Goal: Information Seeking & Learning: Learn about a topic

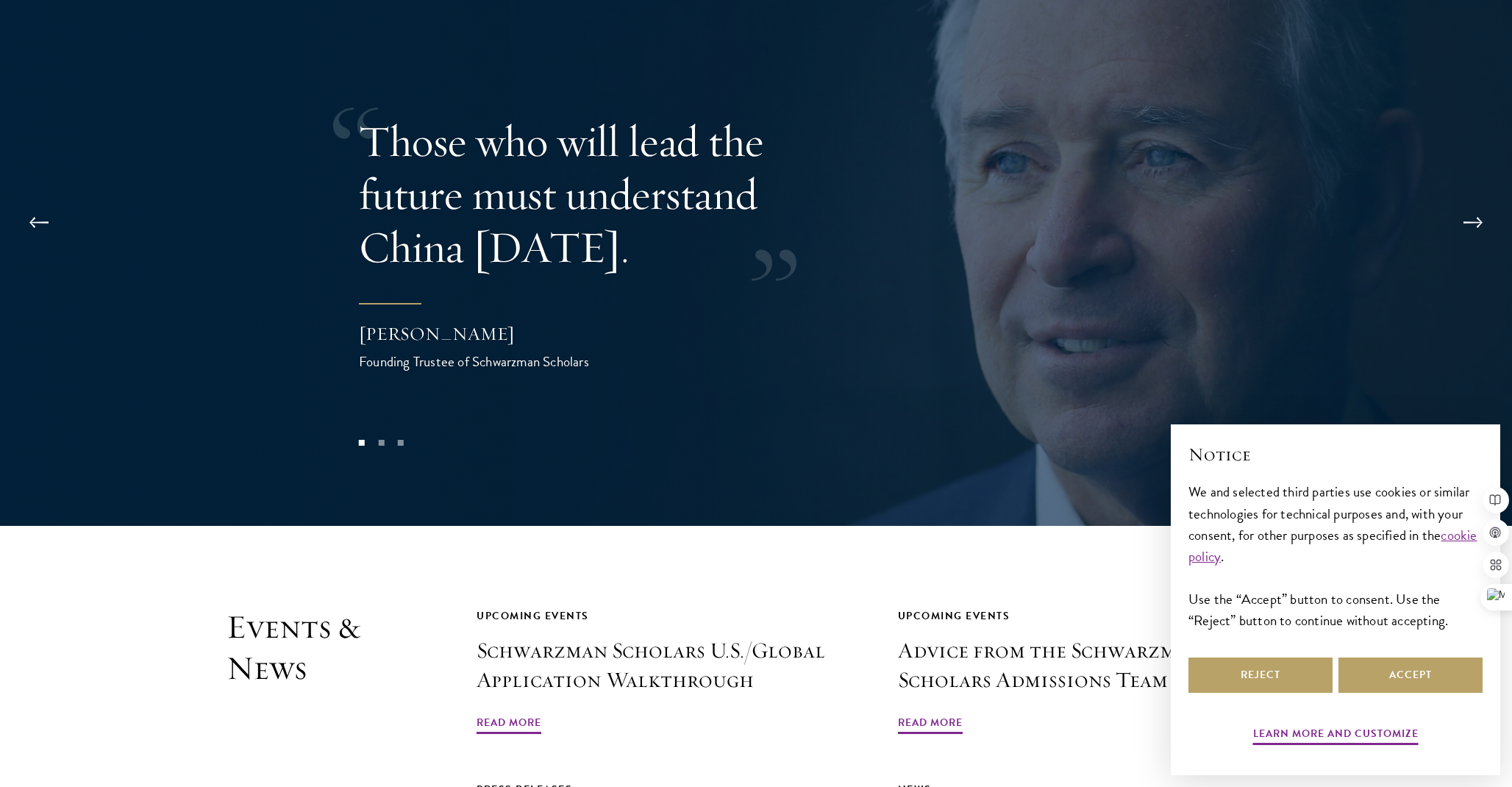
scroll to position [3112, 0]
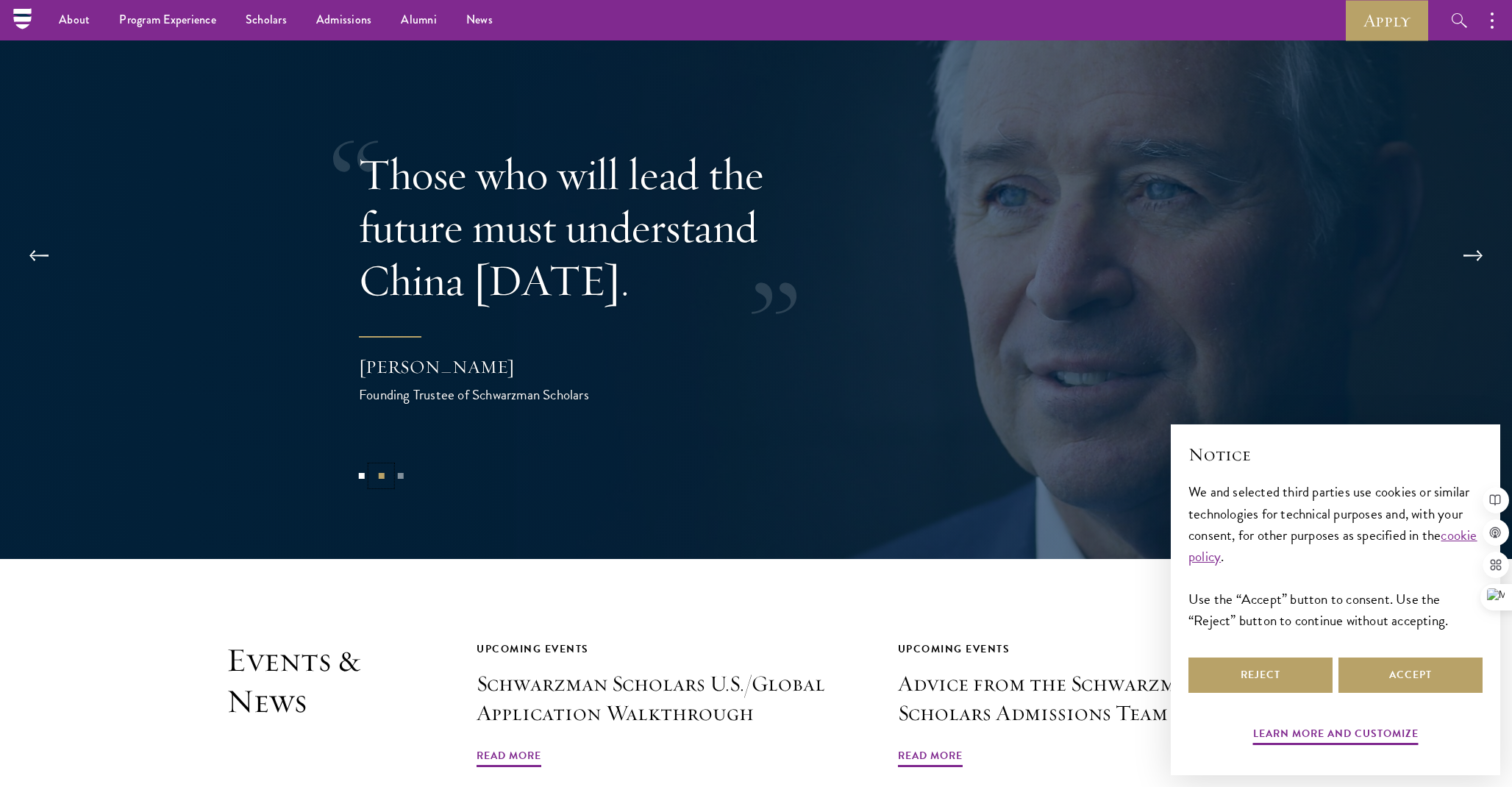
click at [380, 467] on button "2" at bounding box center [380, 476] width 19 height 19
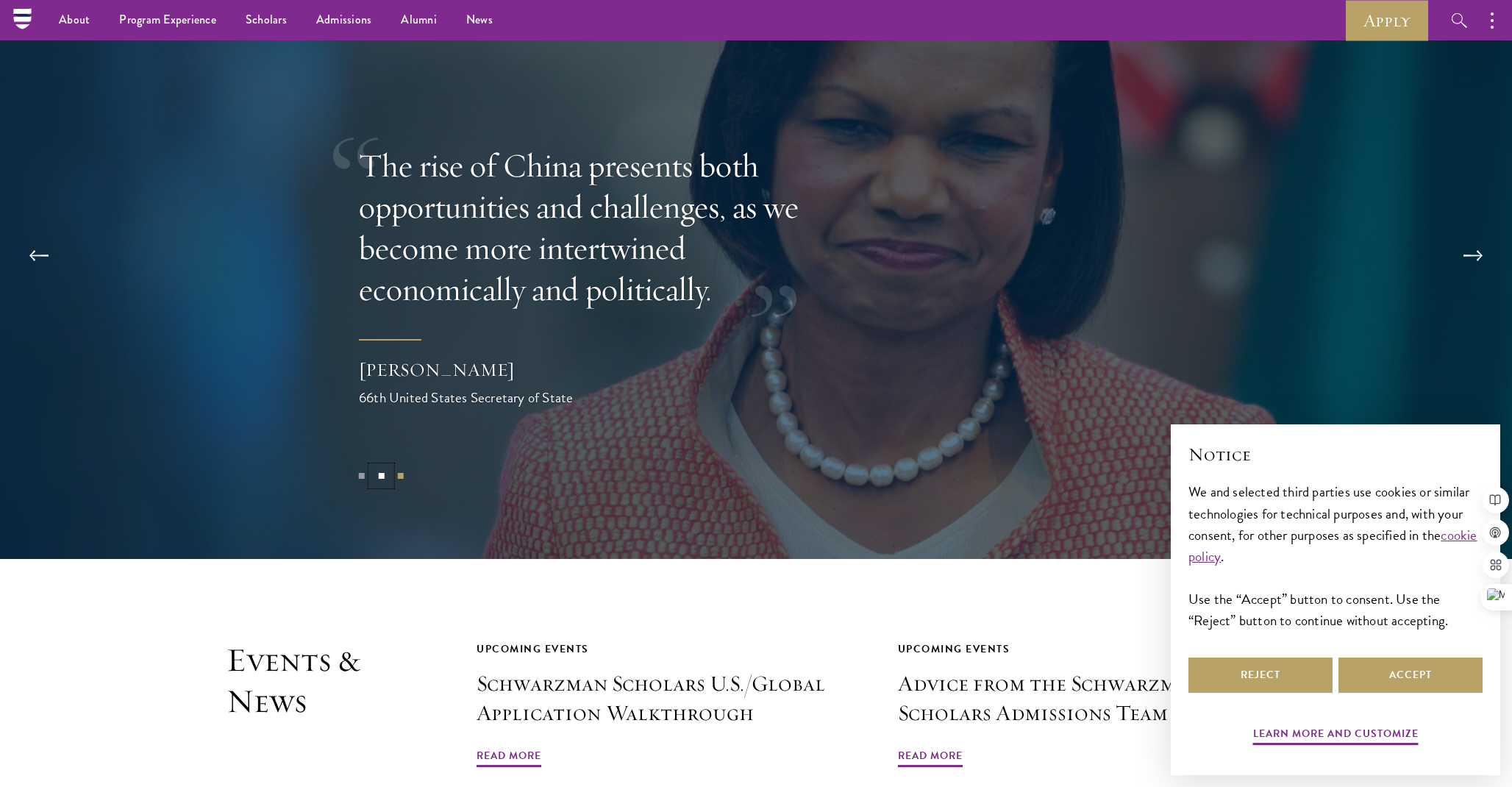
scroll to position [3098, 0]
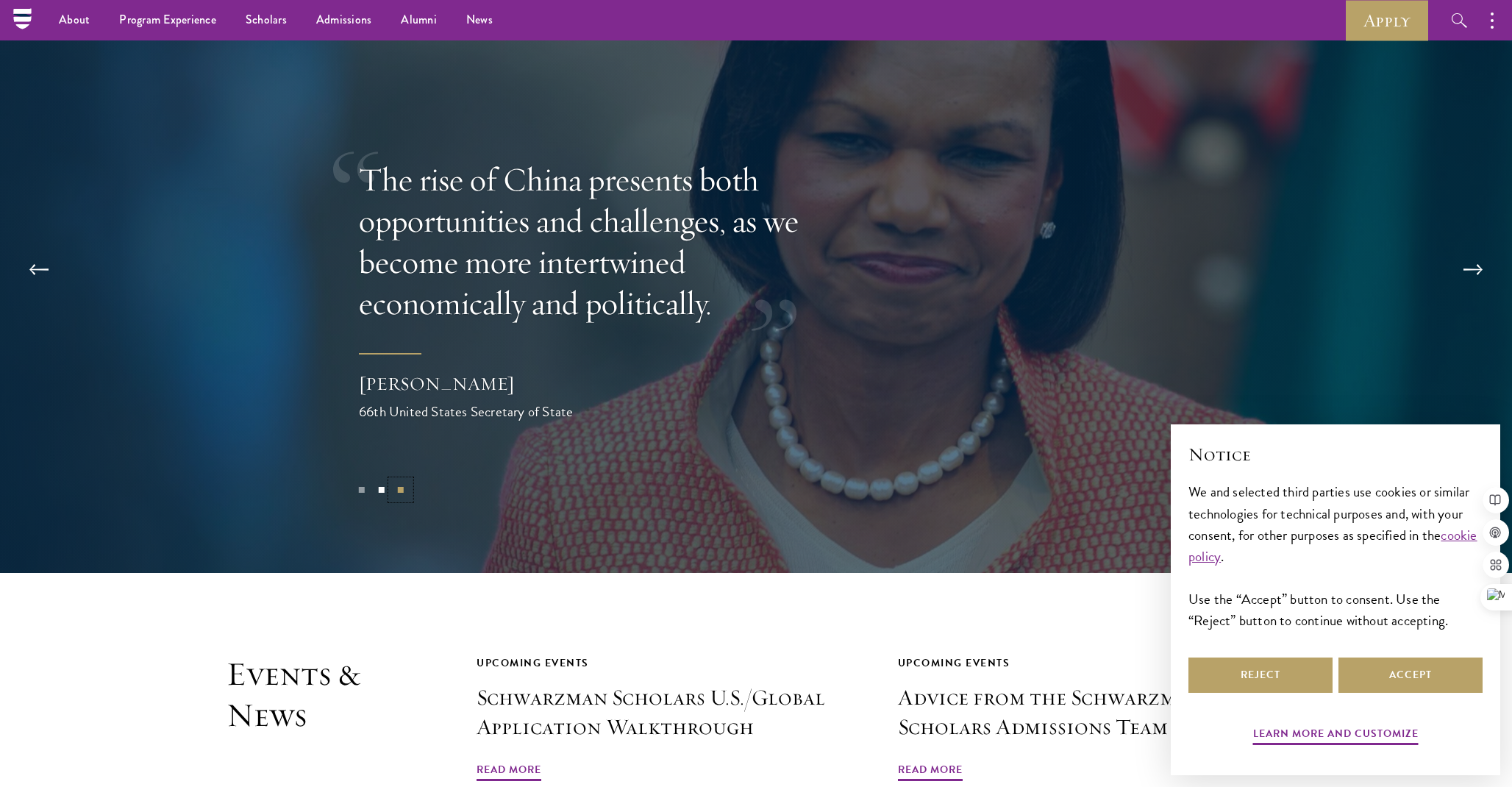
click at [394, 481] on button "3" at bounding box center [400, 490] width 19 height 19
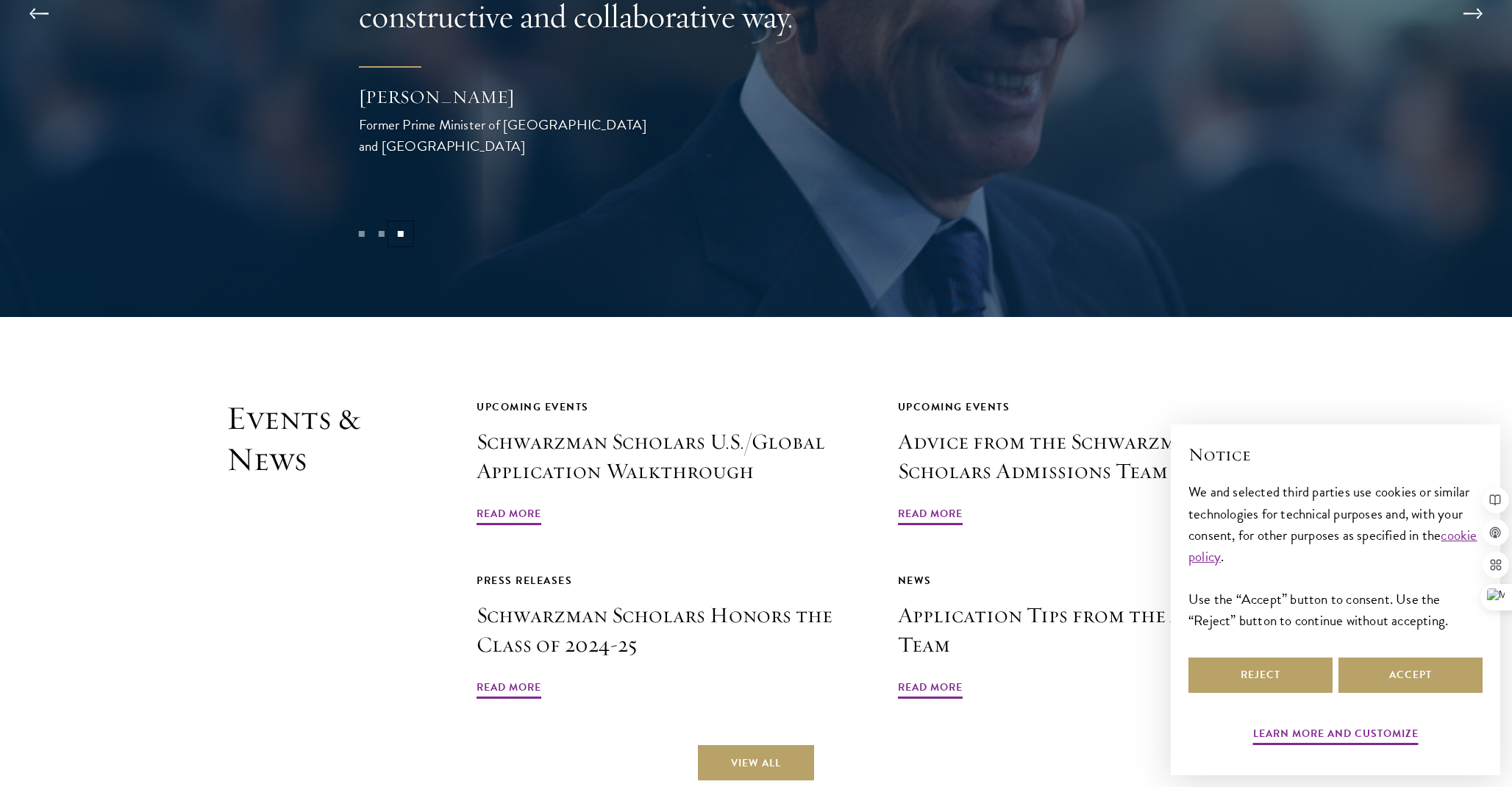
scroll to position [3625, 0]
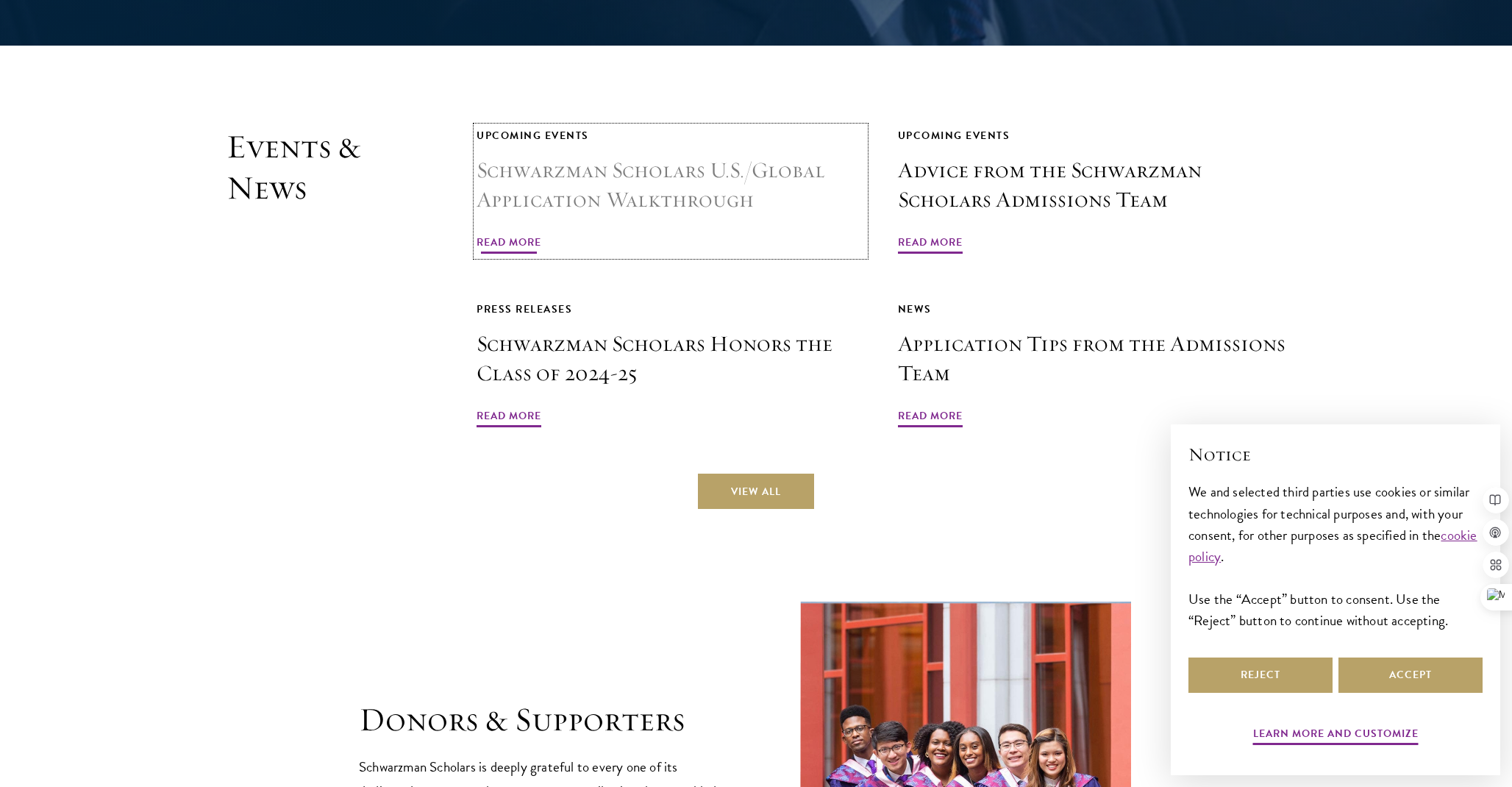
click at [631, 156] on h3 "Schwarzman Scholars U.S./Global Application Walkthrough" at bounding box center [671, 185] width 388 height 59
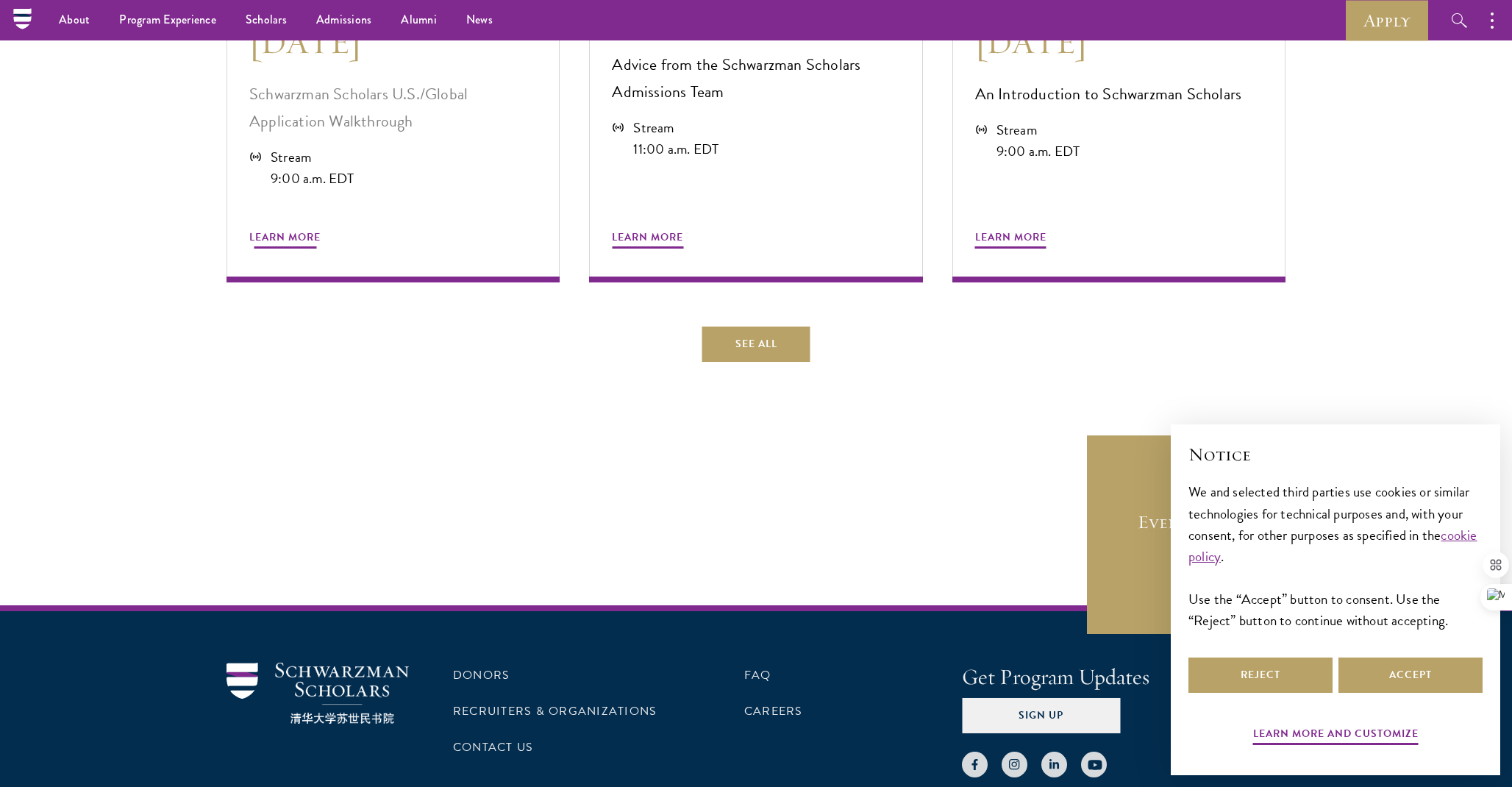
scroll to position [827, 0]
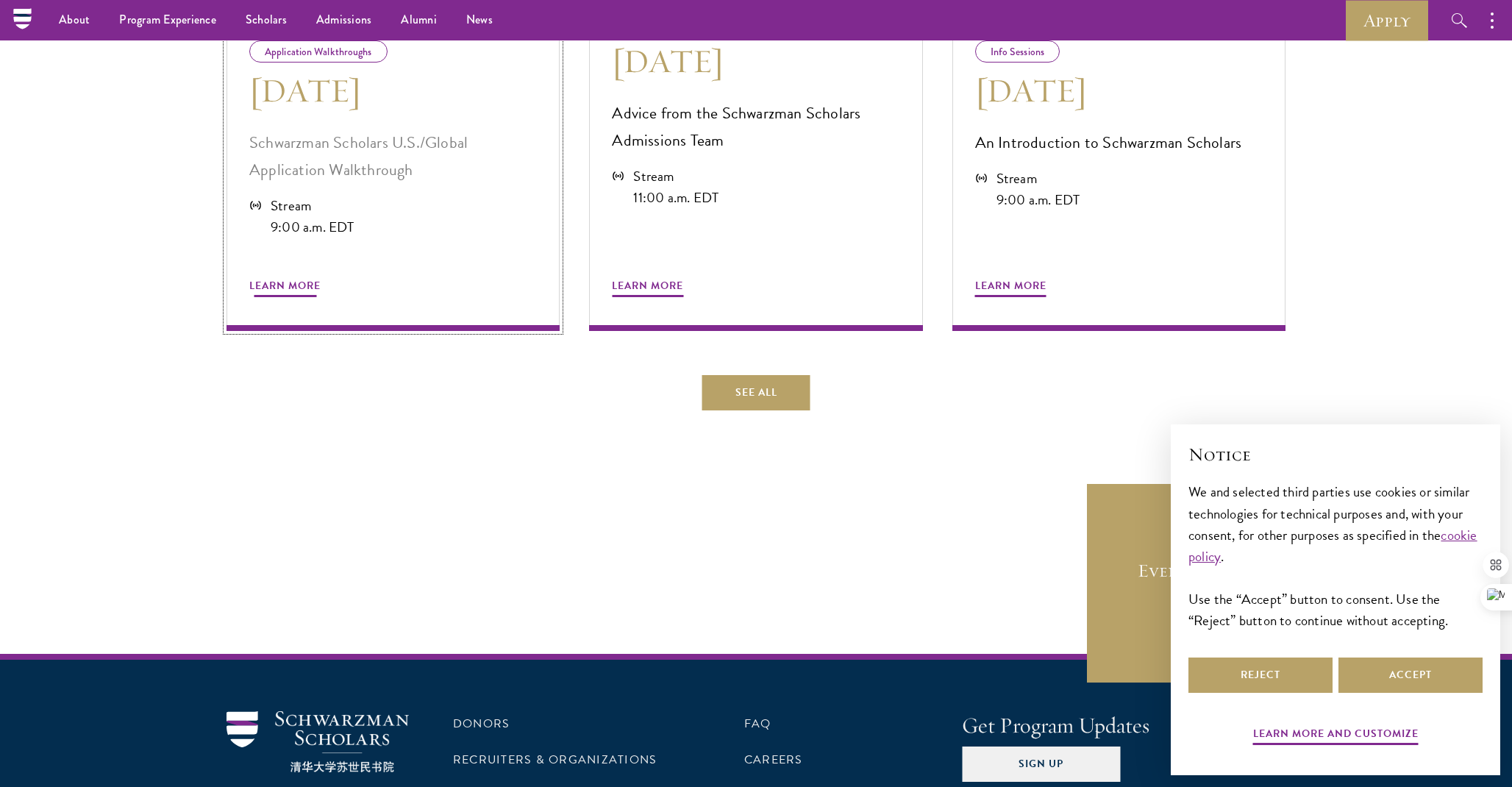
click at [293, 292] on span "Learn More" at bounding box center [285, 288] width 72 height 23
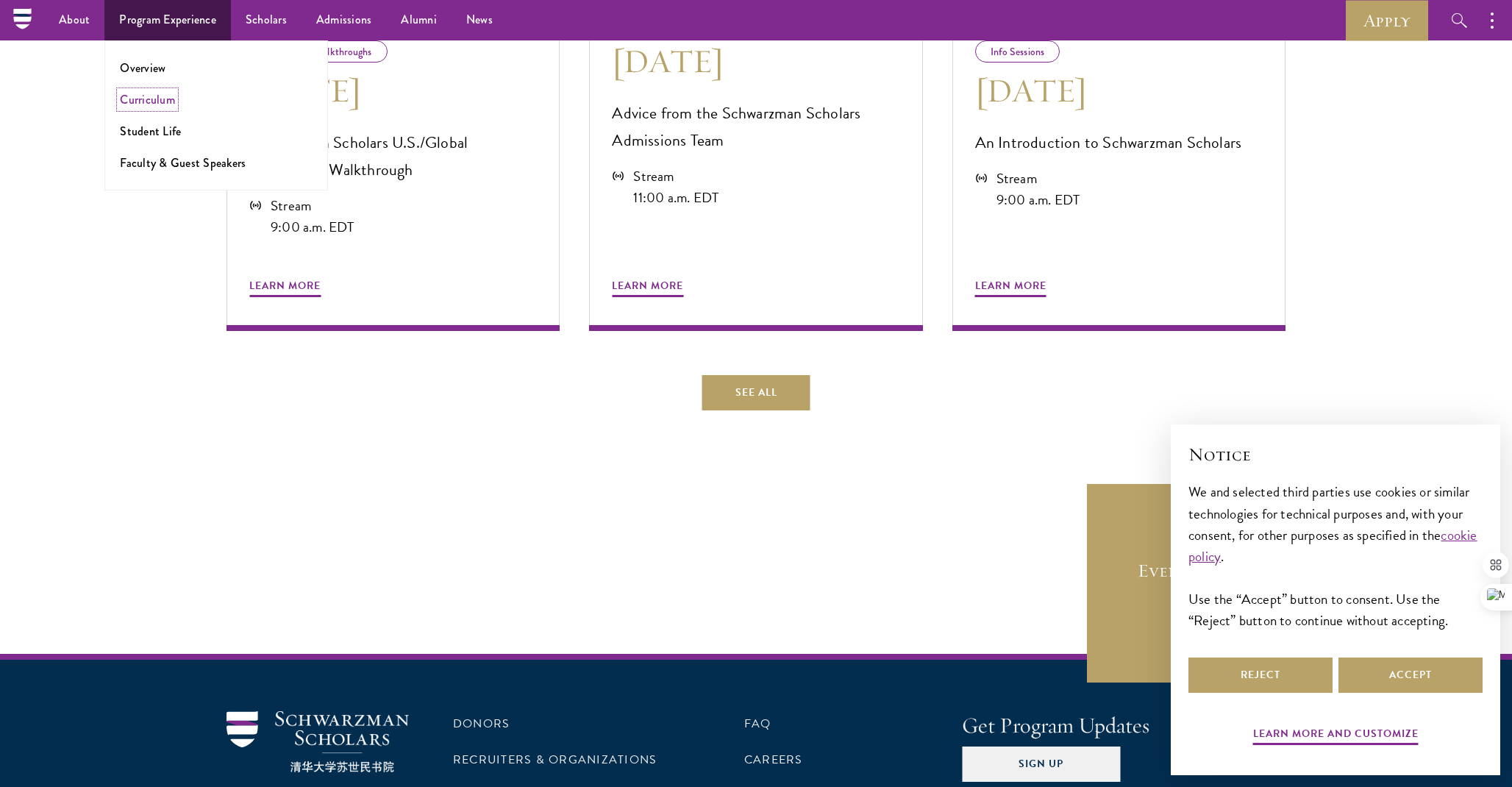
click at [162, 99] on link "Curriculum" at bounding box center [148, 99] width 55 height 17
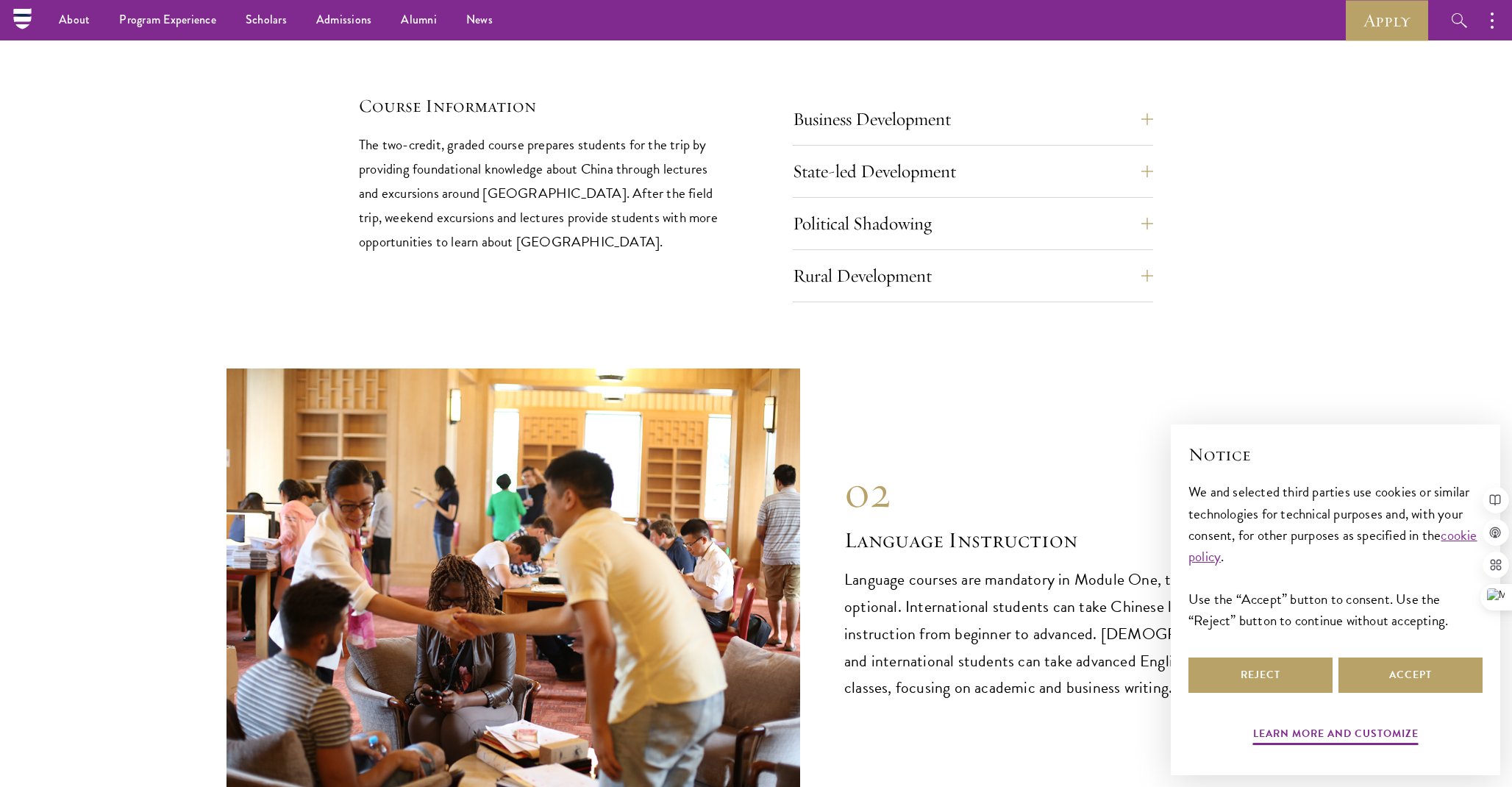
scroll to position [6349, 0]
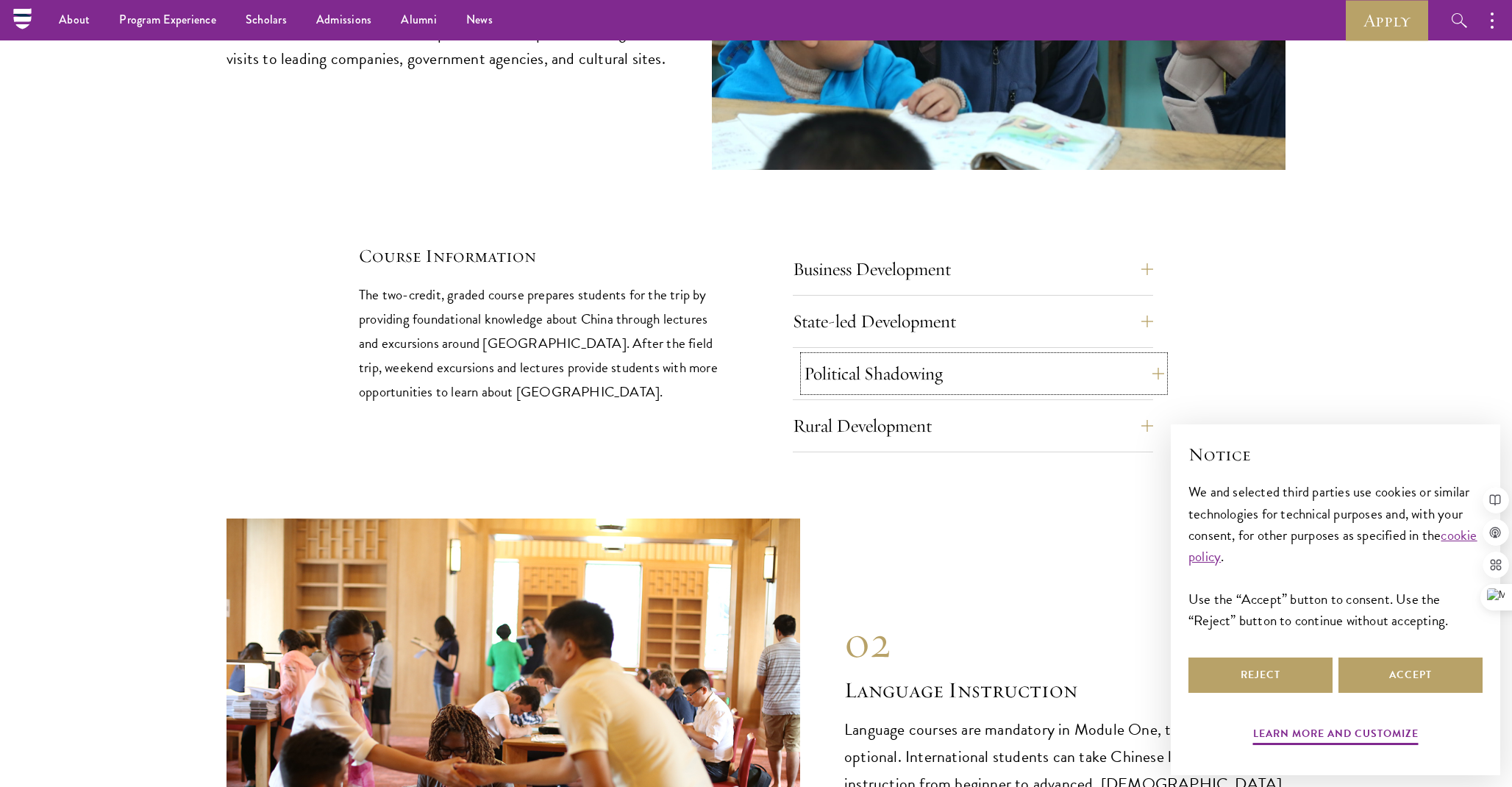
click at [881, 356] on button "Political Shadowing" at bounding box center [984, 373] width 360 height 35
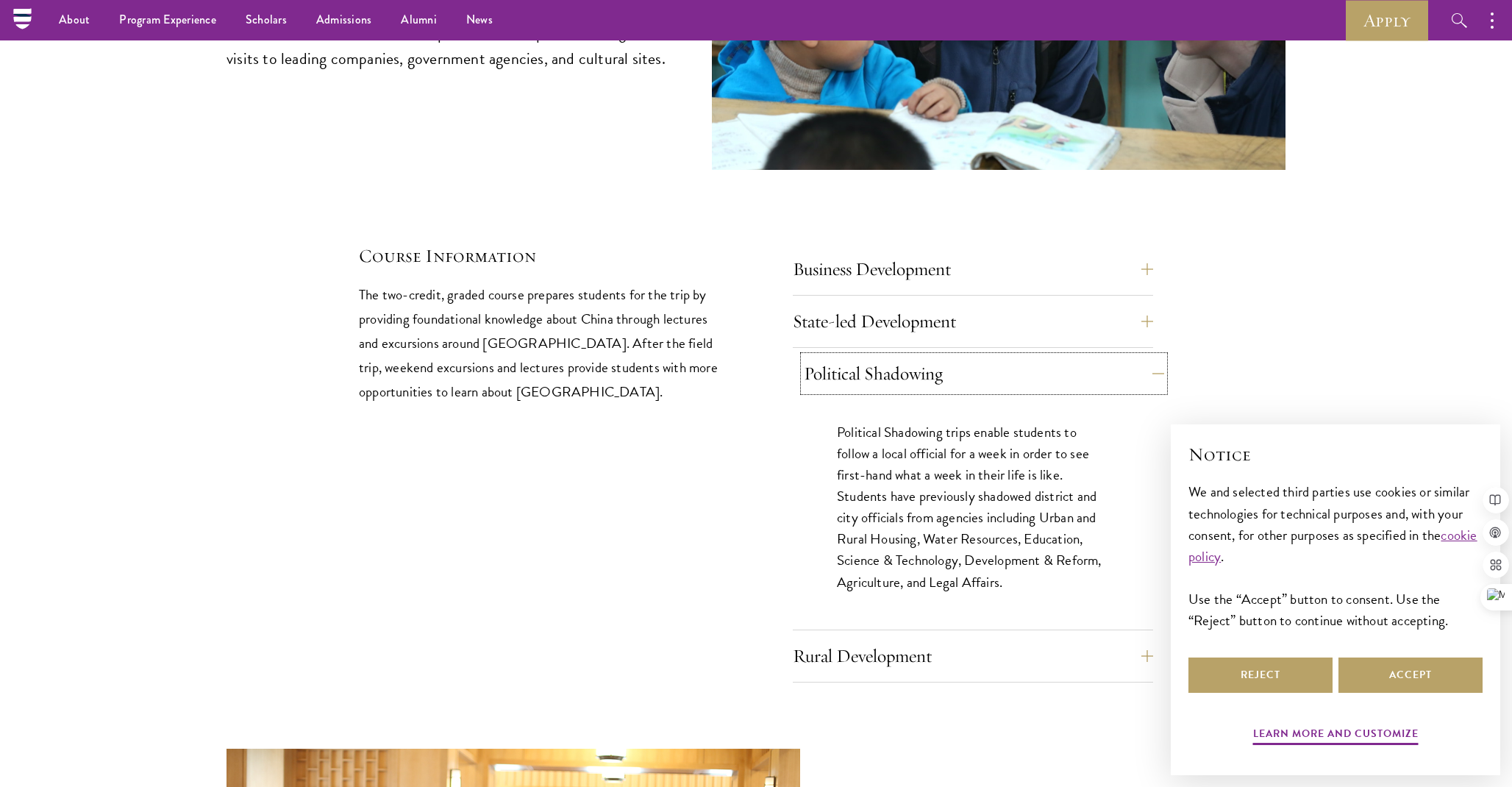
click at [1048, 356] on button "Political Shadowing" at bounding box center [984, 373] width 360 height 35
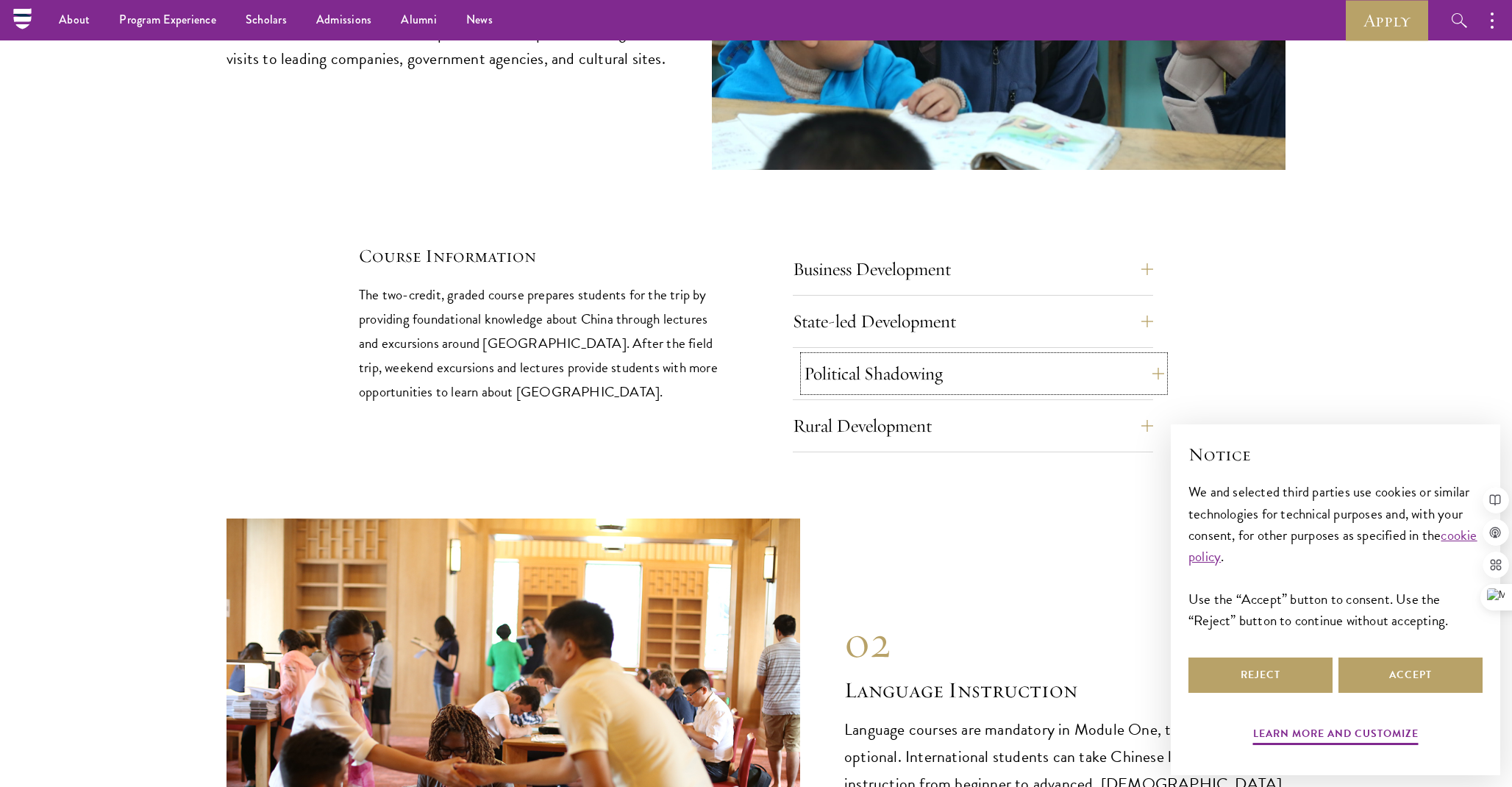
click at [1046, 356] on button "Political Shadowing" at bounding box center [984, 373] width 360 height 35
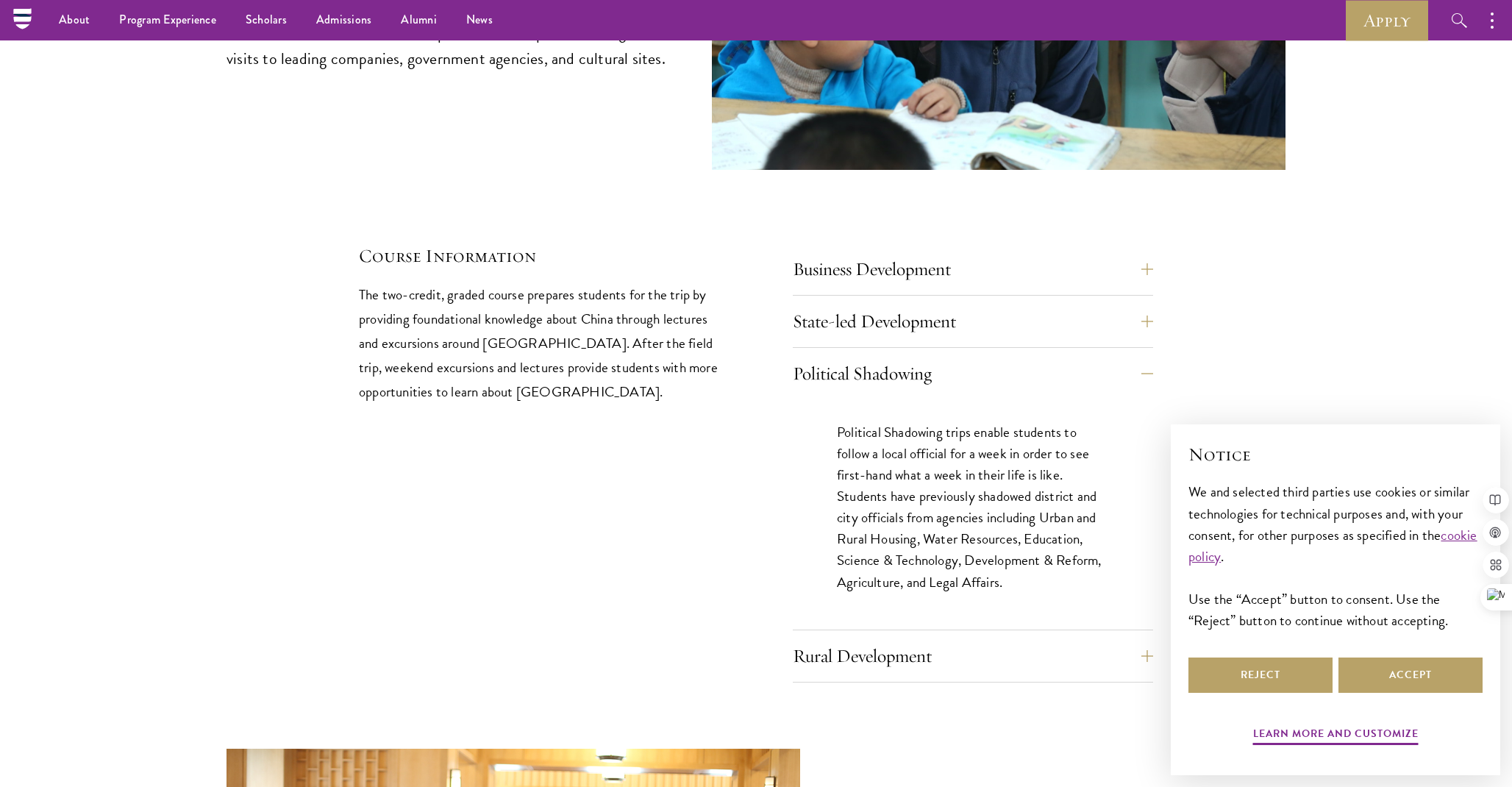
click at [891, 356] on div "Political Shadowing Political Shadowing trips enable students to follow a local…" at bounding box center [973, 493] width 360 height 274
click at [887, 356] on button "Political Shadowing" at bounding box center [984, 373] width 360 height 35
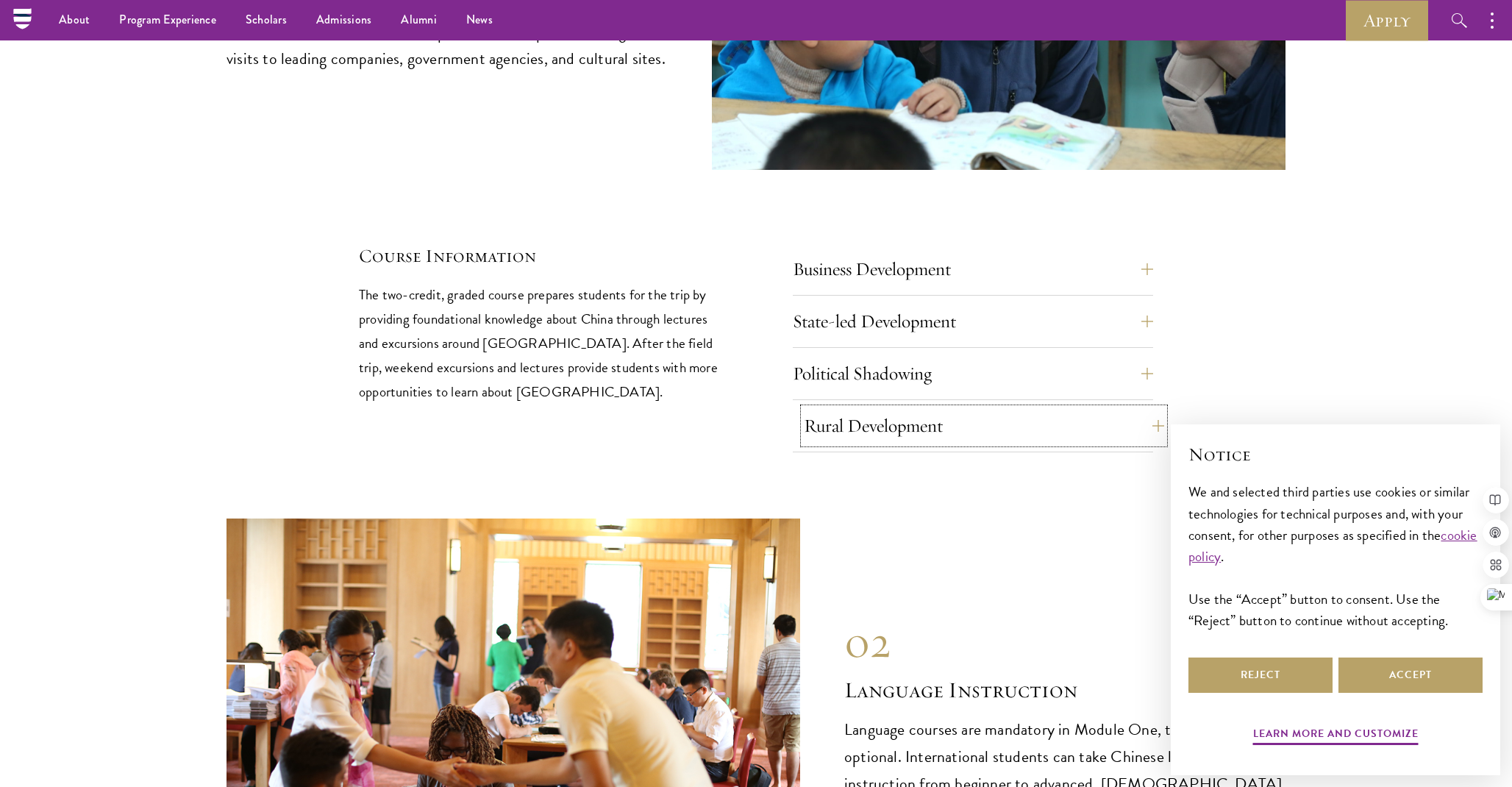
click at [935, 408] on button "Rural Development" at bounding box center [984, 426] width 360 height 35
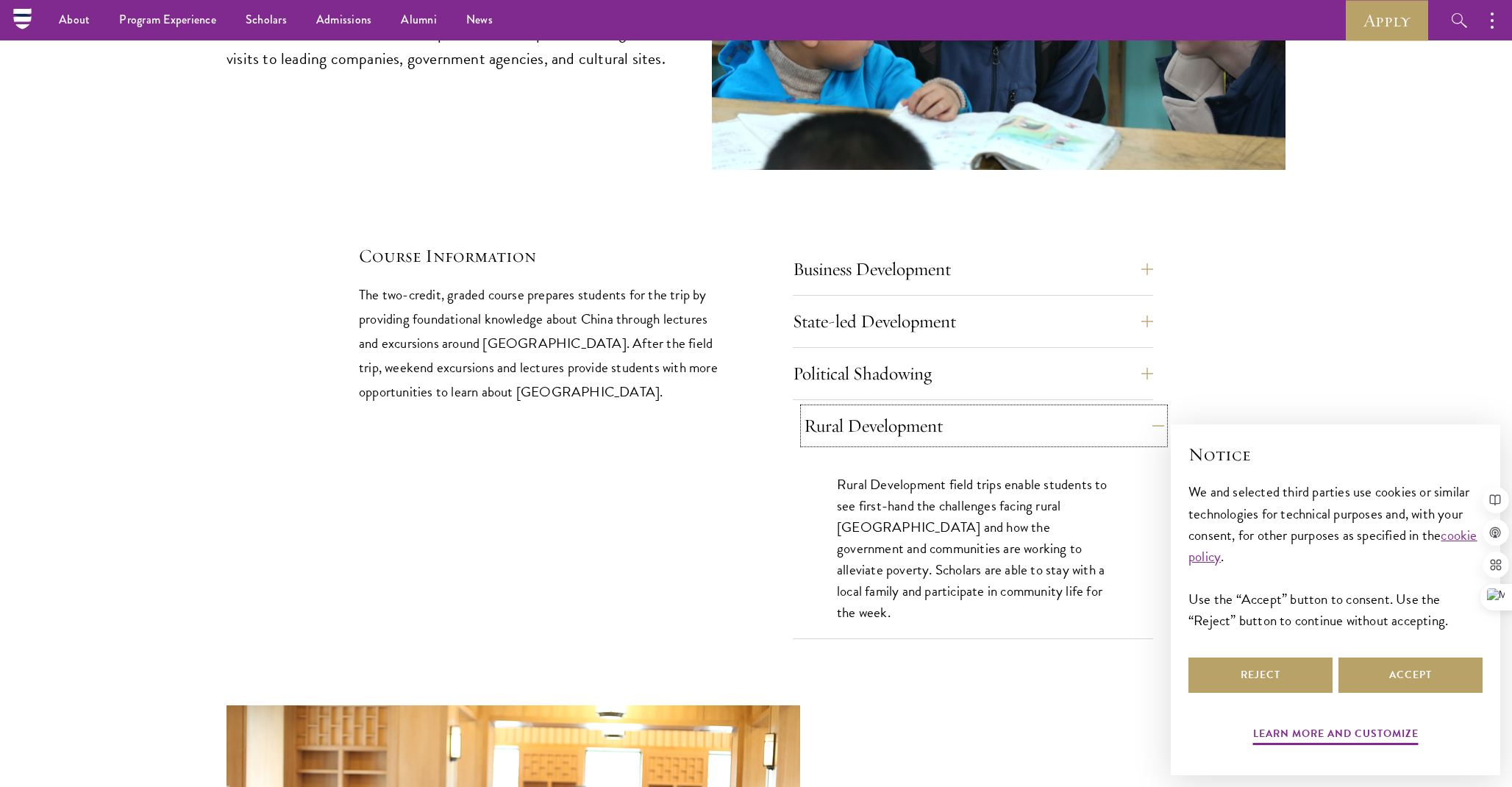
click at [935, 408] on button "Rural Development" at bounding box center [984, 426] width 360 height 35
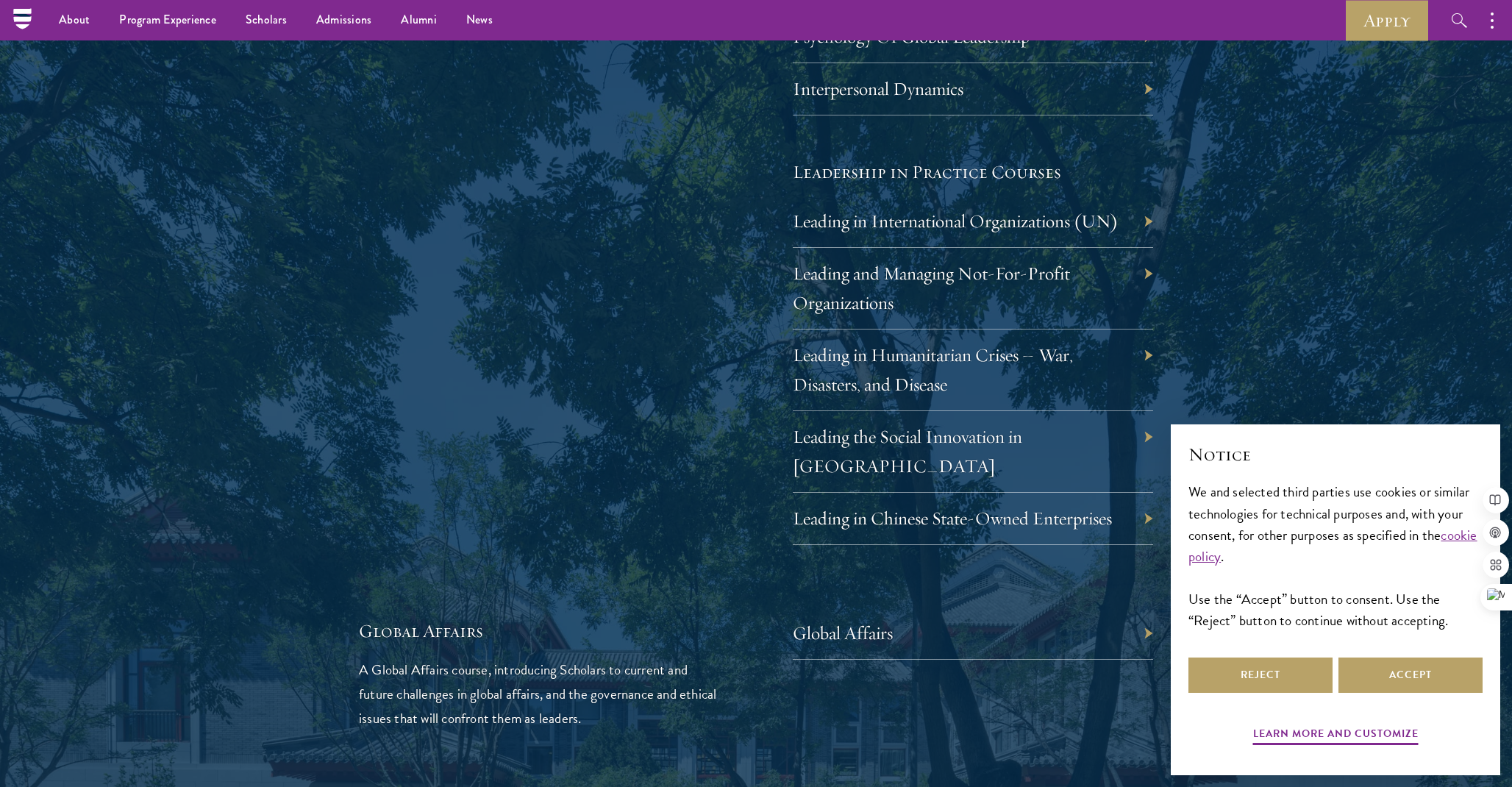
scroll to position [2175, 0]
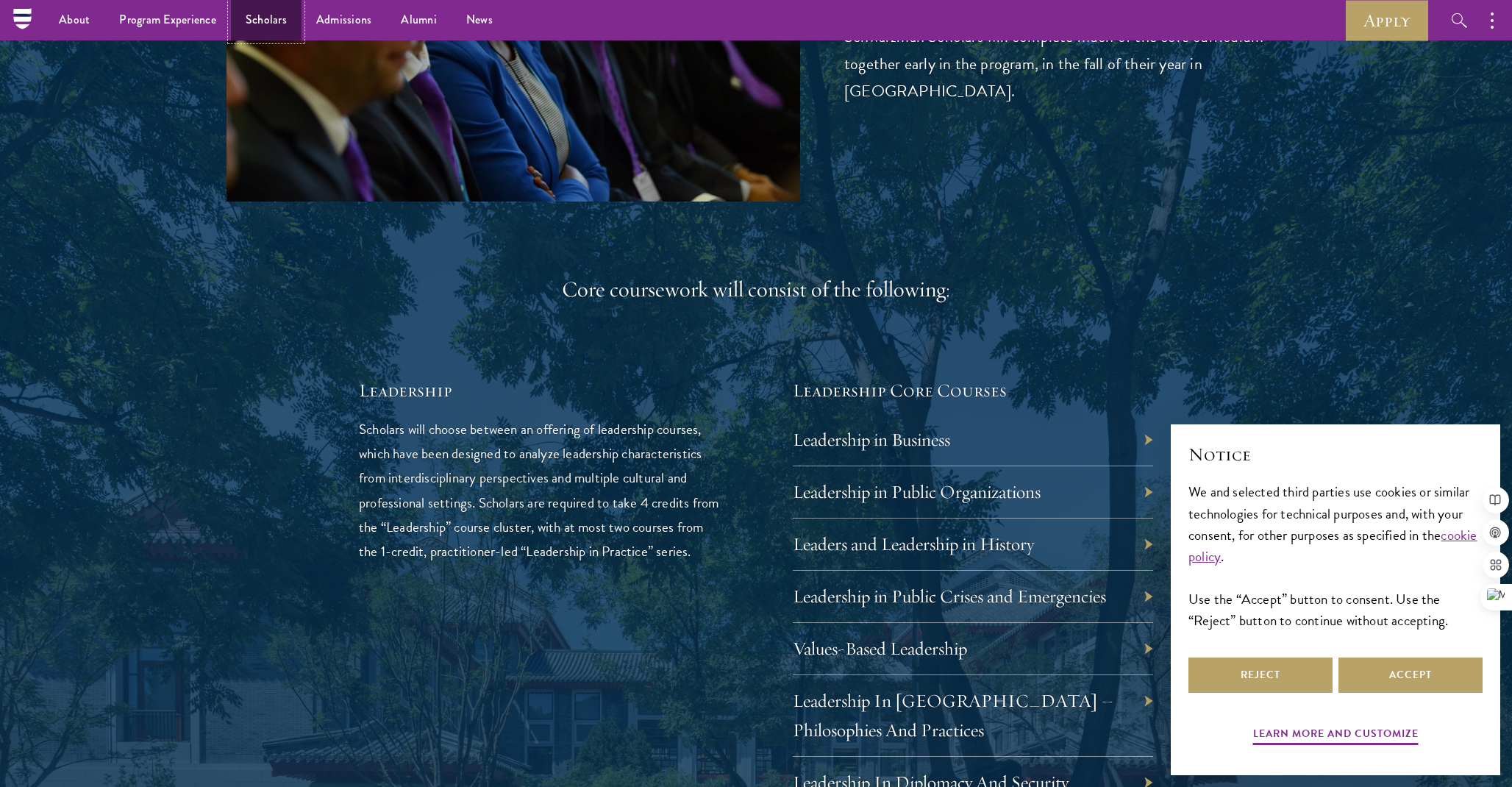
click at [263, 21] on link "Scholars" at bounding box center [266, 20] width 71 height 41
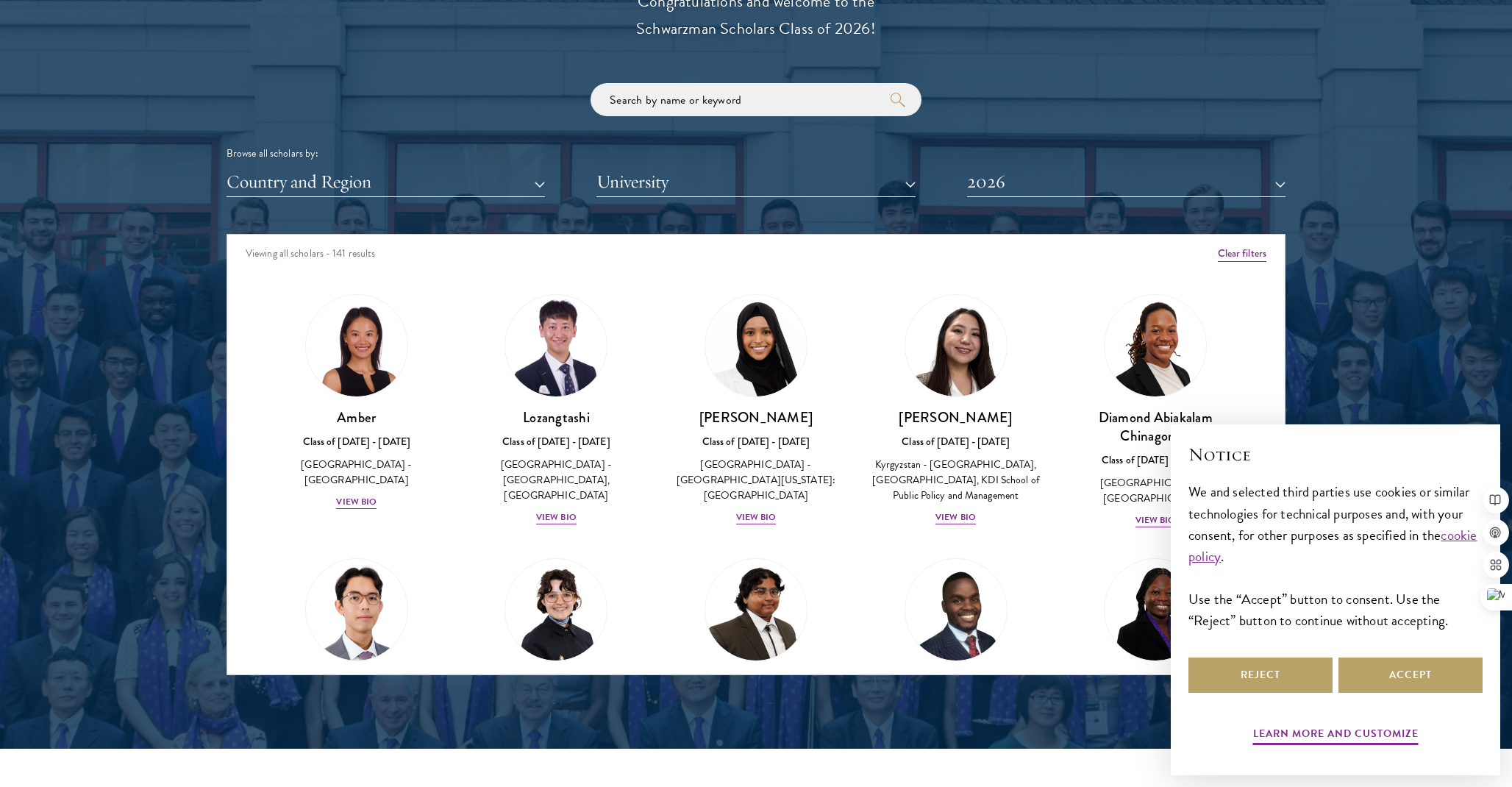
scroll to position [1720, 0]
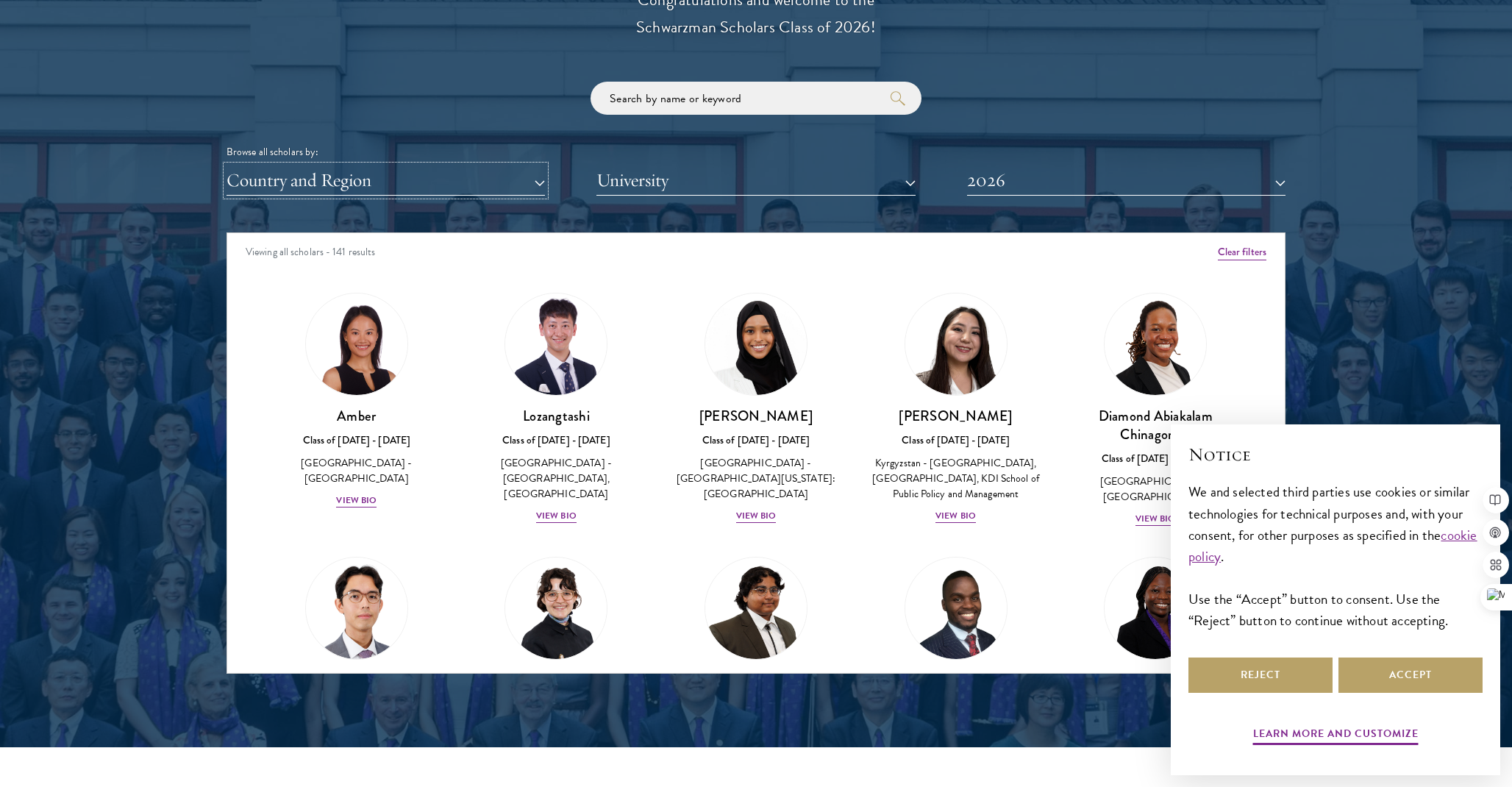
click at [470, 187] on button "Country and Region" at bounding box center [386, 180] width 319 height 30
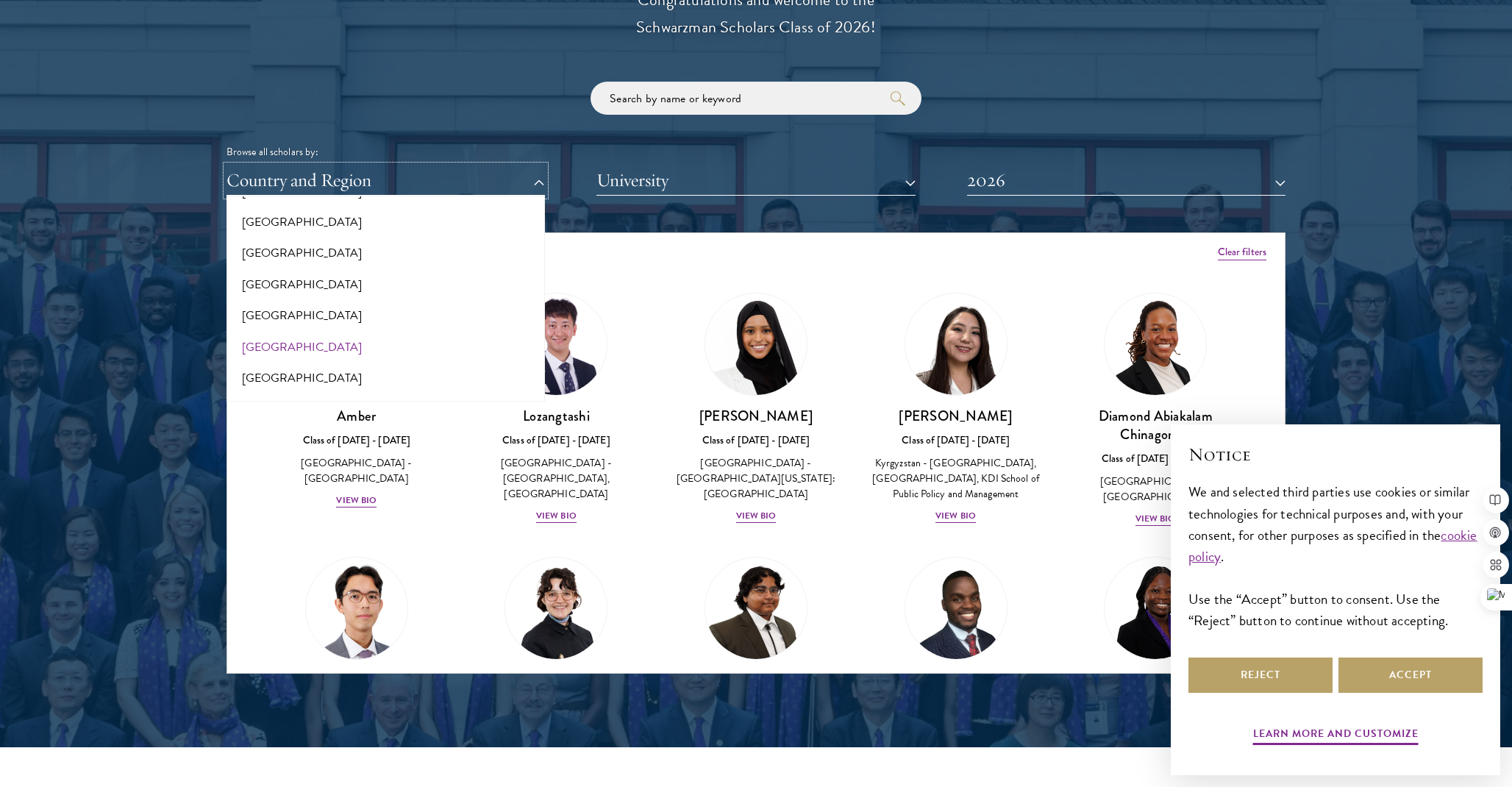
scroll to position [1588, 0]
click at [269, 319] on button "[GEOGRAPHIC_DATA]" at bounding box center [386, 318] width 309 height 31
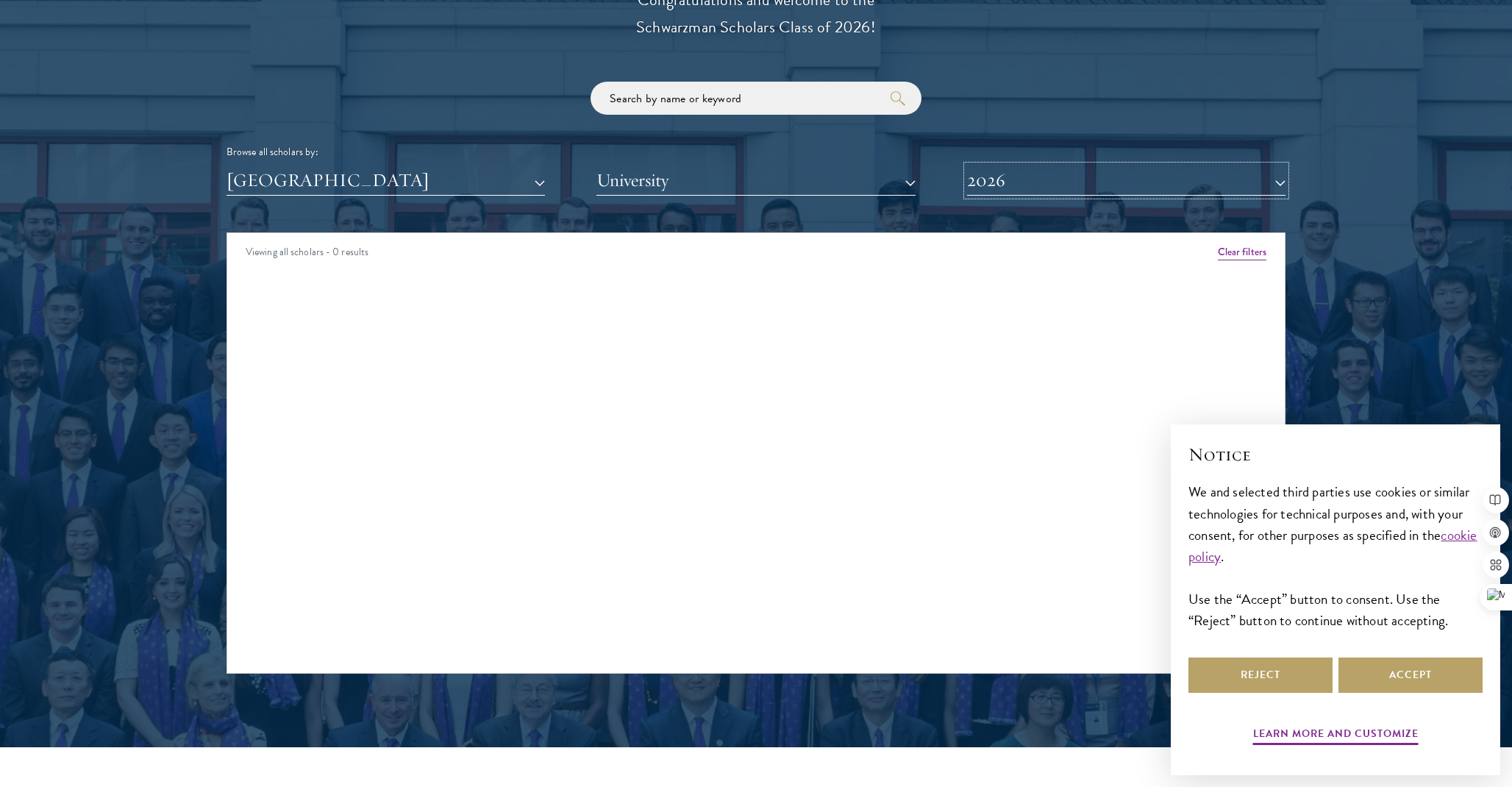
click at [1016, 182] on button "2026" at bounding box center [1126, 180] width 319 height 30
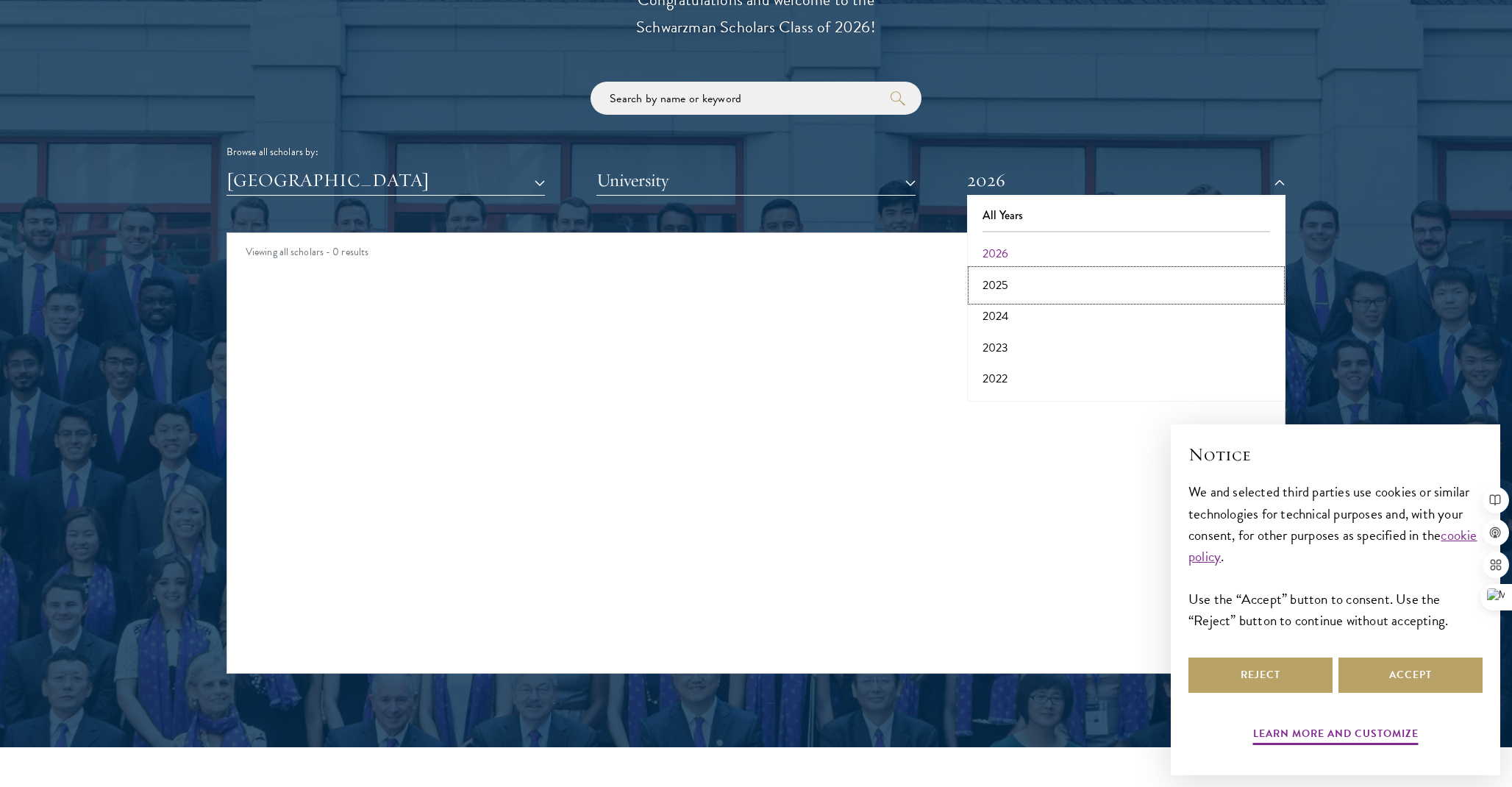
click at [1009, 286] on button "2025" at bounding box center [1126, 286] width 309 height 31
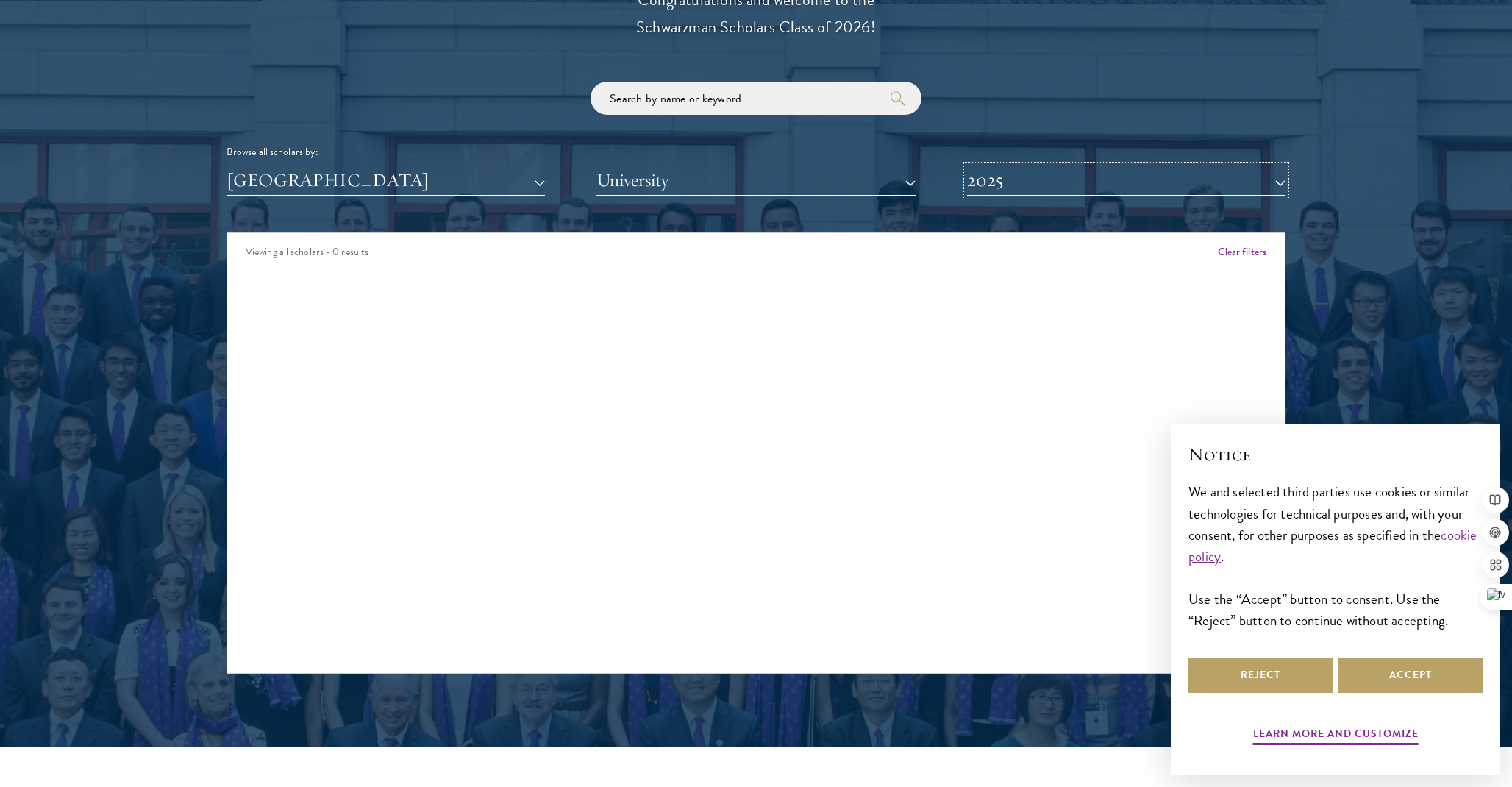
click at [1030, 188] on button "2025" at bounding box center [1126, 180] width 319 height 30
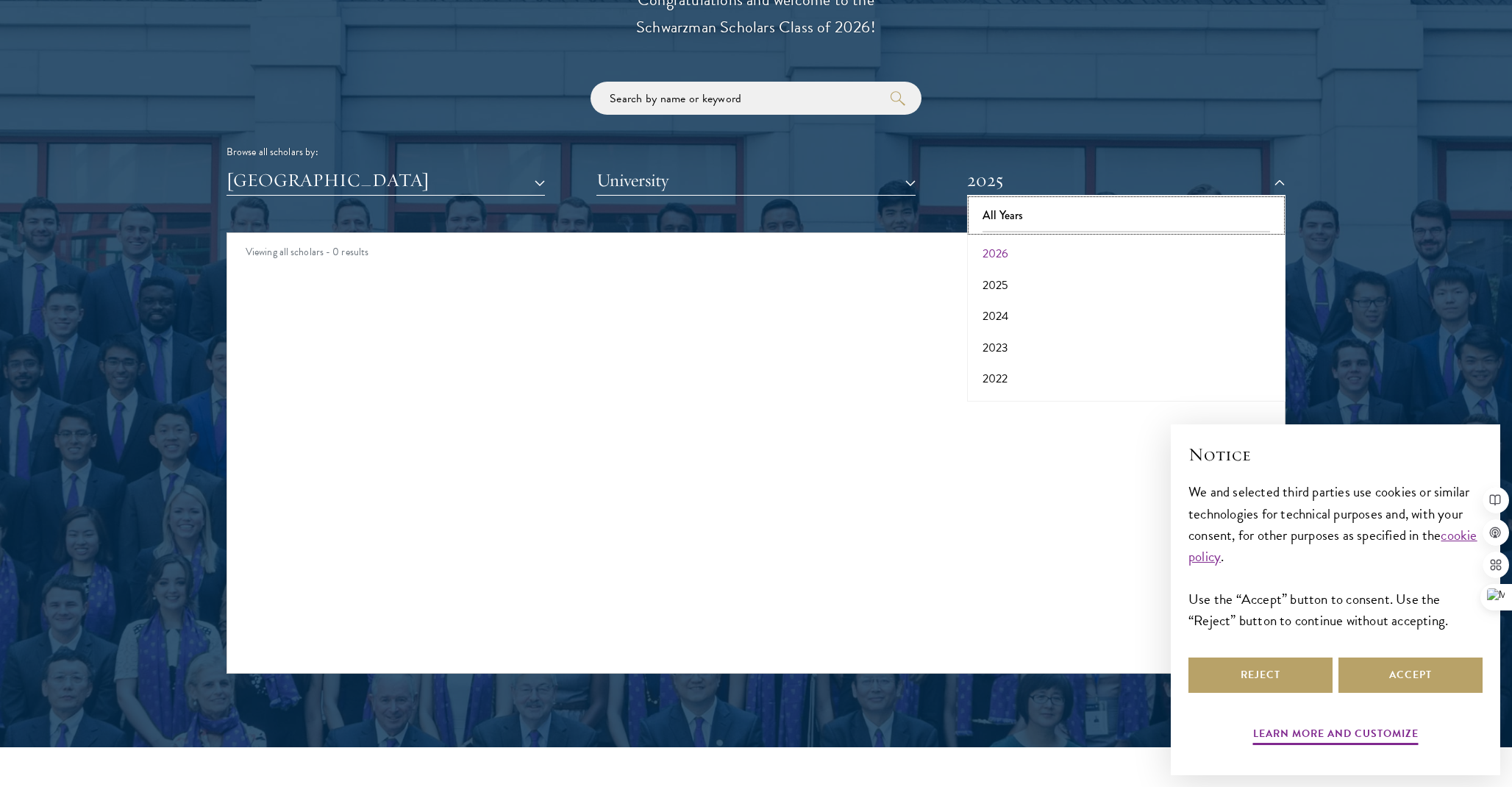
click at [1013, 221] on button "All Years" at bounding box center [1126, 216] width 309 height 31
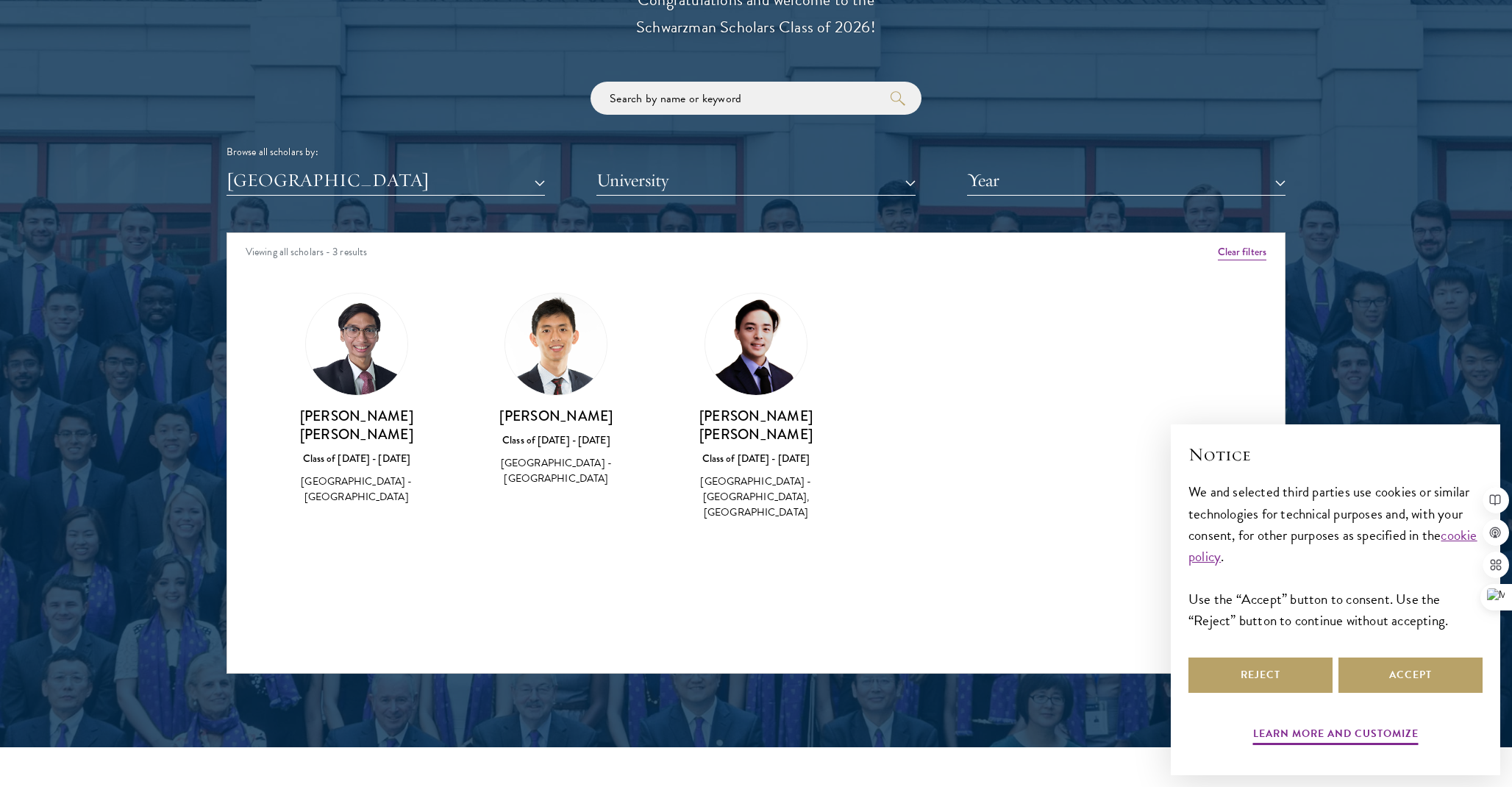
click at [988, 149] on div "Browse all scholars by:" at bounding box center [755, 152] width 1059 height 15
click at [368, 387] on img at bounding box center [356, 344] width 102 height 102
drag, startPoint x: 708, startPoint y: 410, endPoint x: 890, endPoint y: 410, distance: 182.0
click at [890, 410] on div "Amber Class of 2025 - 2026 China - Peking University View Bio Cirenquji Class o…" at bounding box center [755, 420] width 1057 height 291
copy h3 "Jin Young Lim"
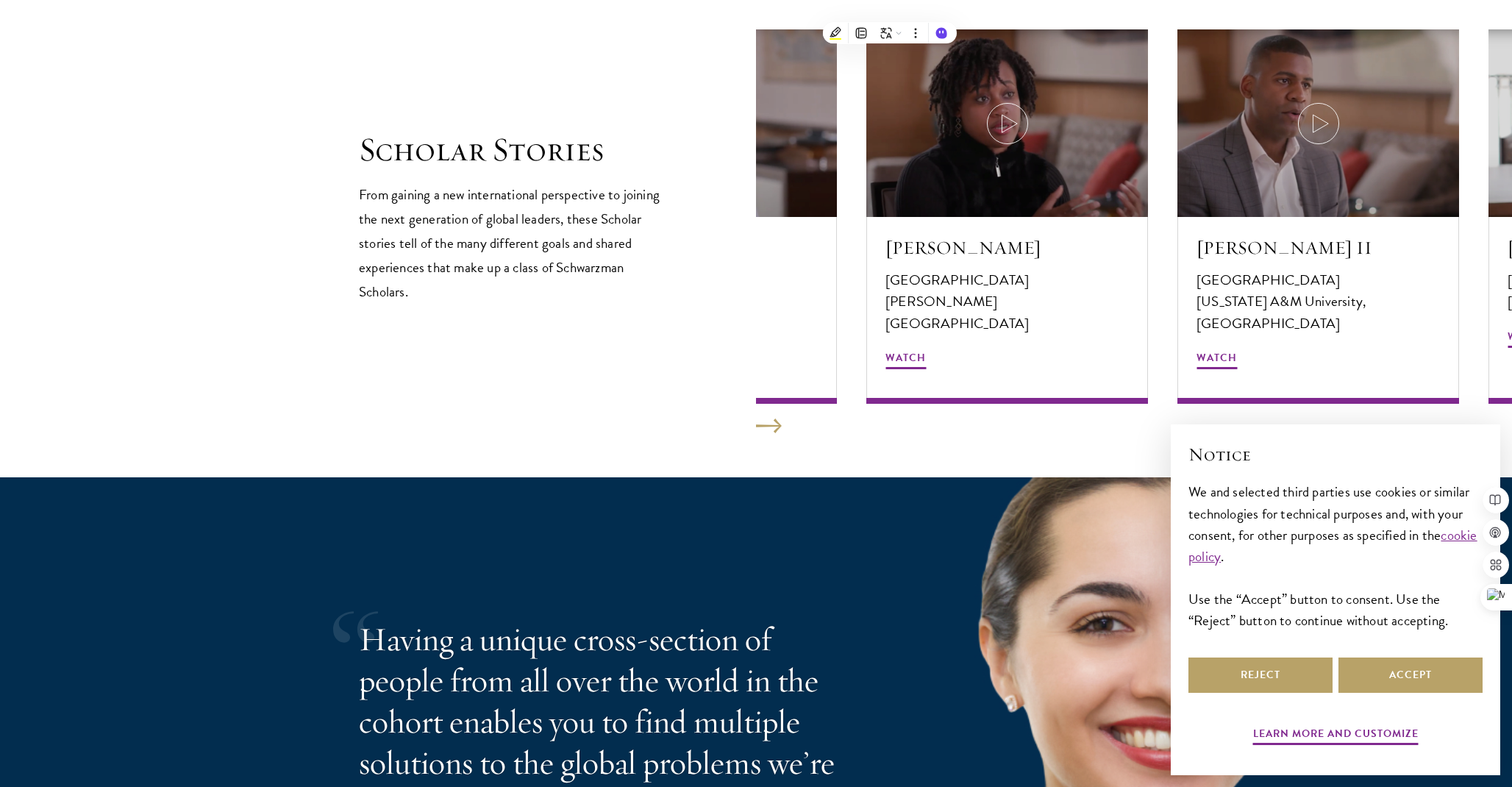
scroll to position [2537, 0]
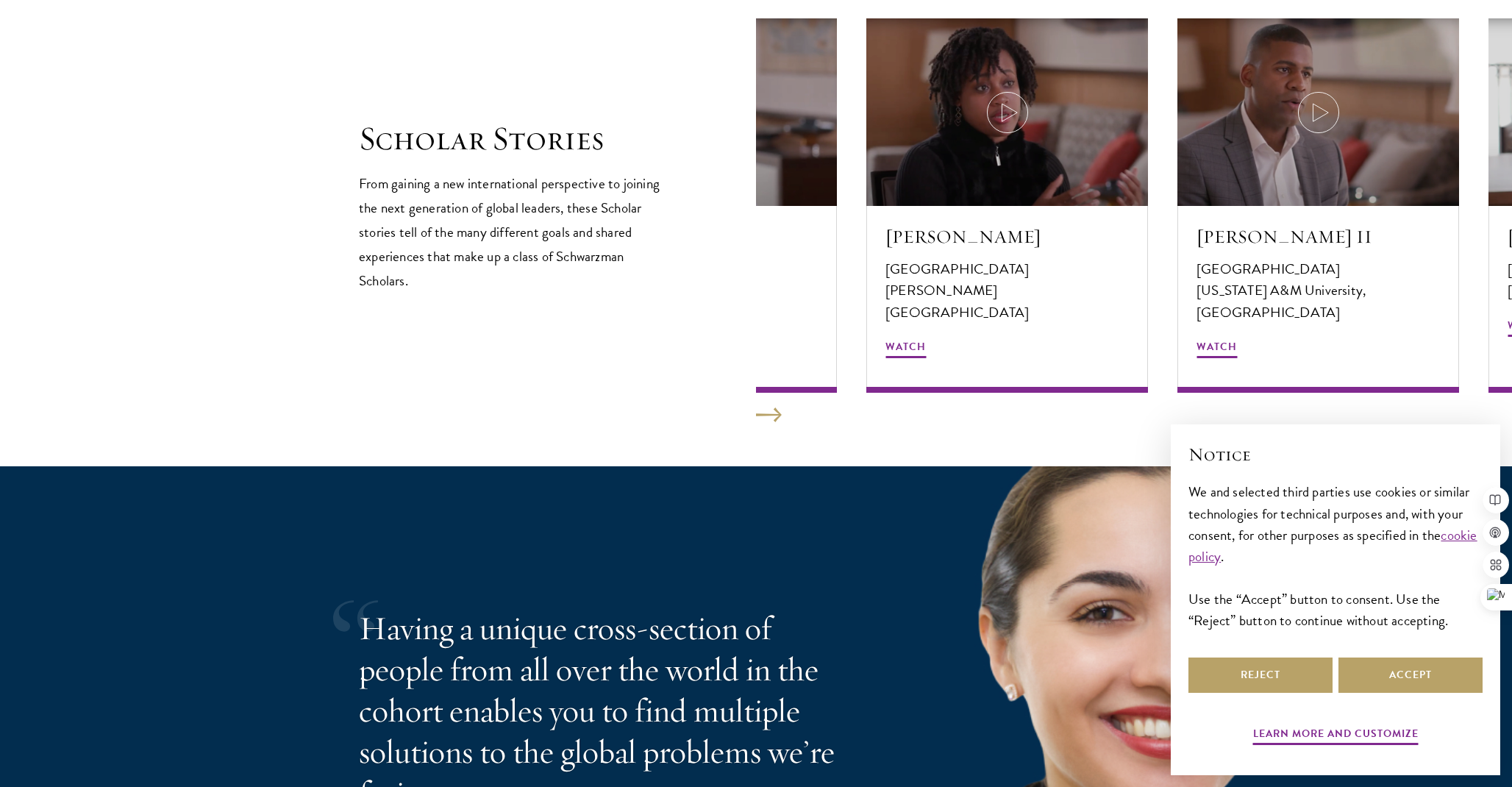
click at [785, 407] on section "Scholar Stories From gaining a new international perspective to joining the nex…" at bounding box center [756, 198] width 1512 height 536
click at [782, 418] on section "Scholar Stories From gaining a new international perspective to joining the nex…" at bounding box center [756, 198] width 1512 height 536
click at [771, 413] on button at bounding box center [768, 414] width 25 height 15
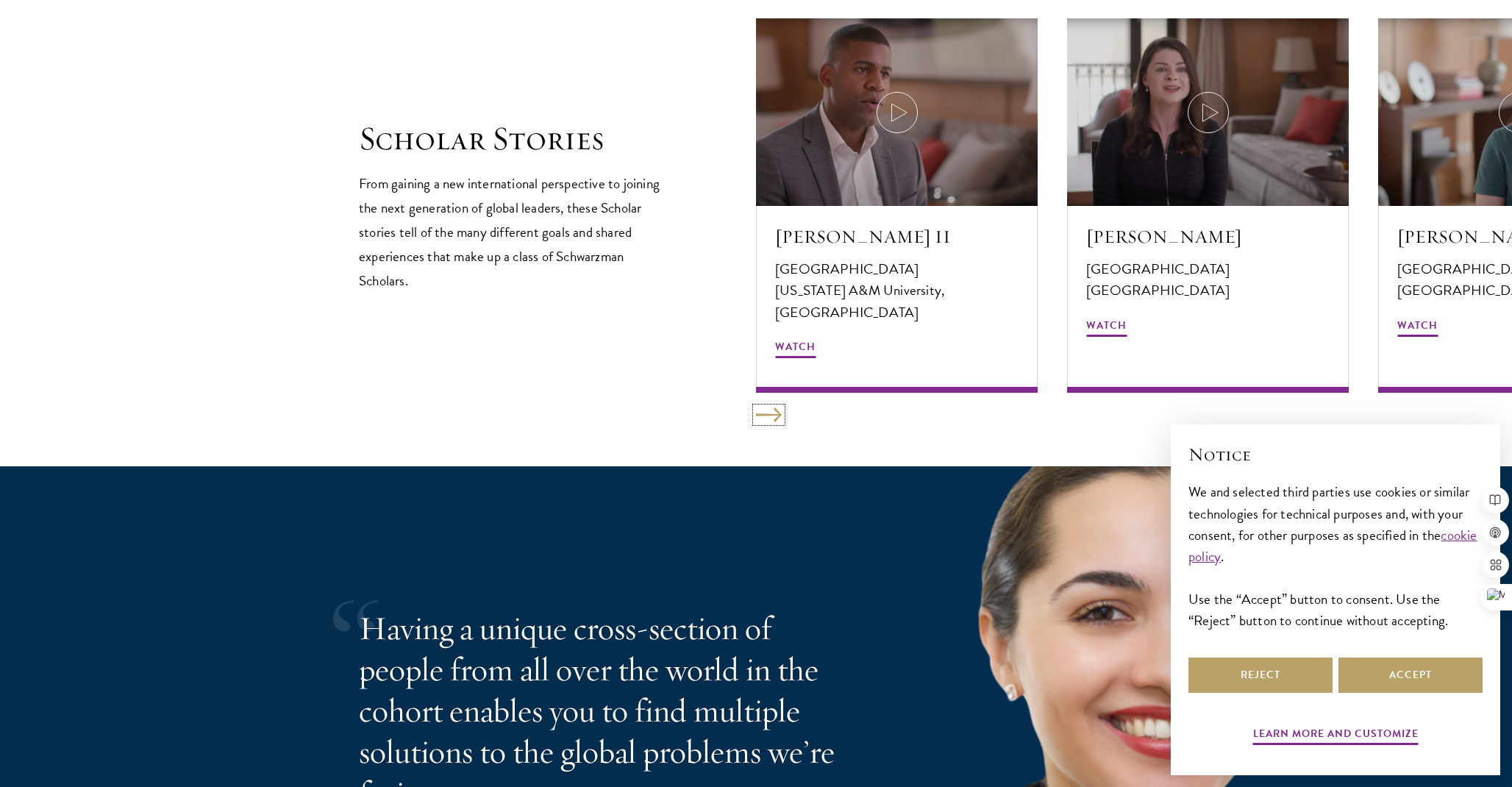
click at [771, 413] on button at bounding box center [768, 414] width 25 height 15
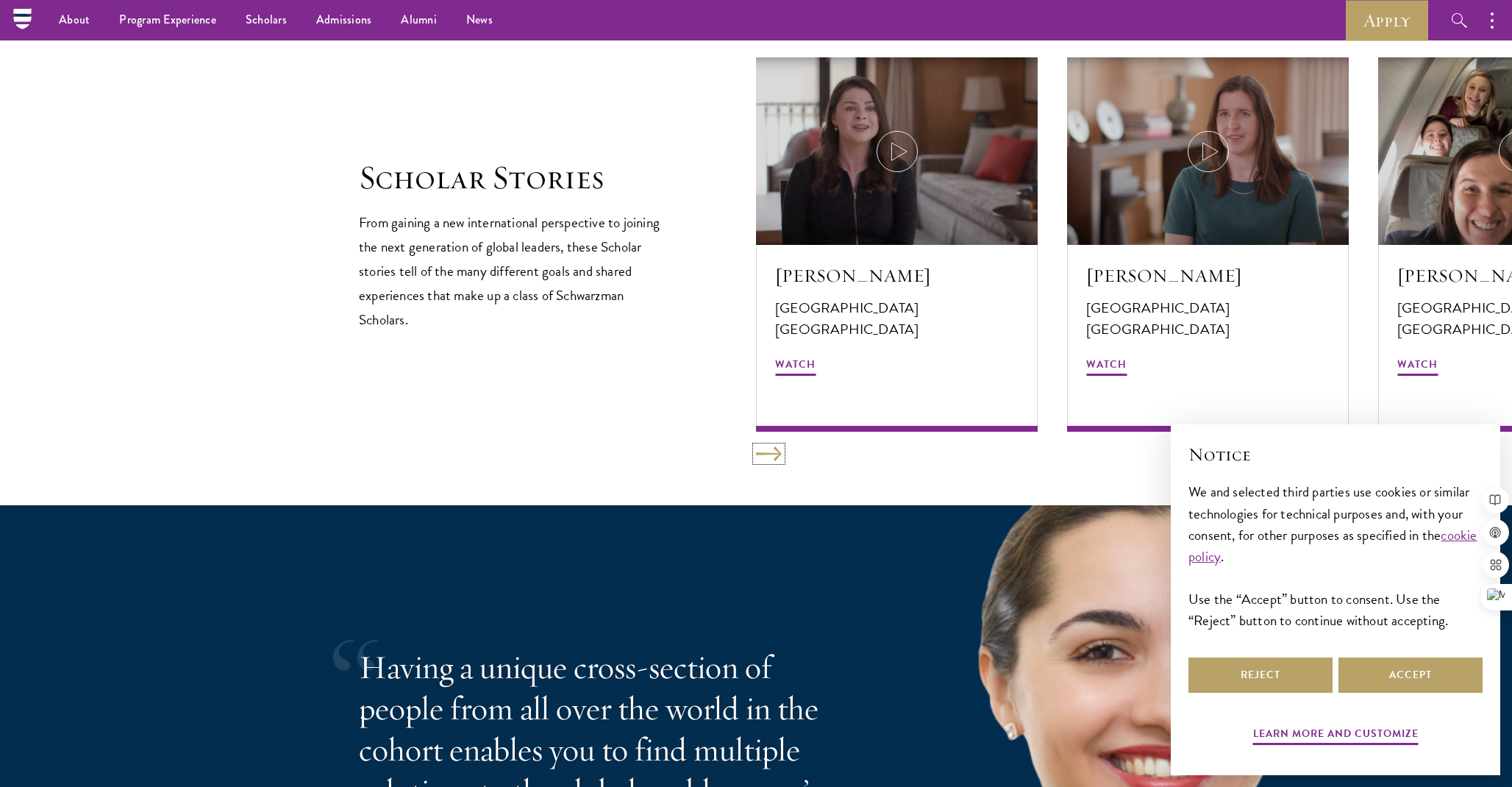
scroll to position [2489, 0]
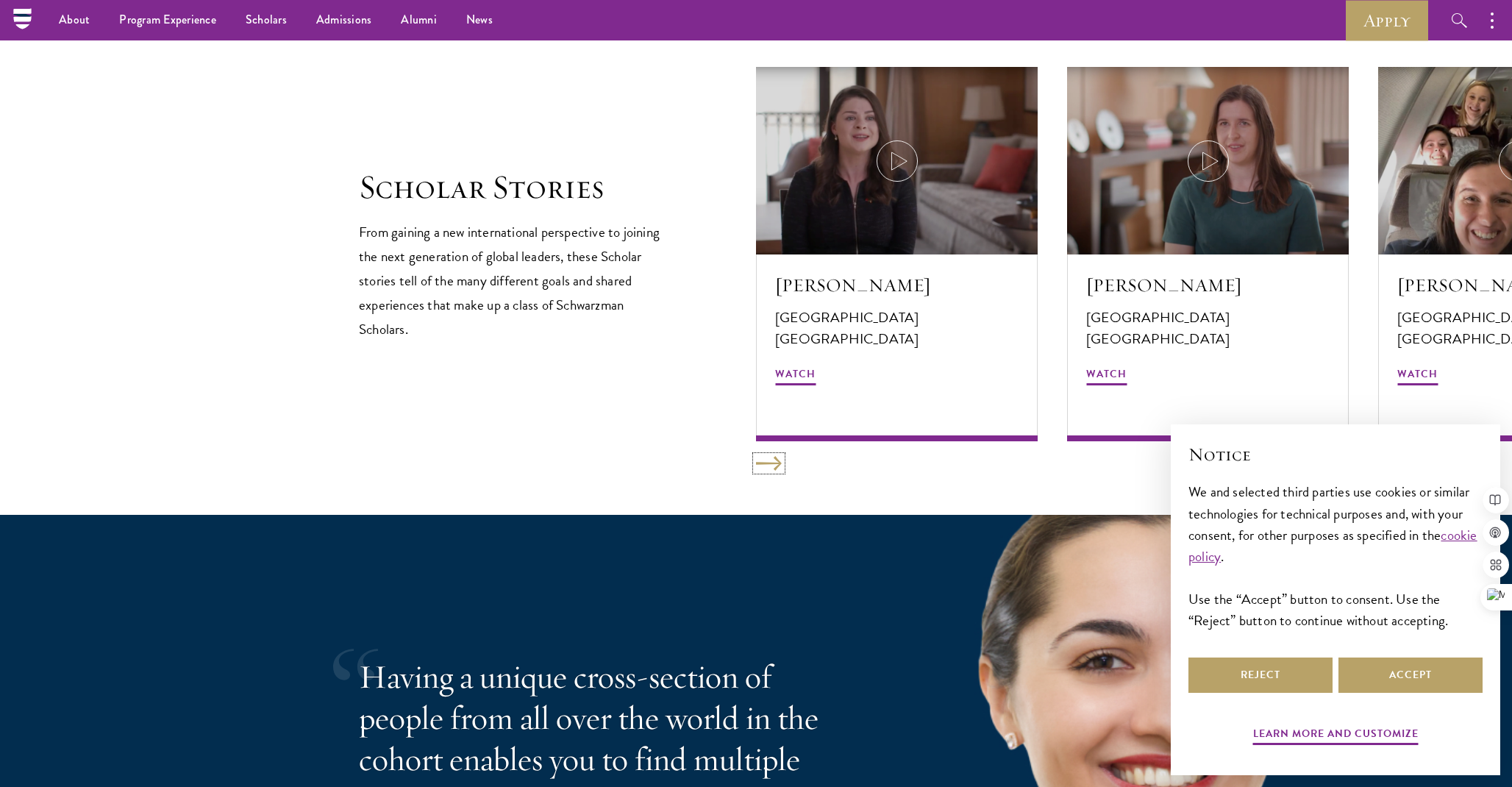
click at [765, 466] on button at bounding box center [768, 463] width 25 height 15
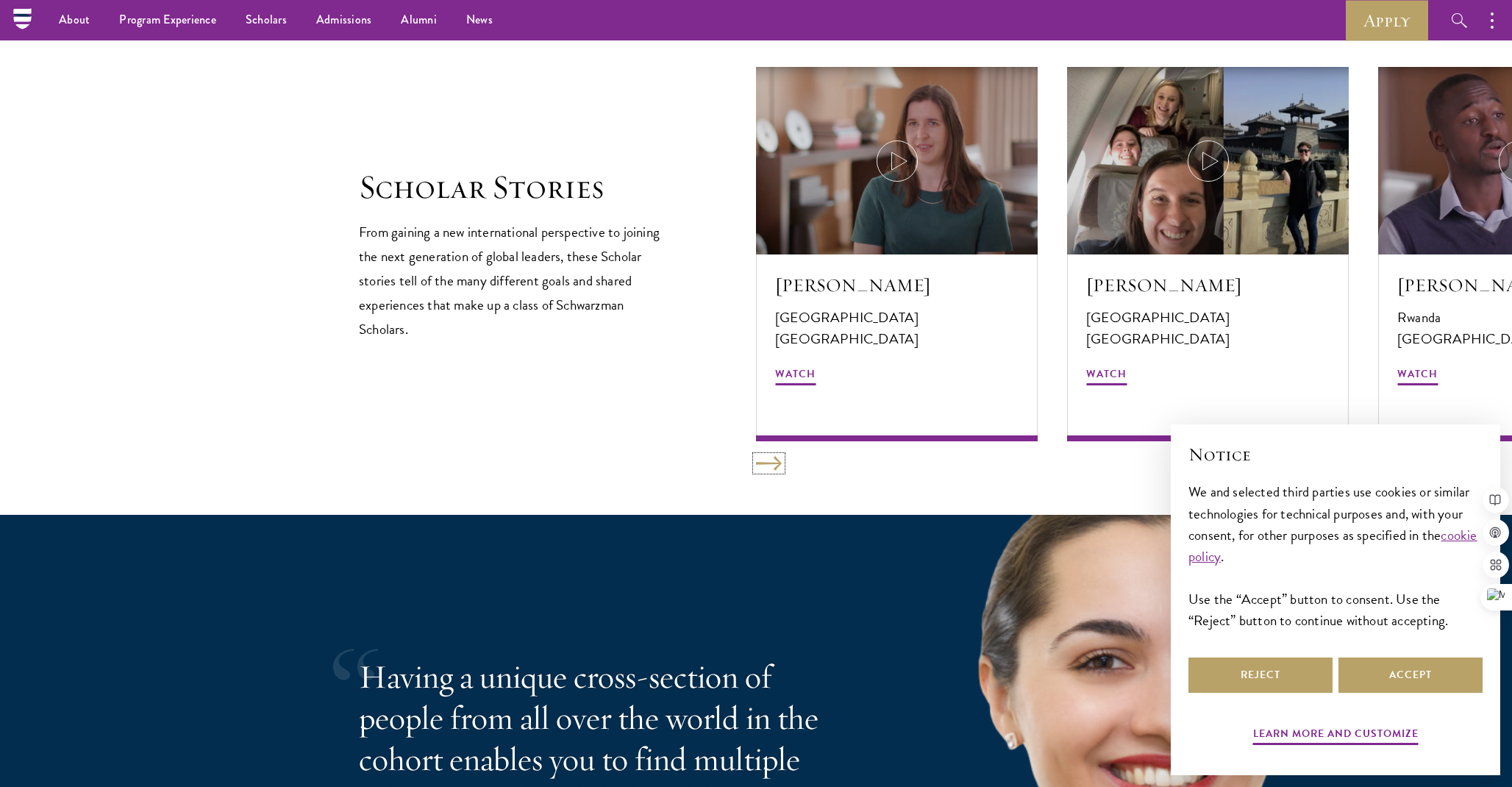
click at [765, 466] on button at bounding box center [768, 463] width 25 height 15
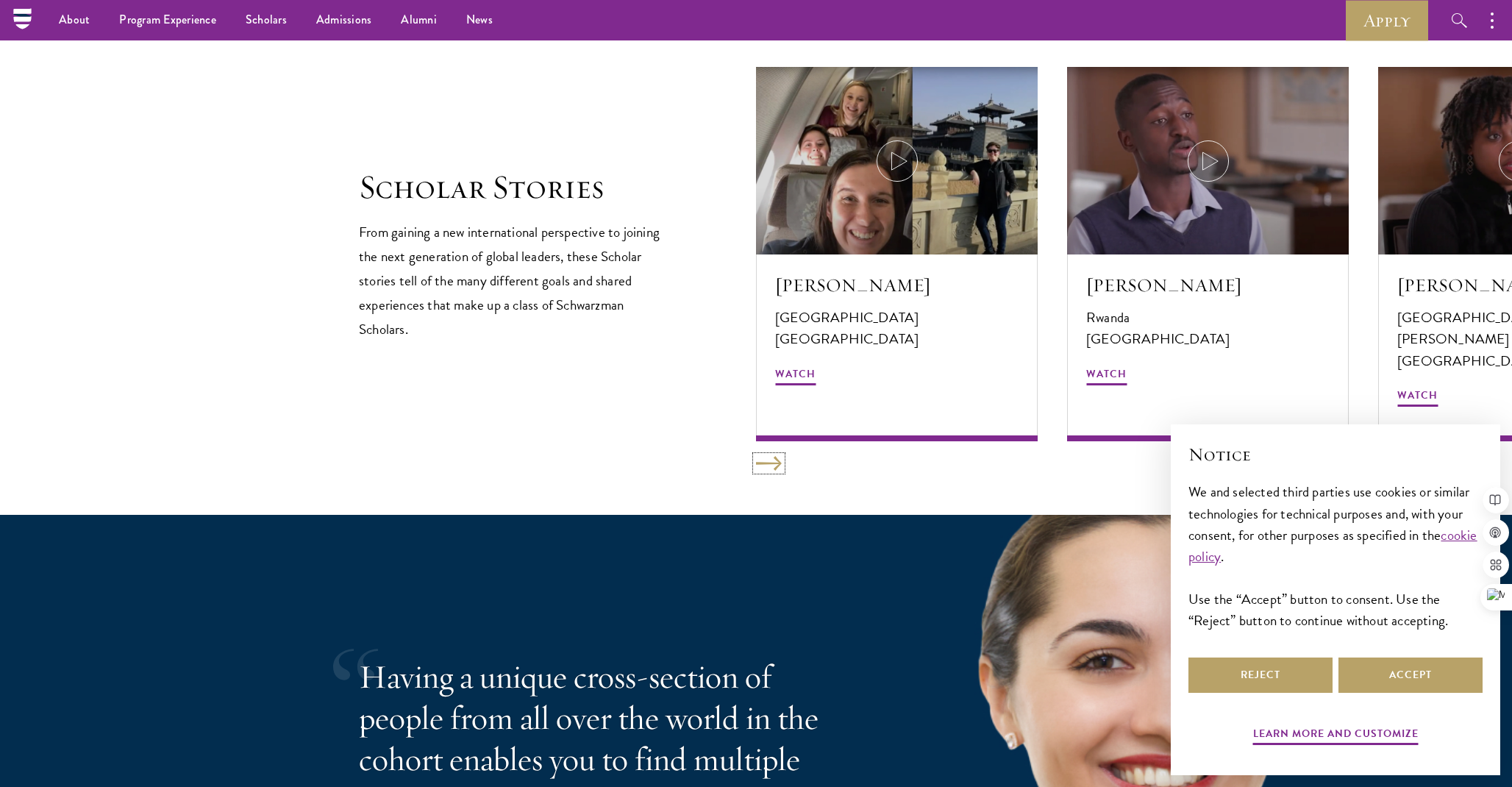
click at [765, 466] on button at bounding box center [768, 463] width 25 height 15
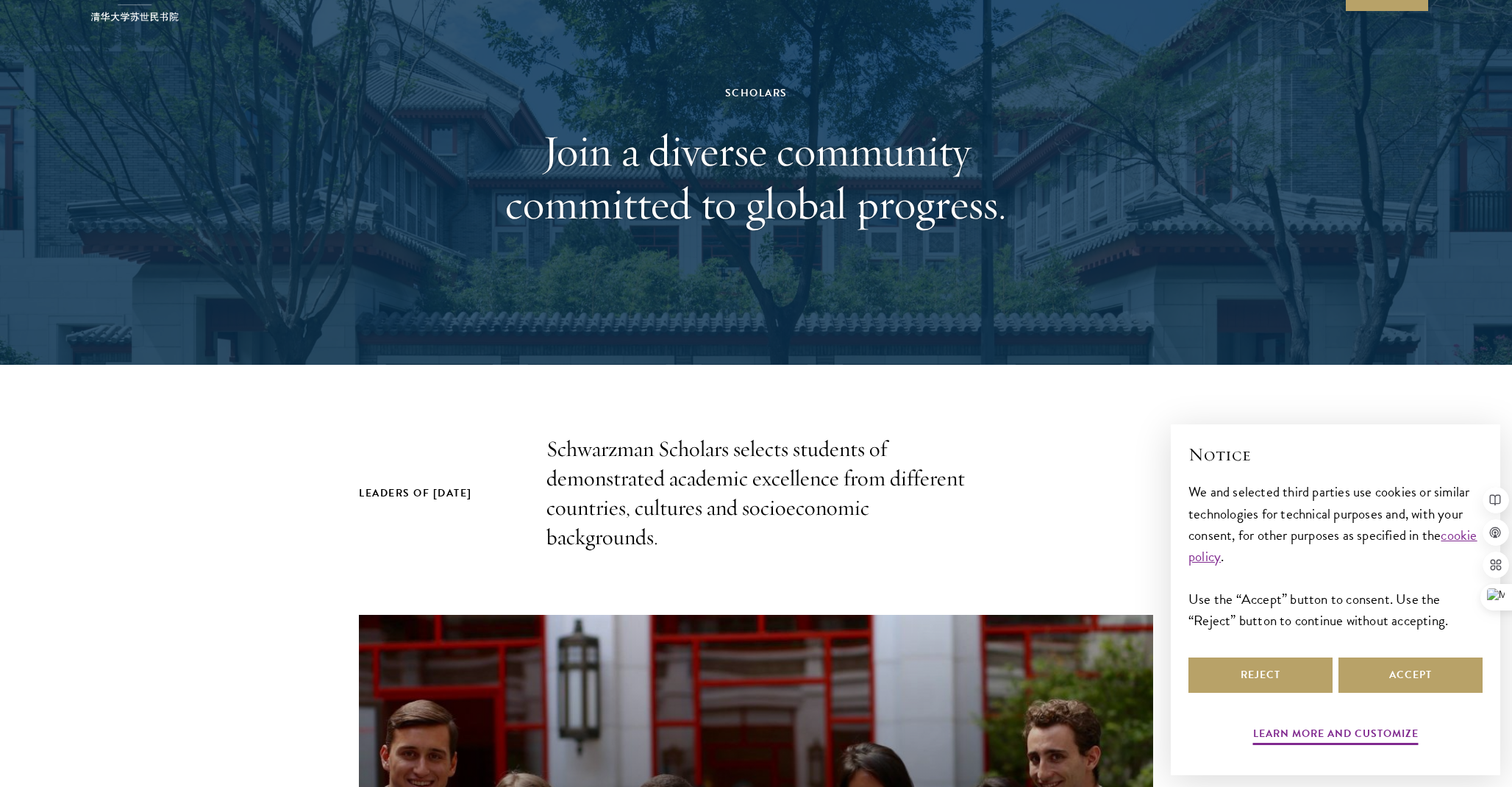
scroll to position [0, 0]
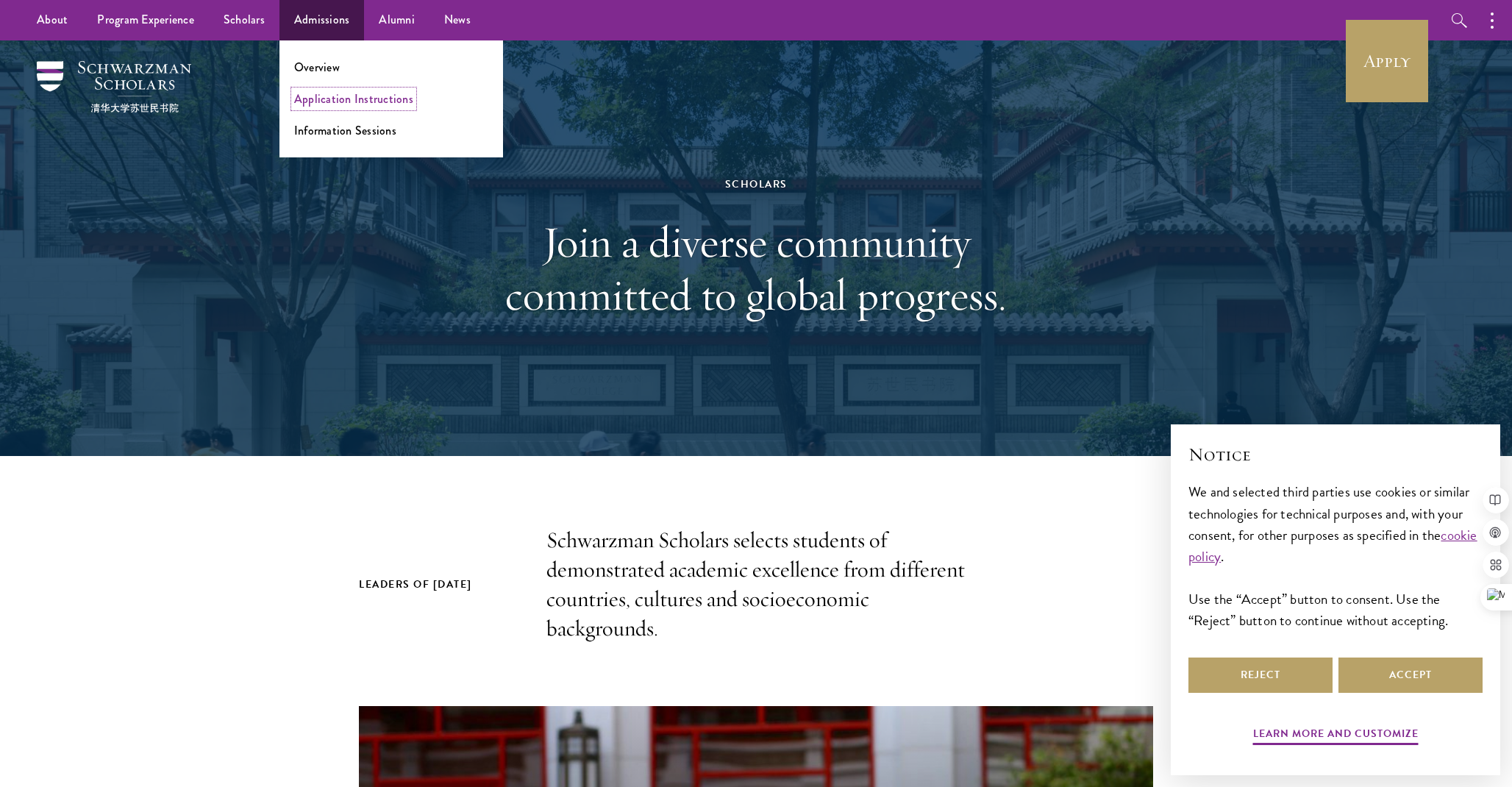
click at [362, 105] on link "Application Instructions" at bounding box center [353, 99] width 119 height 17
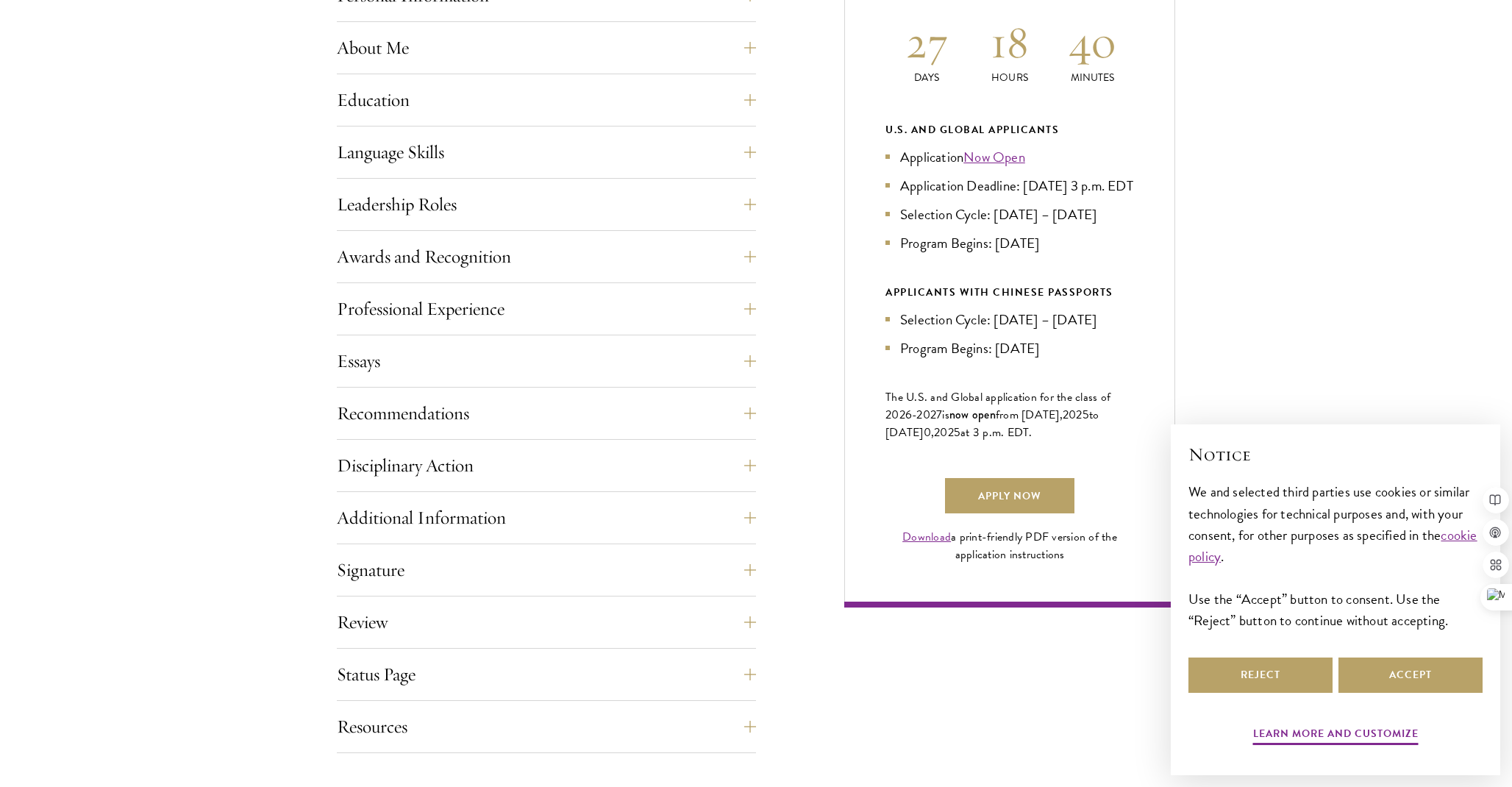
scroll to position [742, 0]
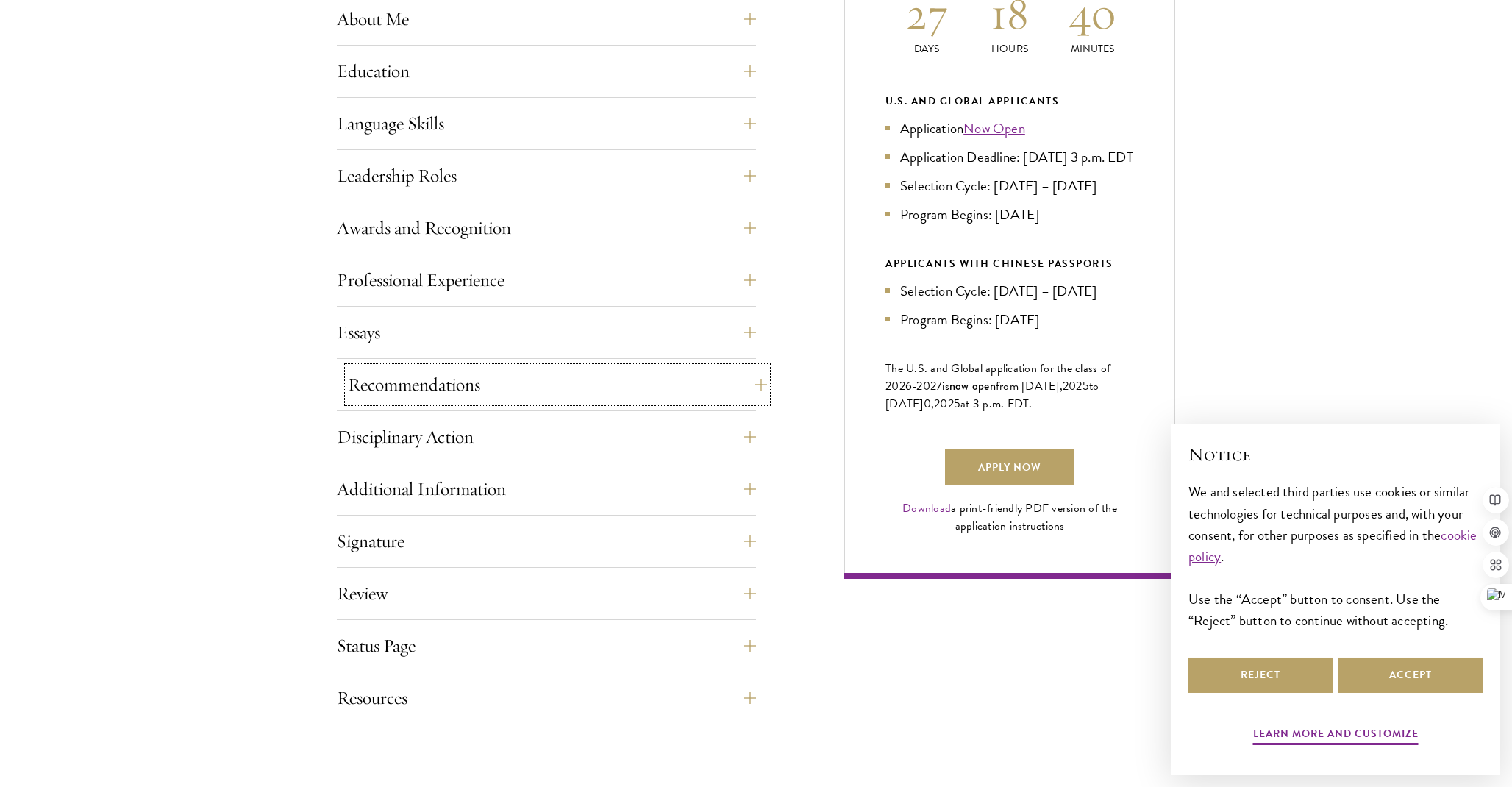
click at [599, 389] on button "Recommendations" at bounding box center [557, 385] width 419 height 35
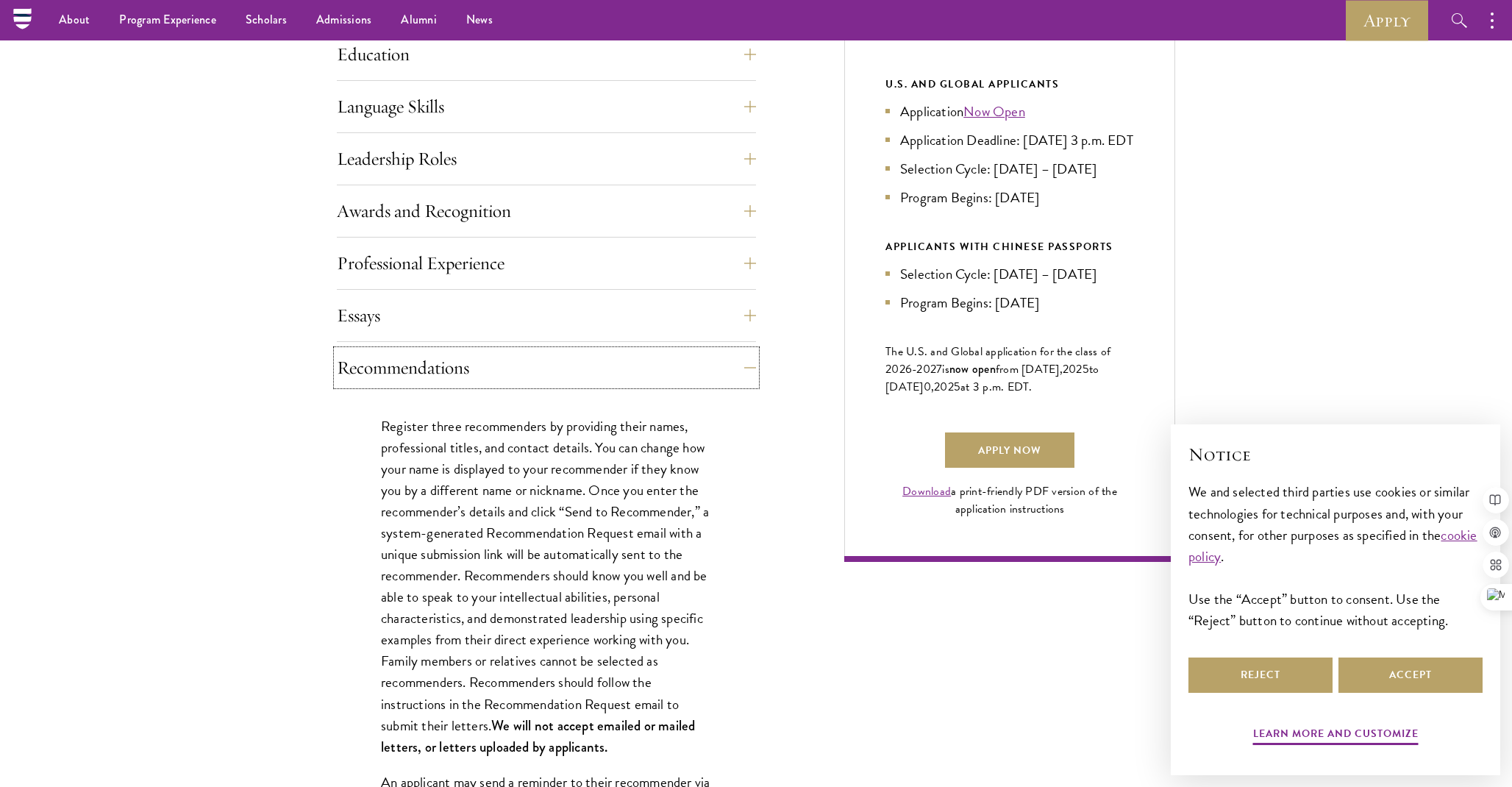
scroll to position [501, 0]
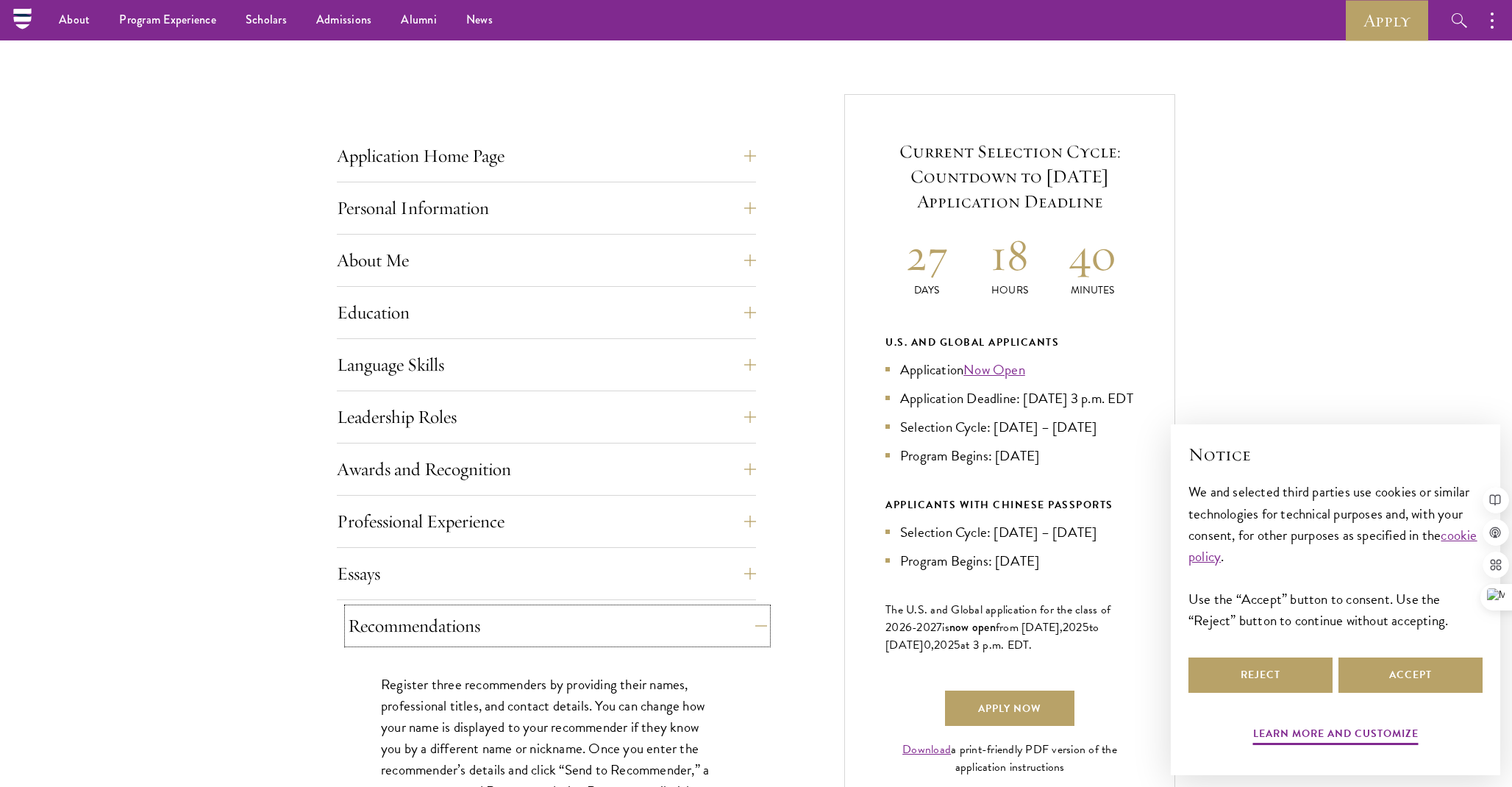
click at [551, 619] on button "Recommendations" at bounding box center [557, 626] width 419 height 35
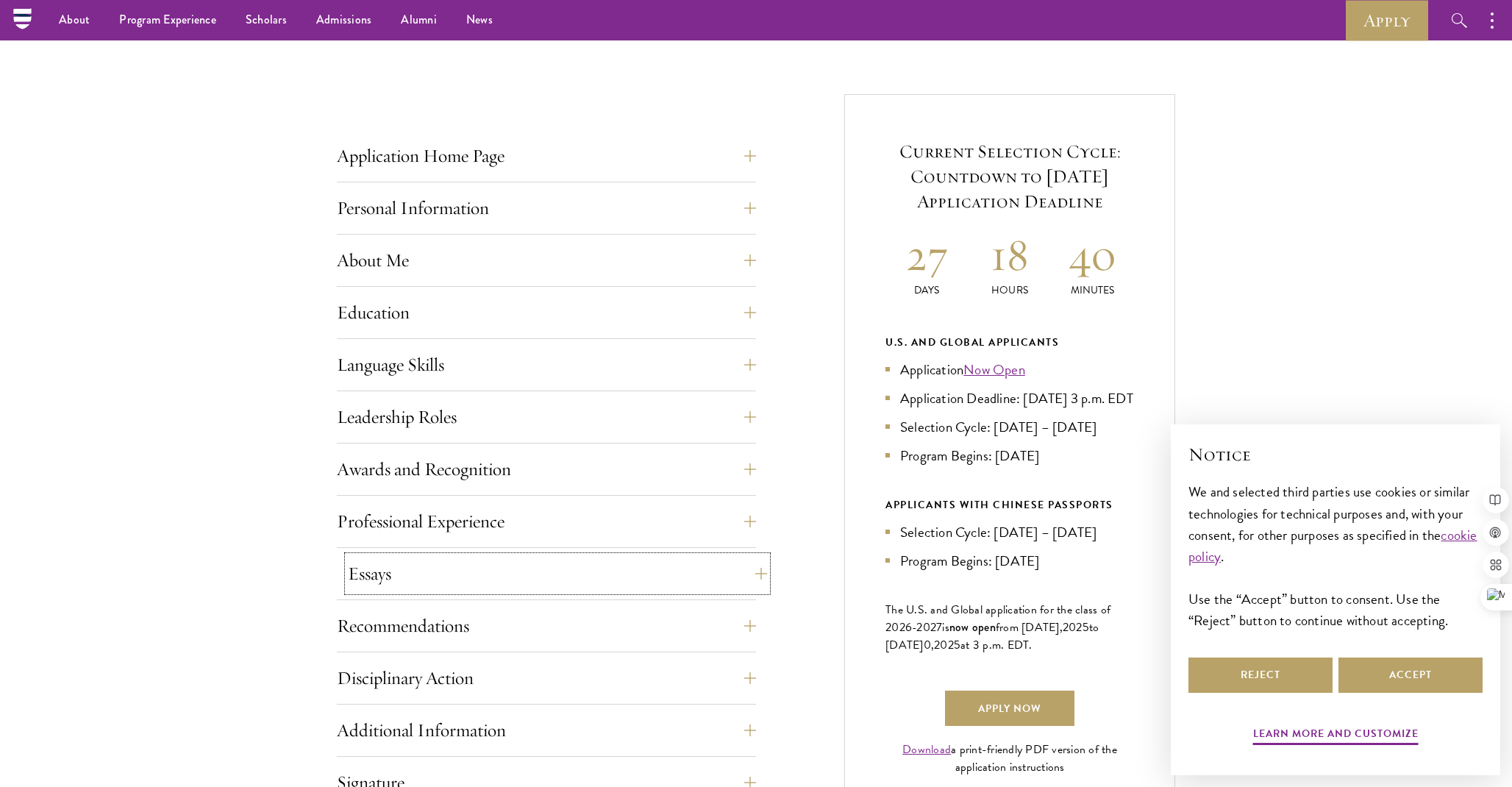
click at [547, 562] on button "Essays" at bounding box center [557, 574] width 419 height 35
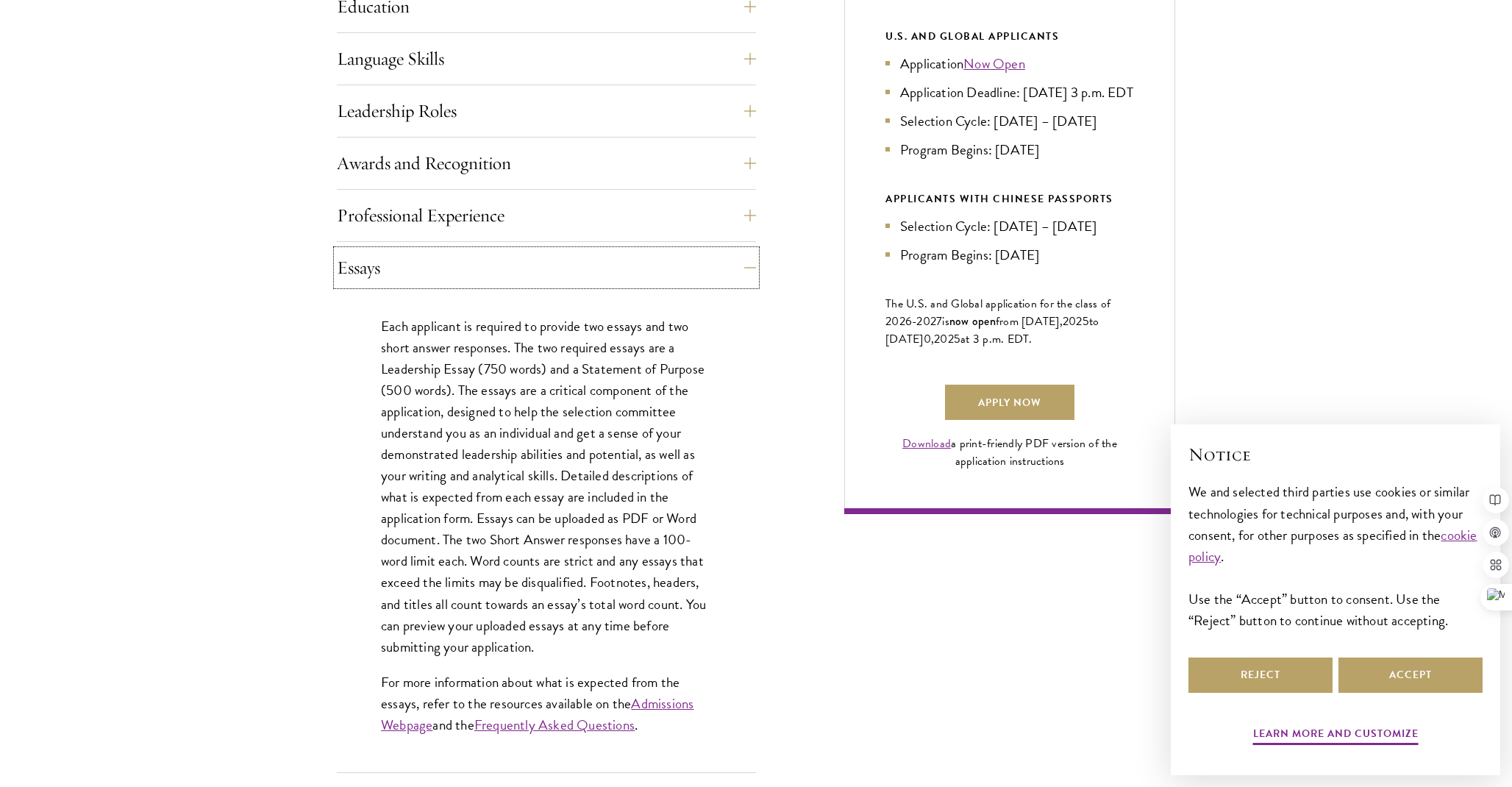
scroll to position [814, 0]
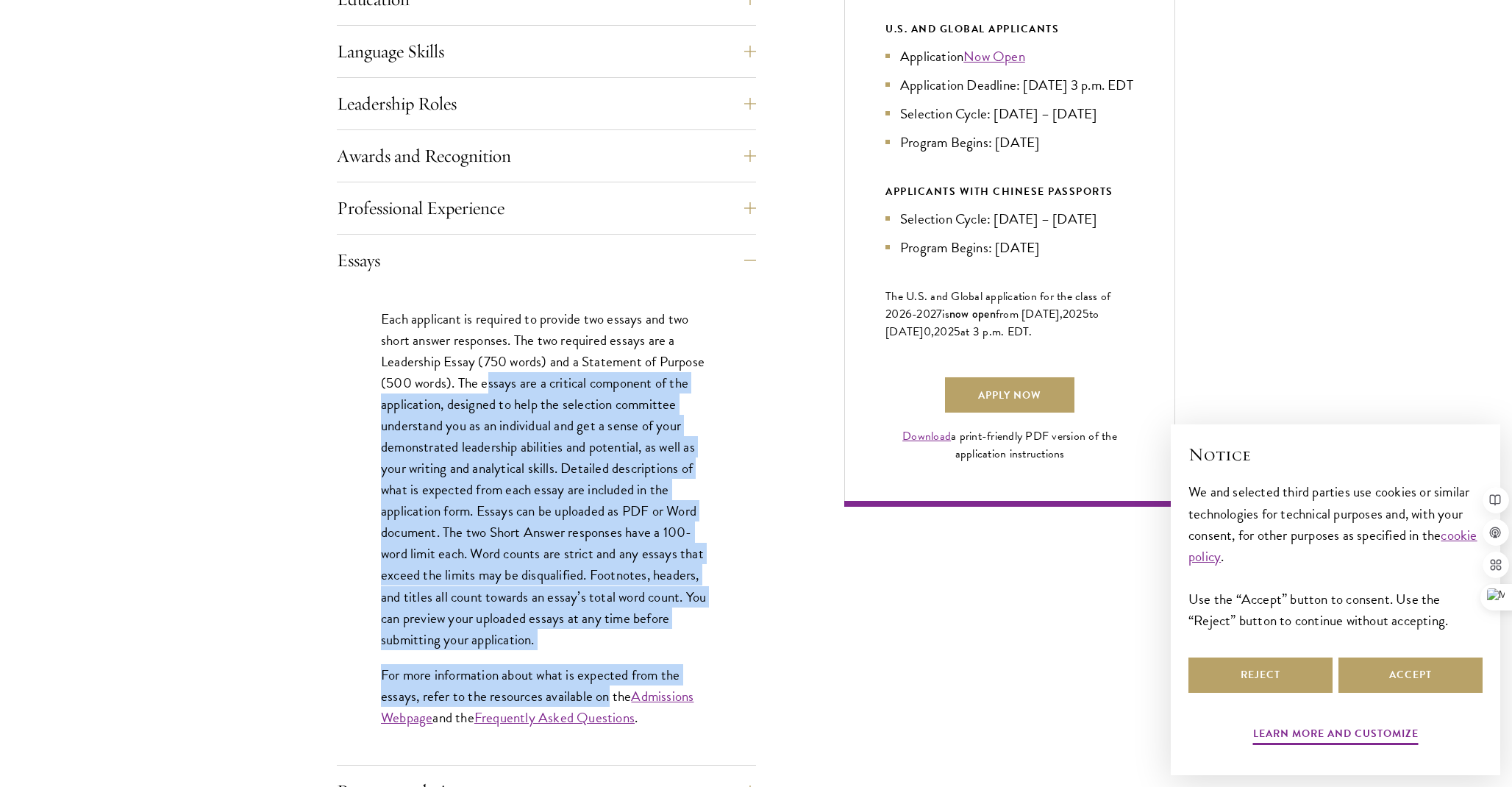
drag, startPoint x: 487, startPoint y: 385, endPoint x: 609, endPoint y: 703, distance: 340.6
click at [609, 703] on div "Each applicant is required to provide two essays and two short answer responses…" at bounding box center [546, 526] width 419 height 479
click at [624, 561] on p "Each applicant is required to provide two essays and two short answer responses…" at bounding box center [547, 479] width 331 height 342
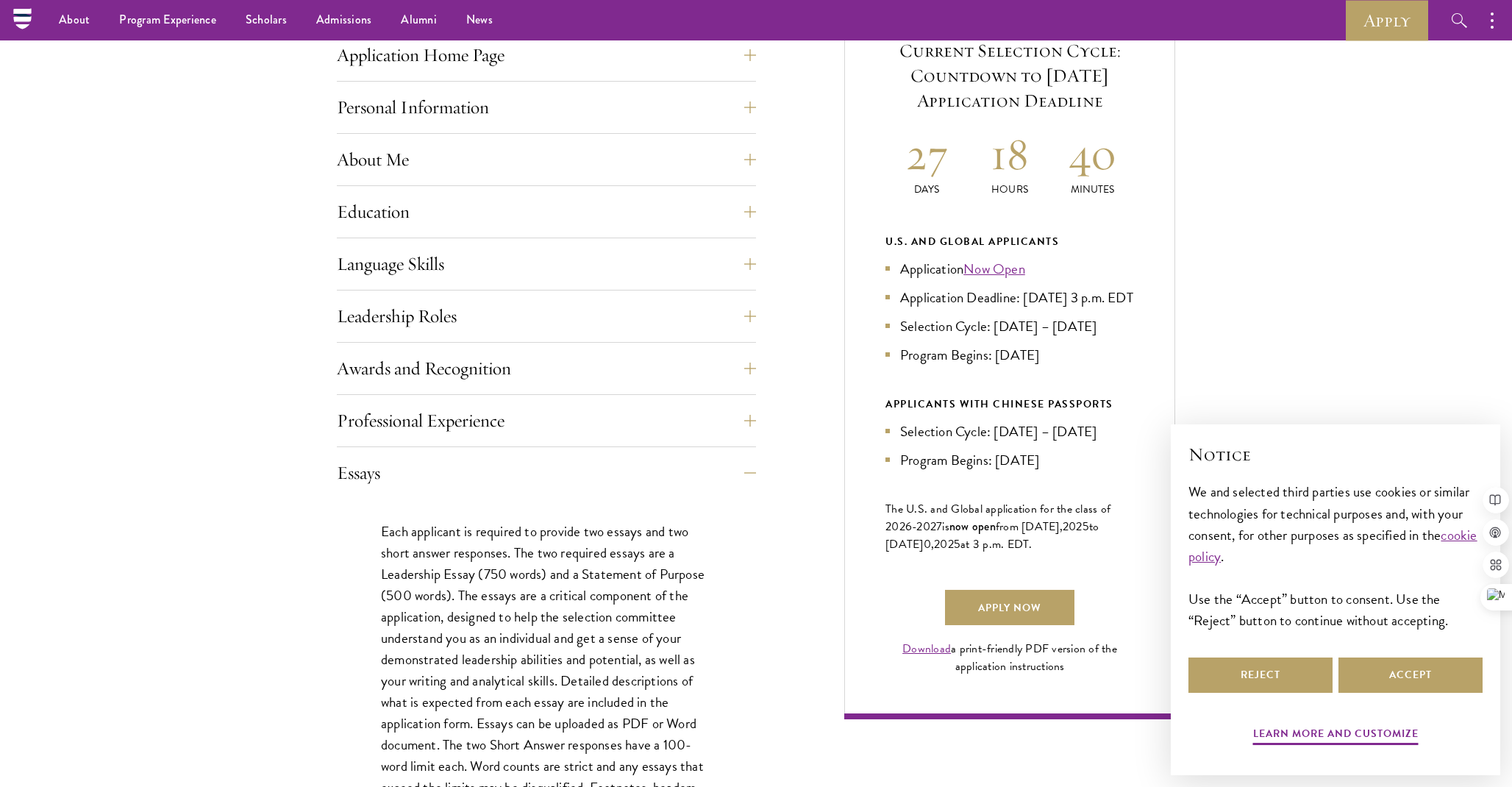
scroll to position [528, 0]
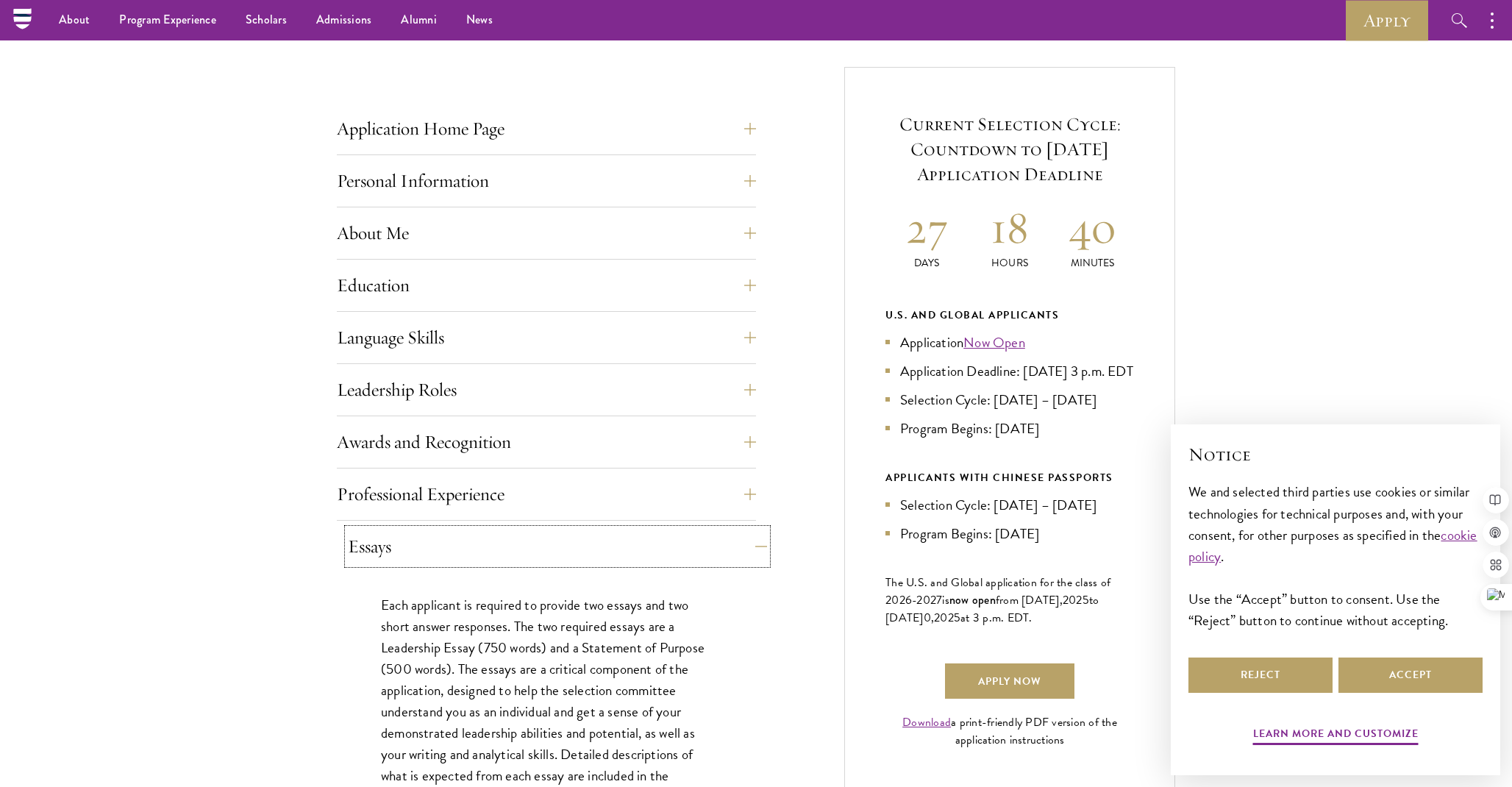
click at [521, 543] on button "Essays" at bounding box center [557, 547] width 419 height 35
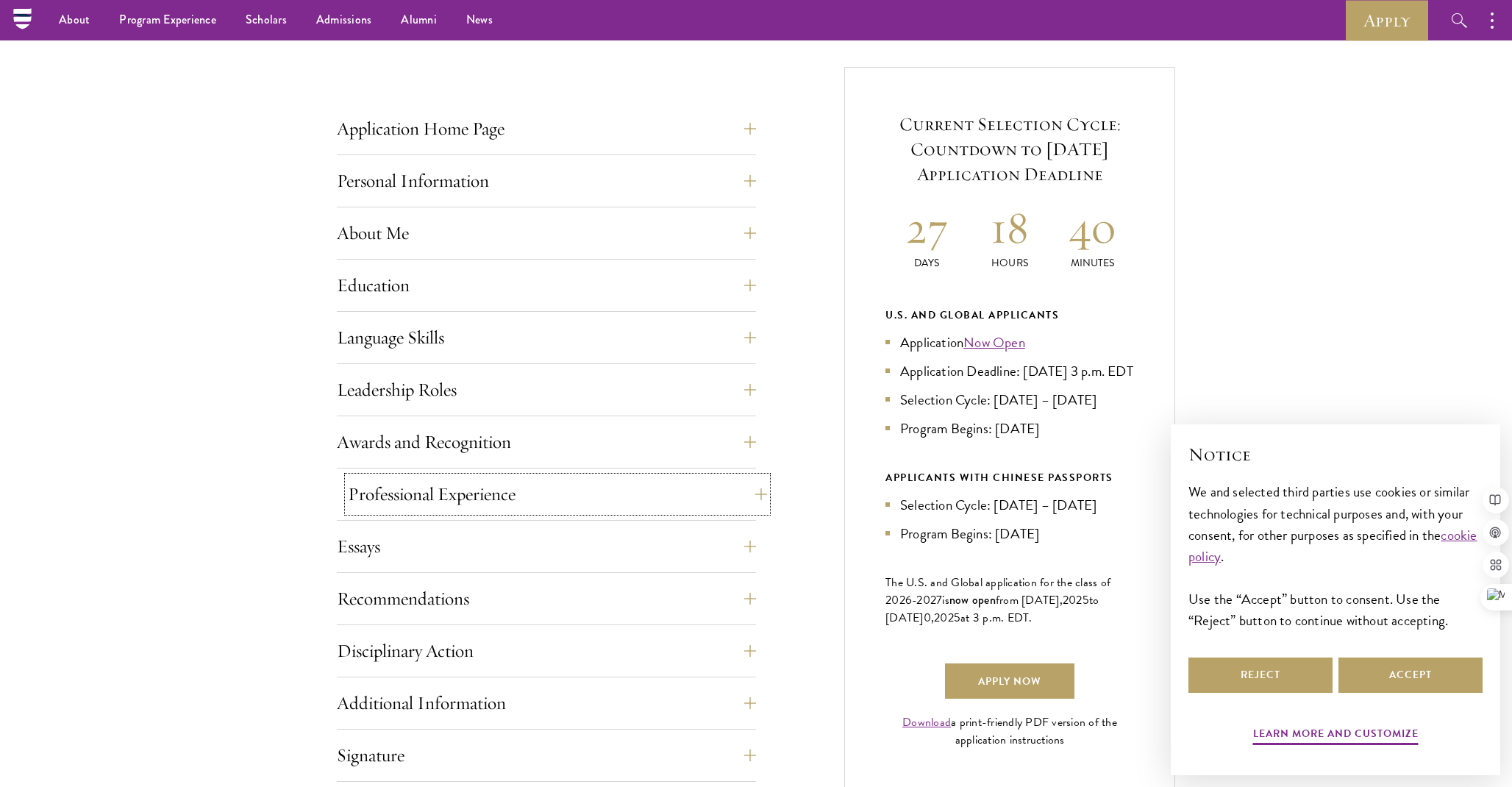
click at [523, 487] on button "Professional Experience" at bounding box center [557, 494] width 419 height 35
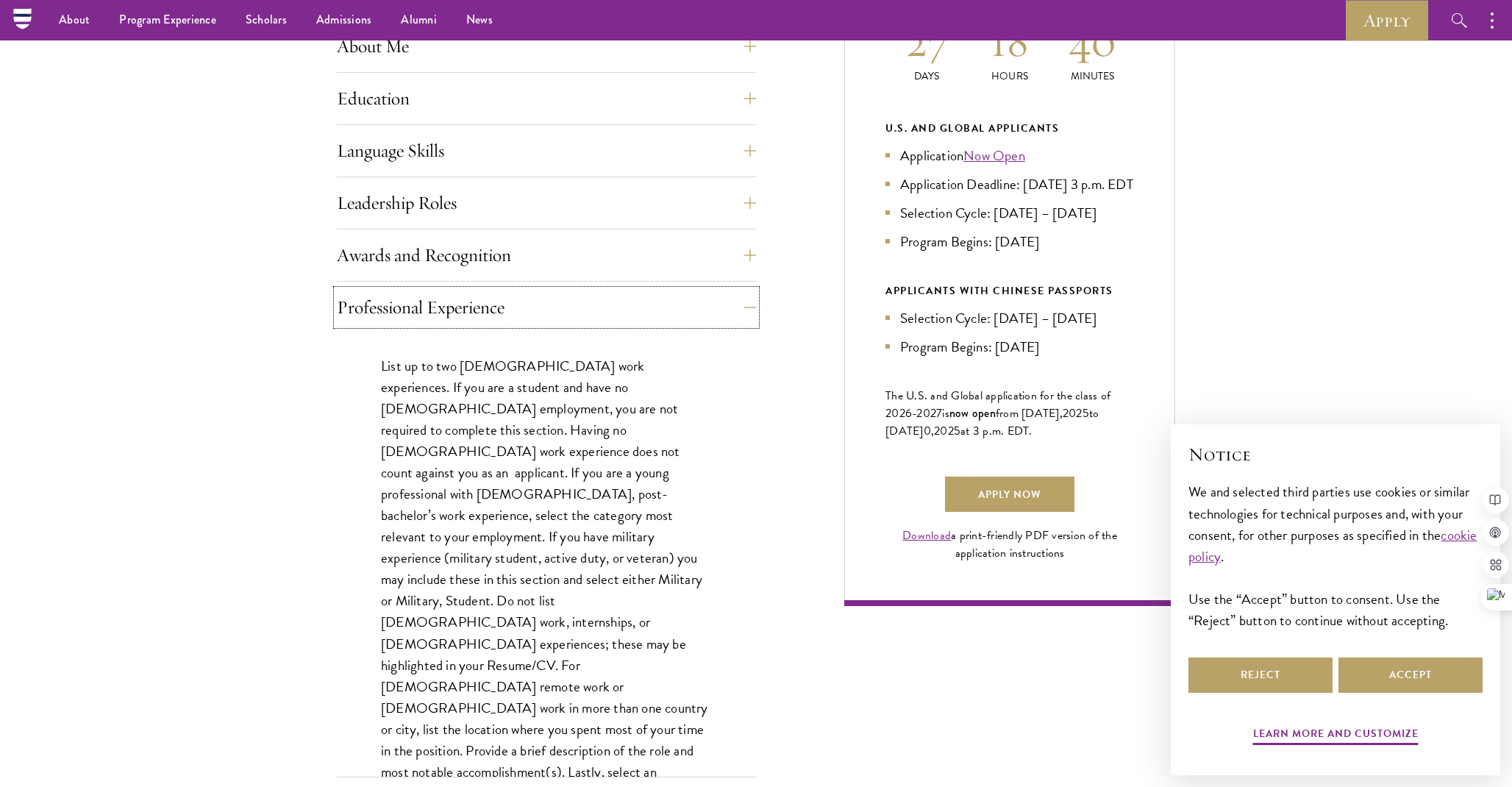
scroll to position [714, 0]
click at [631, 314] on button "Professional Experience" at bounding box center [557, 308] width 419 height 35
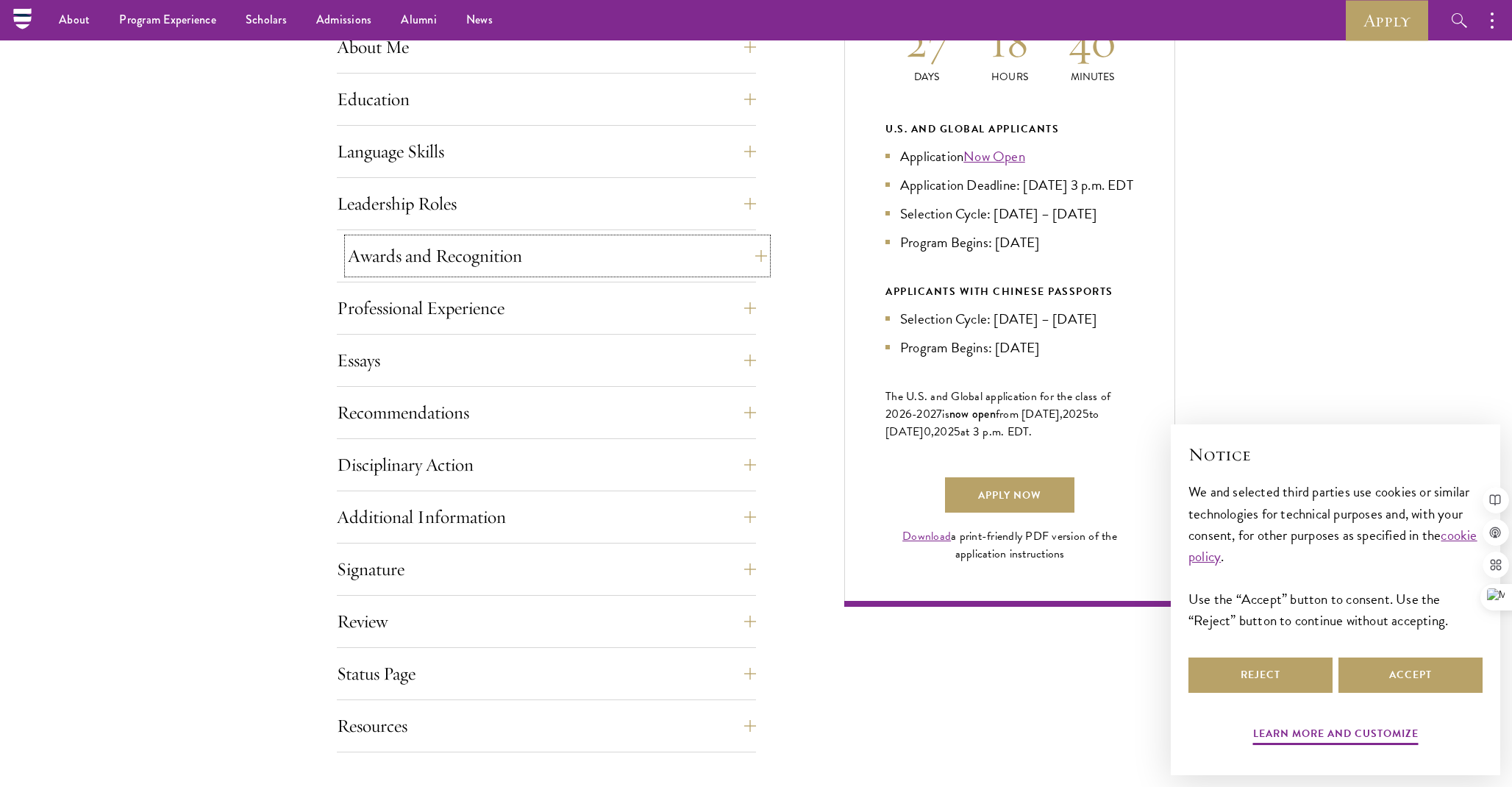
click at [631, 270] on button "Awards and Recognition" at bounding box center [557, 256] width 419 height 35
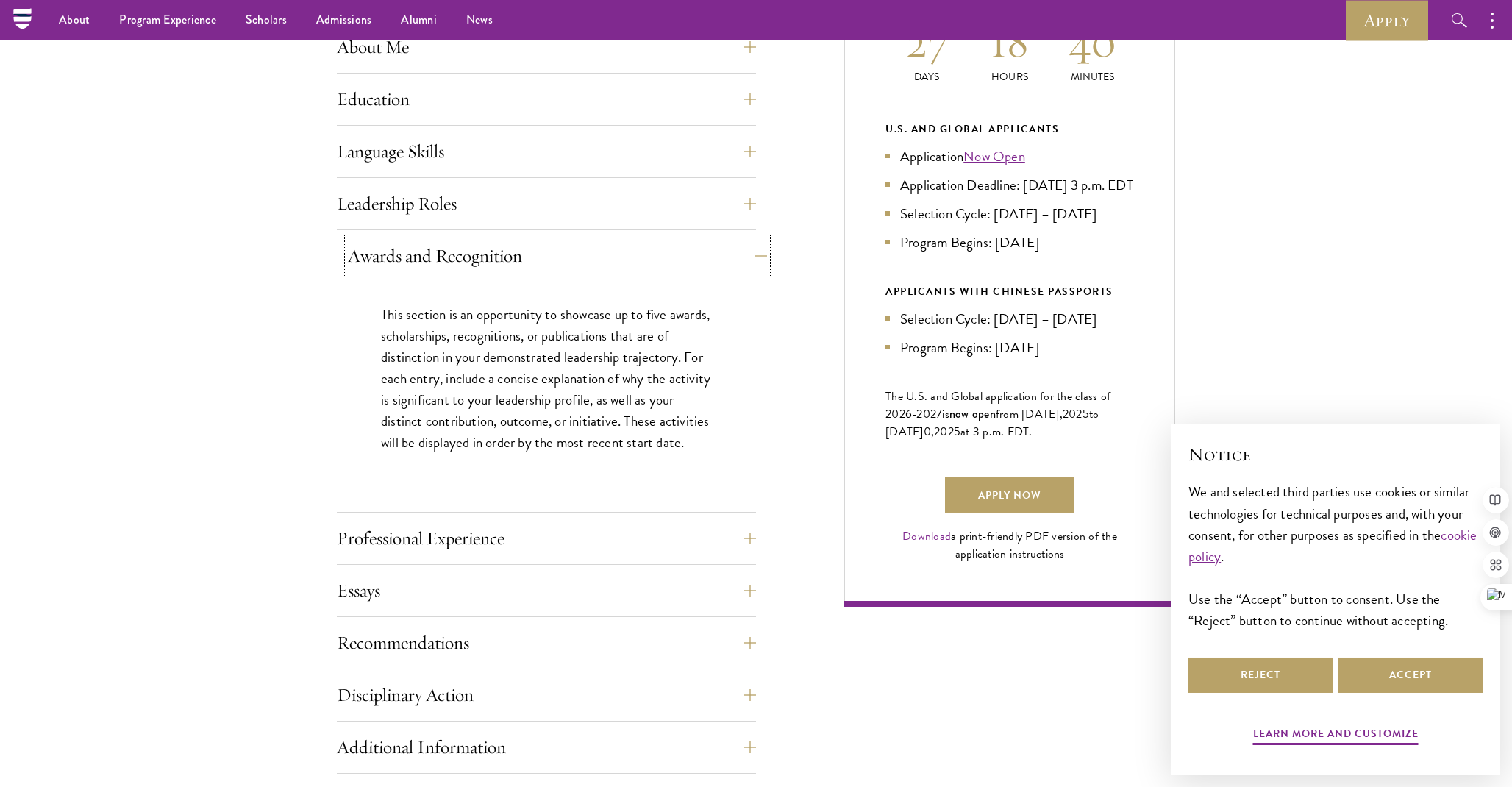
click at [631, 270] on button "Awards and Recognition" at bounding box center [557, 256] width 419 height 35
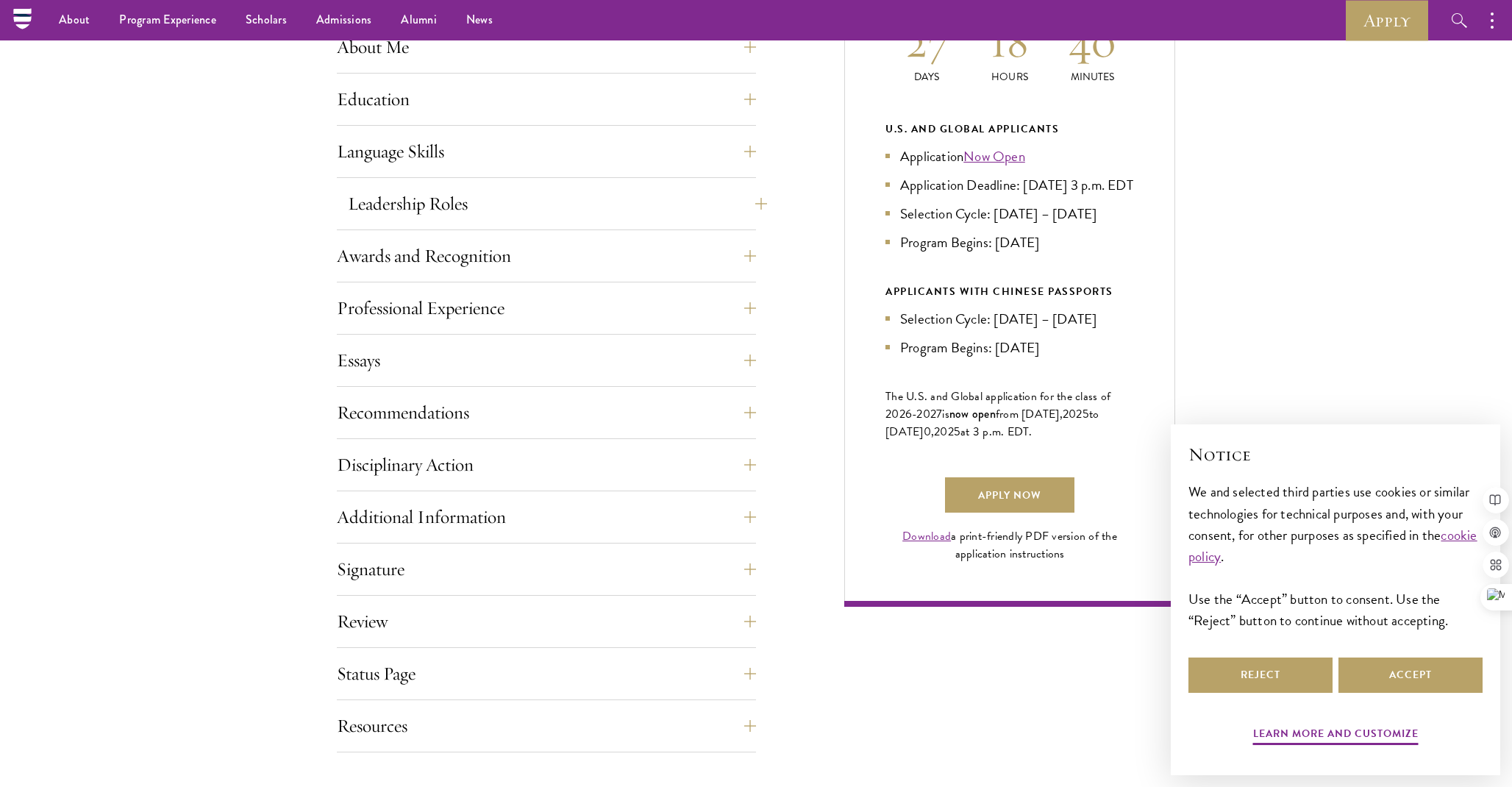
click at [627, 221] on div "Leadership Roles This section is an opportunity to showcase up to five leadersh…" at bounding box center [546, 208] width 419 height 44
click at [627, 210] on button "Leadership Roles" at bounding box center [557, 204] width 419 height 35
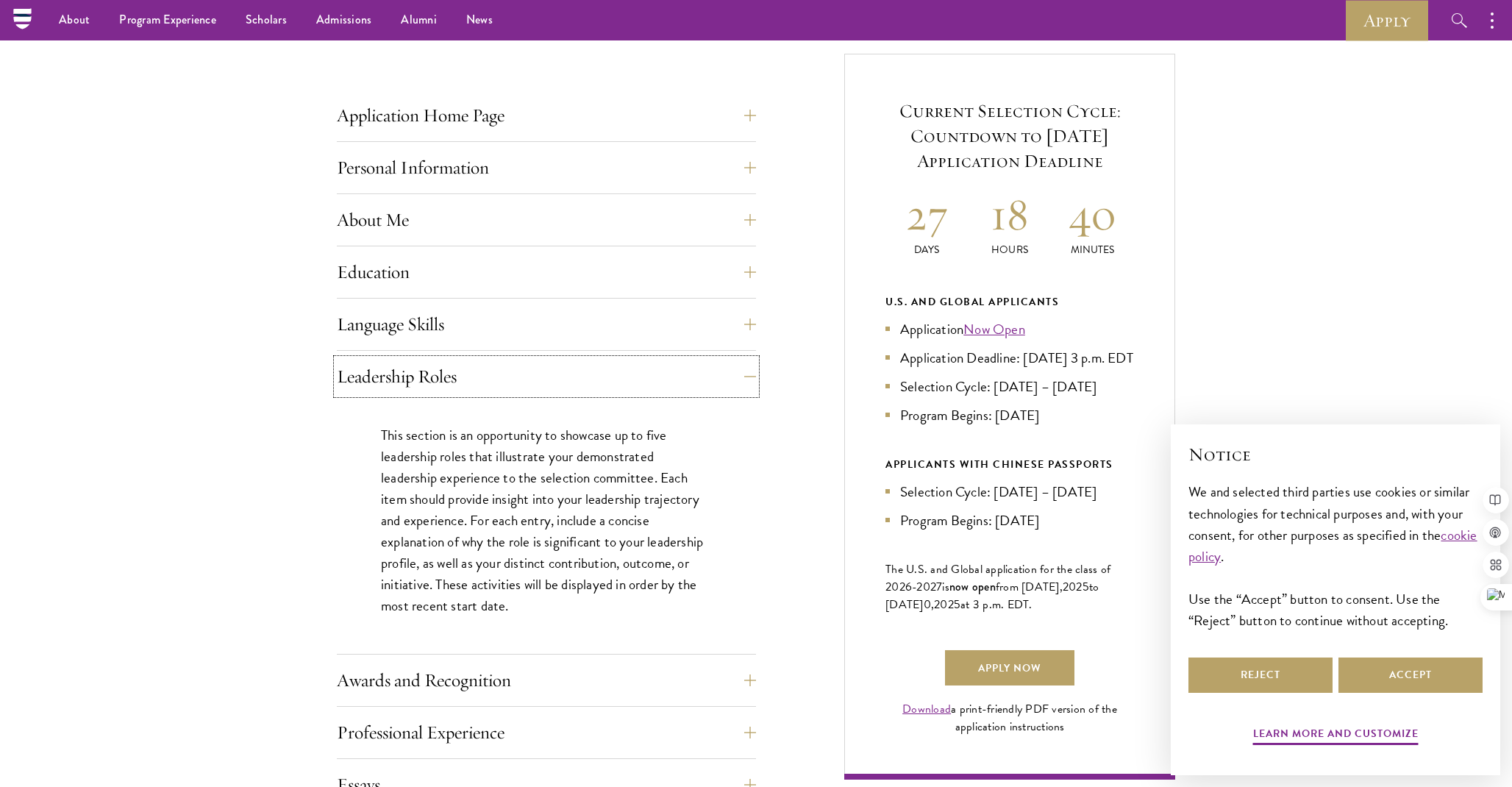
scroll to position [526, 0]
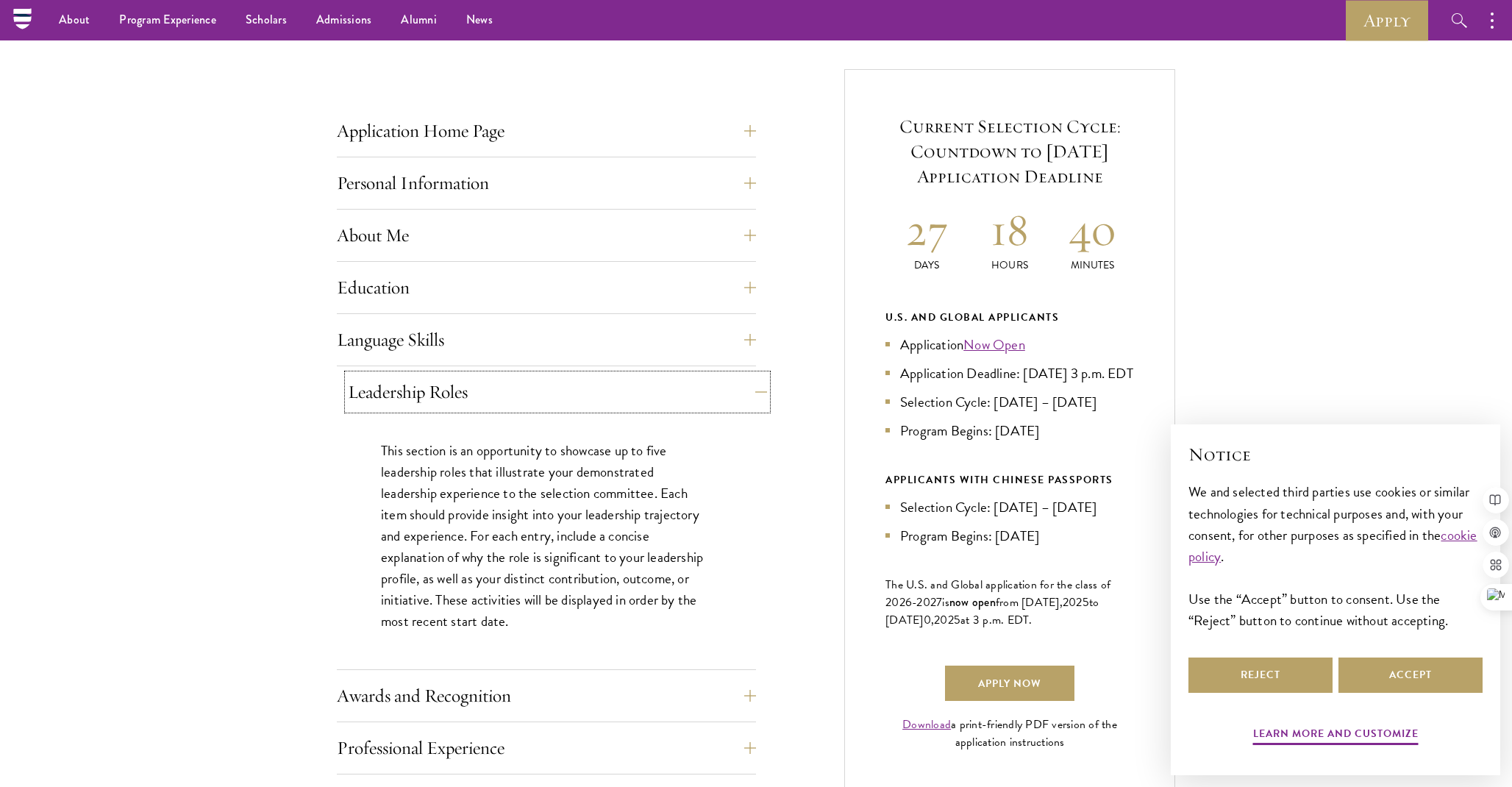
click at [426, 387] on button "Leadership Roles" at bounding box center [557, 392] width 419 height 35
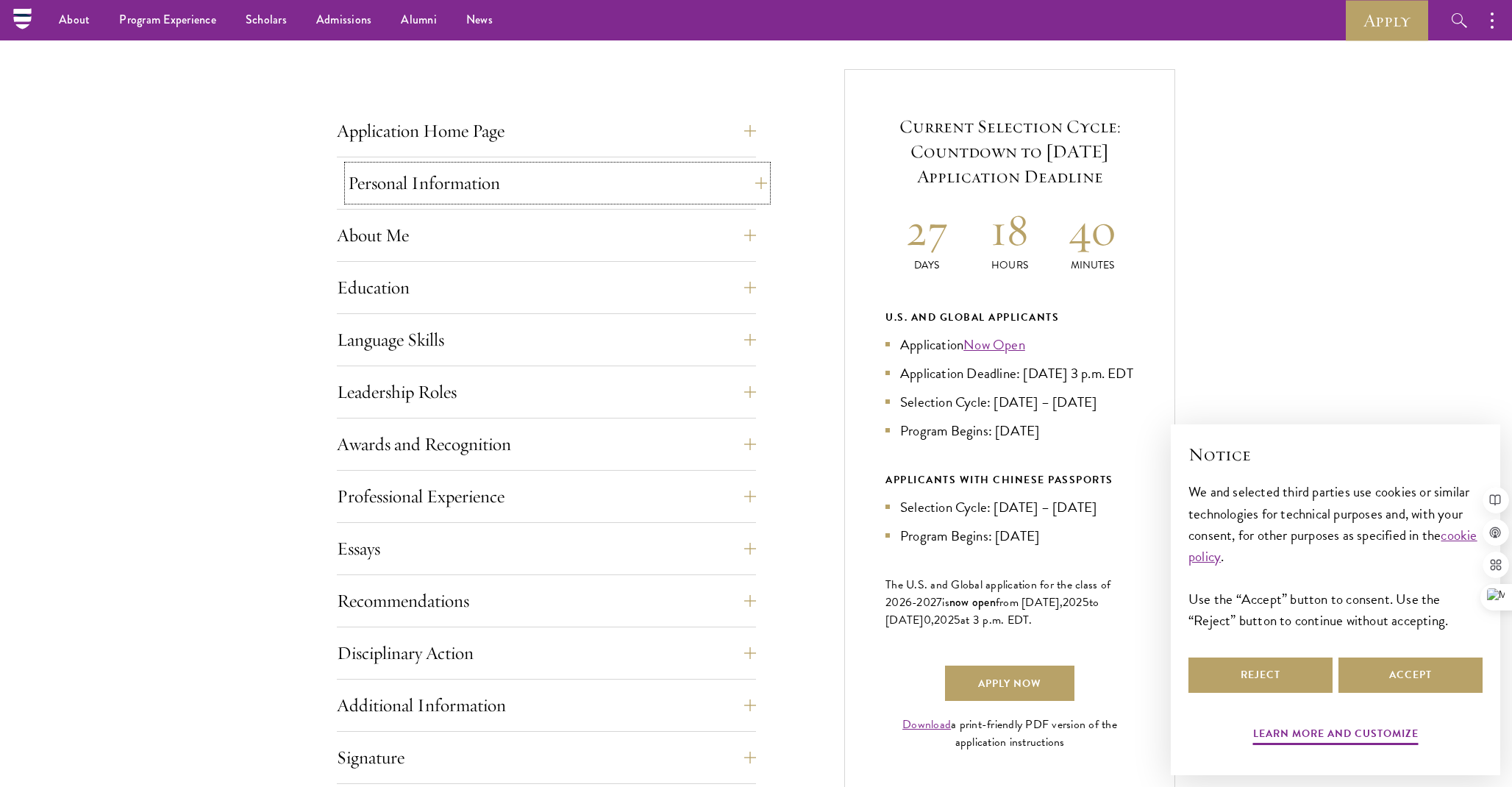
click at [450, 183] on button "Personal Information" at bounding box center [557, 183] width 419 height 35
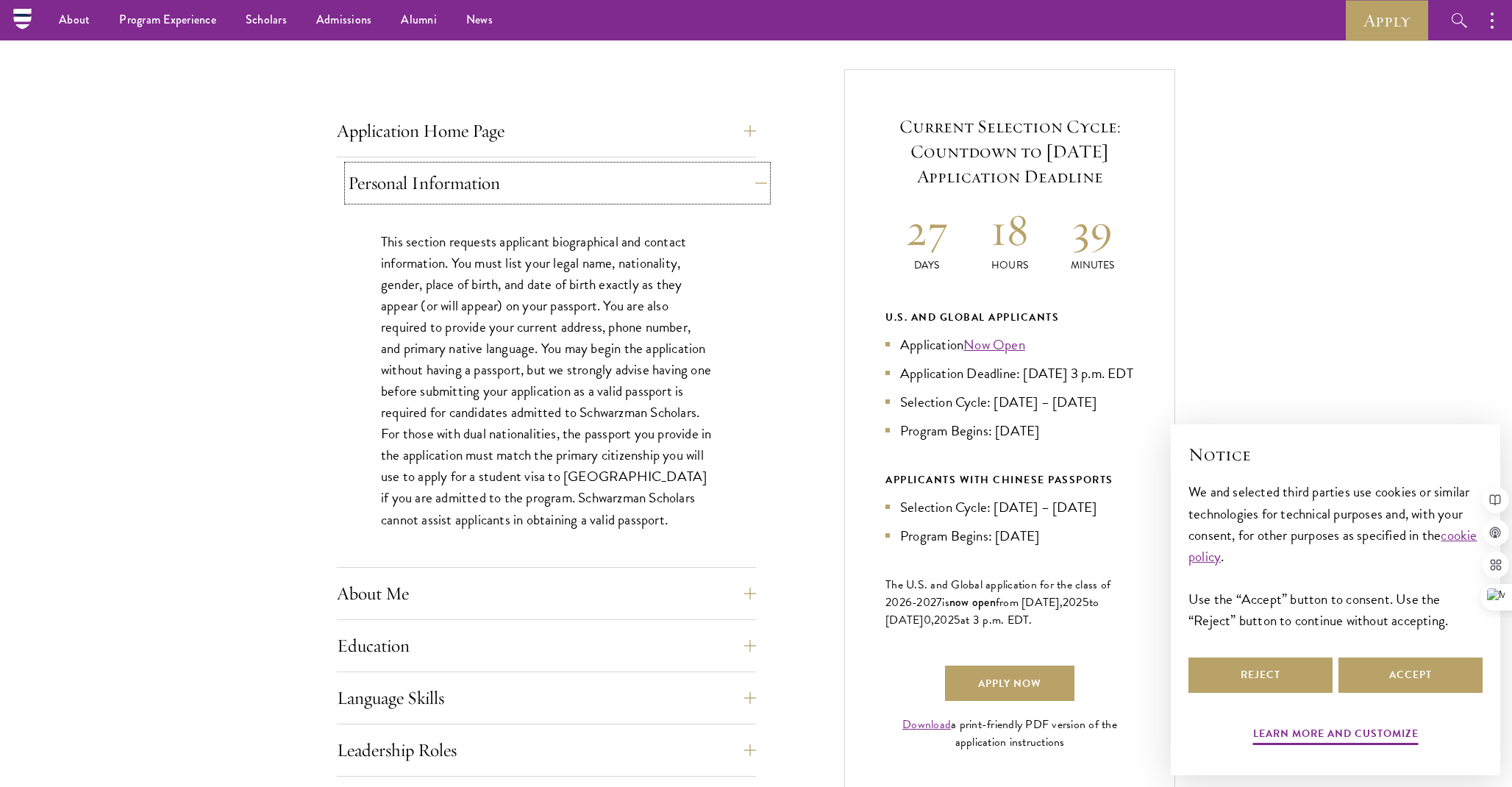
click at [450, 183] on button "Personal Information" at bounding box center [557, 183] width 419 height 35
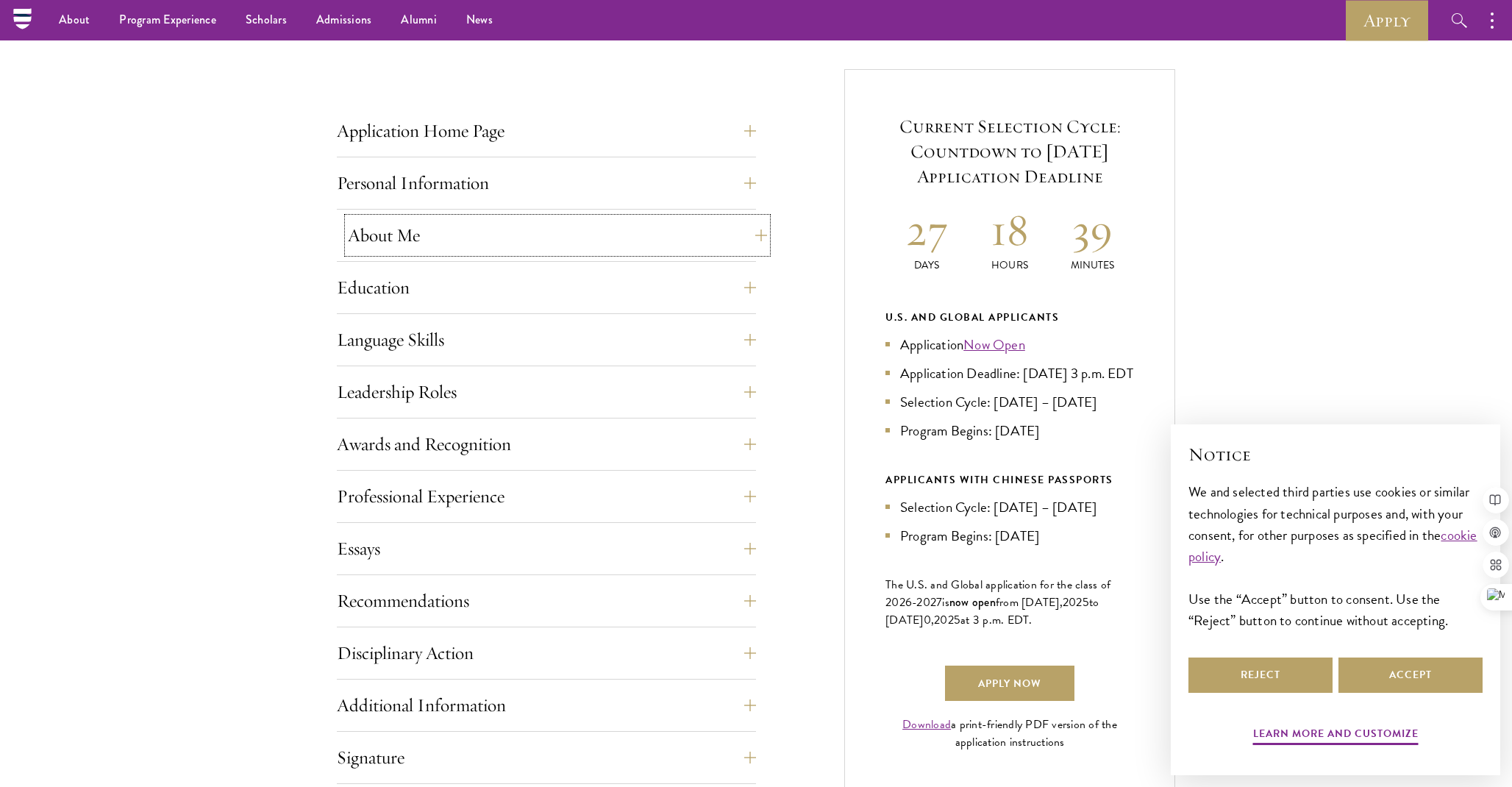
click at [481, 232] on button "About Me" at bounding box center [557, 236] width 419 height 35
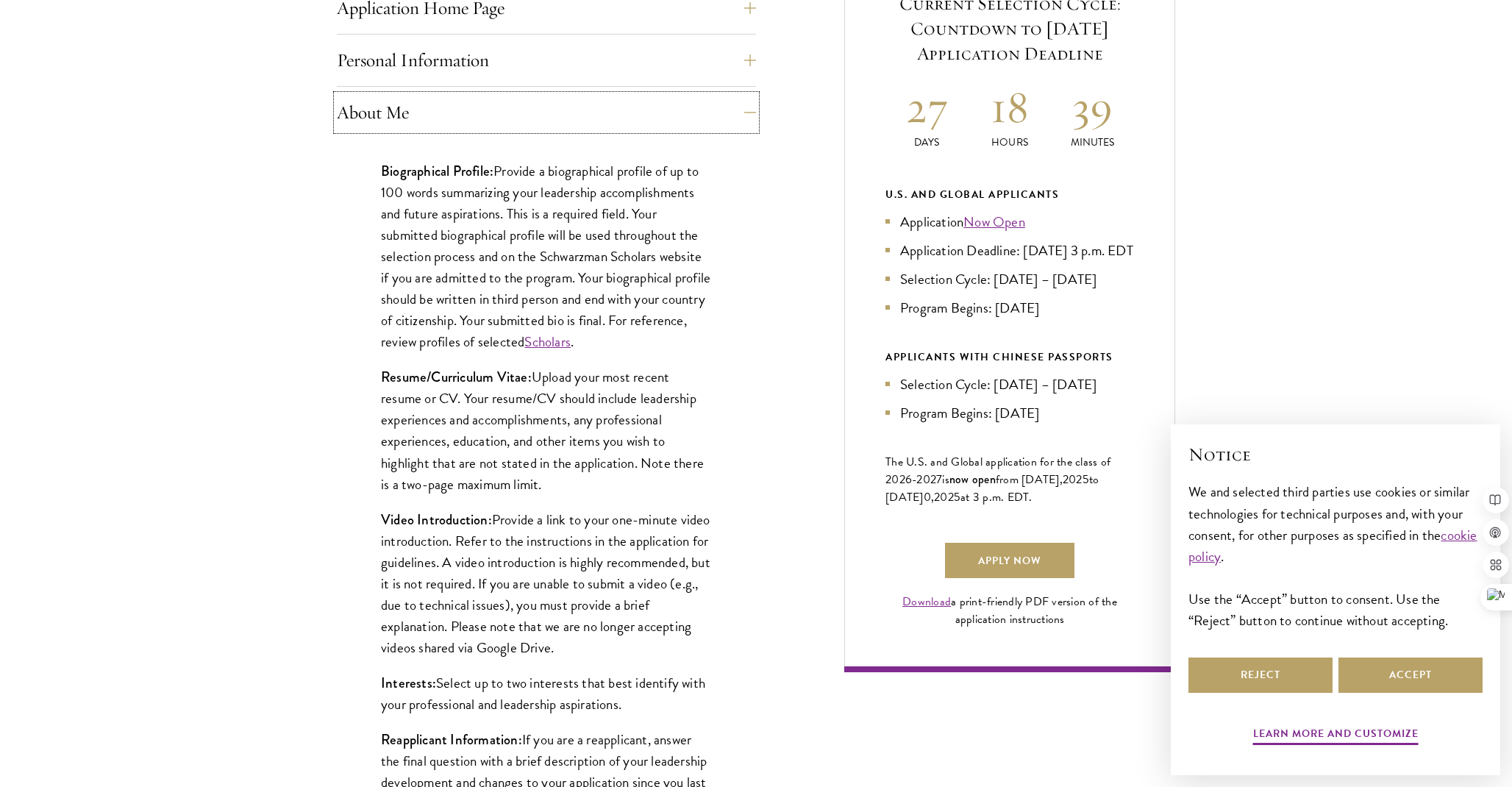
scroll to position [661, 0]
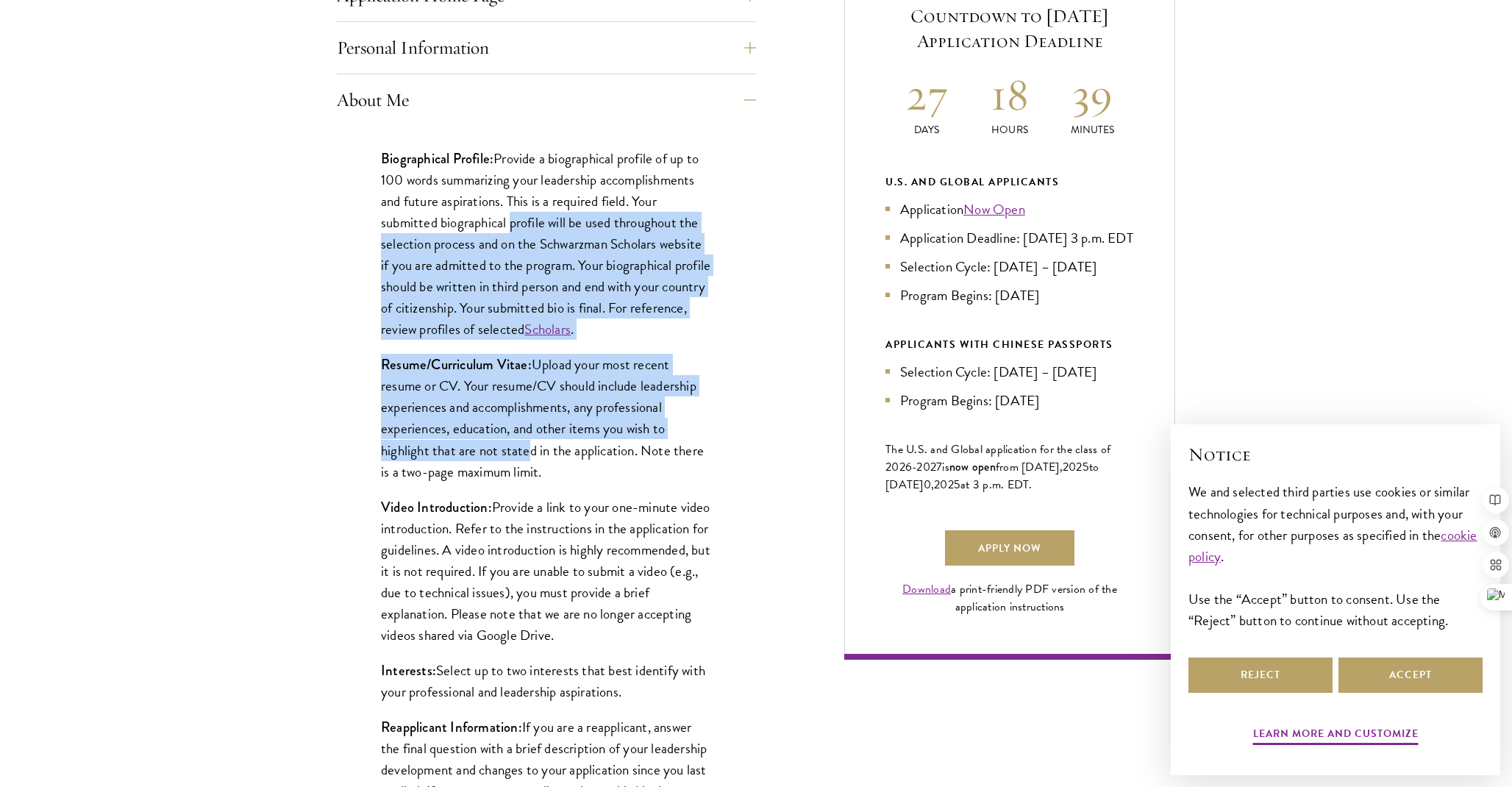
drag, startPoint x: 512, startPoint y: 225, endPoint x: 520, endPoint y: 460, distance: 235.1
click at [520, 460] on div "Biographical Profile: Provide a biographical profile of up to 100 words summari…" at bounding box center [546, 482] width 419 height 713
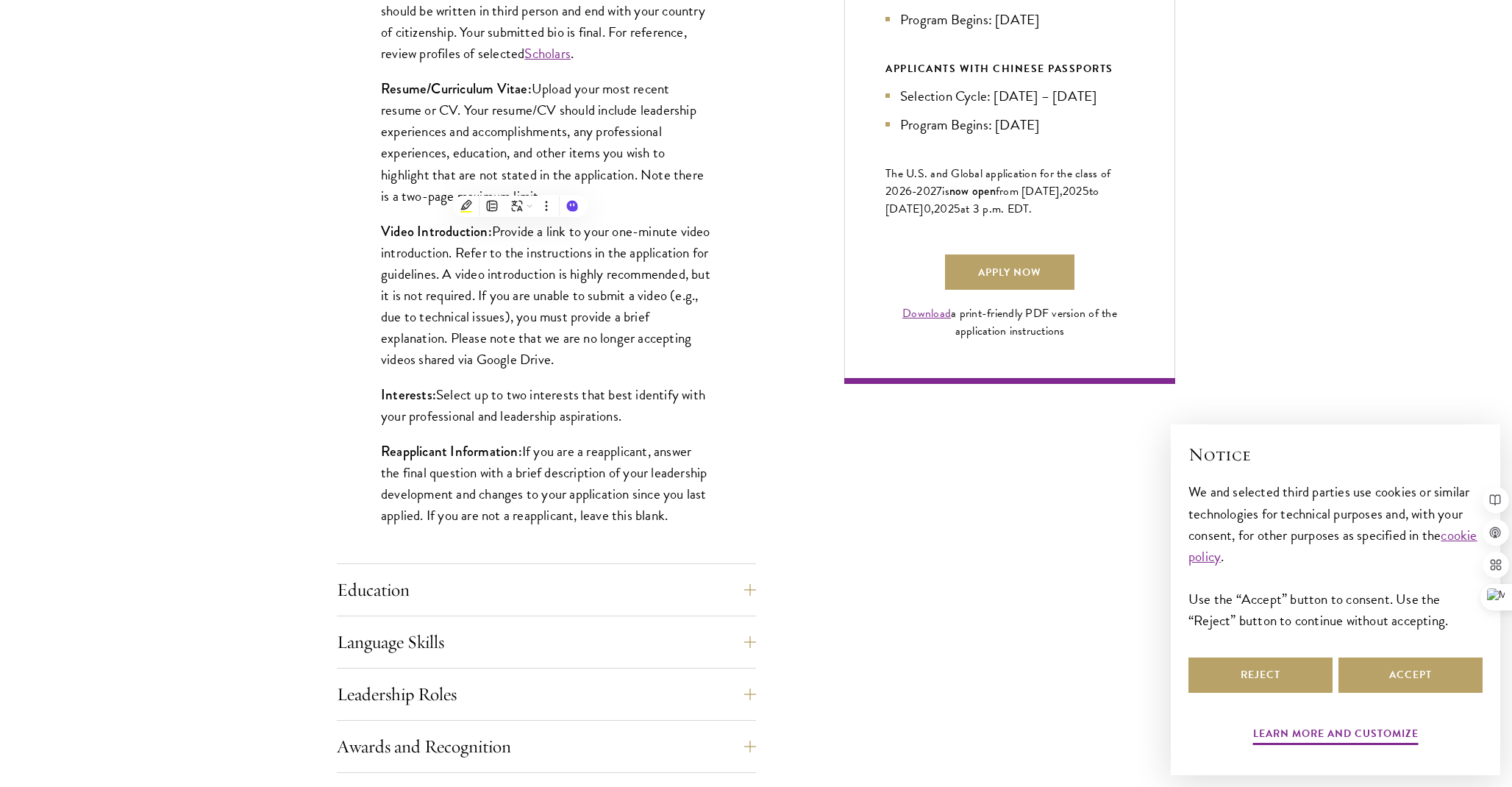
click at [520, 460] on strong "Reapplicant Information:" at bounding box center [451, 451] width 141 height 20
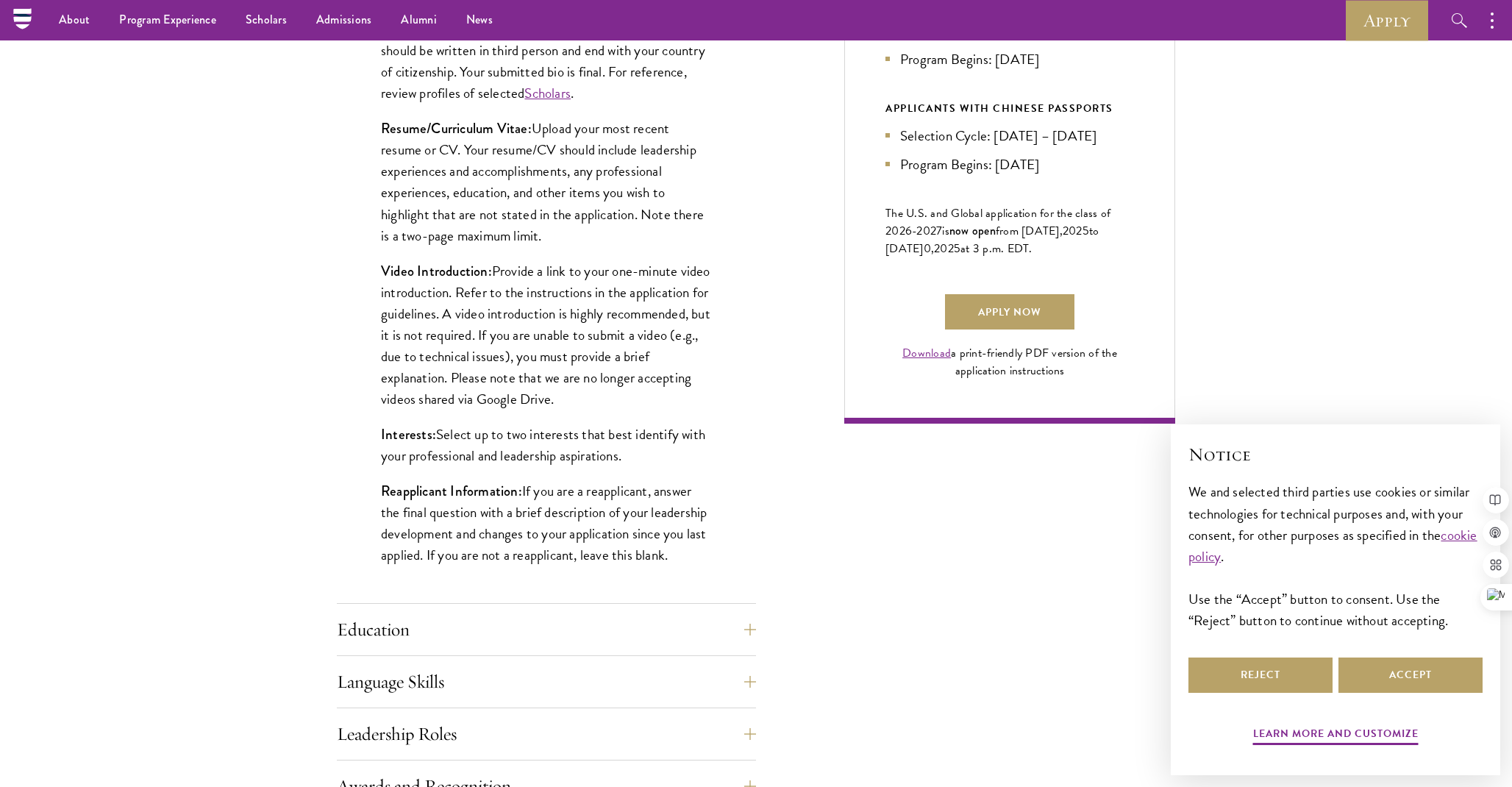
scroll to position [876, 0]
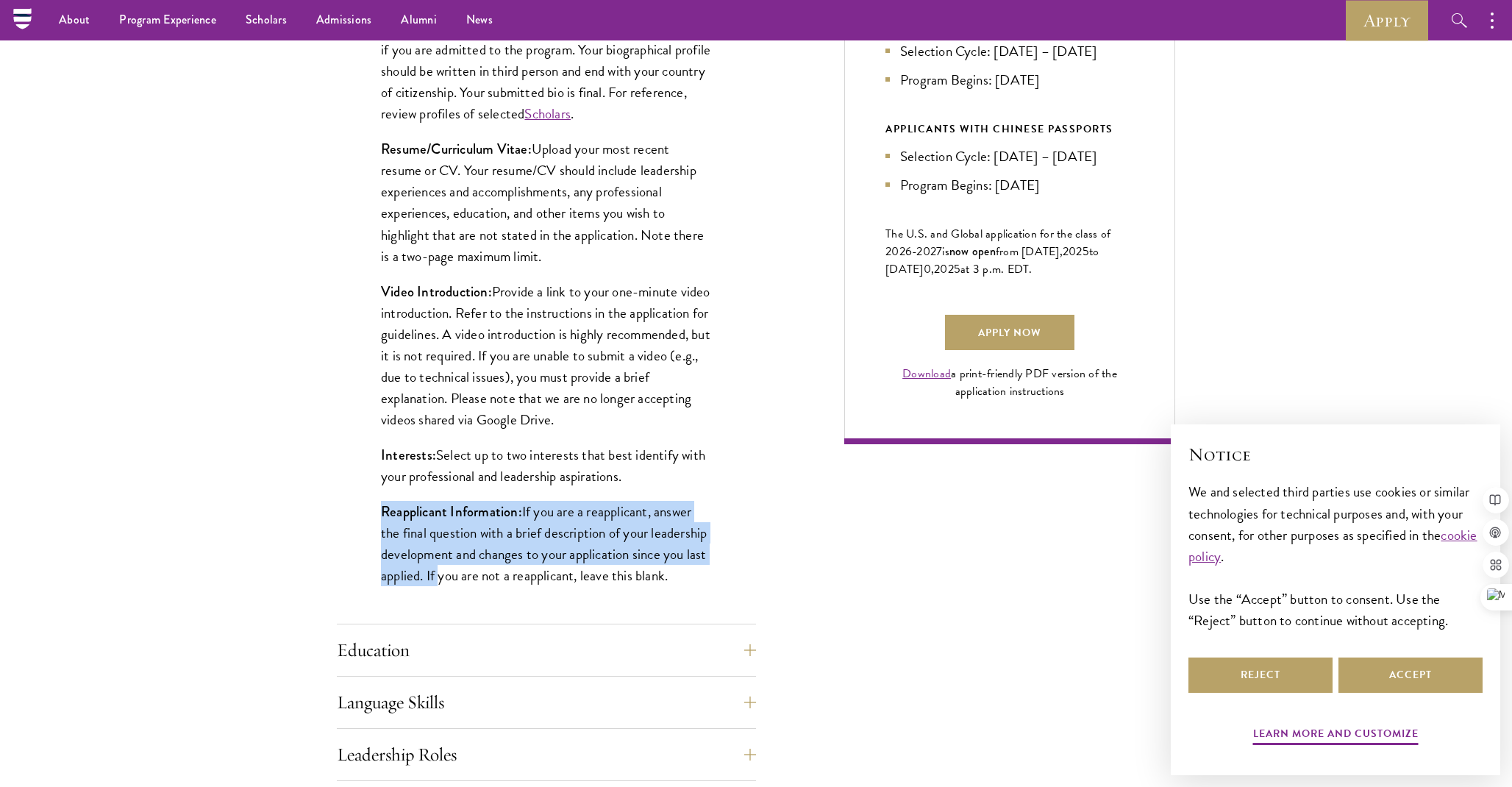
drag, startPoint x: 375, startPoint y: 508, endPoint x: 436, endPoint y: 571, distance: 87.7
click at [436, 571] on div "Biographical Profile: Provide a biographical profile of up to 100 words summari…" at bounding box center [546, 266] width 419 height 713
click at [436, 571] on p "Reapplicant Information: If you are a reapplicant, answer the final question wi…" at bounding box center [547, 543] width 331 height 85
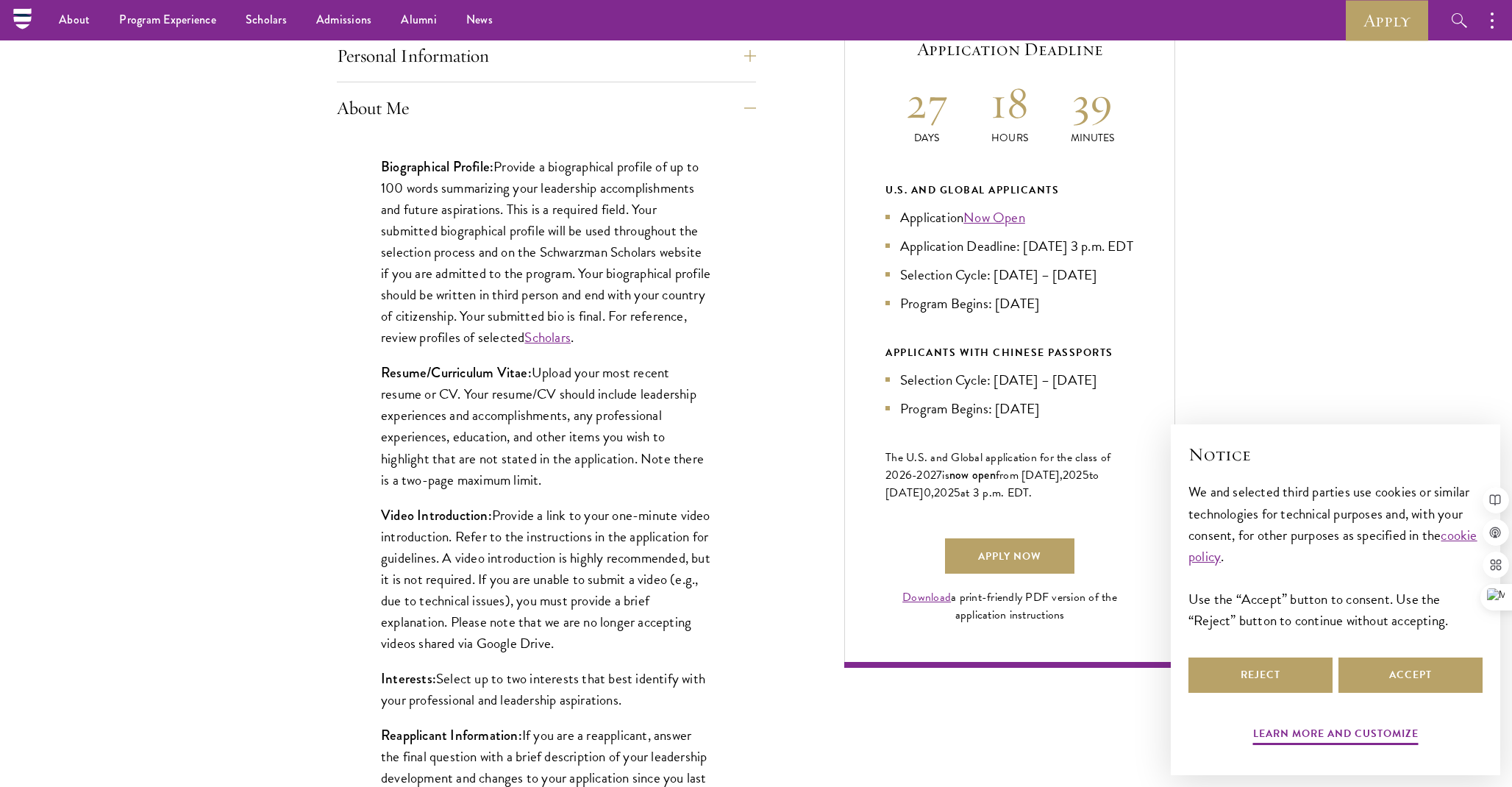
scroll to position [644, 0]
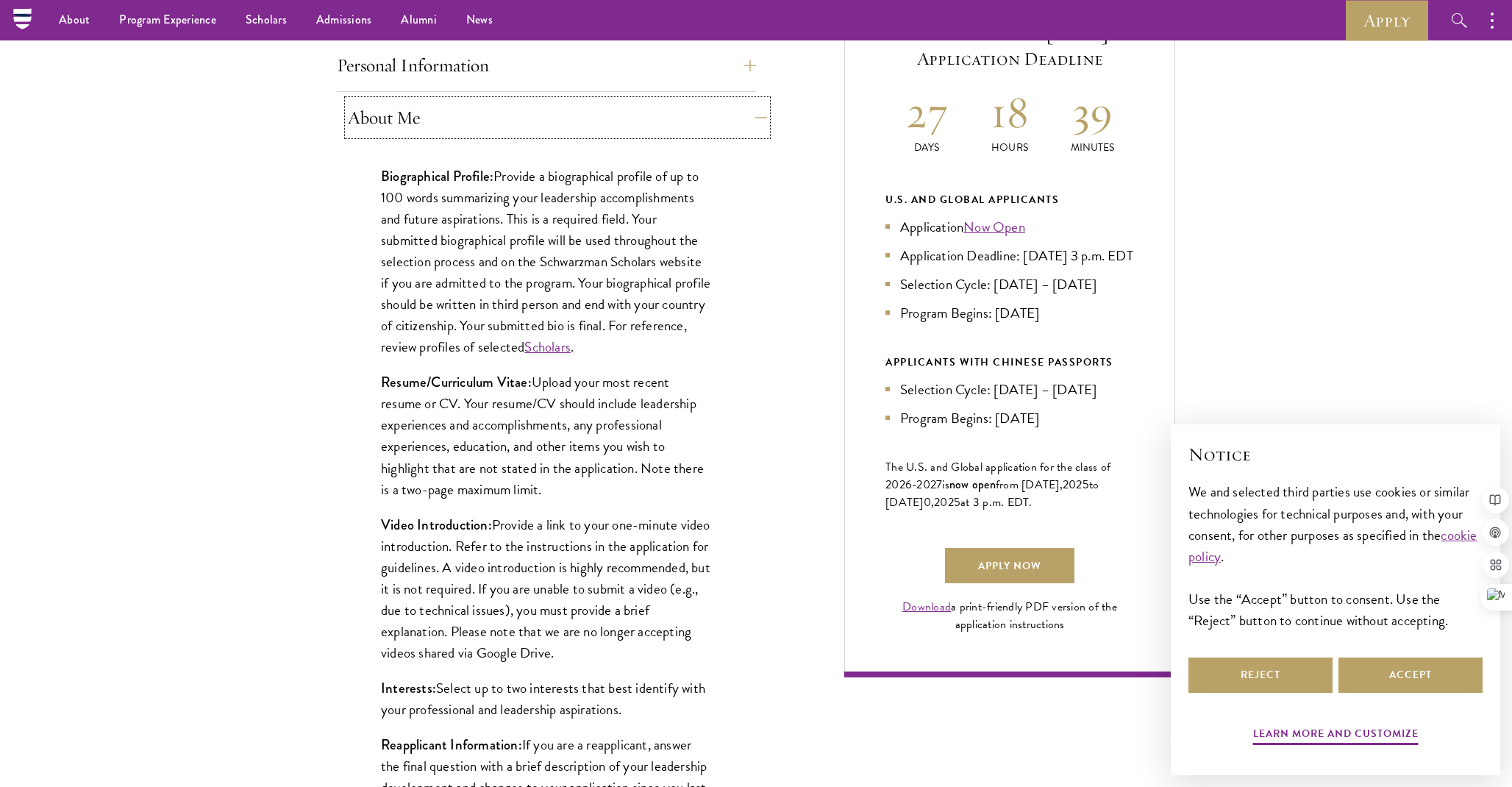
click at [594, 118] on button "About Me" at bounding box center [557, 118] width 419 height 35
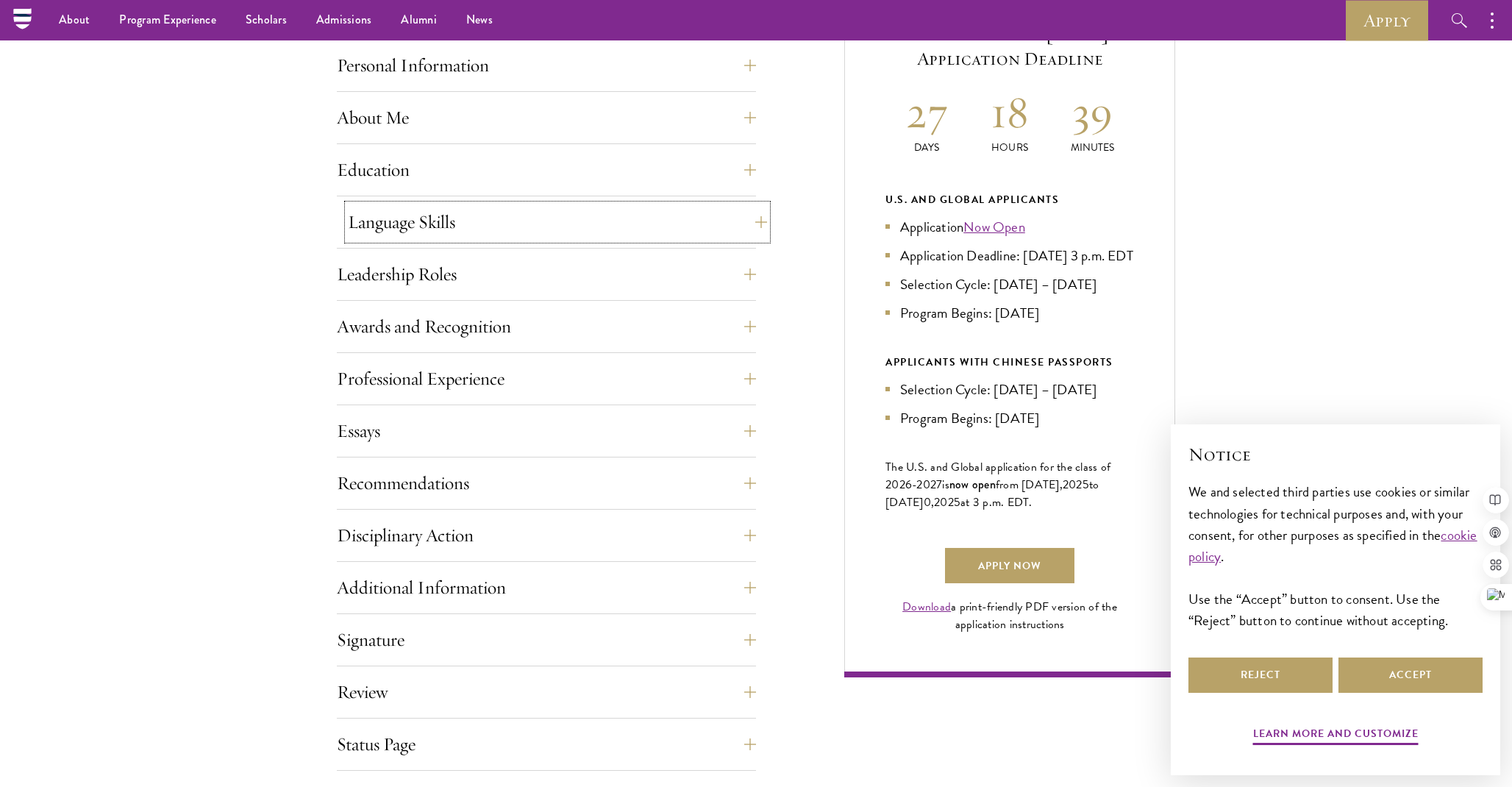
click at [511, 232] on button "Language Skills" at bounding box center [557, 223] width 419 height 35
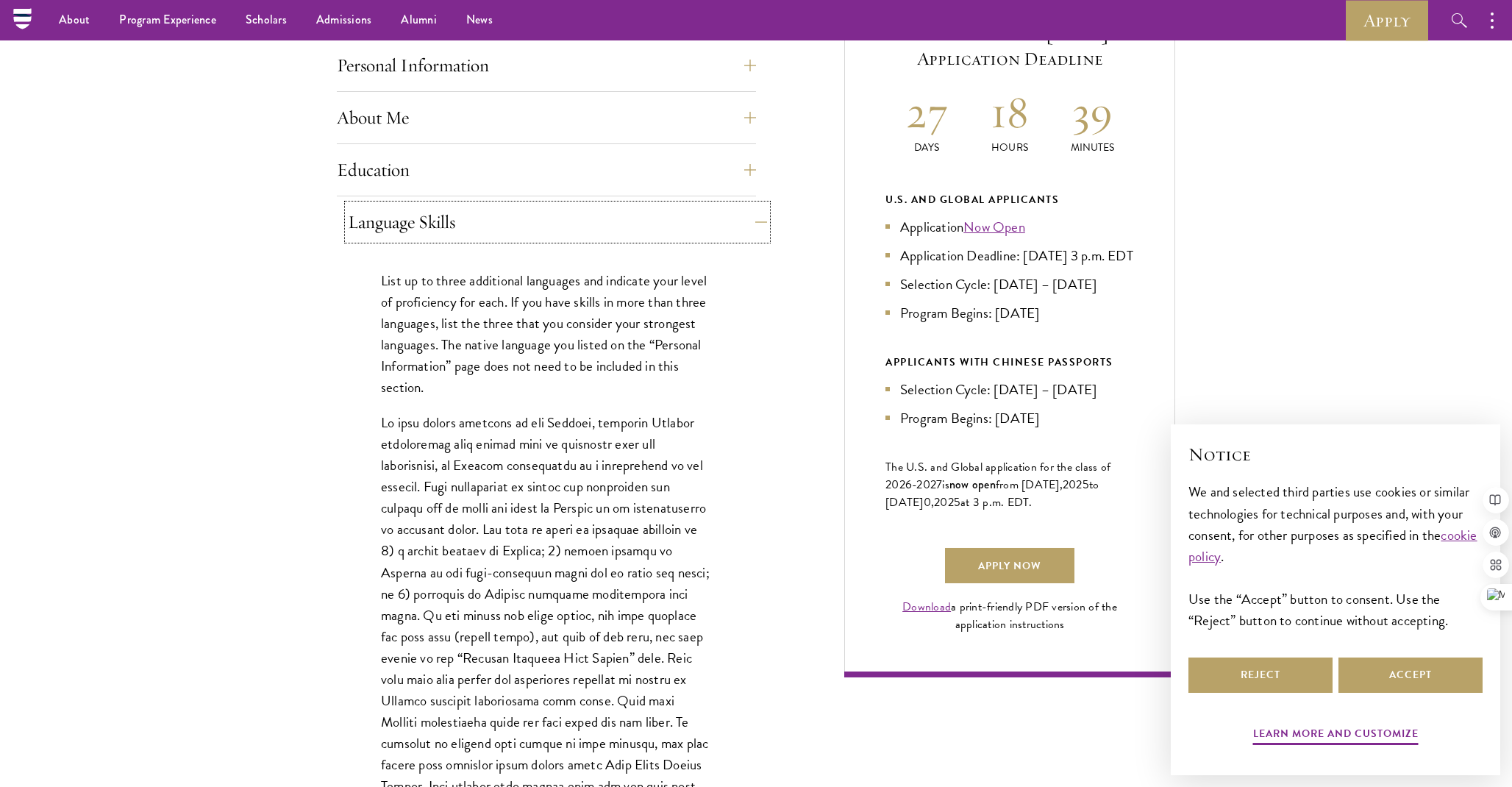
click at [511, 232] on button "Language Skills" at bounding box center [557, 223] width 419 height 35
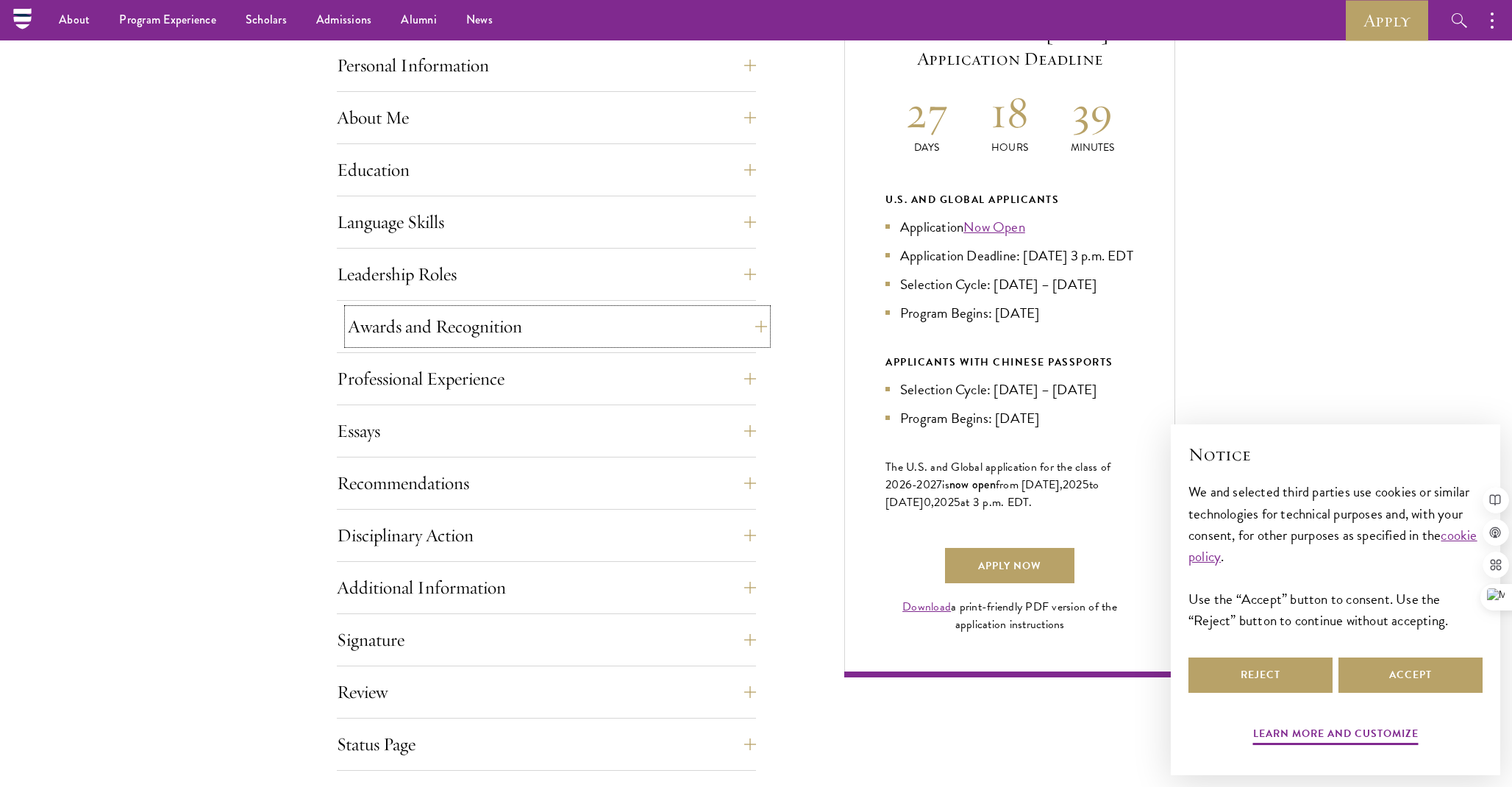
click at [483, 326] on button "Awards and Recognition" at bounding box center [557, 327] width 419 height 35
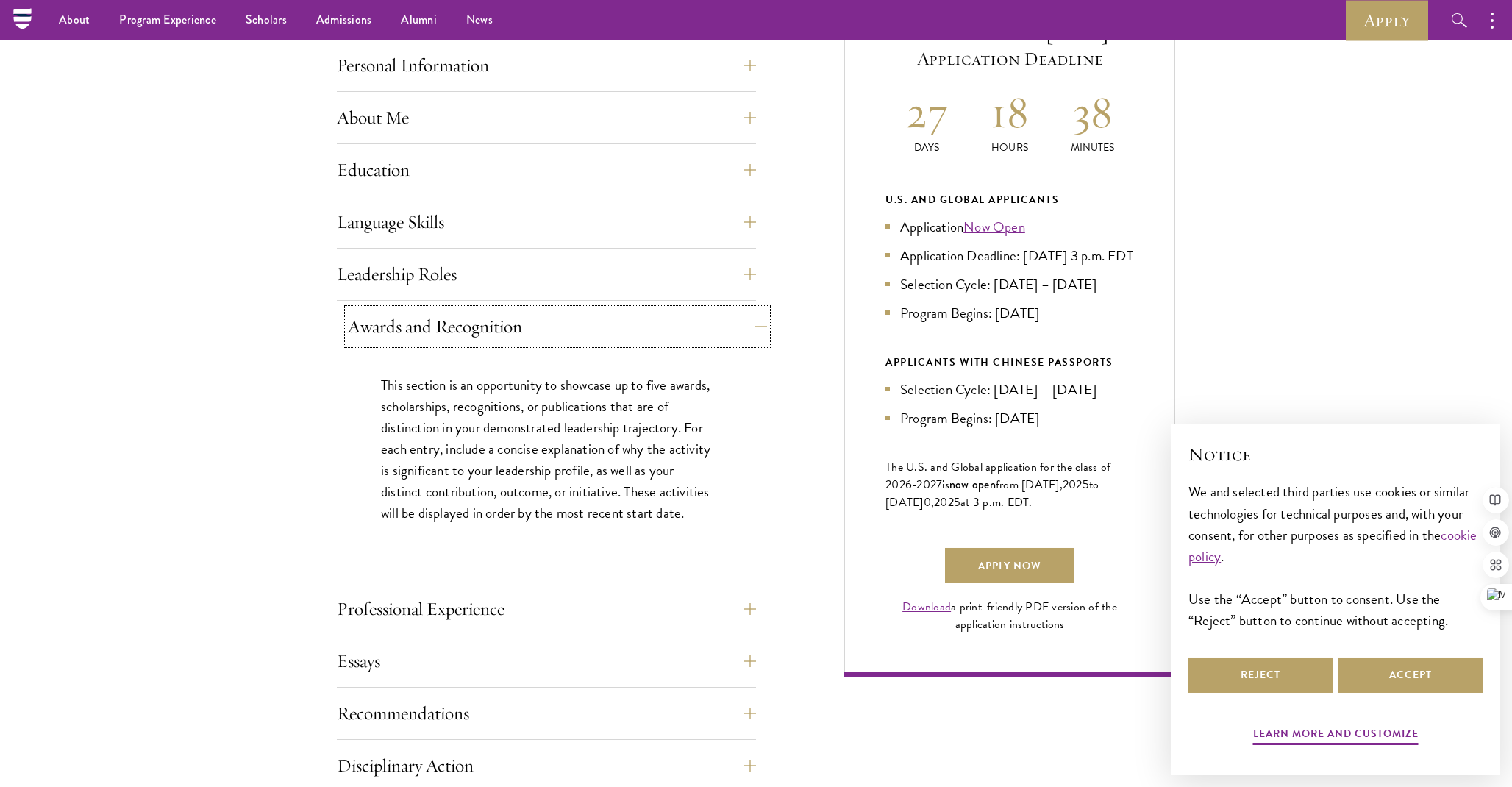
click at [483, 327] on button "Awards and Recognition" at bounding box center [557, 327] width 419 height 35
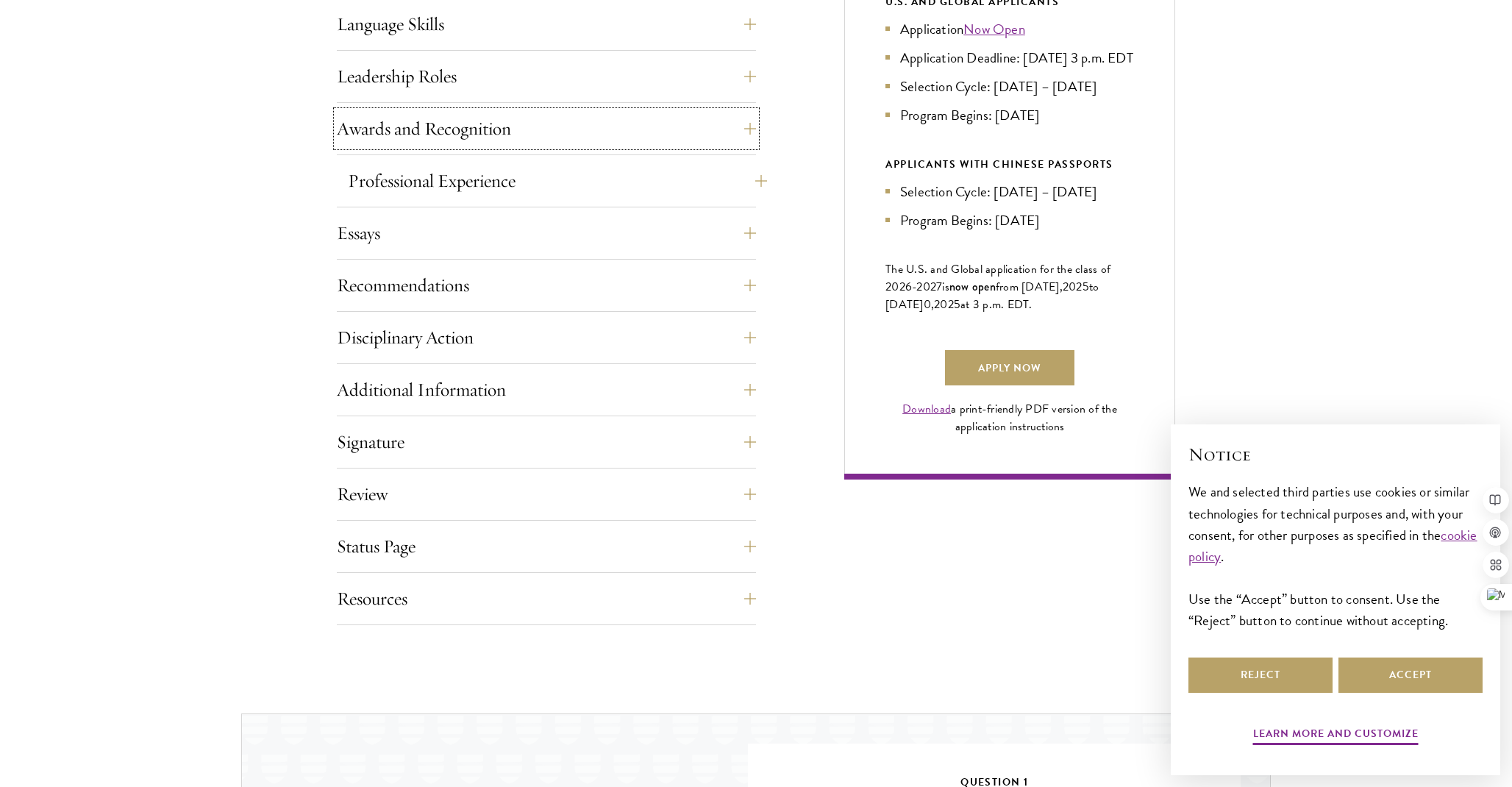
scroll to position [847, 0]
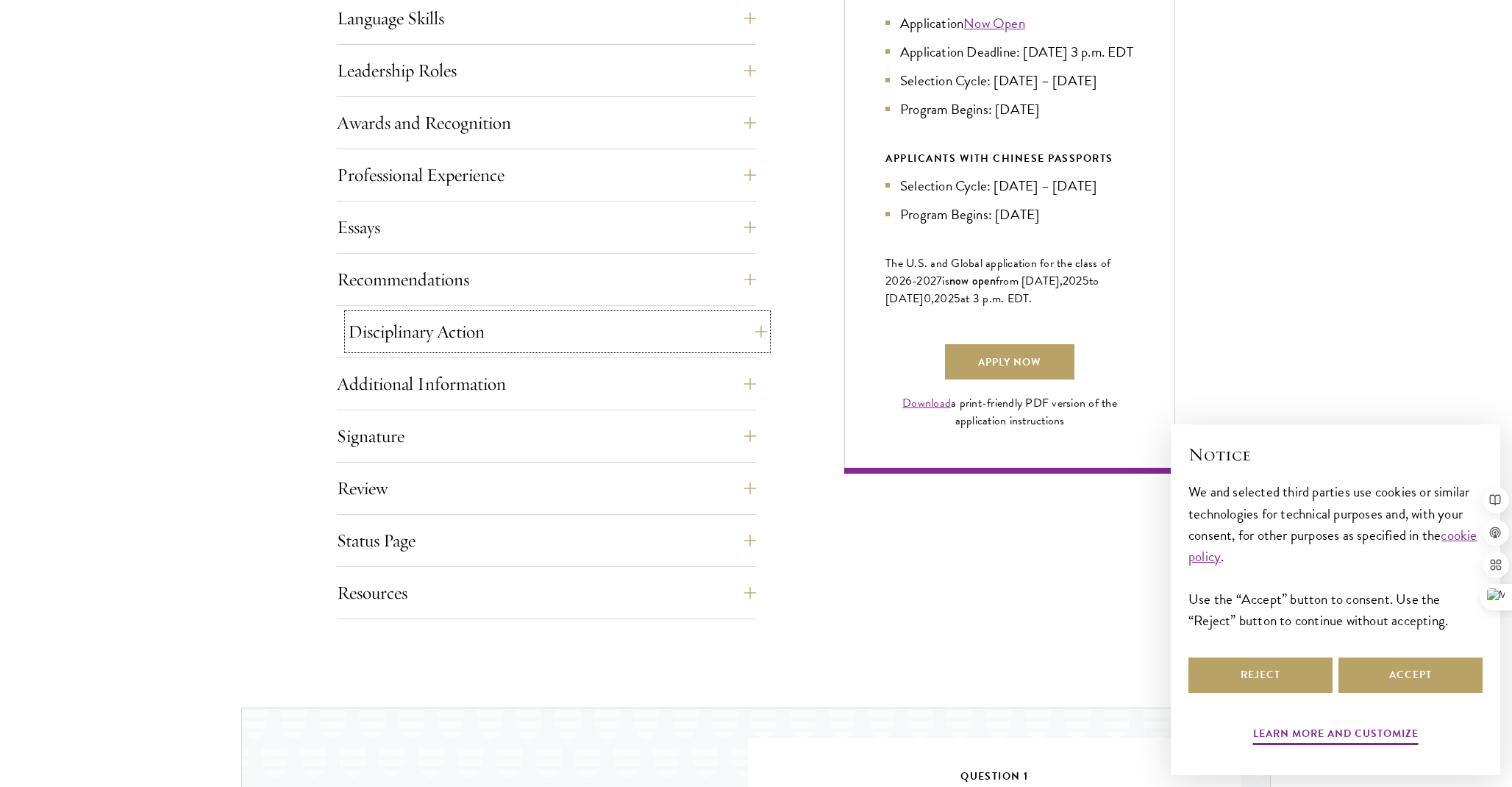
click at [494, 343] on button "Disciplinary Action" at bounding box center [557, 332] width 419 height 35
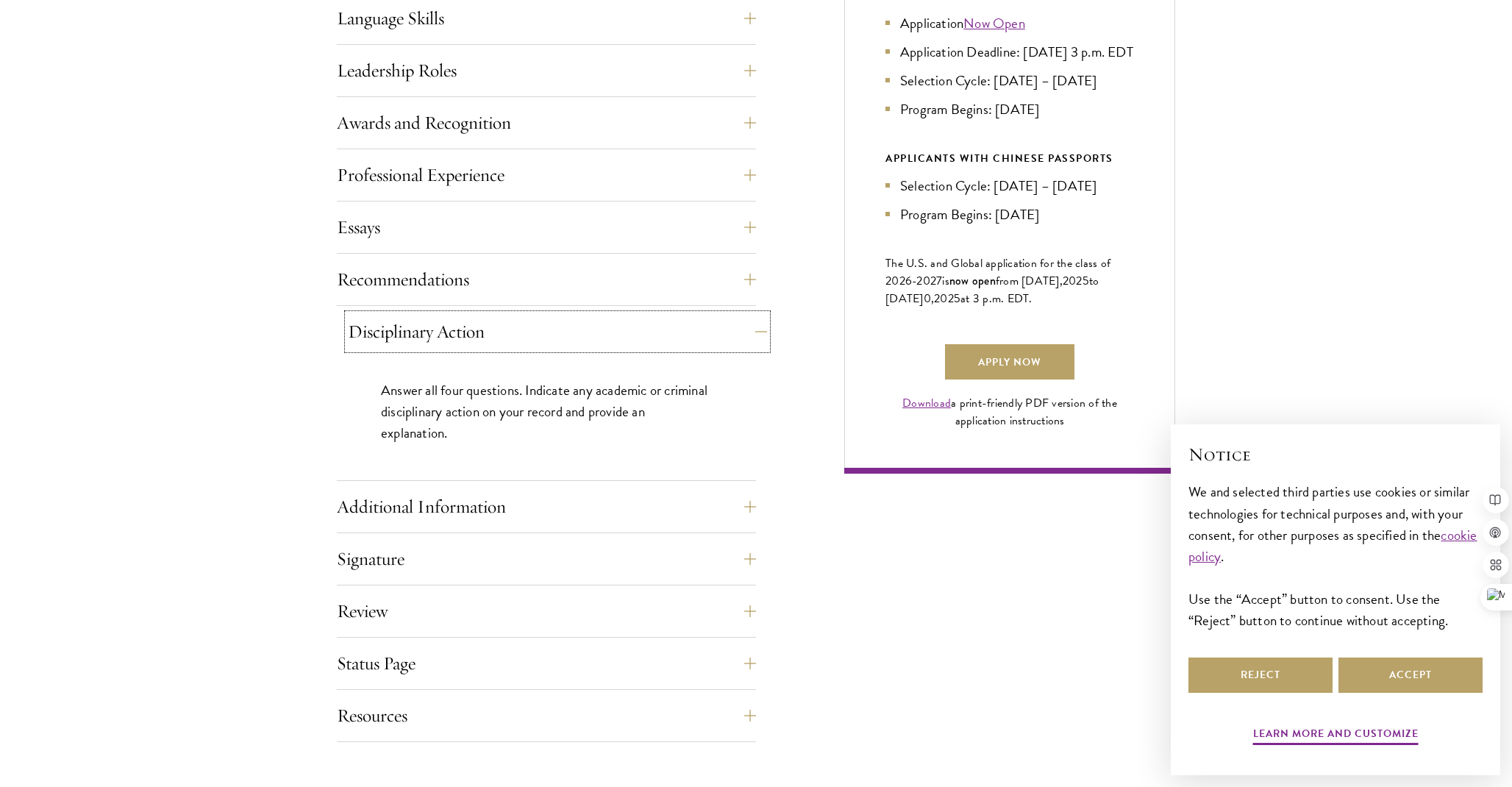
click at [494, 343] on button "Disciplinary Action" at bounding box center [557, 332] width 419 height 35
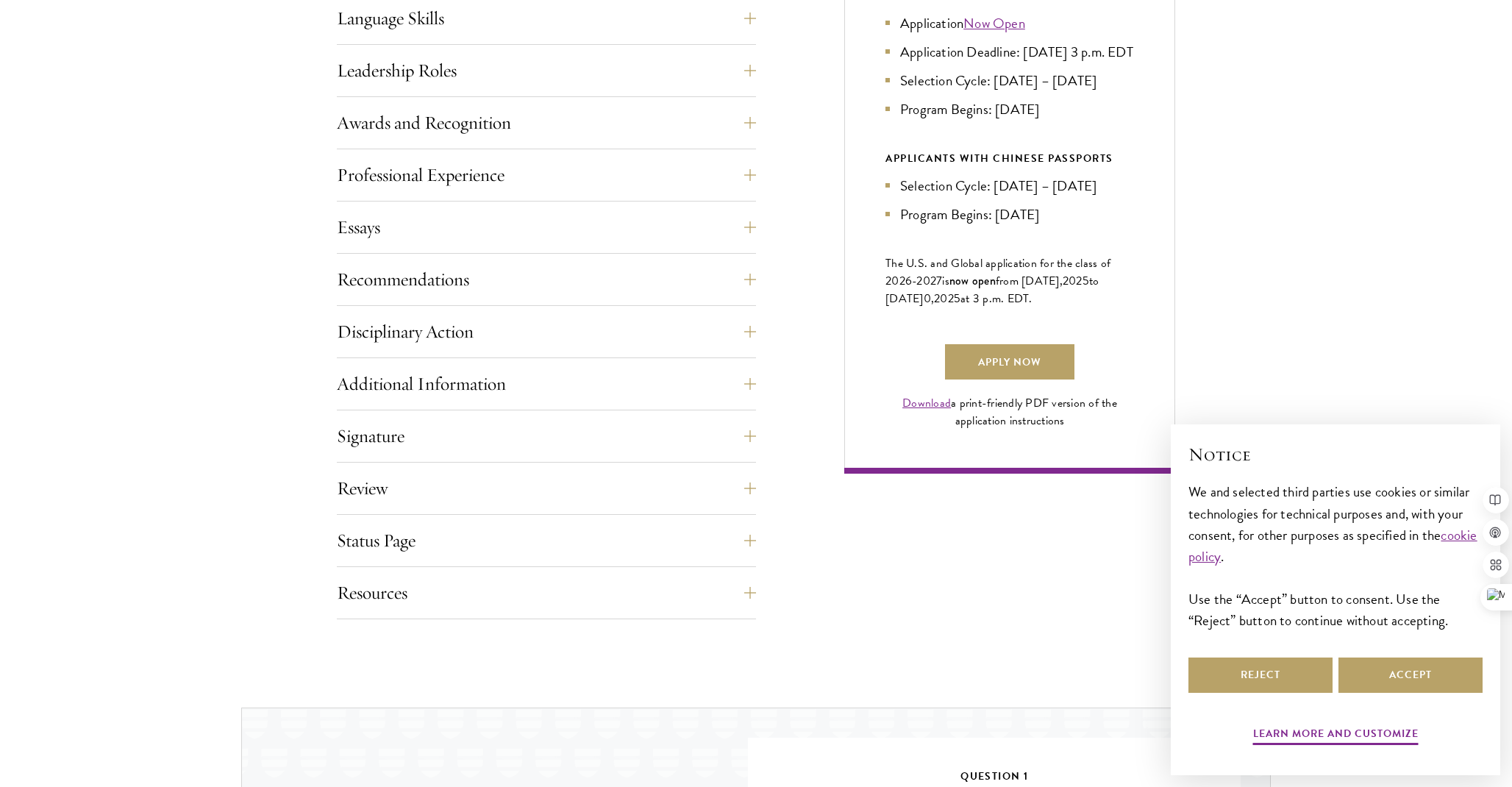
click at [500, 255] on div "Application Home Page The online application form must be completed in English.…" at bounding box center [546, 206] width 419 height 827
click at [465, 391] on button "Additional Information" at bounding box center [557, 384] width 419 height 35
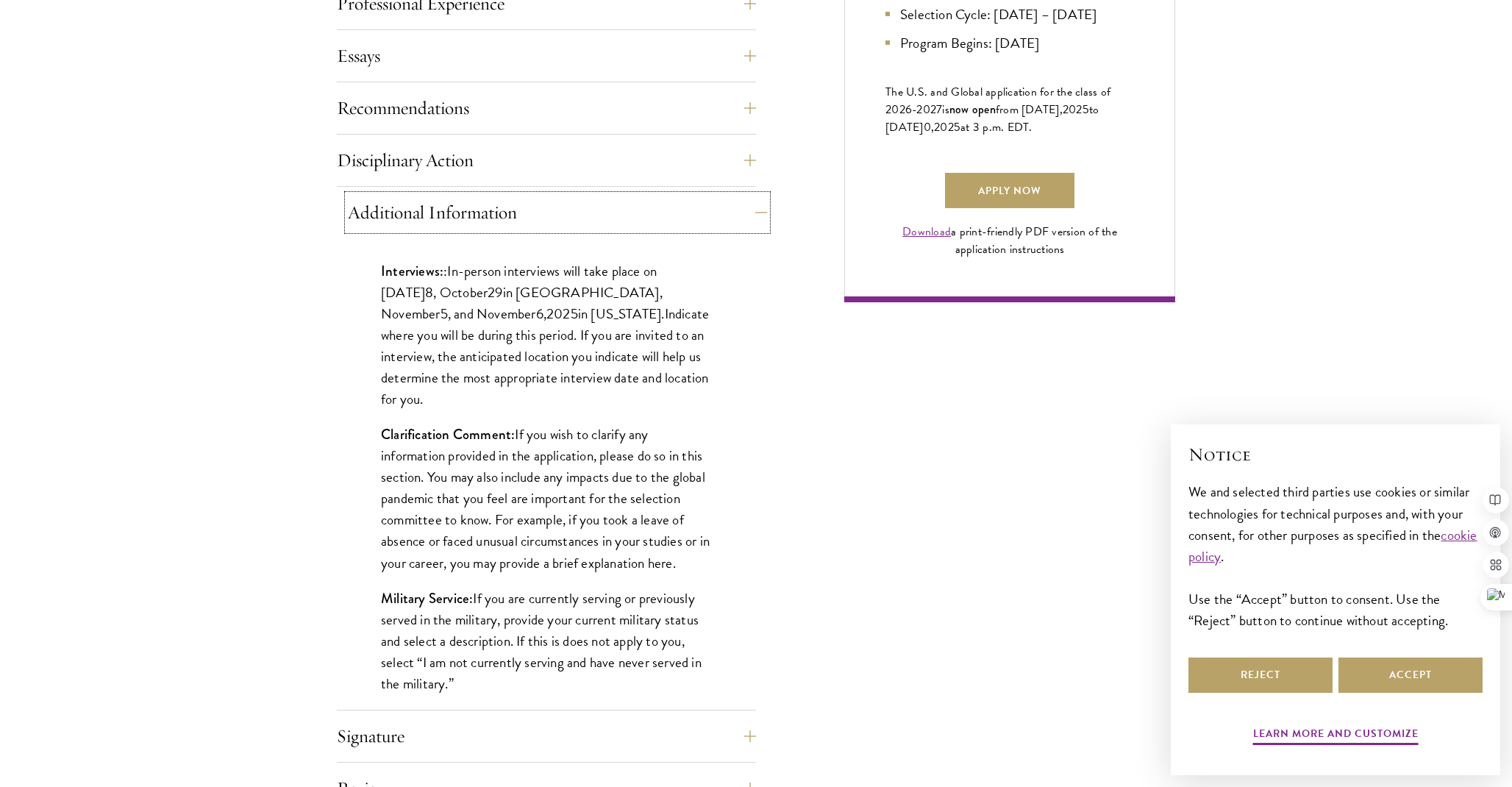
scroll to position [1020, 0]
click at [548, 215] on button "Additional Information" at bounding box center [557, 211] width 419 height 35
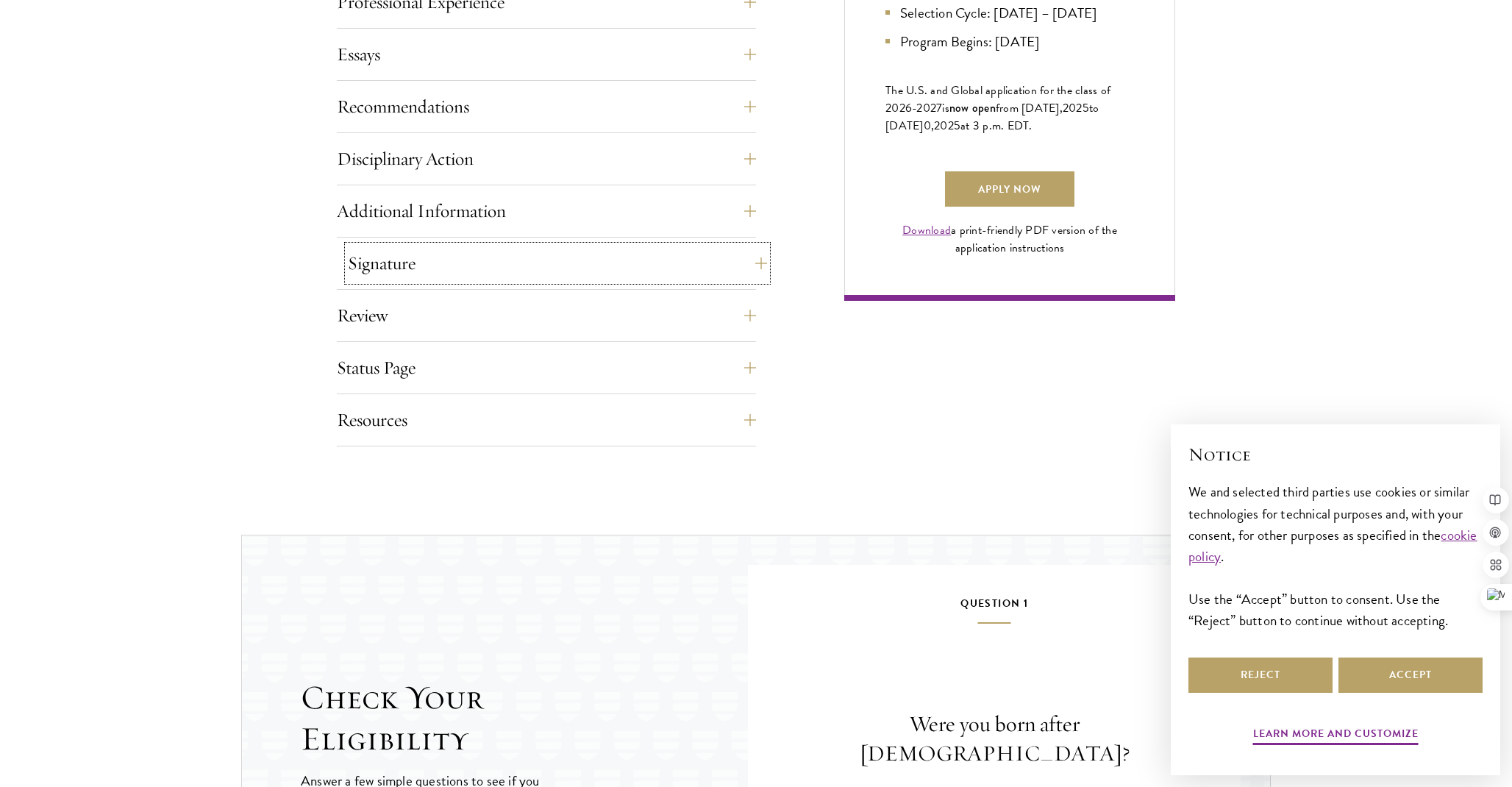
click at [523, 275] on button "Signature" at bounding box center [557, 263] width 419 height 35
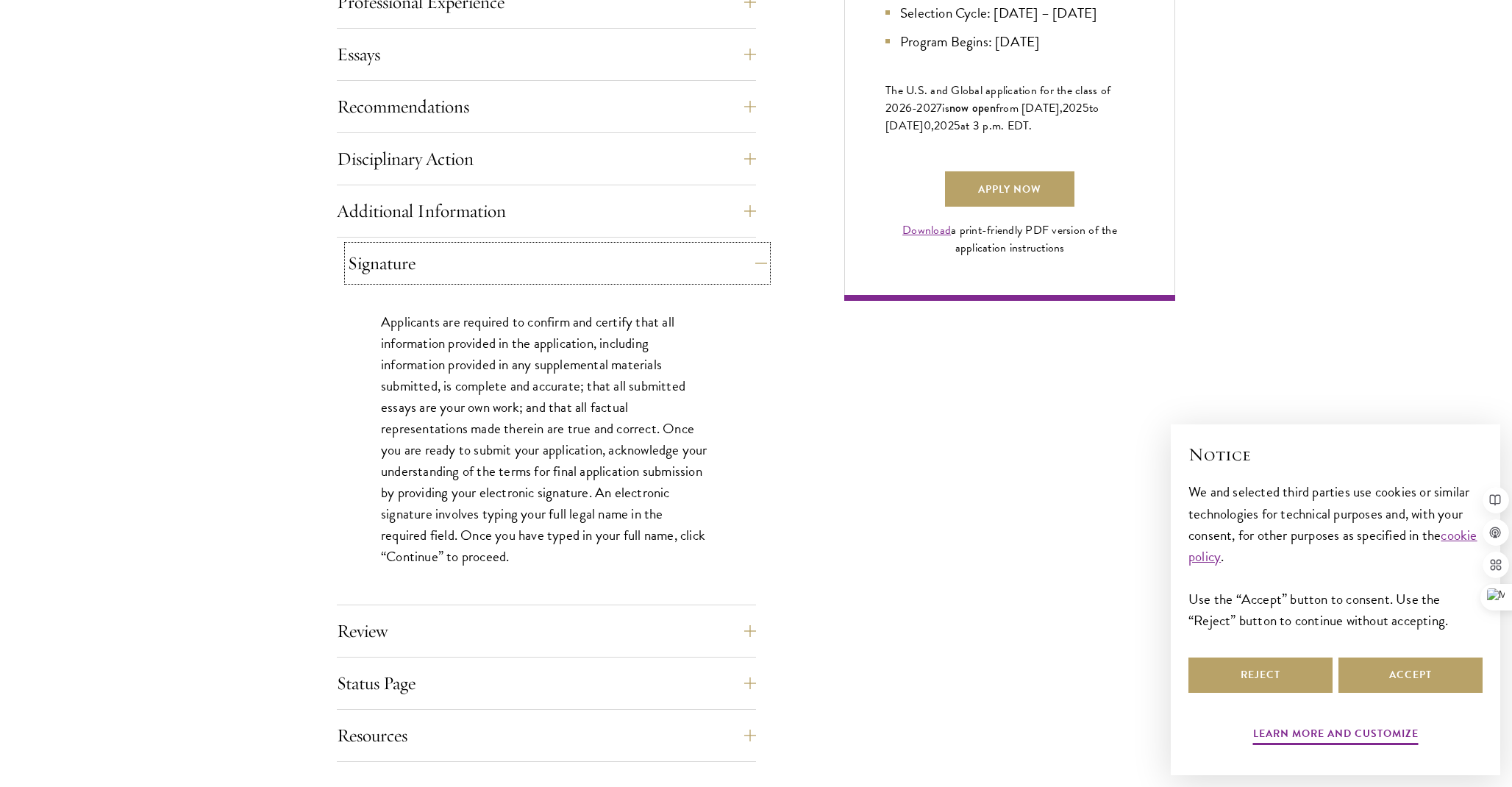
click at [523, 275] on button "Signature" at bounding box center [557, 263] width 419 height 35
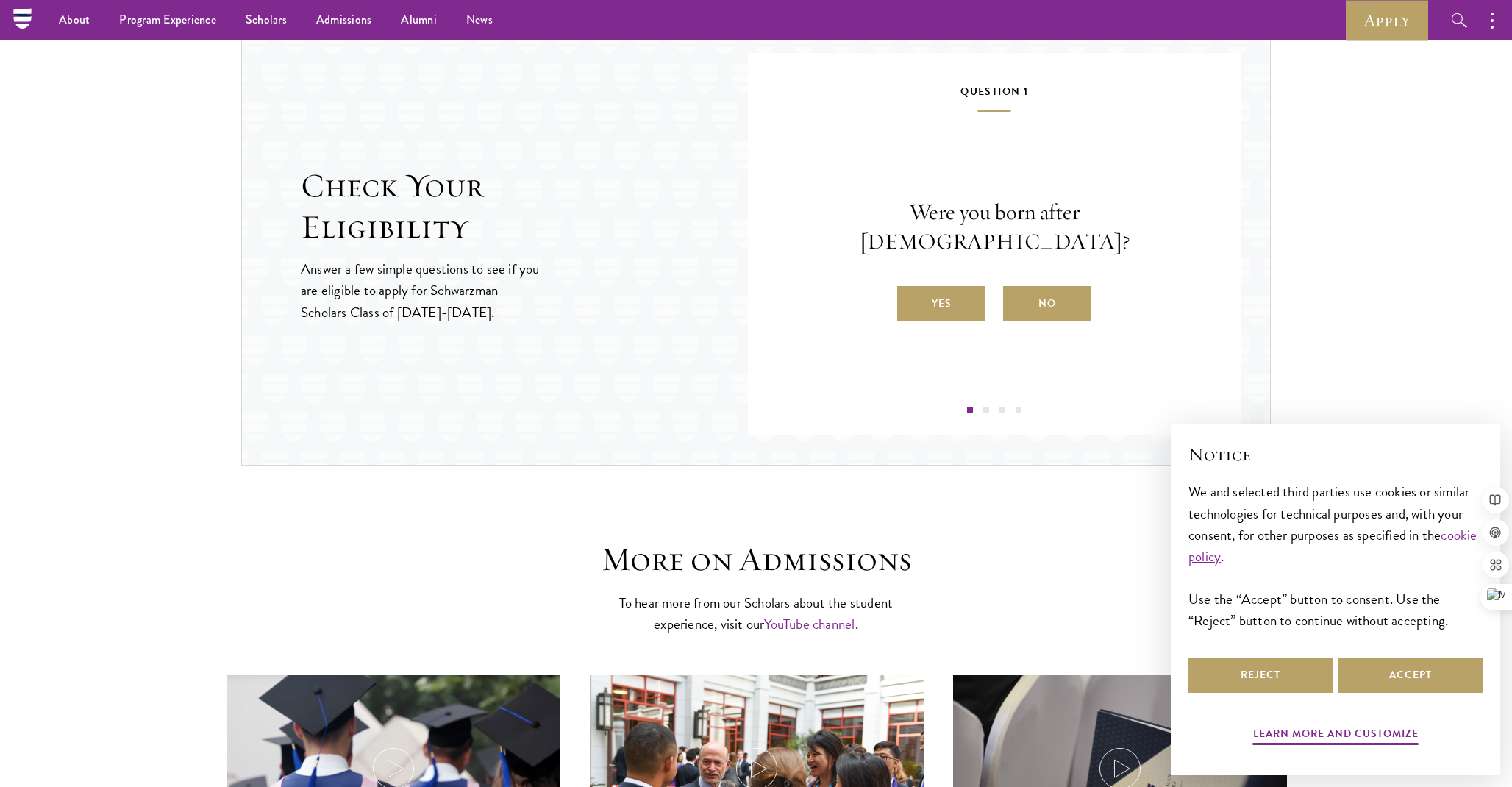
scroll to position [1529, 0]
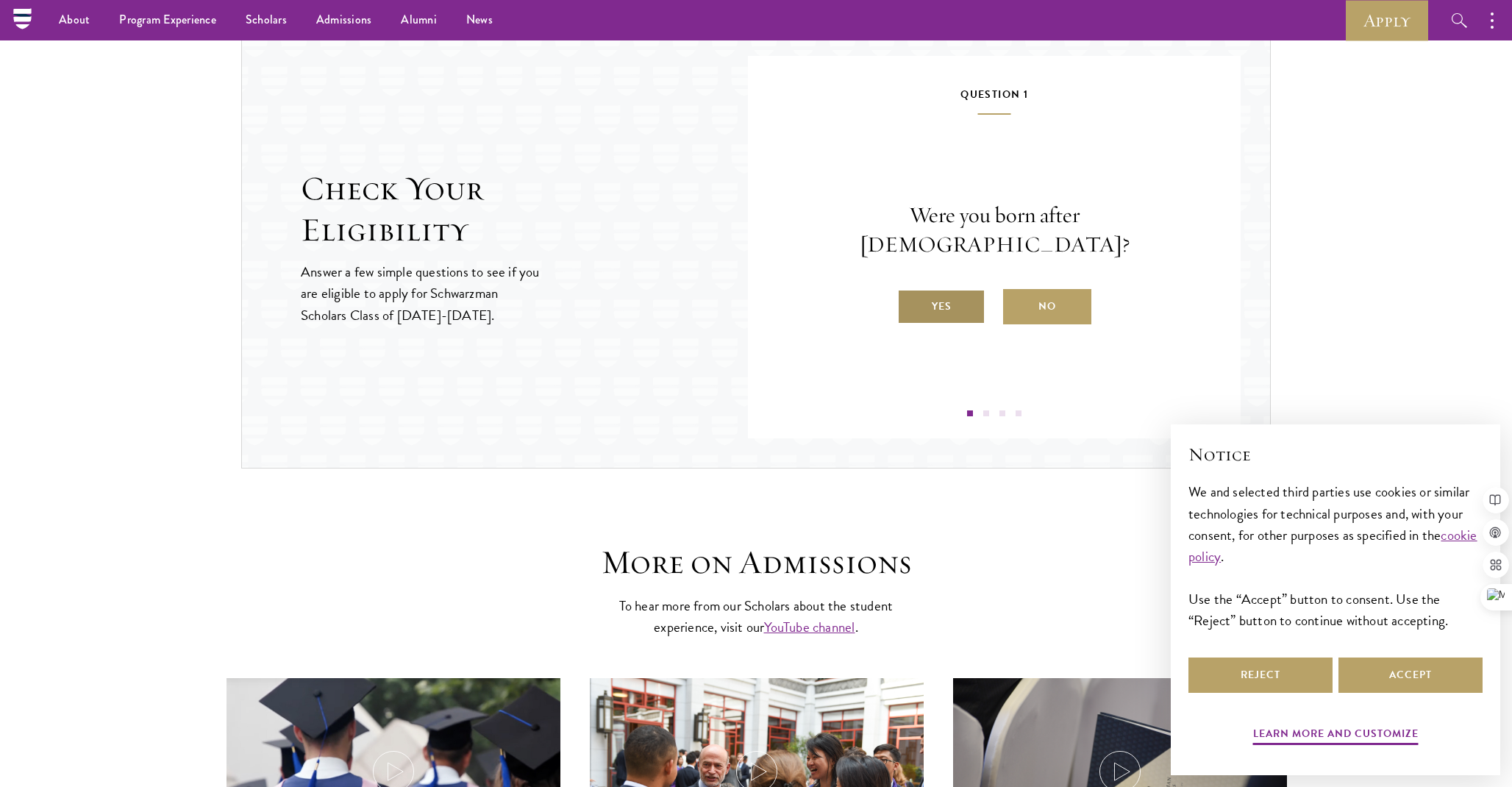
click at [958, 290] on label "Yes" at bounding box center [941, 306] width 89 height 35
click at [910, 290] on input "Yes" at bounding box center [903, 296] width 13 height 13
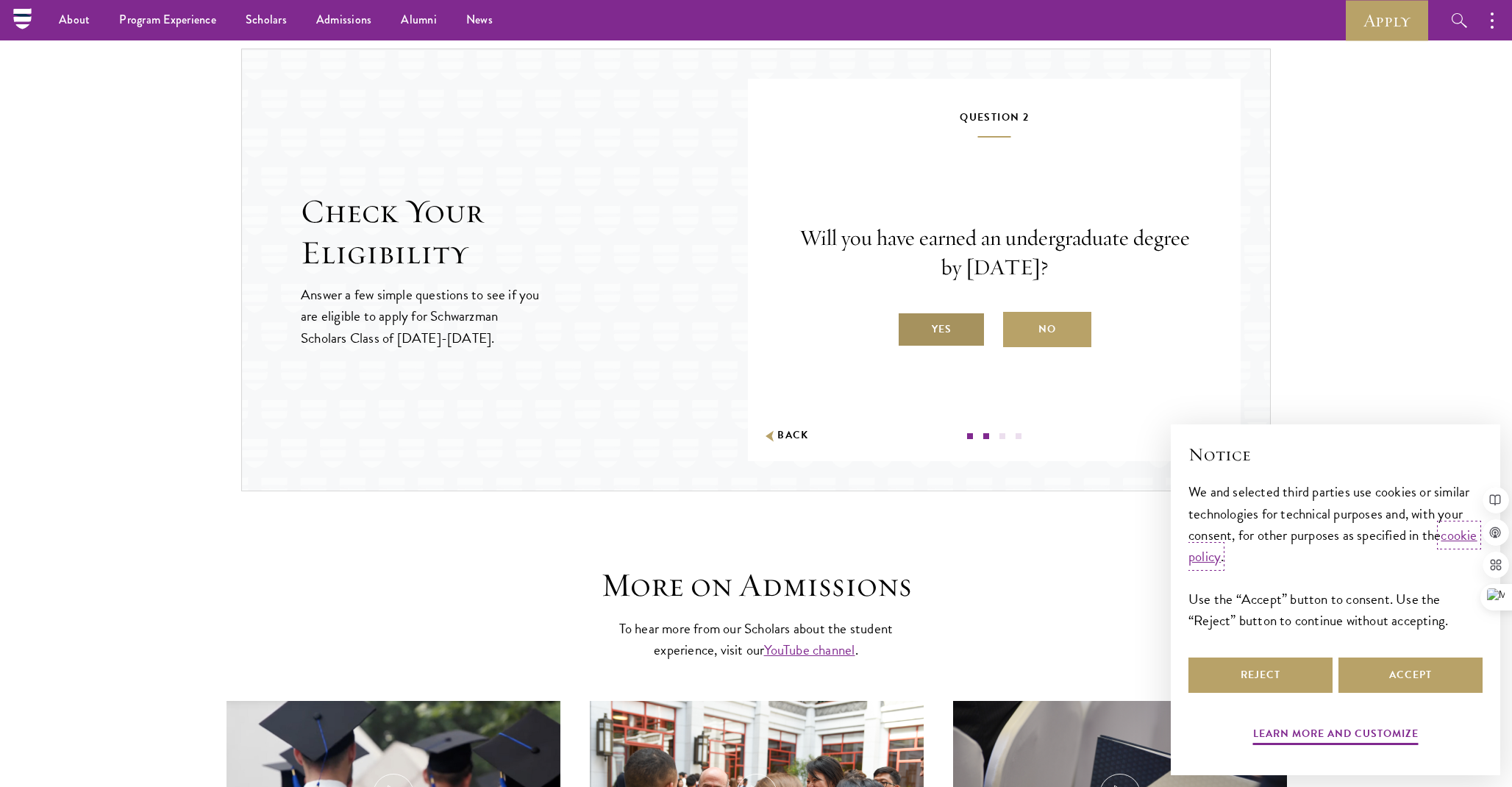
scroll to position [1502, 0]
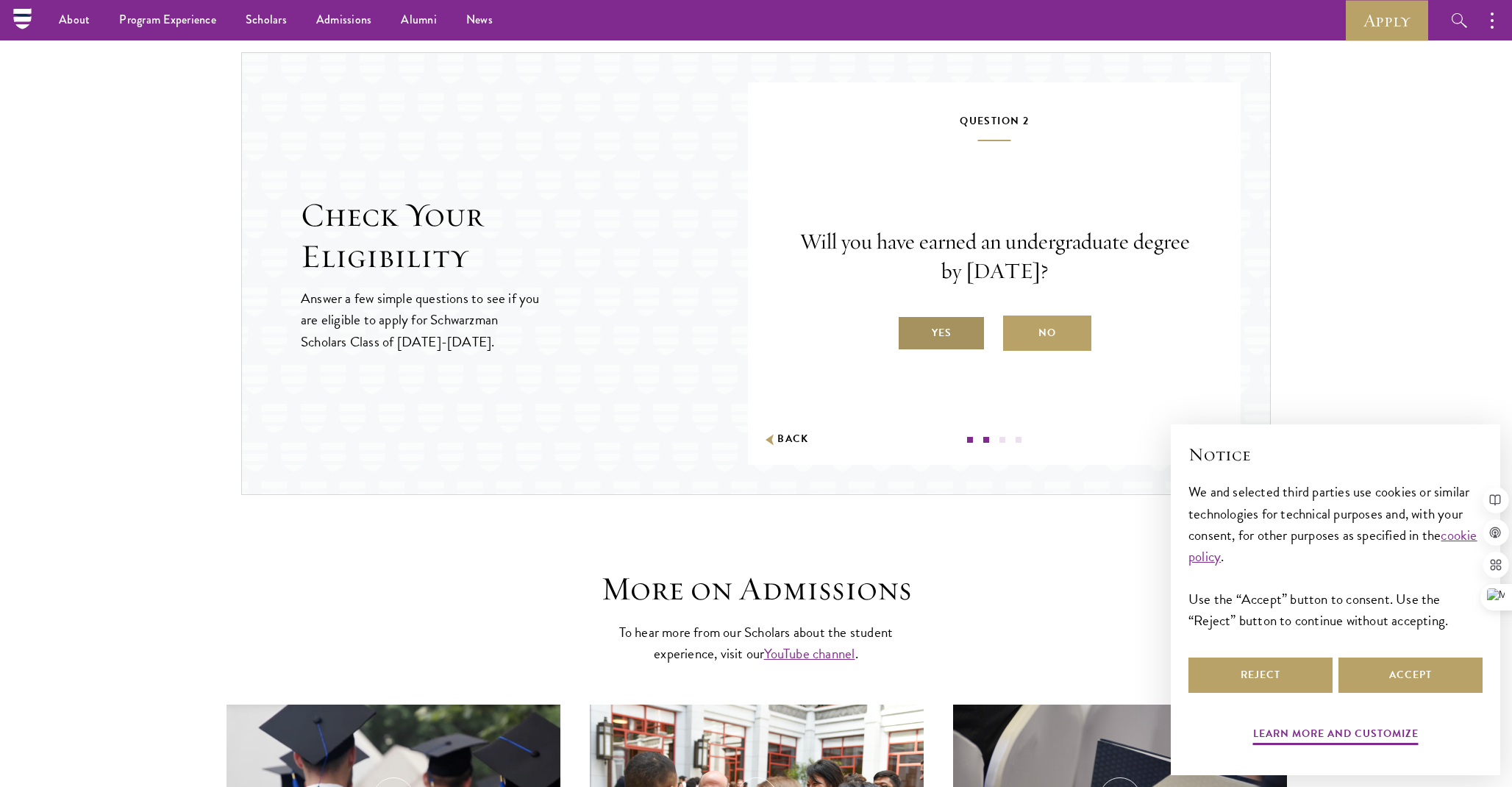
click at [945, 333] on label "Yes" at bounding box center [941, 333] width 89 height 35
click at [910, 330] on input "Yes" at bounding box center [903, 323] width 13 height 13
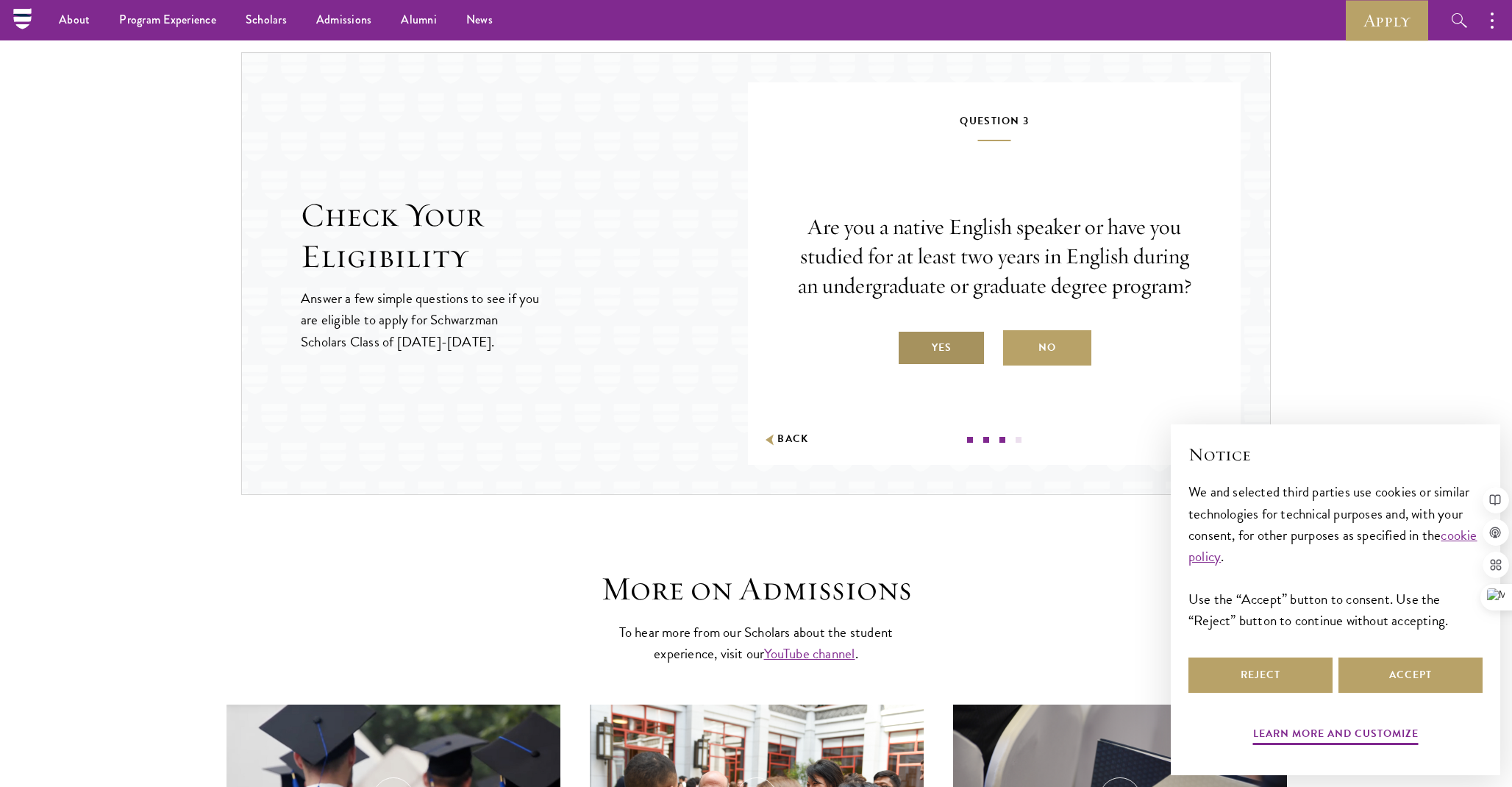
click at [942, 350] on label "Yes" at bounding box center [941, 348] width 89 height 35
click at [910, 345] on input "Yes" at bounding box center [903, 338] width 13 height 13
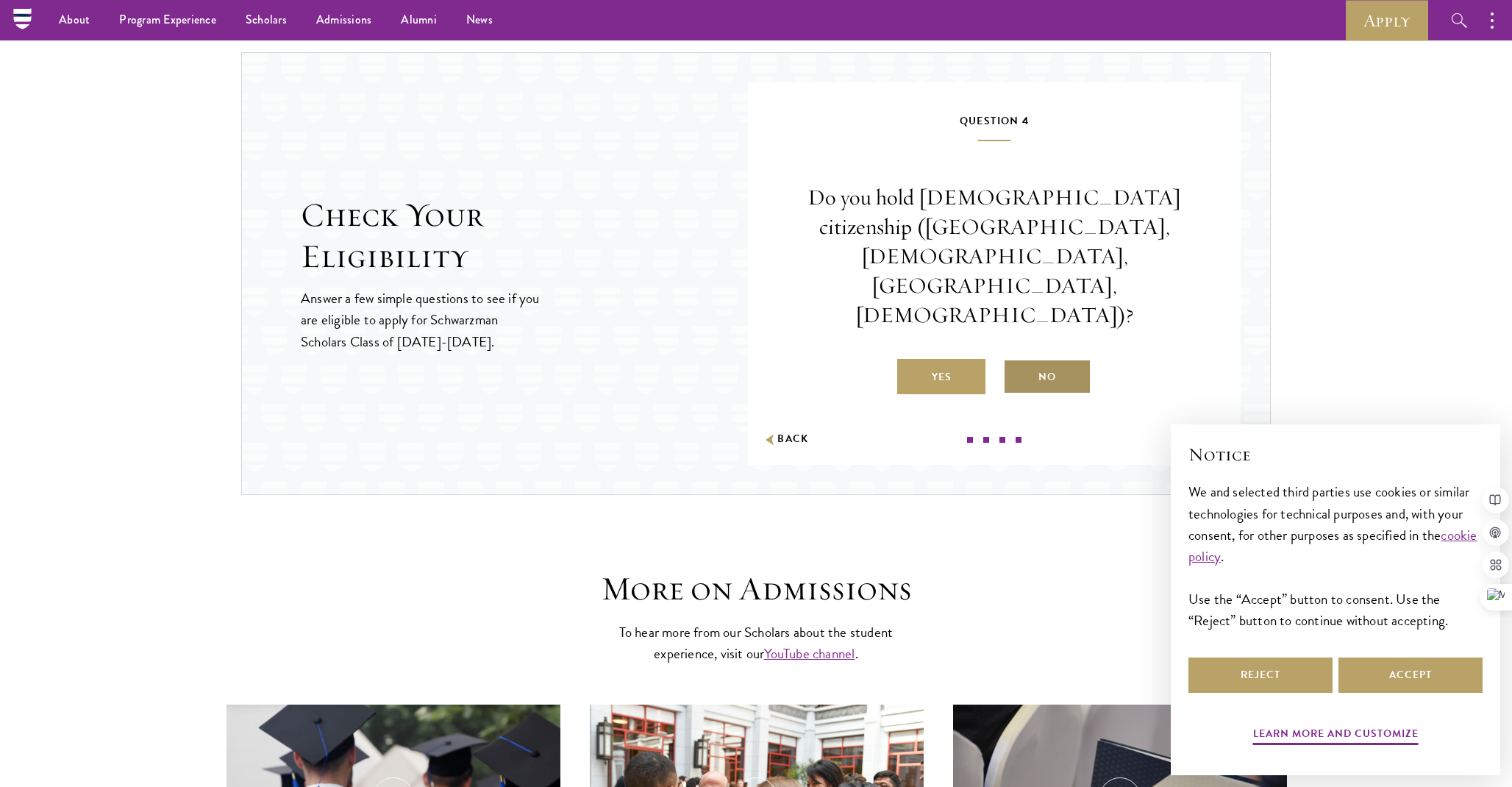
click at [1045, 359] on label "No" at bounding box center [1047, 377] width 89 height 35
click at [1016, 361] on input "No" at bounding box center [1009, 367] width 13 height 13
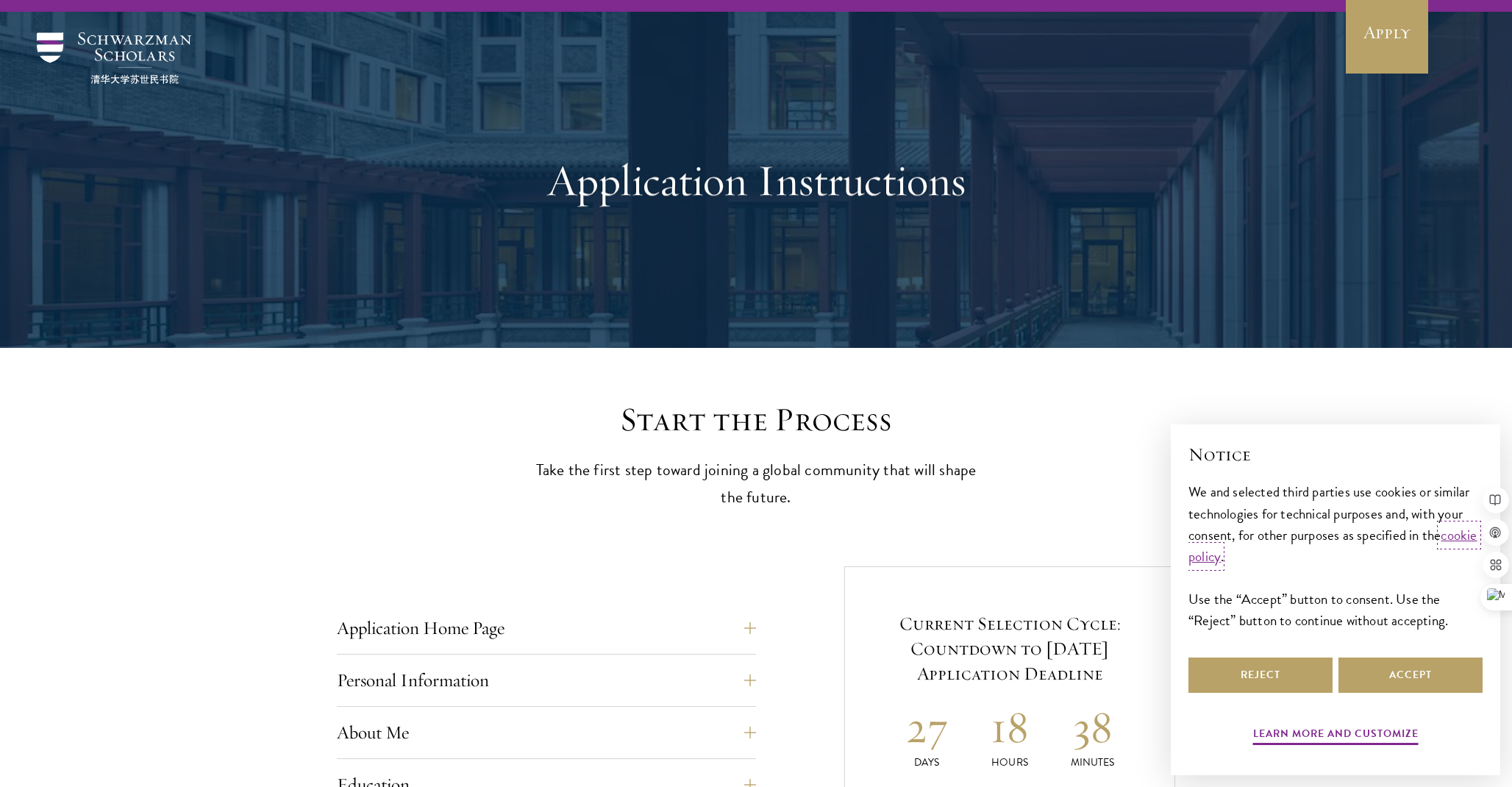
scroll to position [0, 0]
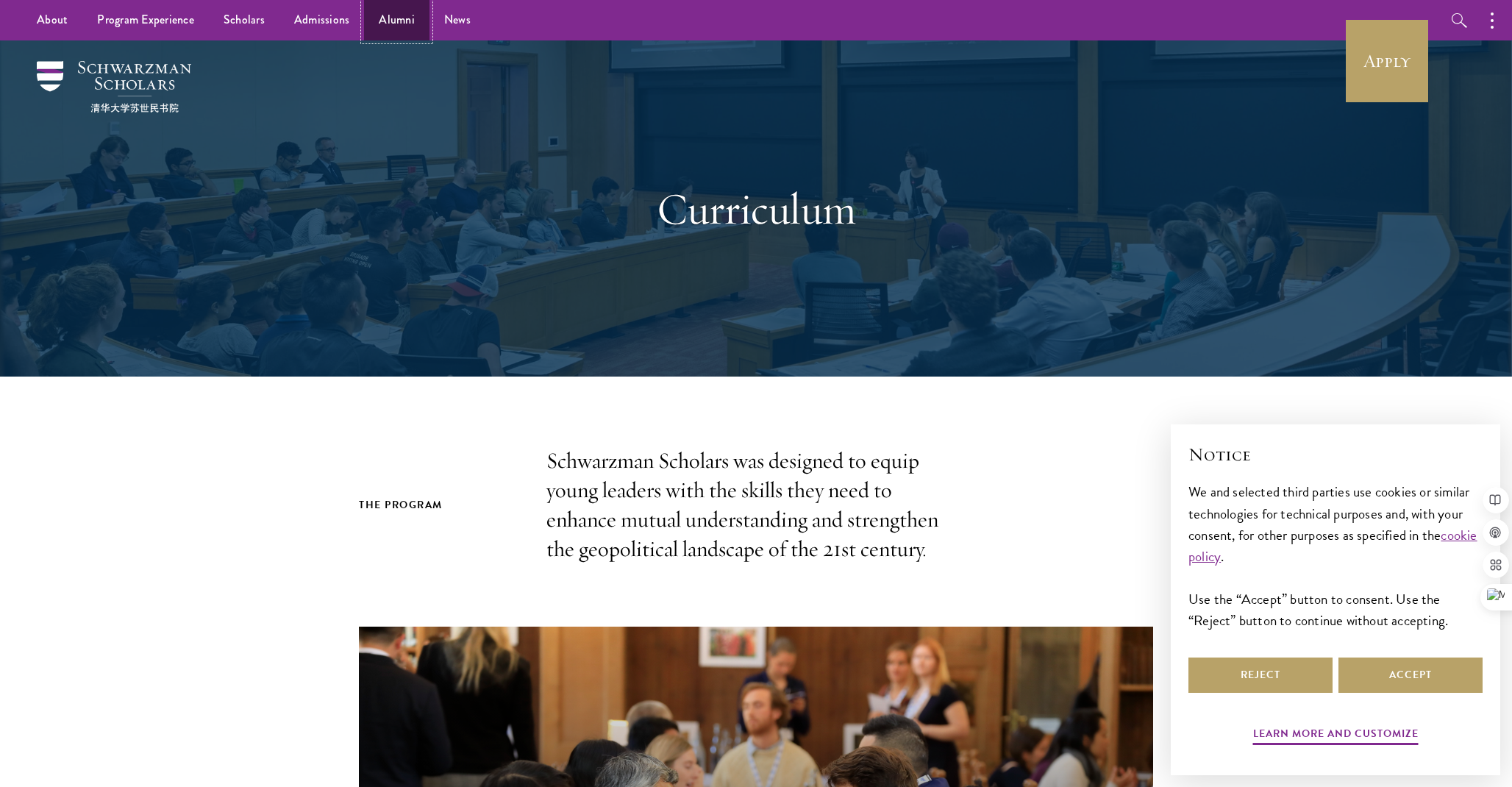
click at [386, 24] on link "Alumni" at bounding box center [396, 20] width 65 height 41
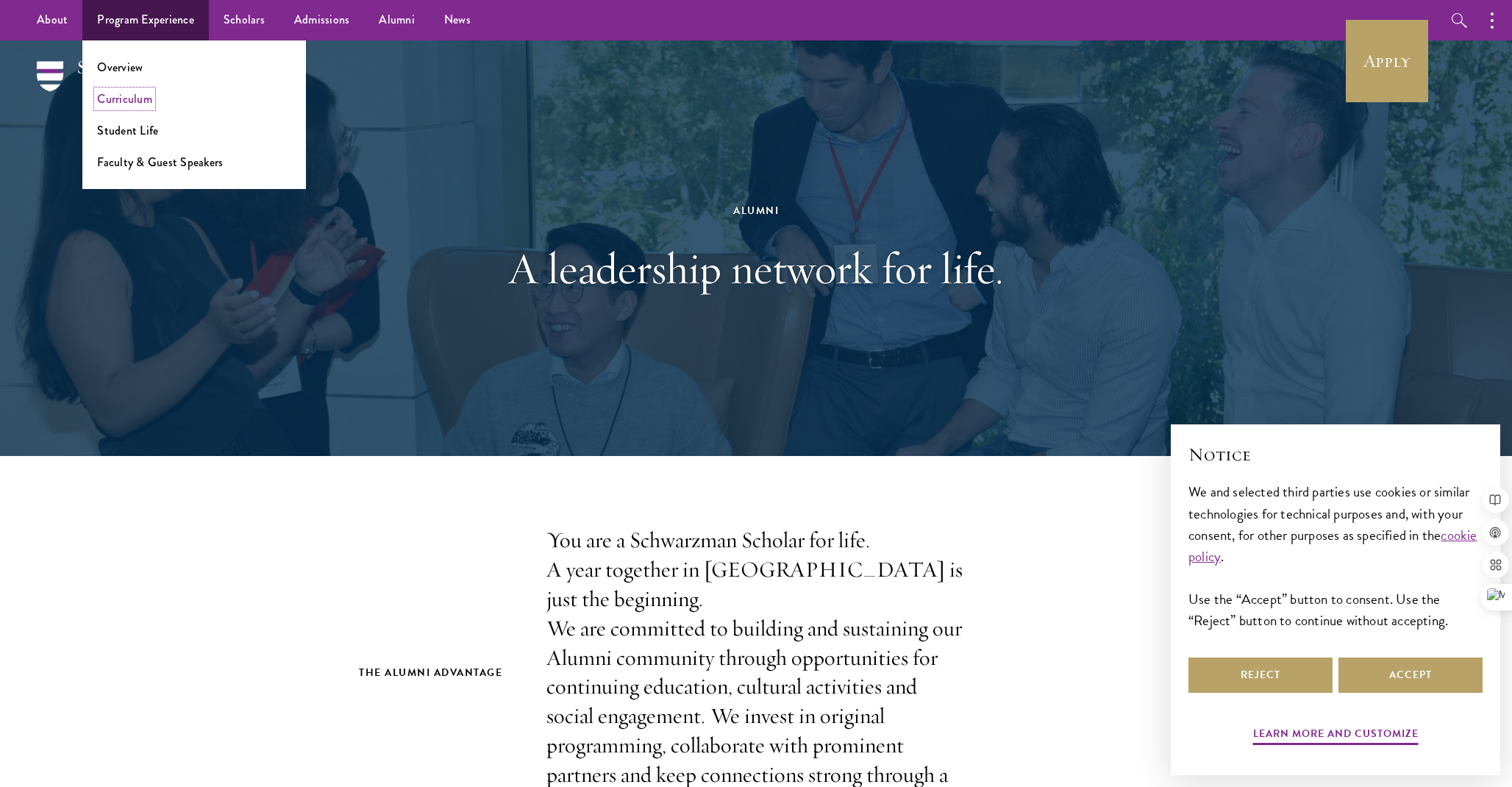
click at [139, 99] on link "Curriculum" at bounding box center [125, 99] width 55 height 17
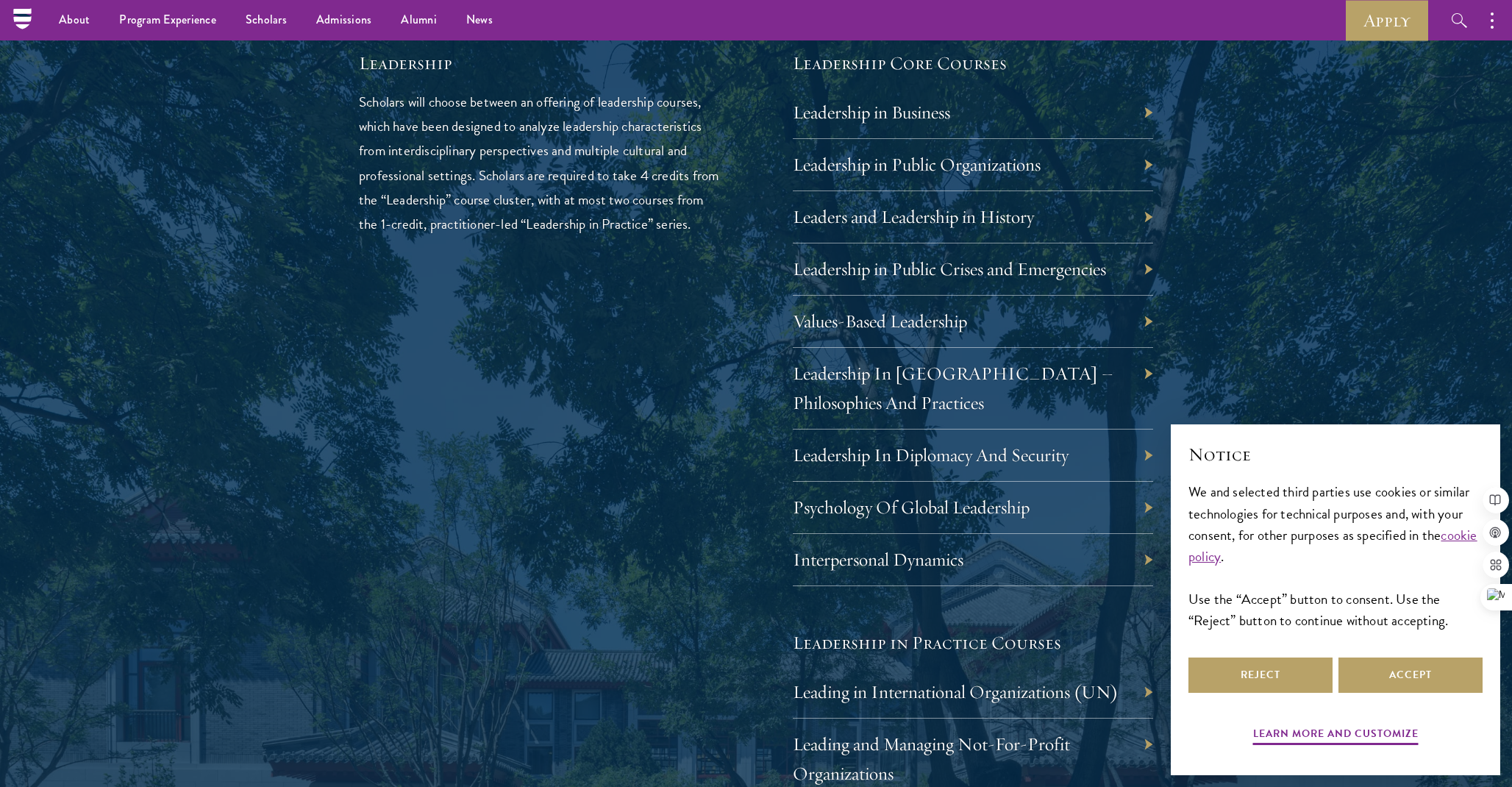
scroll to position [2069, 0]
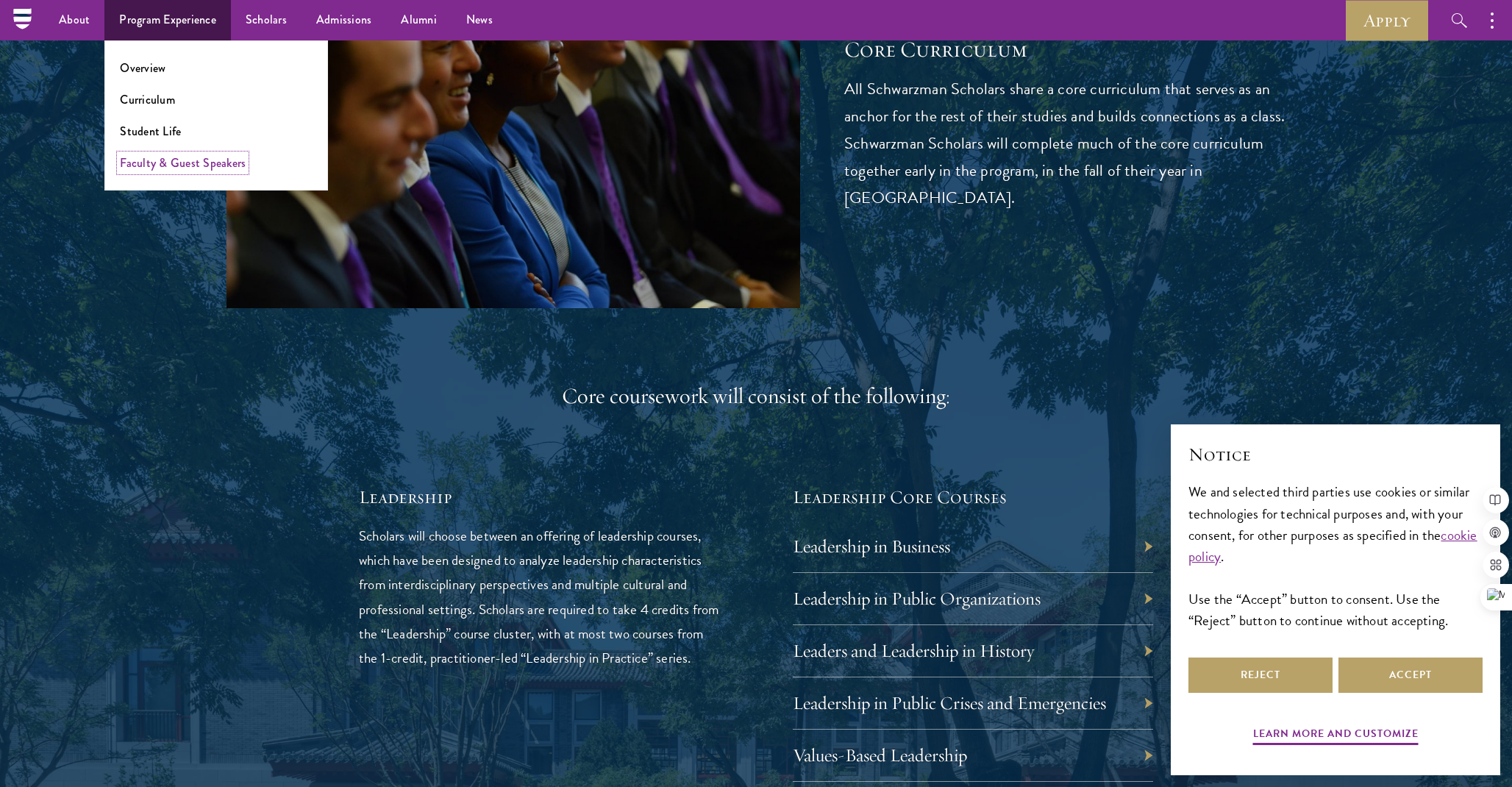
click at [167, 166] on link "Faculty & Guest Speakers" at bounding box center [182, 163] width 125 height 17
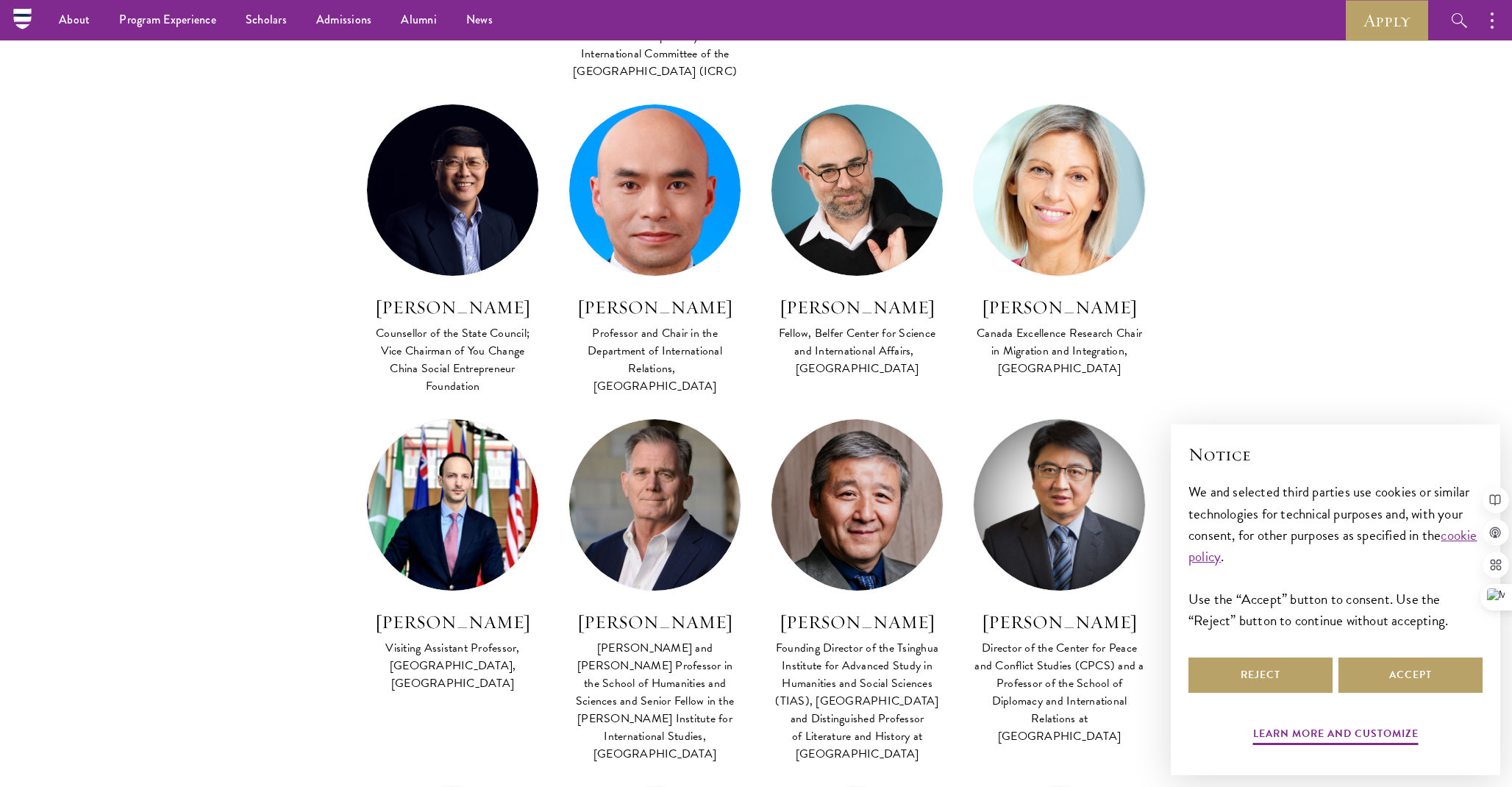
scroll to position [4110, 0]
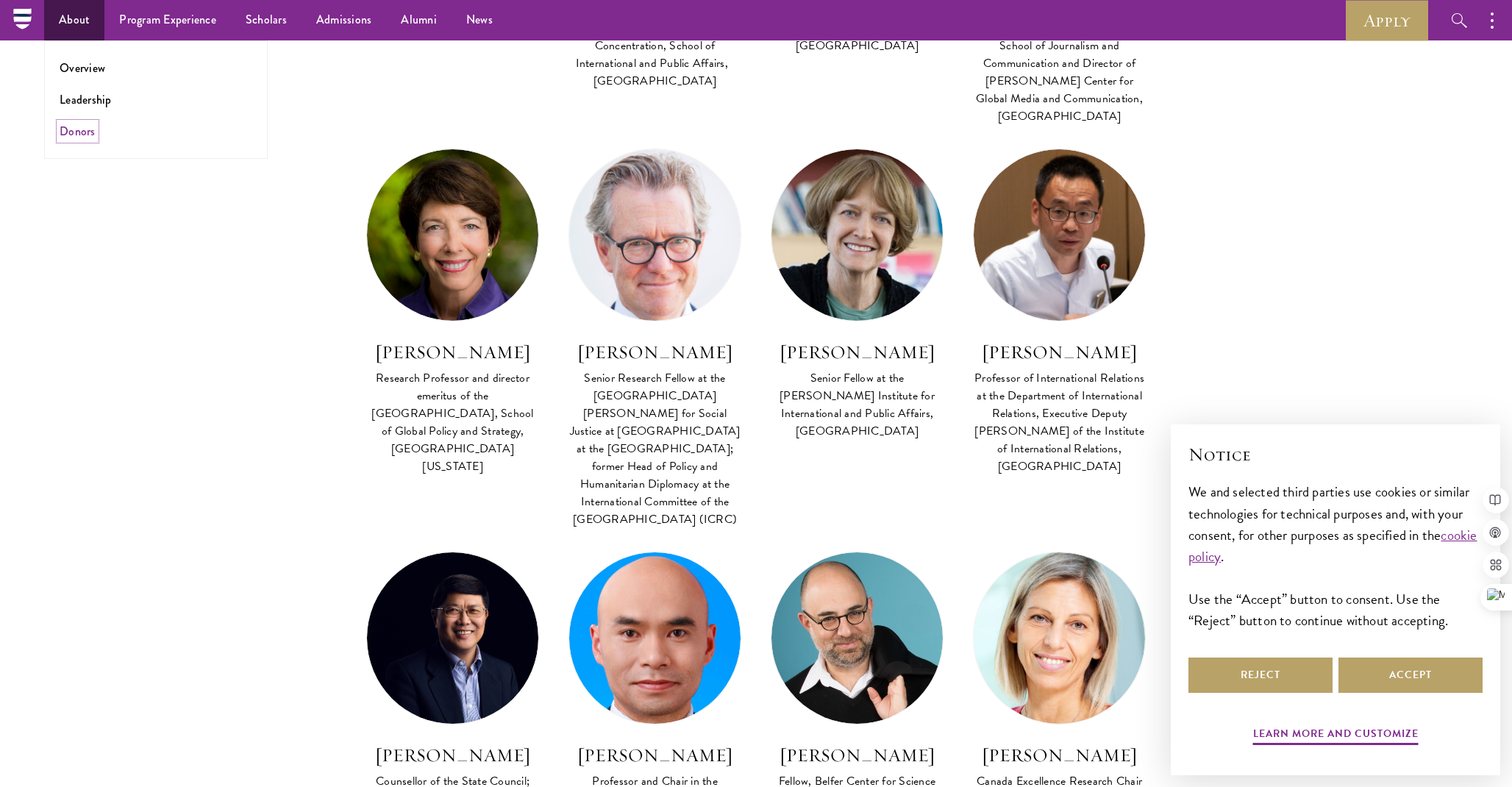
click at [83, 131] on link "Donors" at bounding box center [77, 131] width 36 height 17
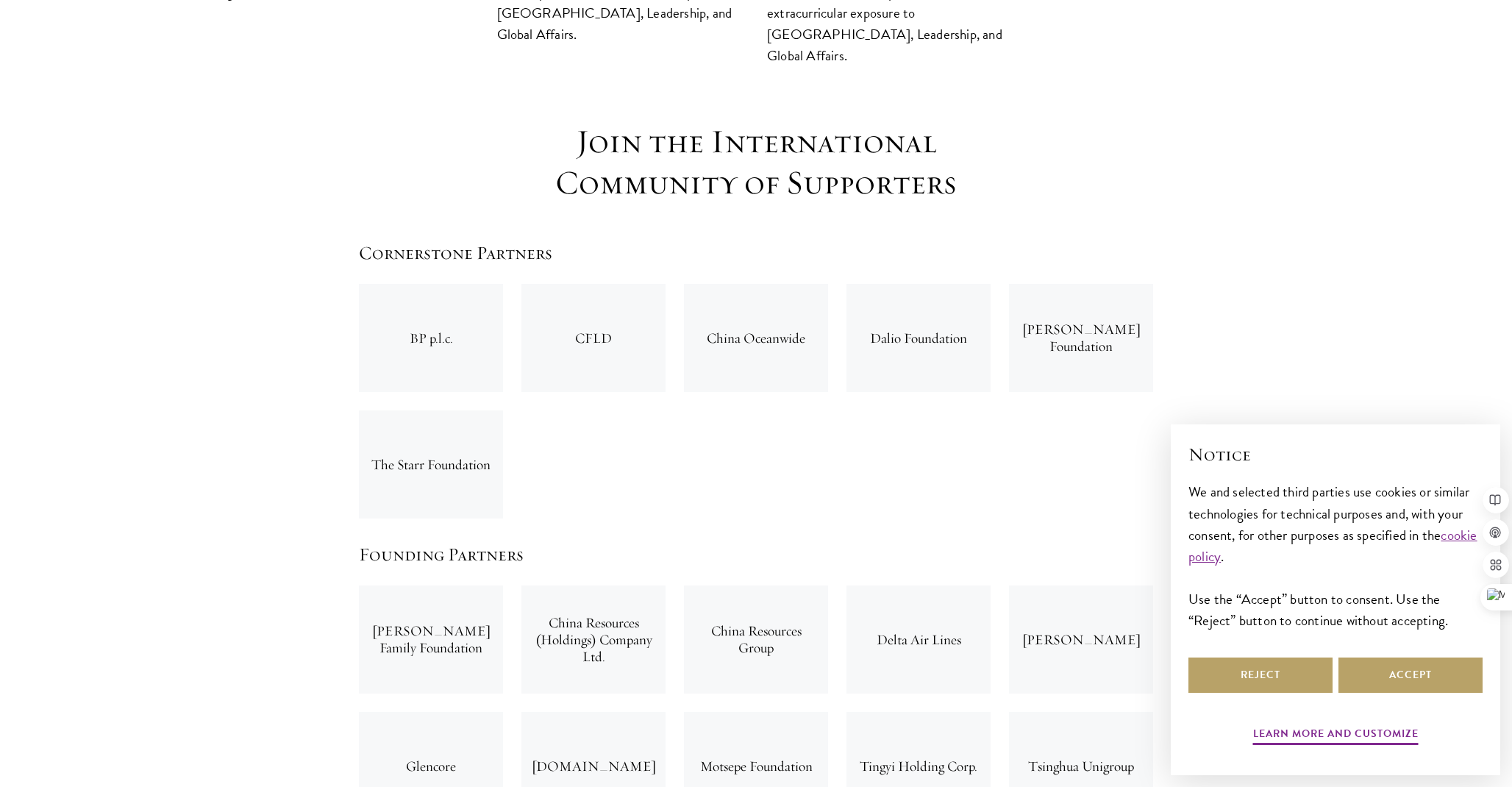
scroll to position [2252, 0]
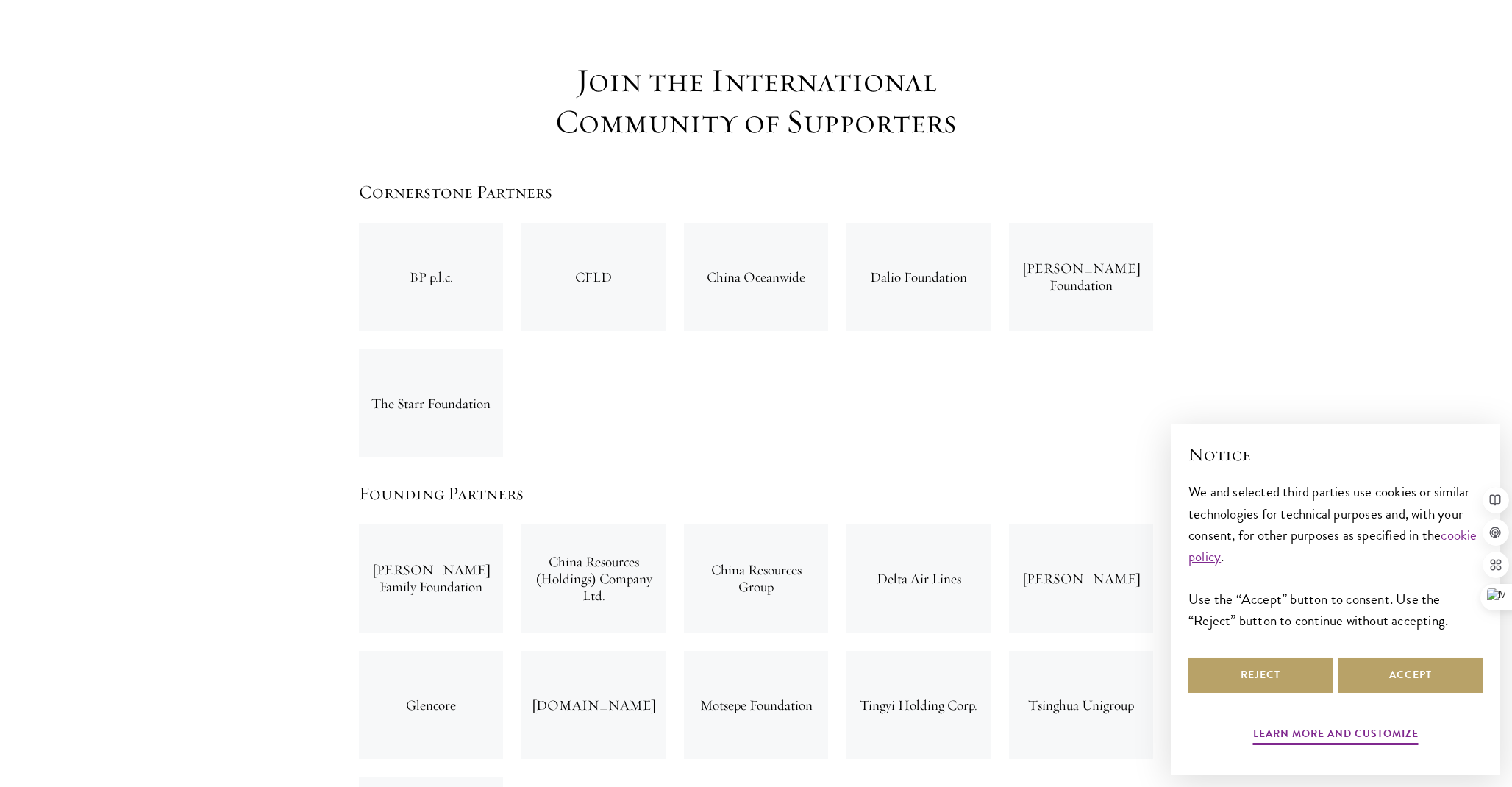
drag, startPoint x: 372, startPoint y: 317, endPoint x: 483, endPoint y: 343, distance: 114.0
click at [483, 350] on div "The Starr Foundation" at bounding box center [430, 404] width 144 height 108
click at [734, 287] on div "BP p.l.c. CFLD China Oceanwide Dalio Foundation Masayoshi Son Foundation The St…" at bounding box center [756, 340] width 812 height 253
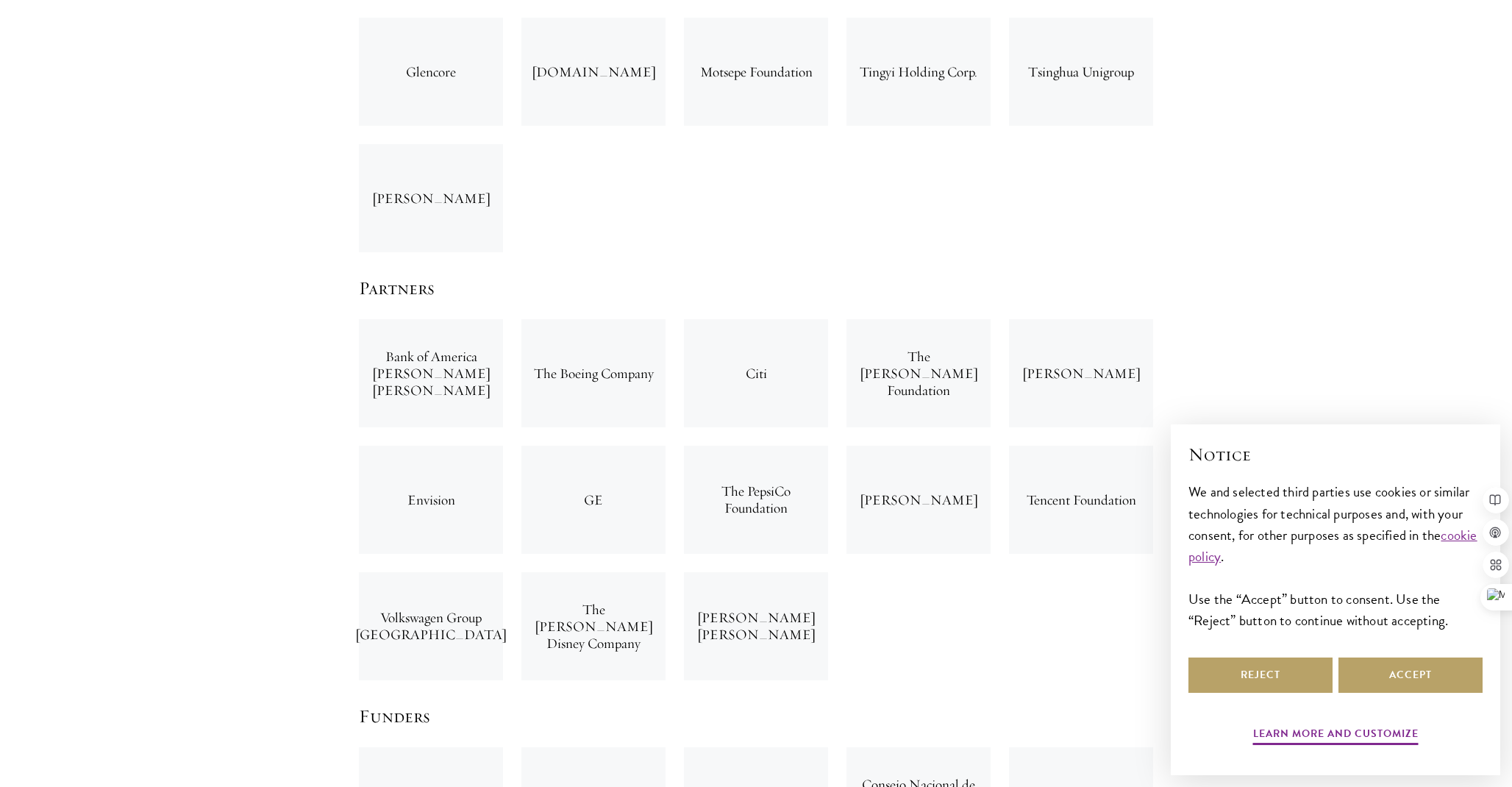
scroll to position [2935, 0]
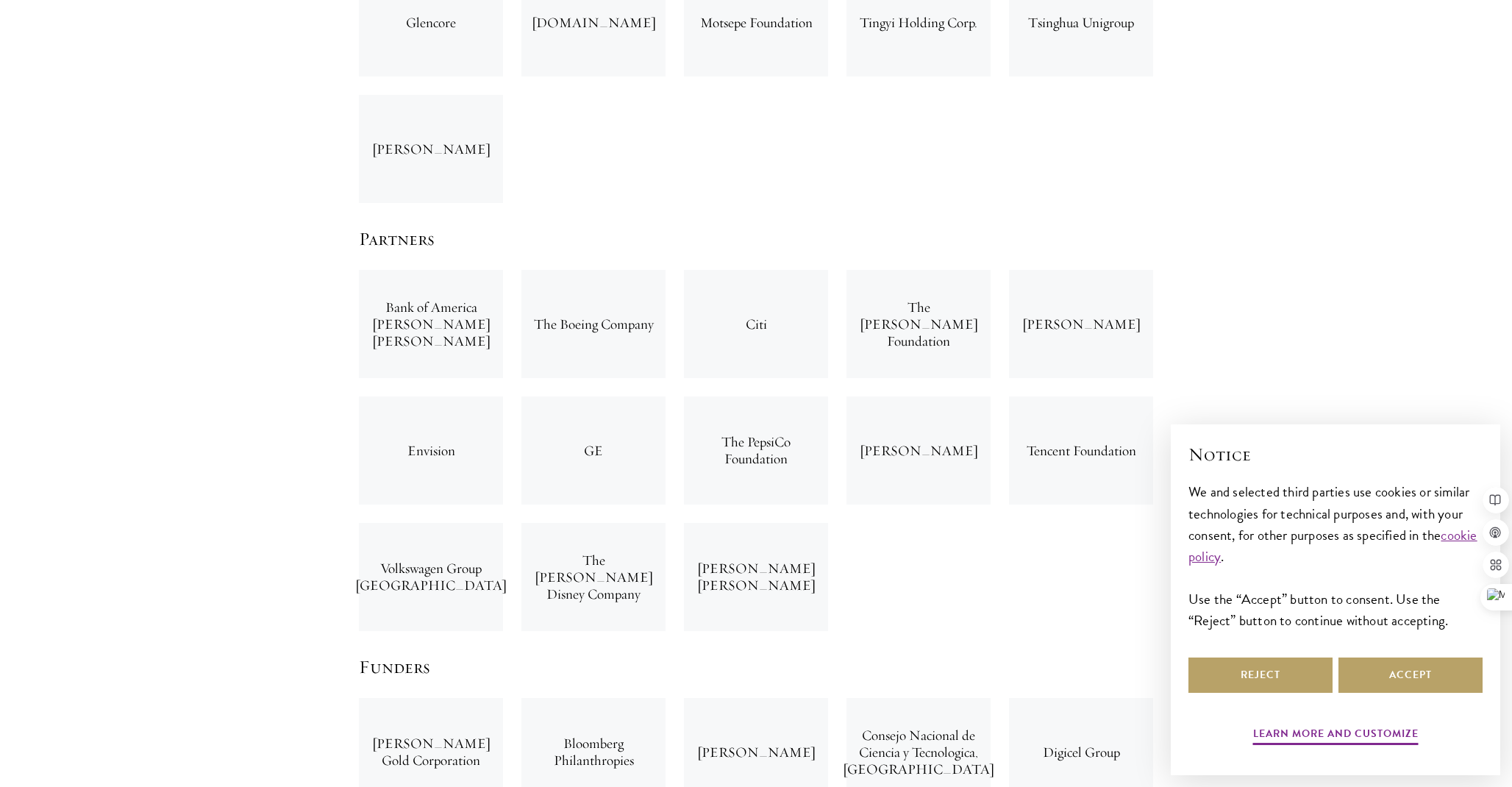
drag, startPoint x: 875, startPoint y: 228, endPoint x: 983, endPoint y: 434, distance: 232.6
click at [983, 434] on div "Bank of America Merrill Lynch The Boeing Company Citi The D.H. Chen Foundation …" at bounding box center [756, 450] width 812 height 380
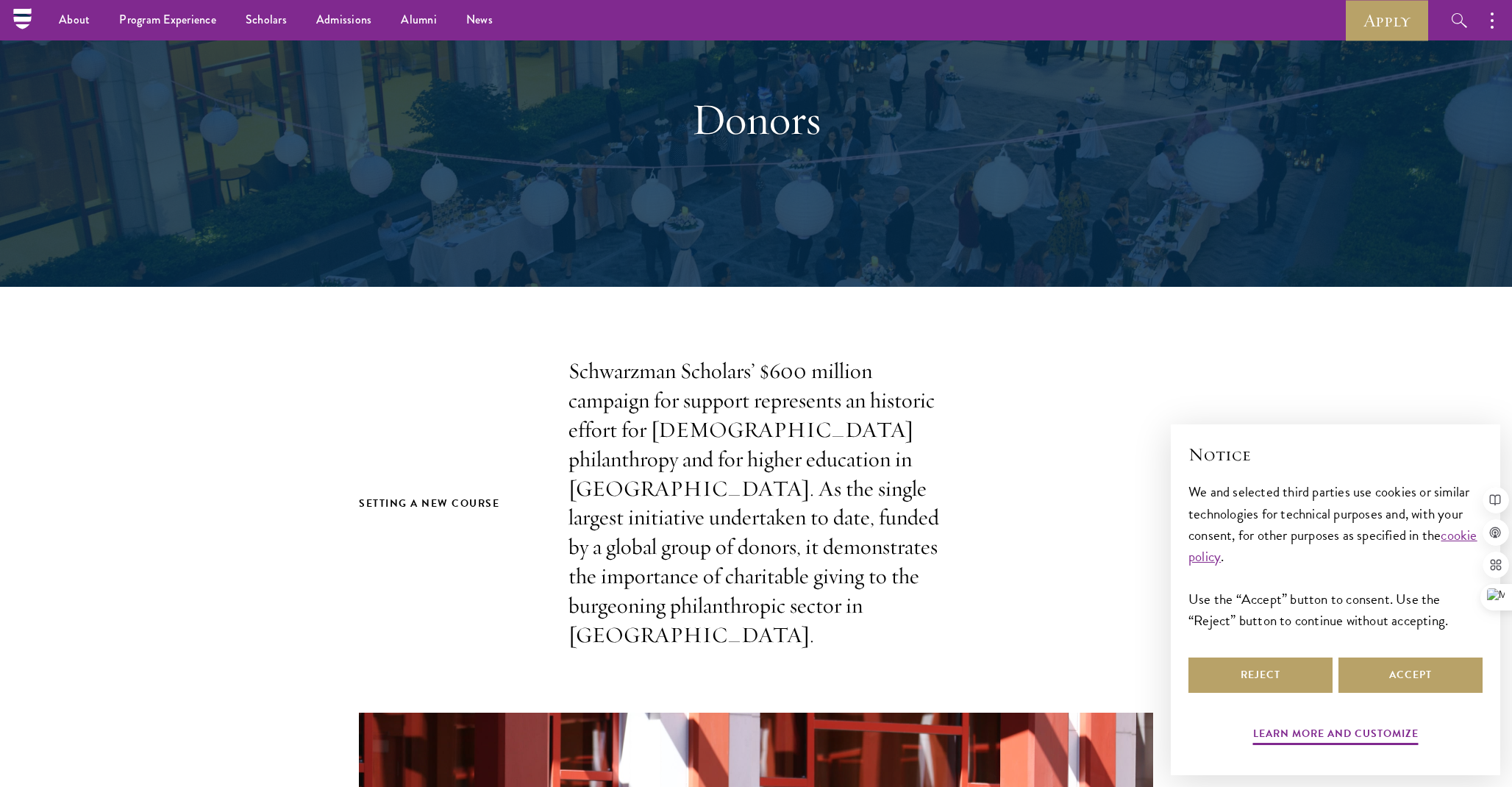
scroll to position [0, 0]
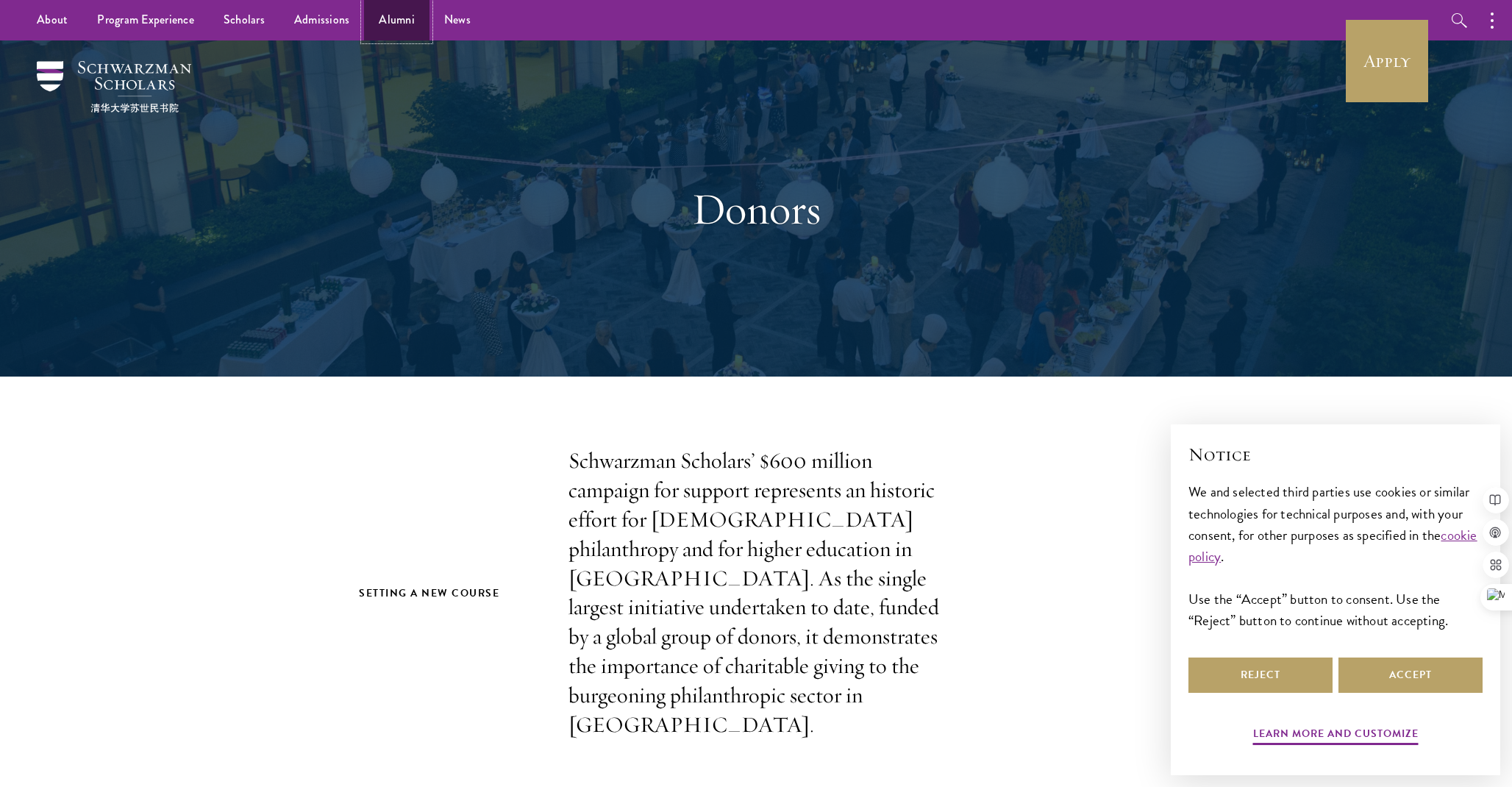
click at [386, 35] on link "Alumni" at bounding box center [396, 20] width 65 height 41
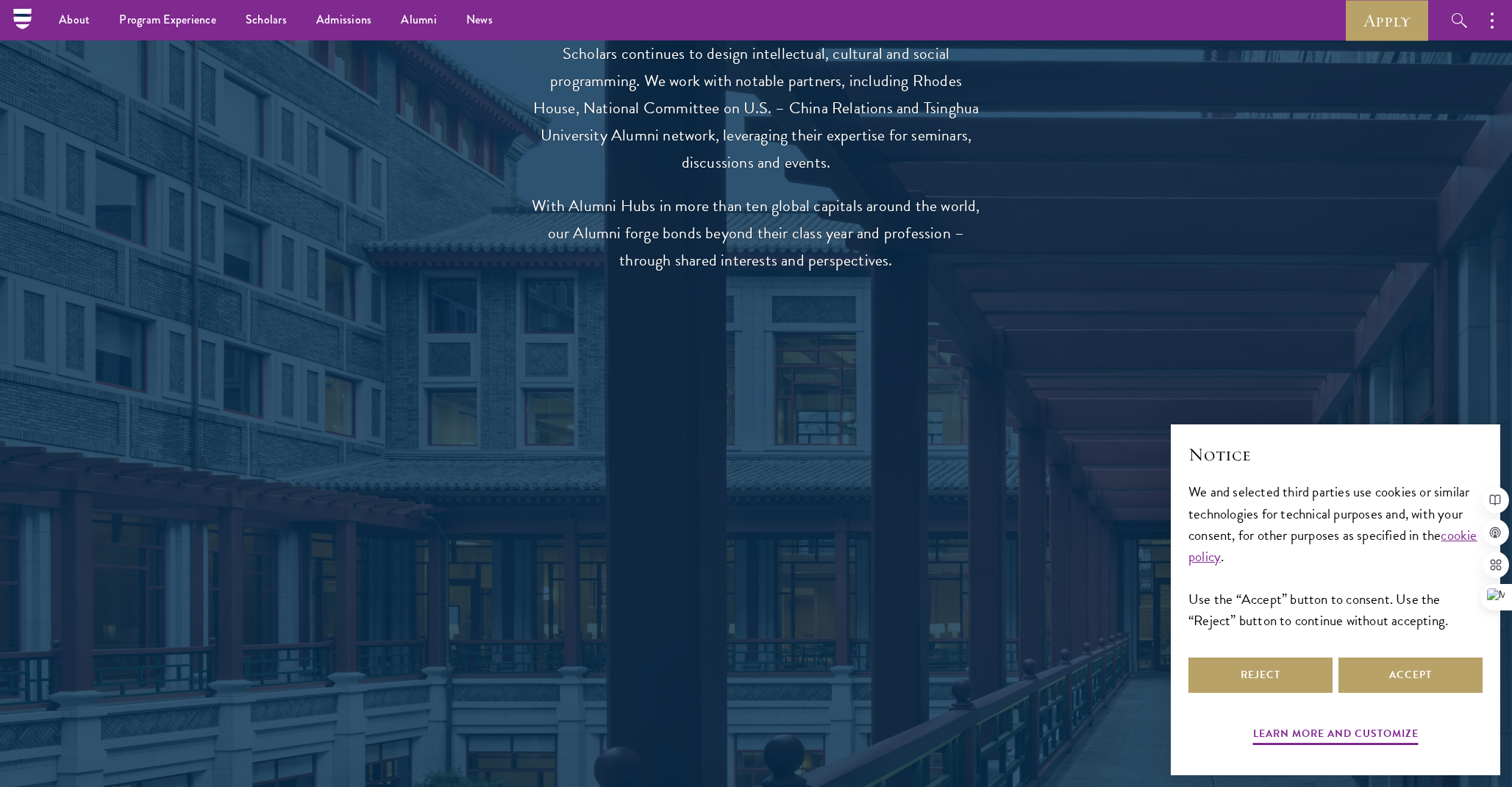
scroll to position [2104, 0]
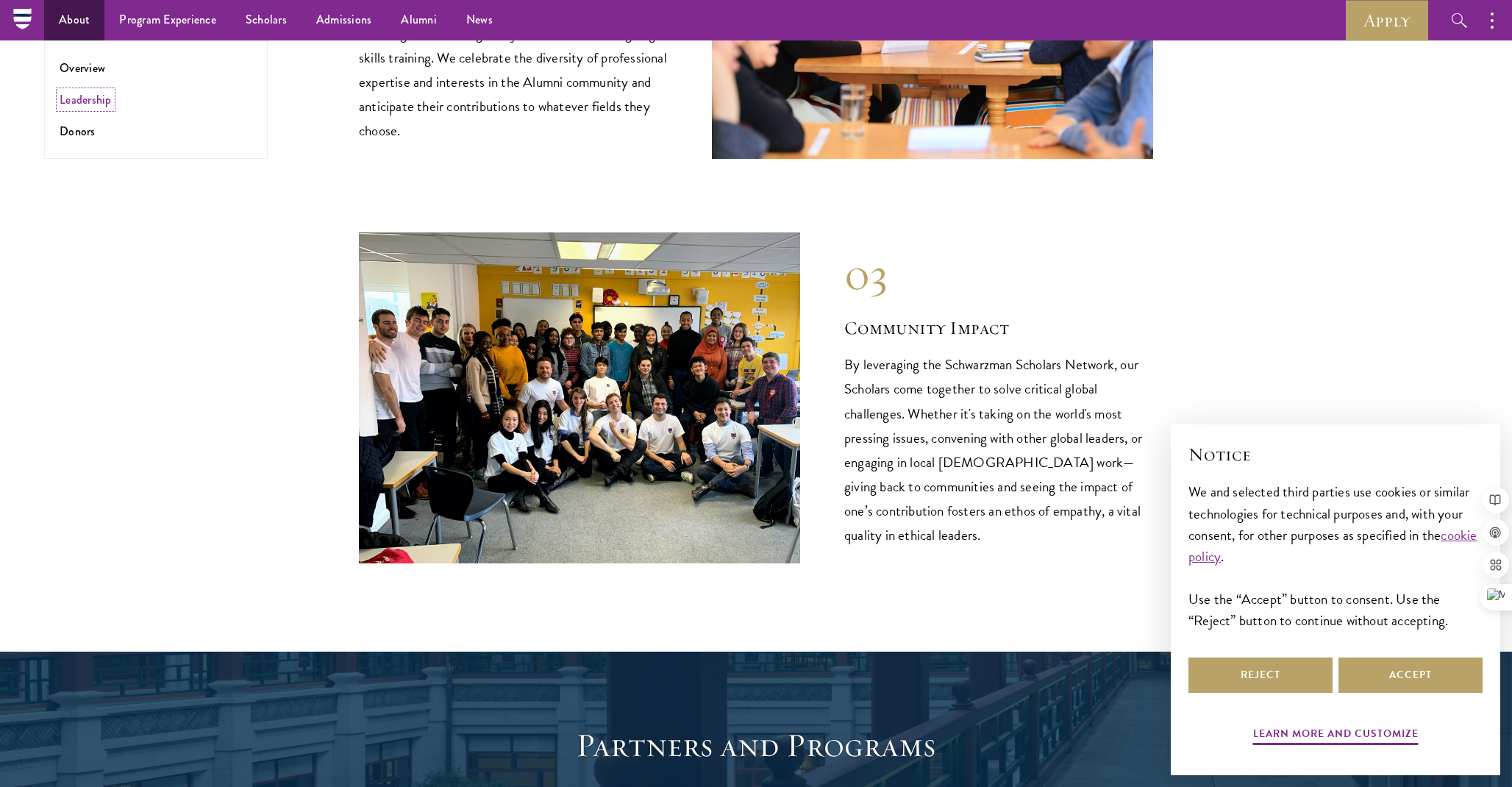
click at [85, 106] on link "Leadership" at bounding box center [85, 99] width 52 height 17
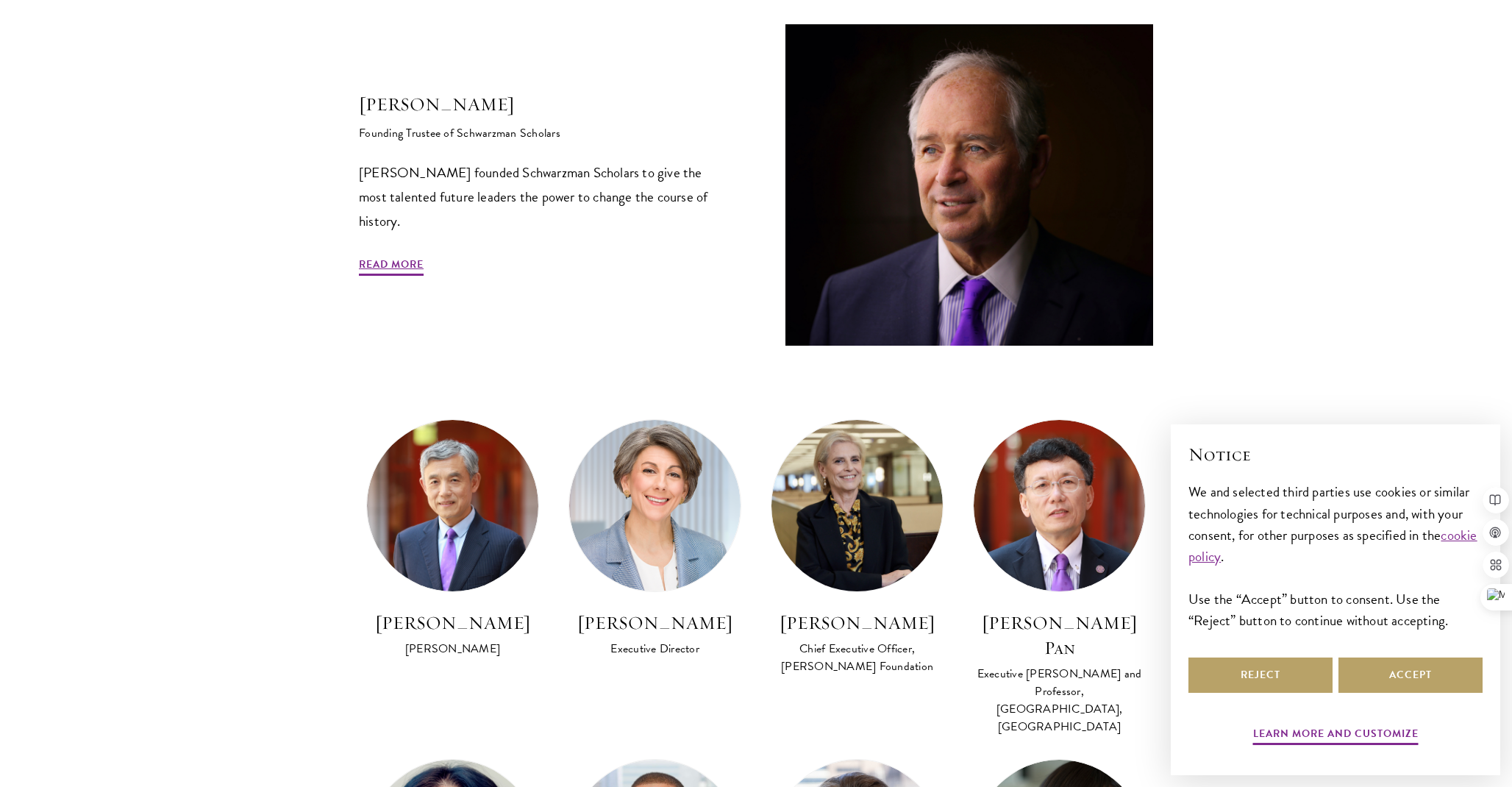
scroll to position [668, 0]
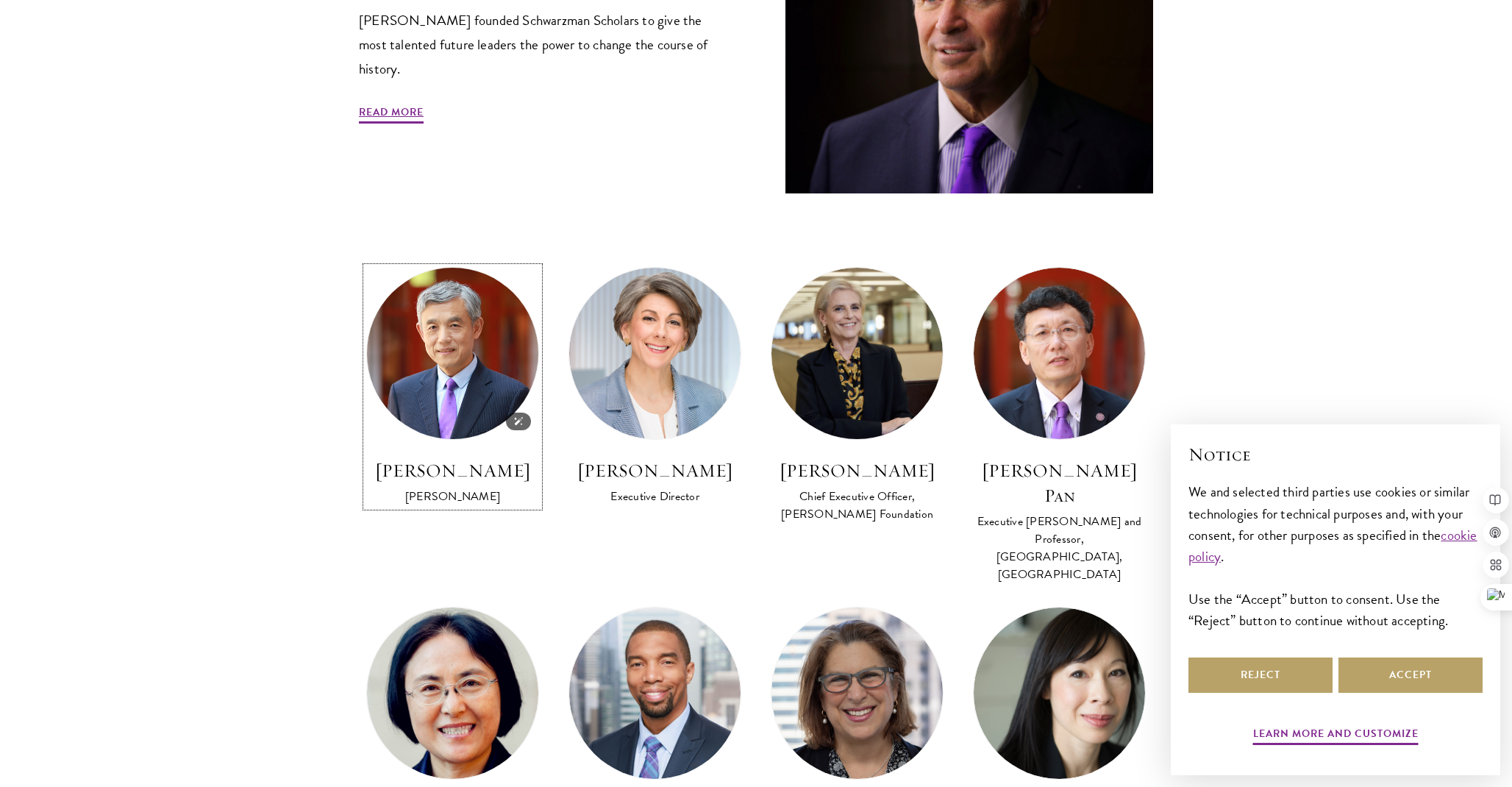
click at [471, 405] on img at bounding box center [452, 353] width 189 height 189
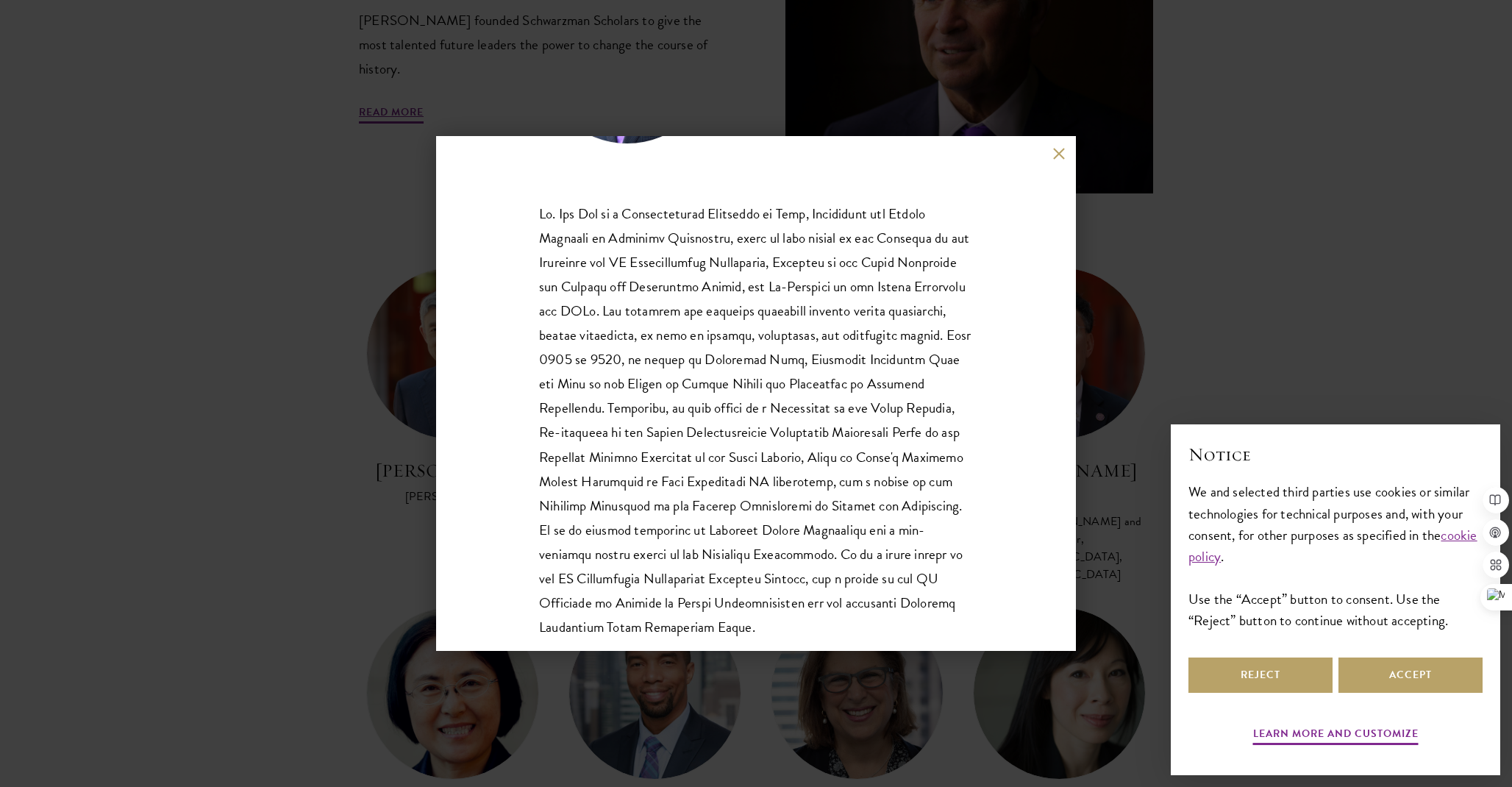
scroll to position [239, 0]
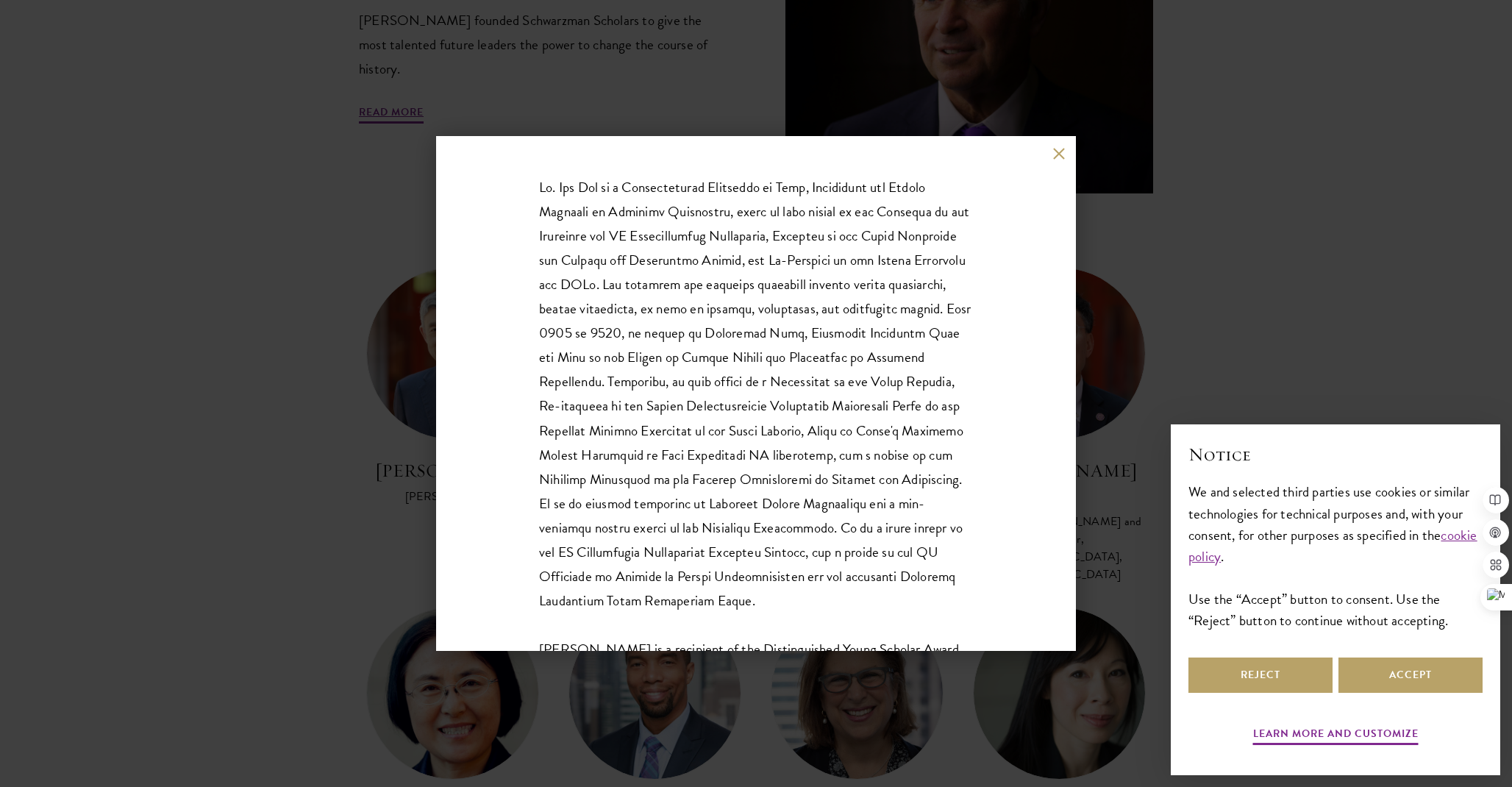
click at [233, 435] on div "[PERSON_NAME] [PERSON_NAME] is a recipient of the Distinguished Young Scholar A…" at bounding box center [756, 394] width 1512 height 787
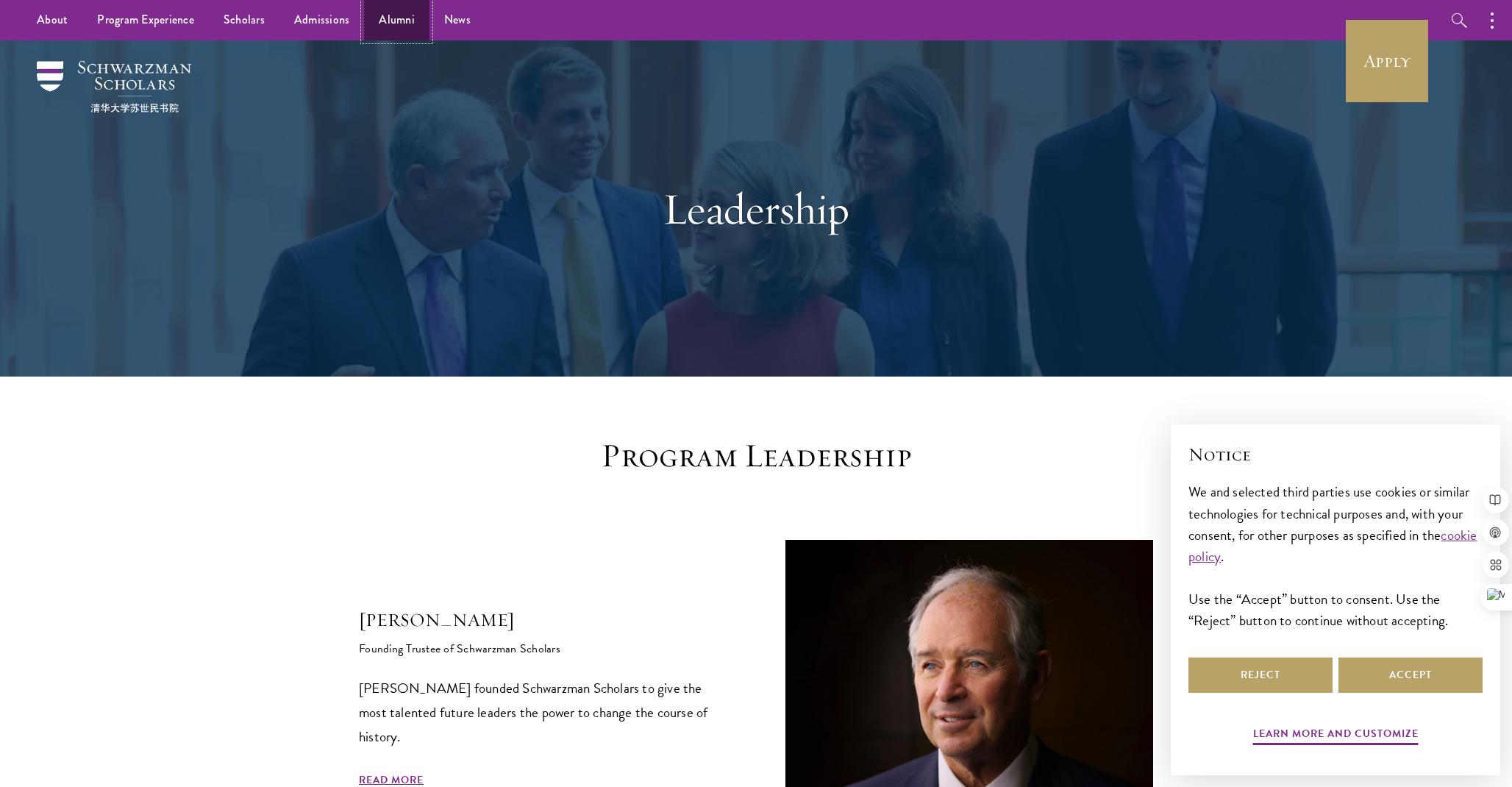
click at [397, 15] on link "Alumni" at bounding box center [396, 20] width 65 height 41
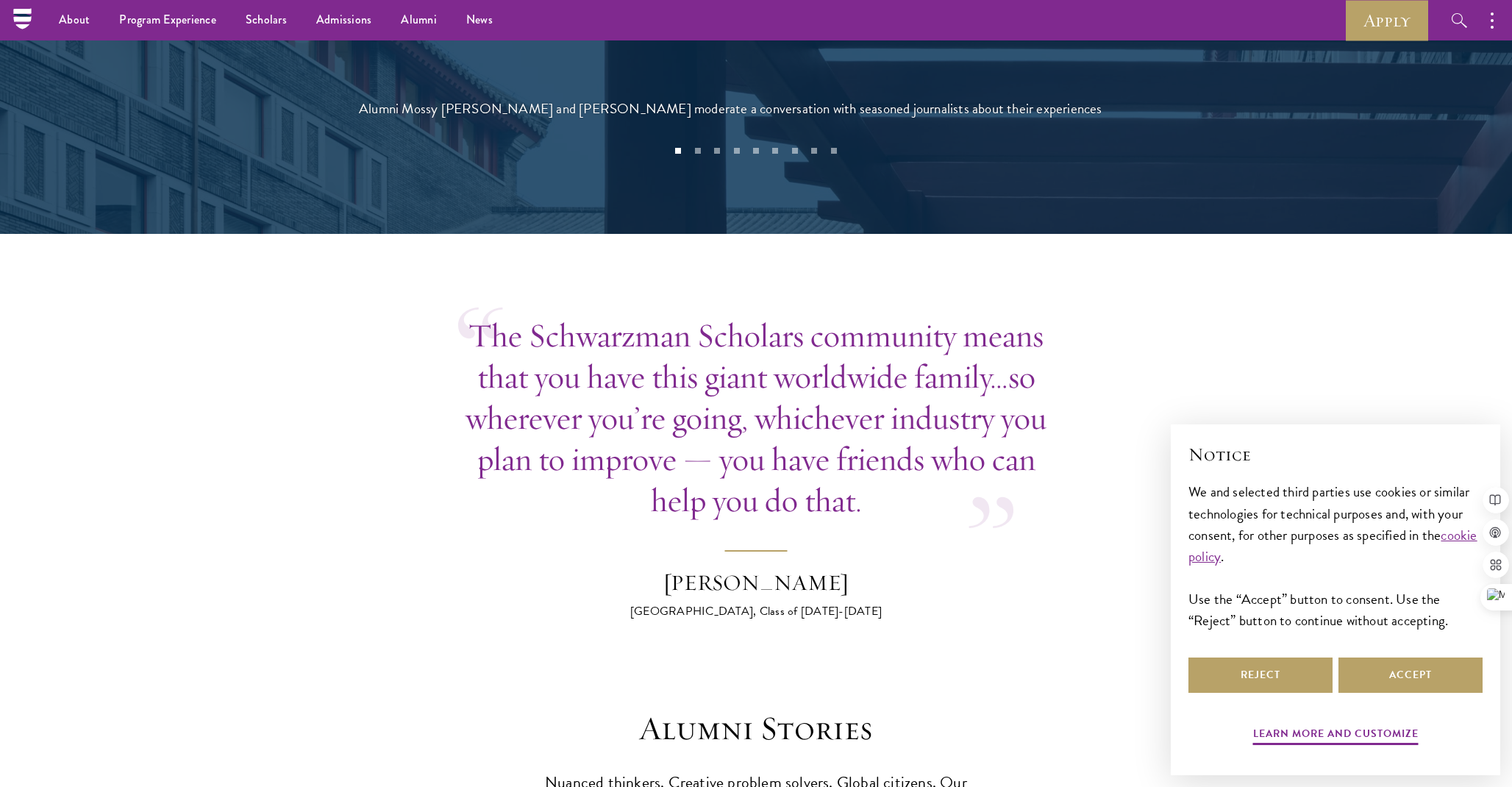
scroll to position [3356, 0]
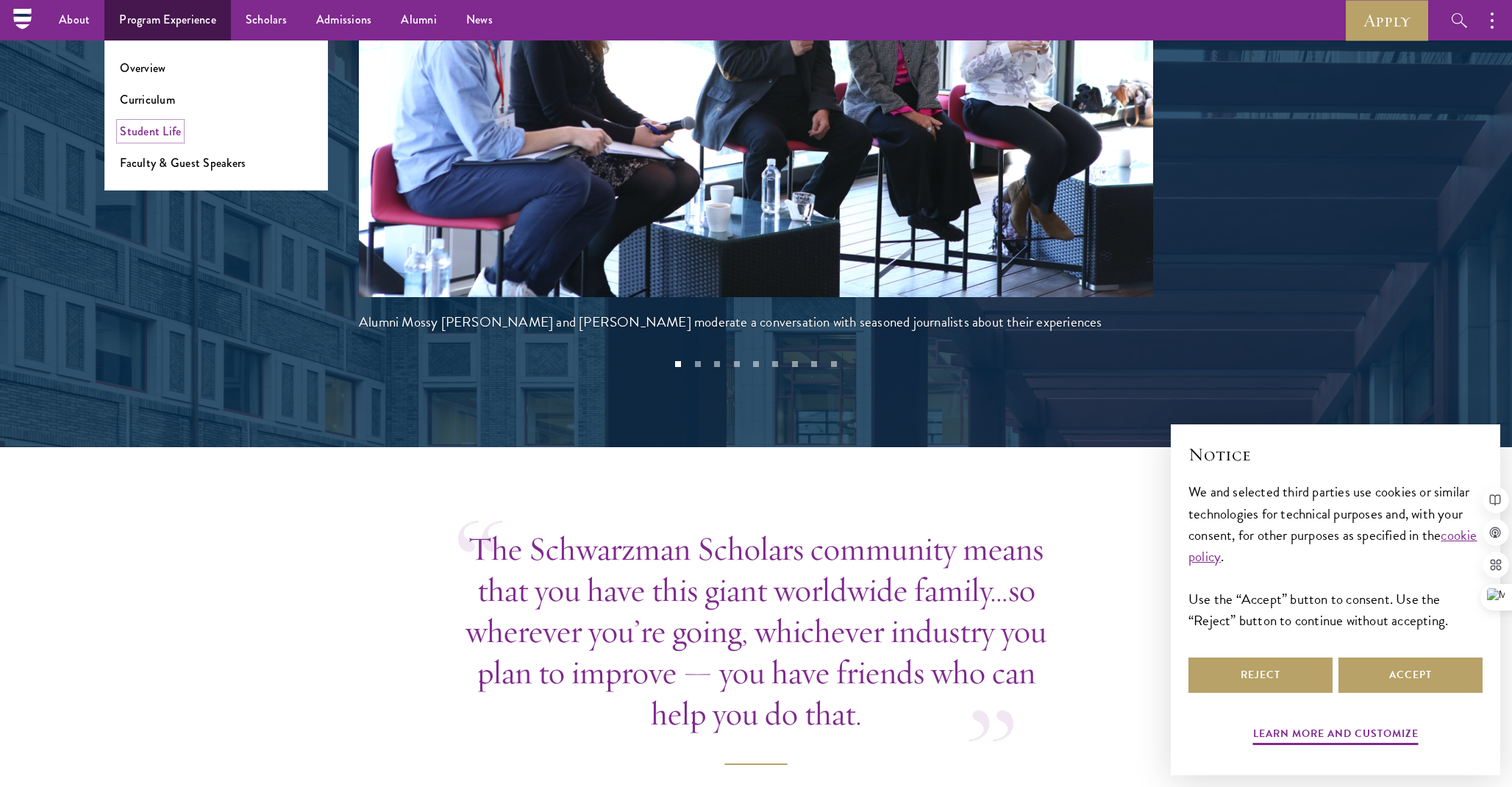
click at [169, 130] on link "Student Life" at bounding box center [150, 131] width 61 height 17
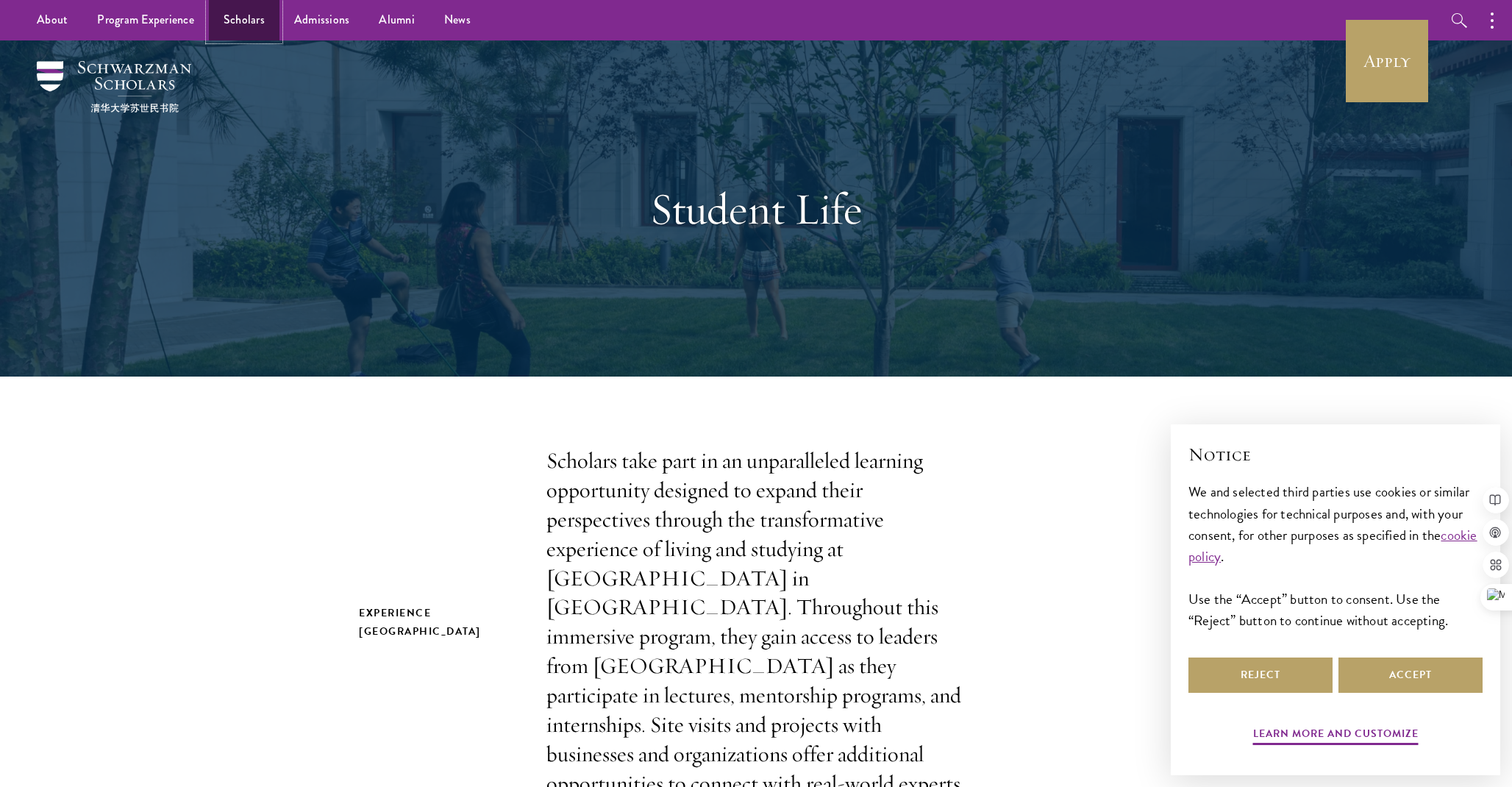
click at [256, 23] on link "Scholars" at bounding box center [244, 20] width 71 height 41
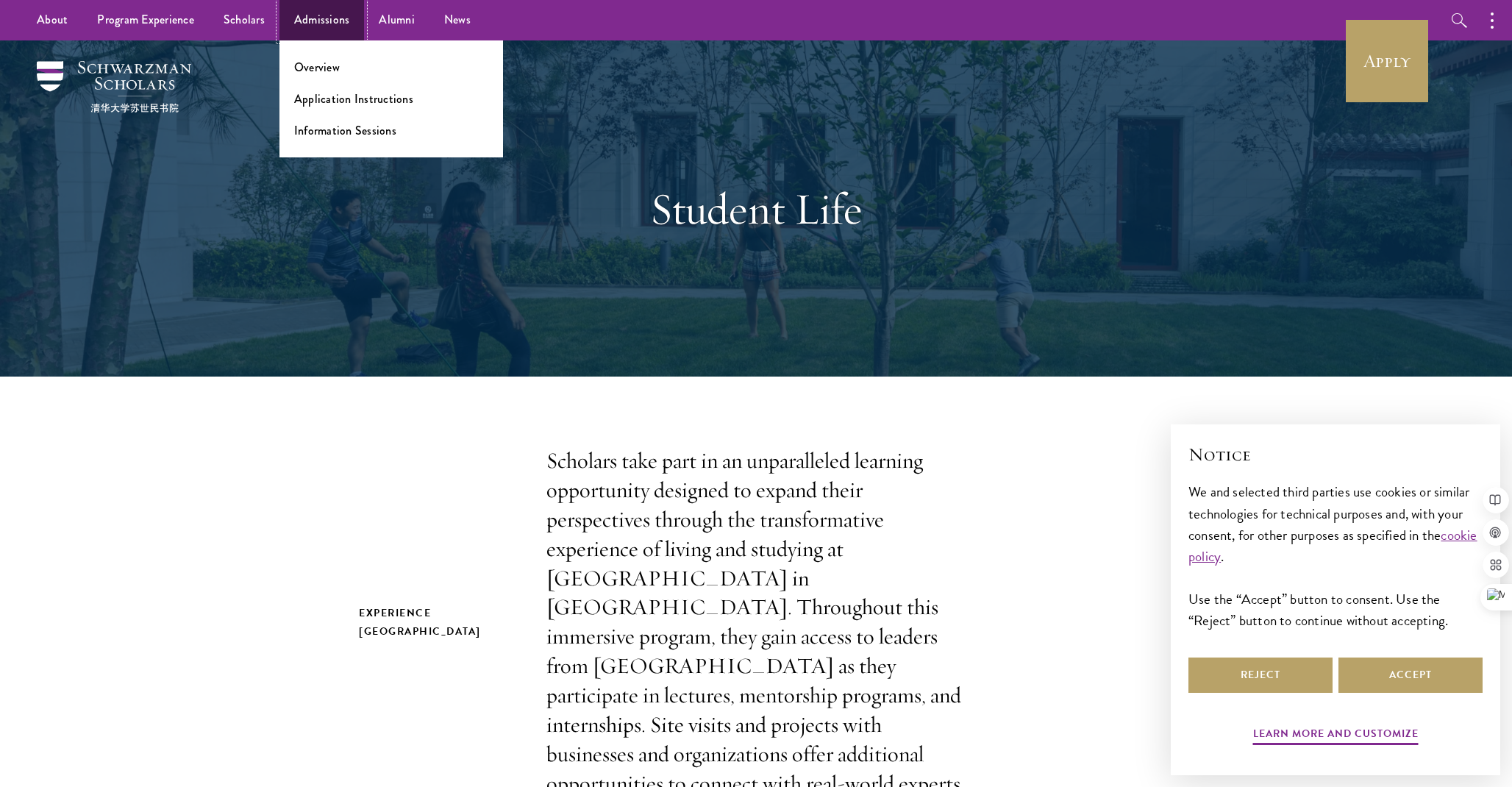
click at [340, 22] on link "Admissions" at bounding box center [322, 20] width 85 height 41
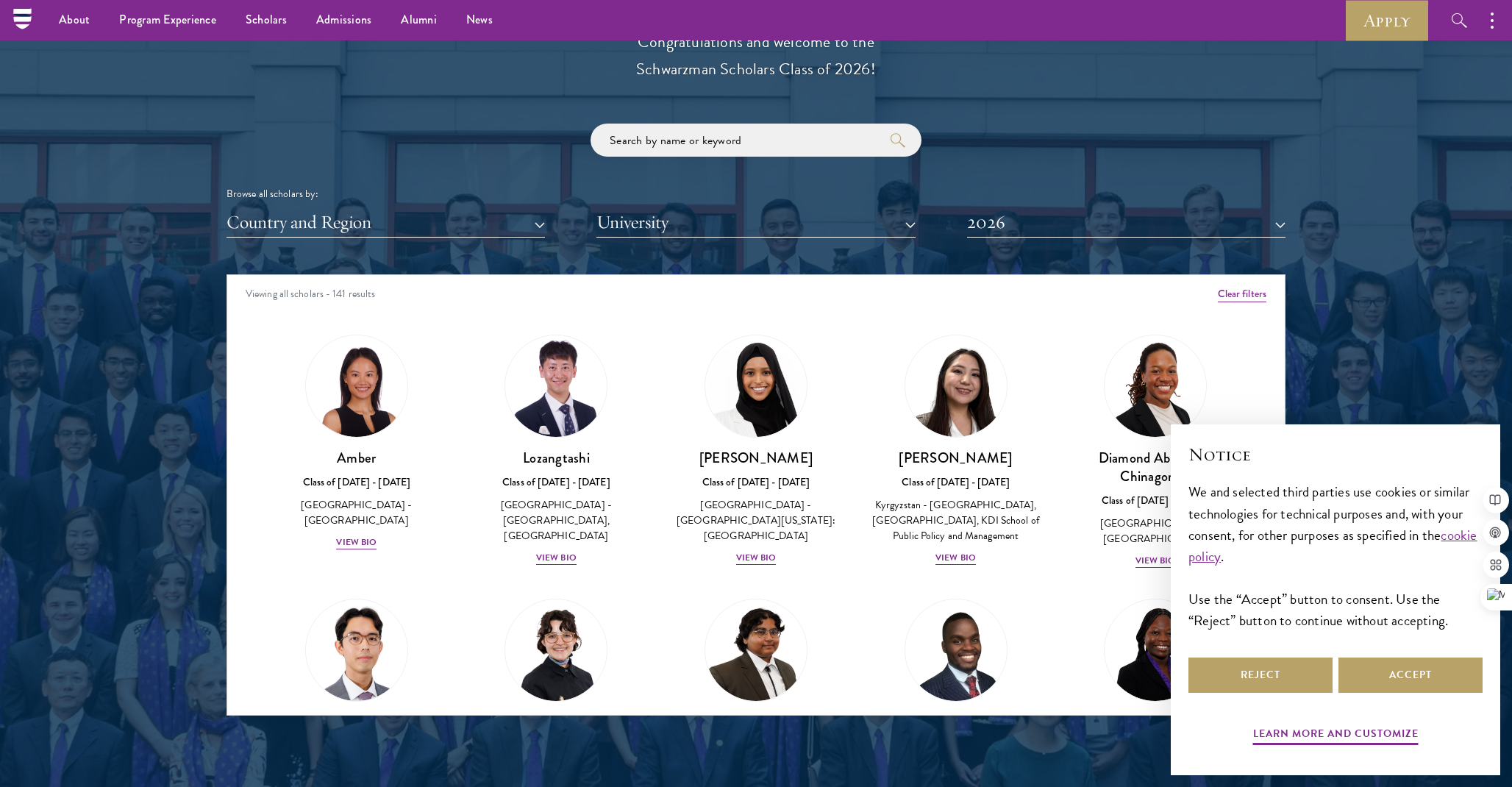
click at [437, 254] on div "Scholar Directory Congratulations and welcome to the Schwarzman Scholars Class …" at bounding box center [755, 341] width 1059 height 748
click at [453, 227] on button "Country and Region" at bounding box center [386, 222] width 319 height 30
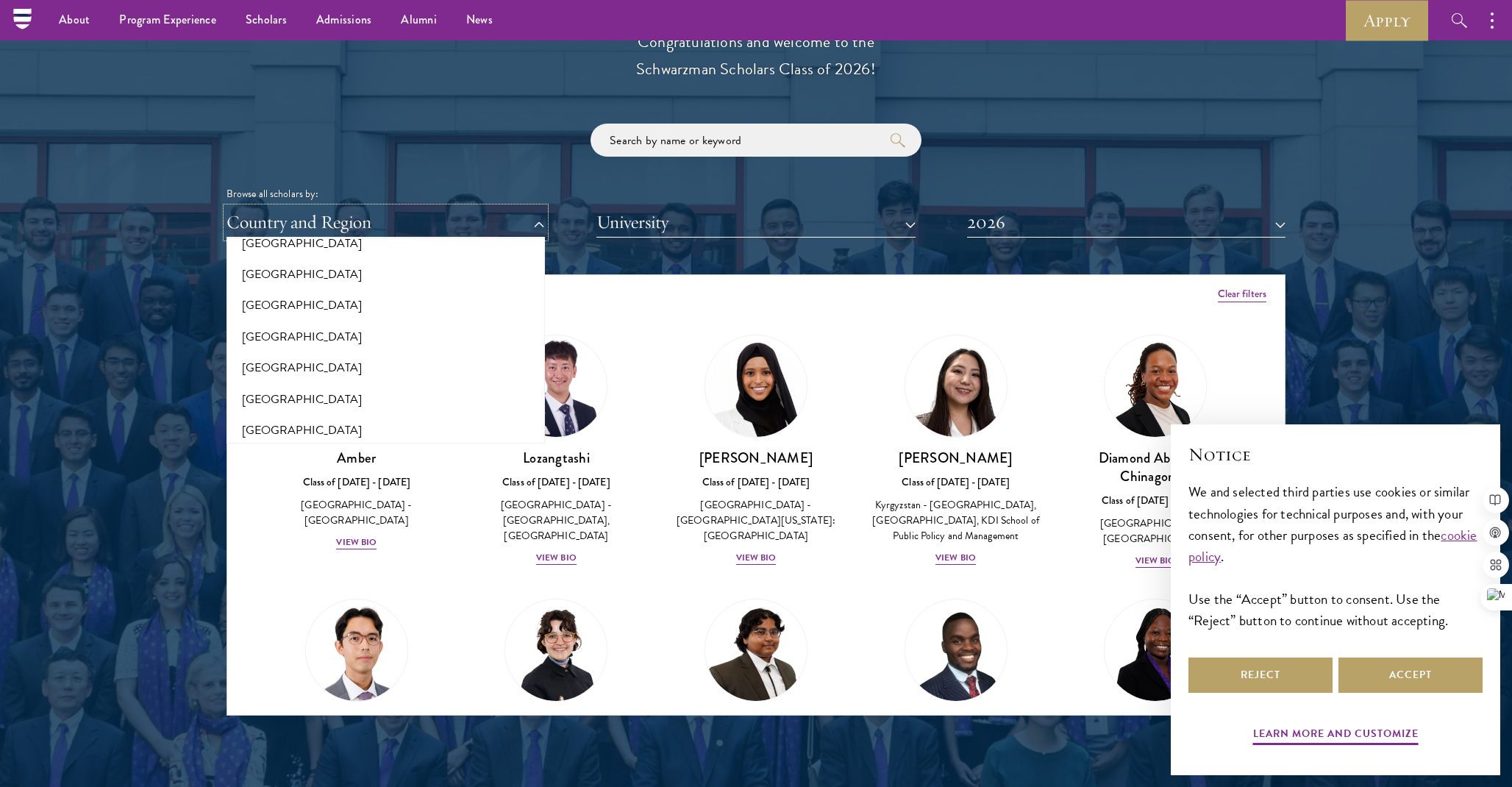
scroll to position [1569, 0]
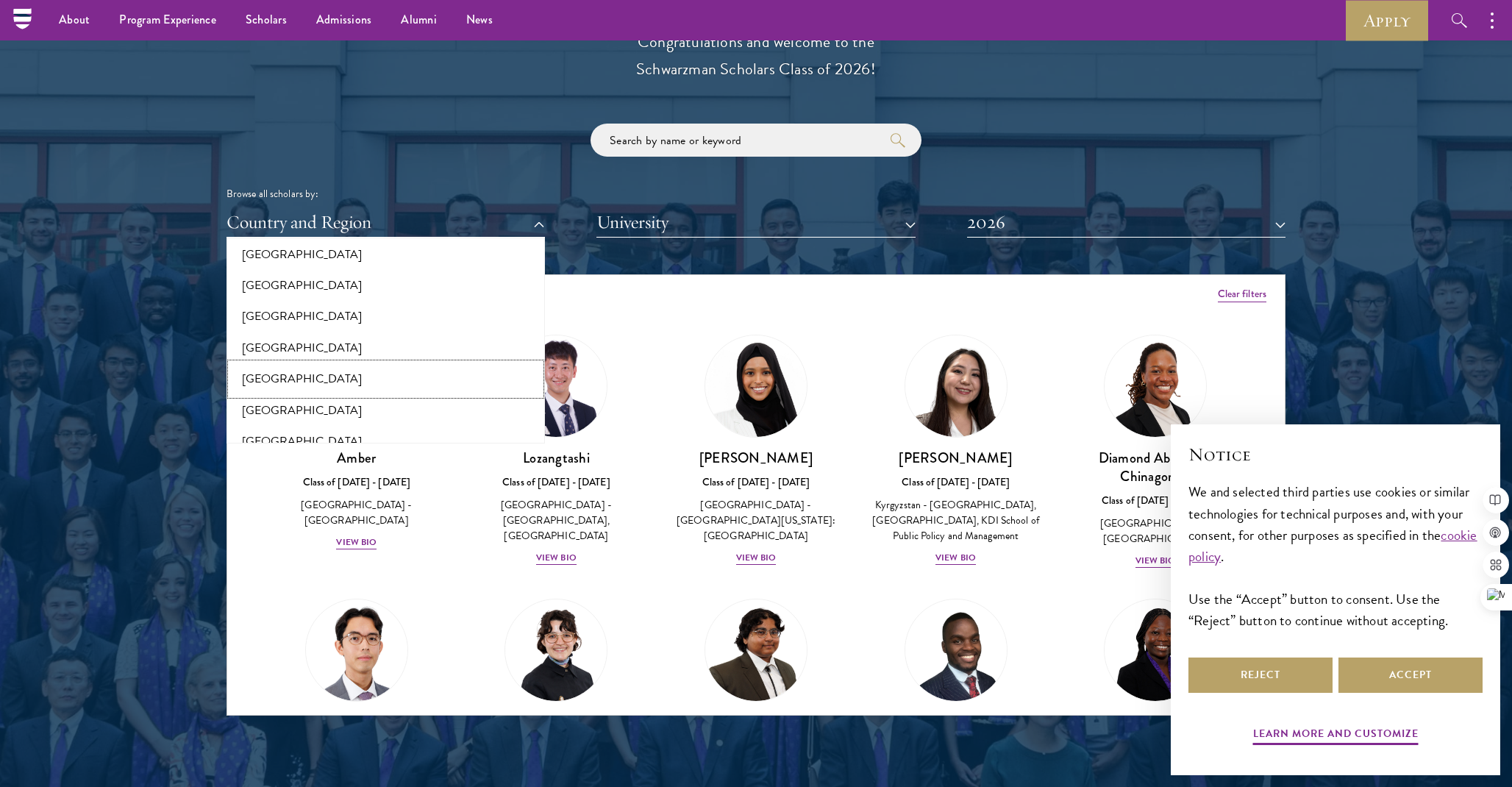
click at [269, 380] on button "[GEOGRAPHIC_DATA]" at bounding box center [386, 379] width 309 height 31
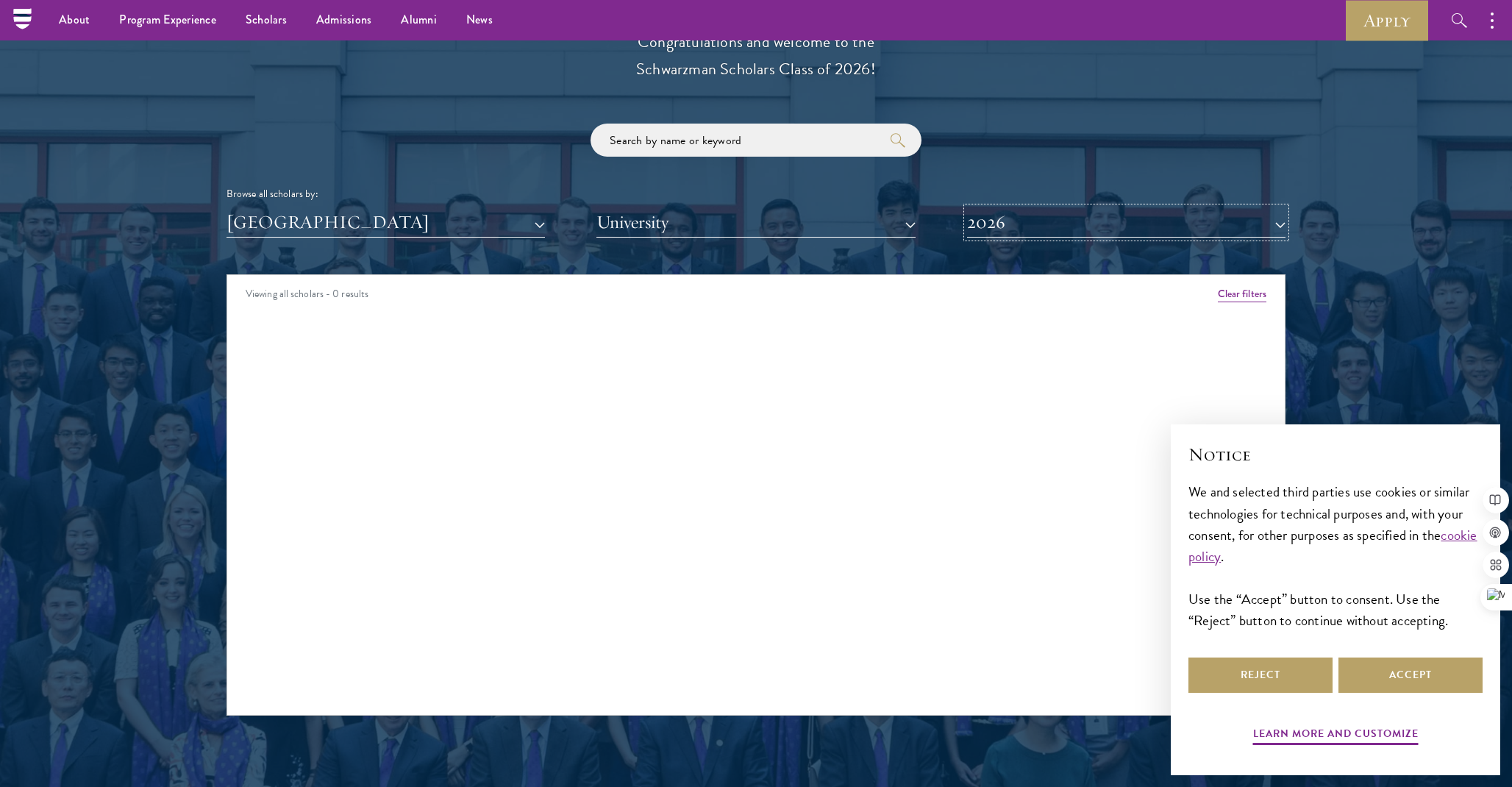
click at [1041, 236] on button "2026" at bounding box center [1126, 222] width 319 height 30
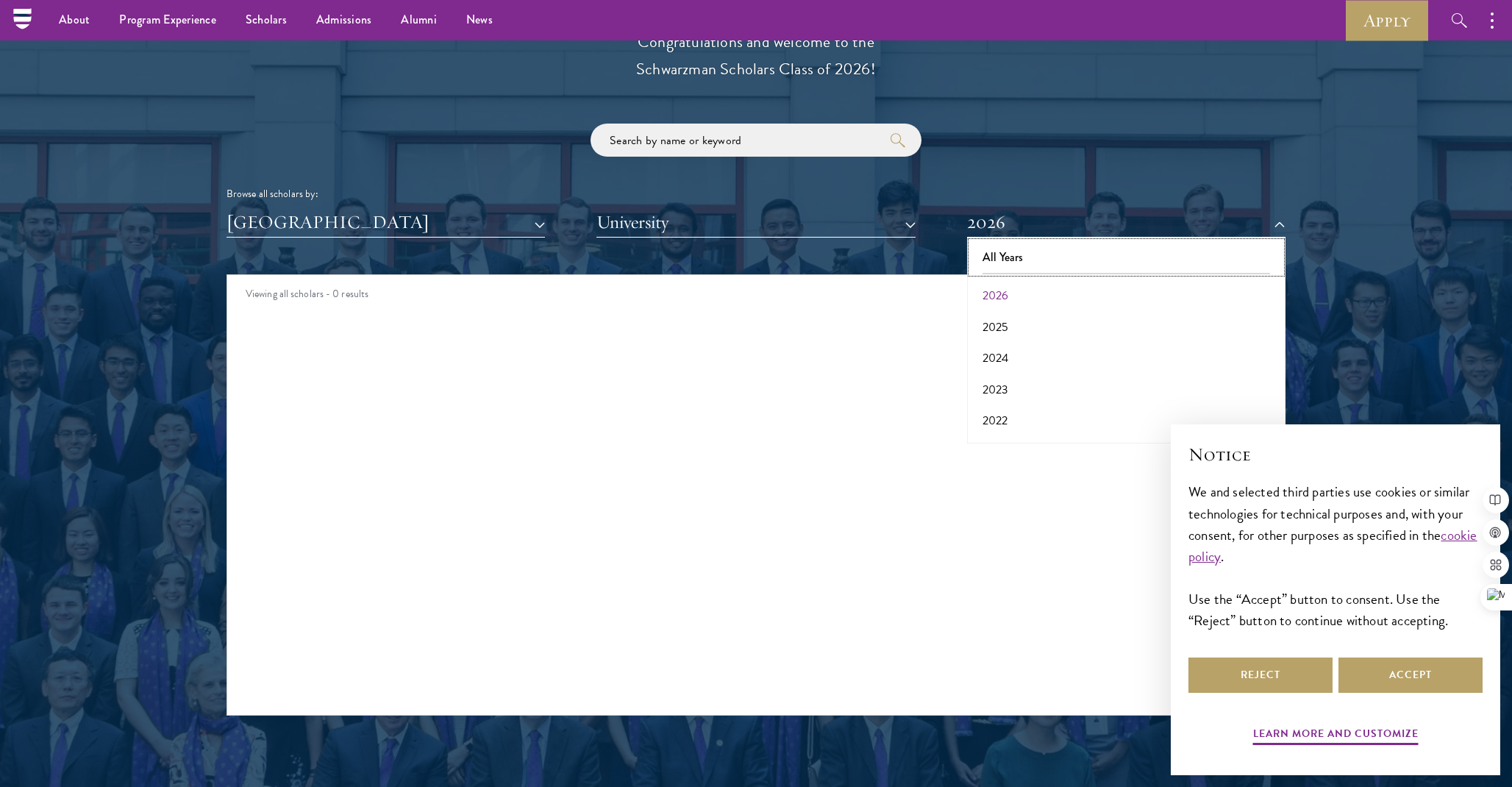
click at [1025, 266] on button "All Years" at bounding box center [1126, 257] width 309 height 31
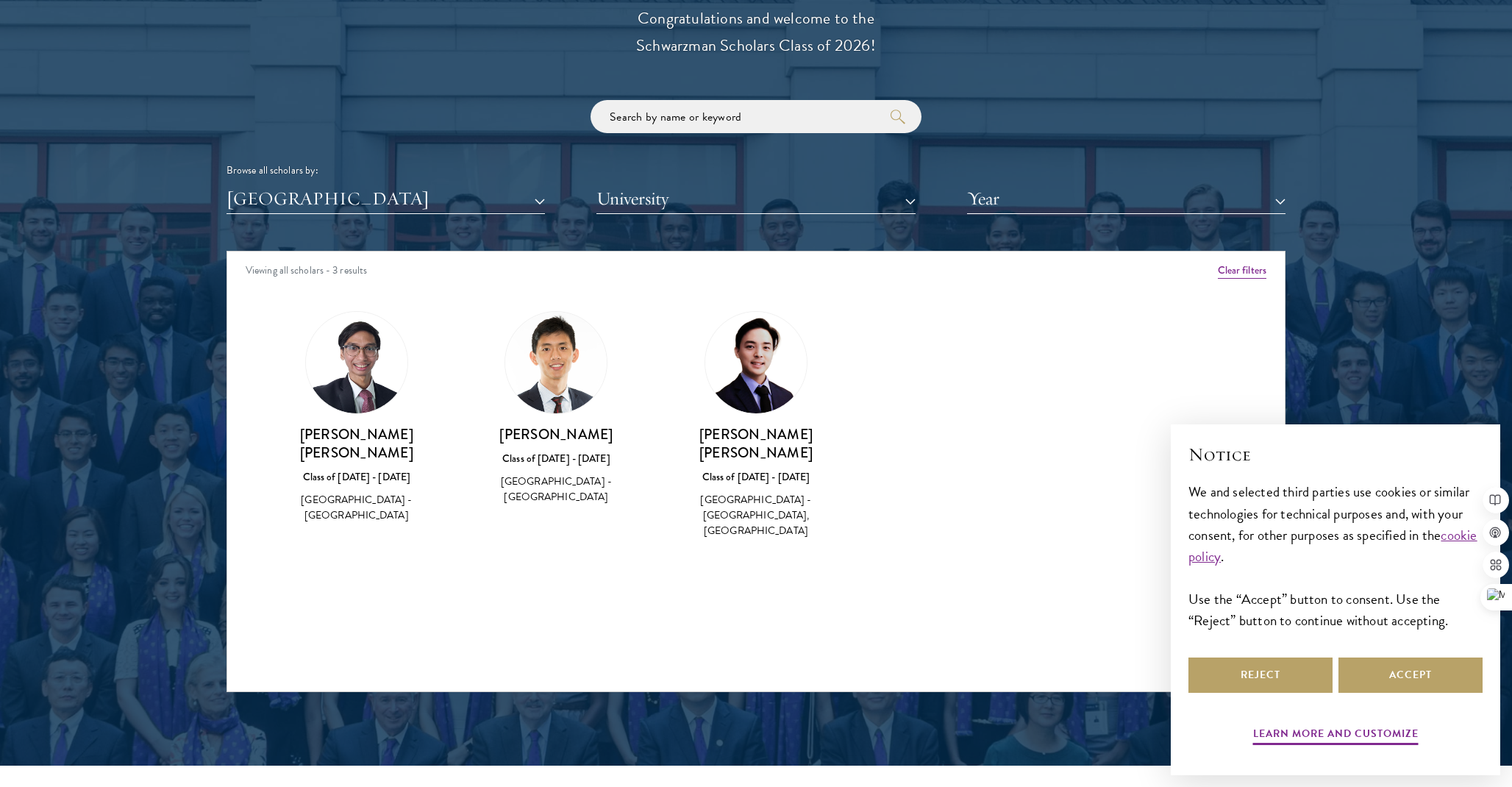
scroll to position [1703, 0]
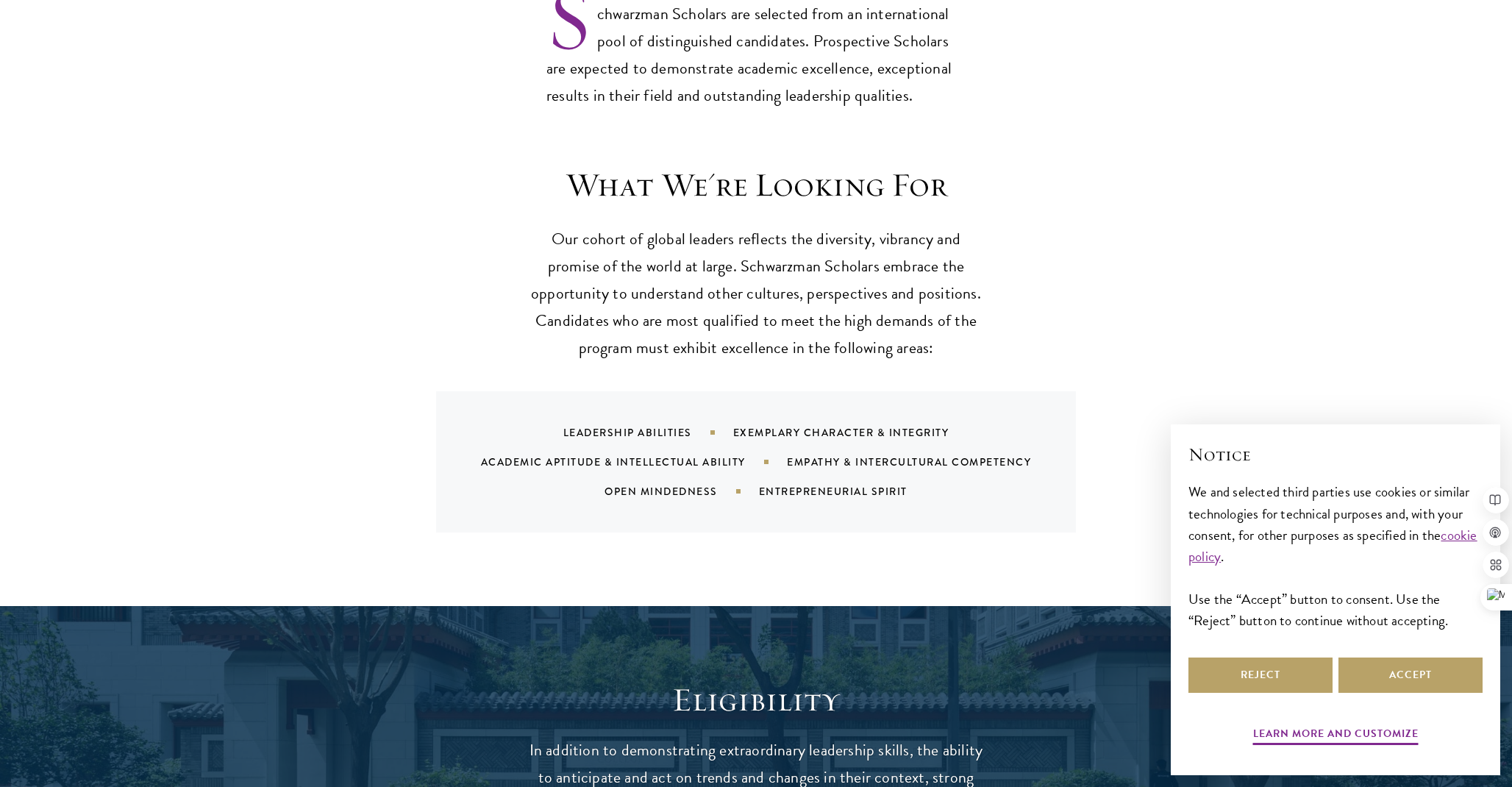
scroll to position [1286, 0]
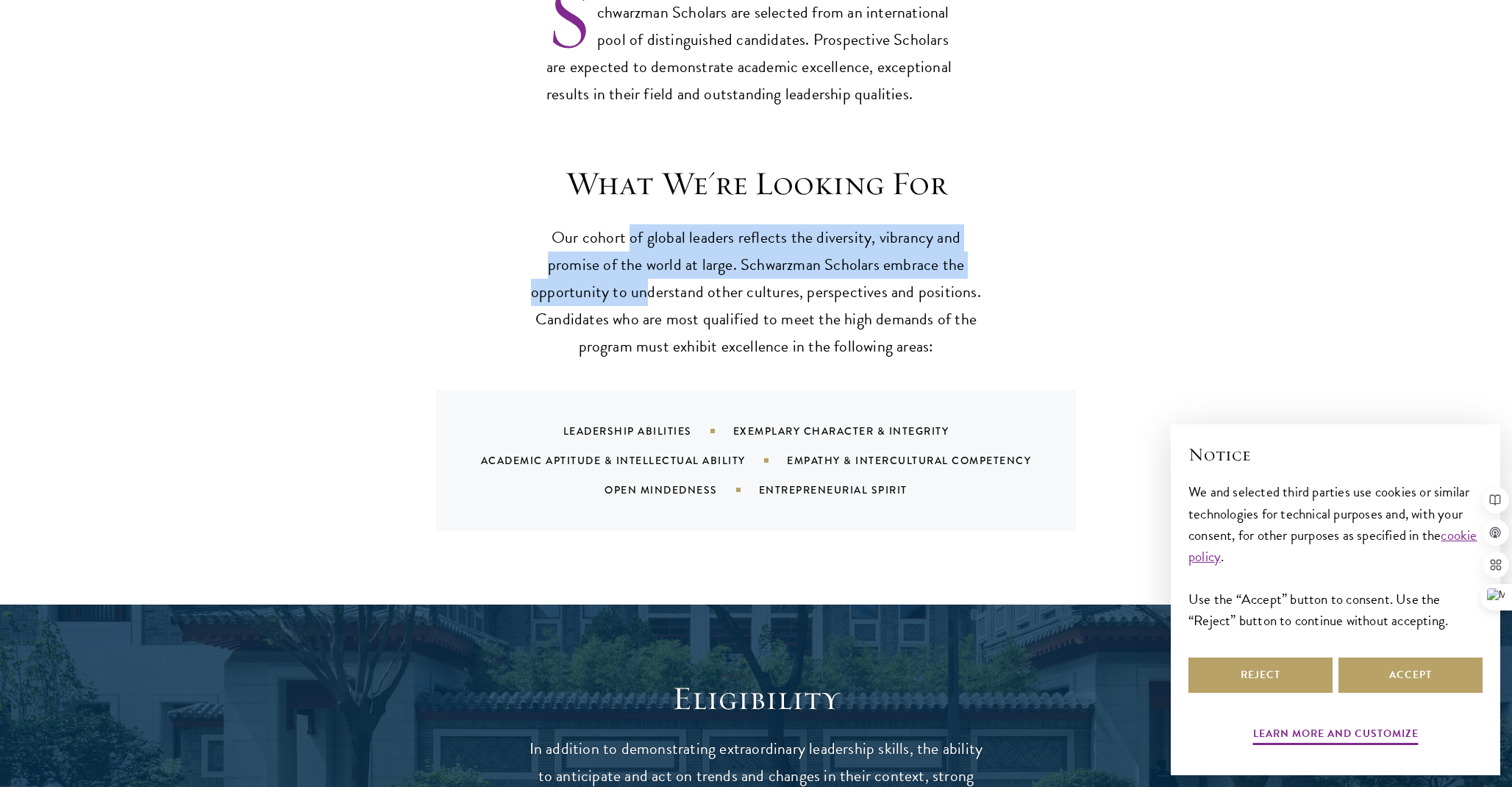
drag, startPoint x: 634, startPoint y: 209, endPoint x: 651, endPoint y: 274, distance: 67.2
click at [651, 274] on p "Our cohort of global leaders reflects the diversity, vibrancy and promise of th…" at bounding box center [756, 292] width 456 height 136
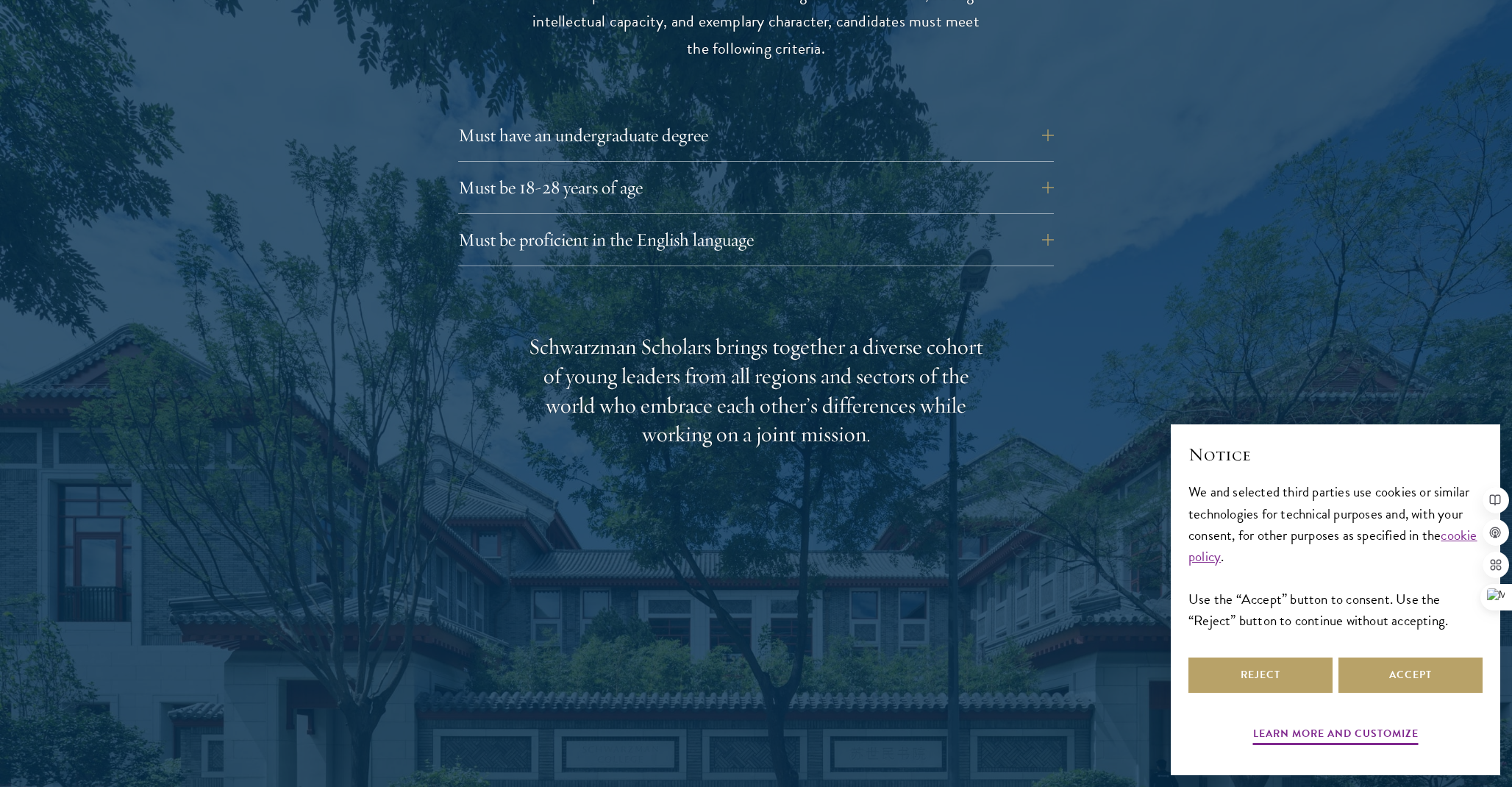
scroll to position [2127, 0]
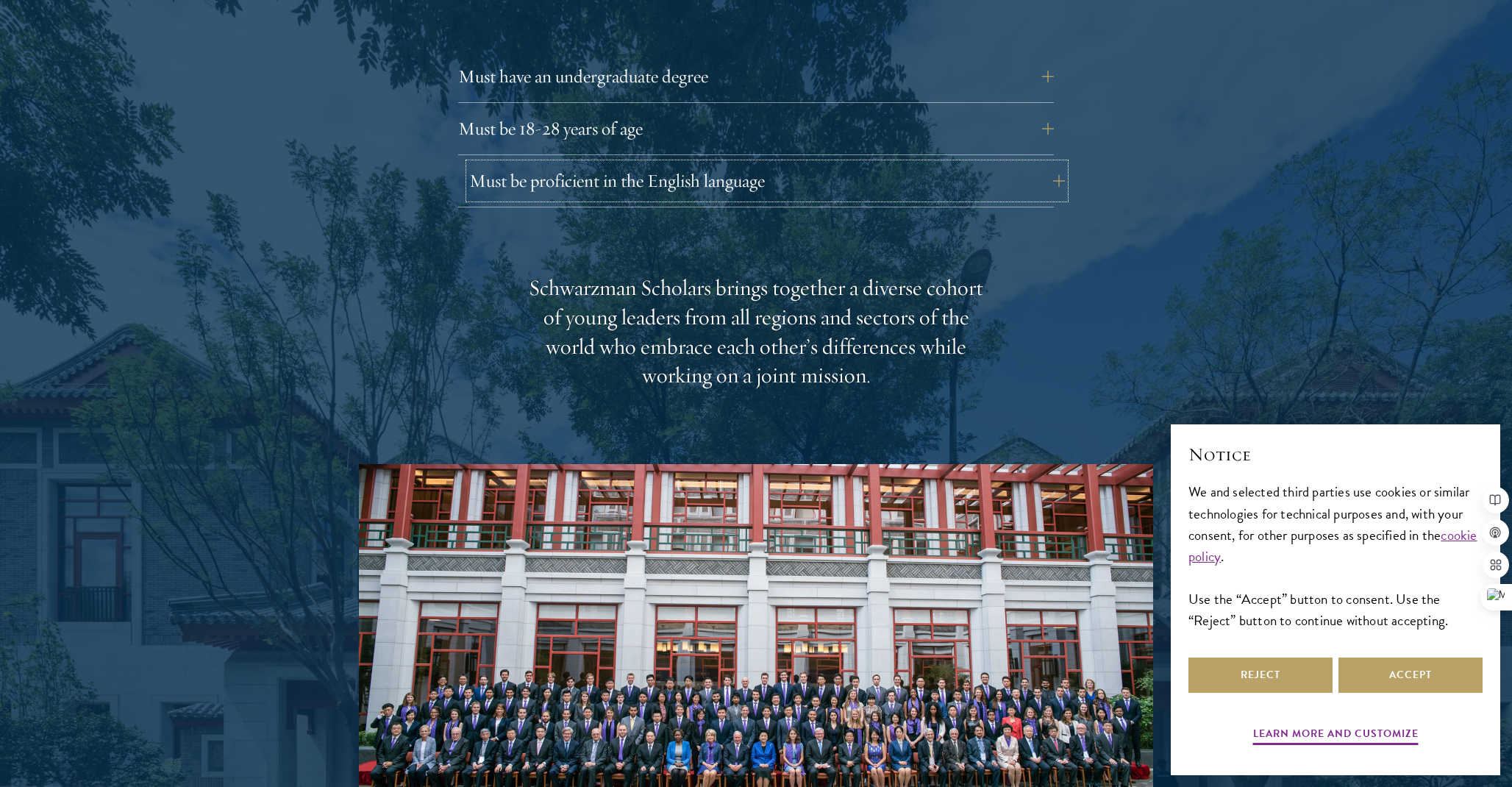
click at [703, 163] on button "Must be proficient in the English language" at bounding box center [767, 181] width 596 height 35
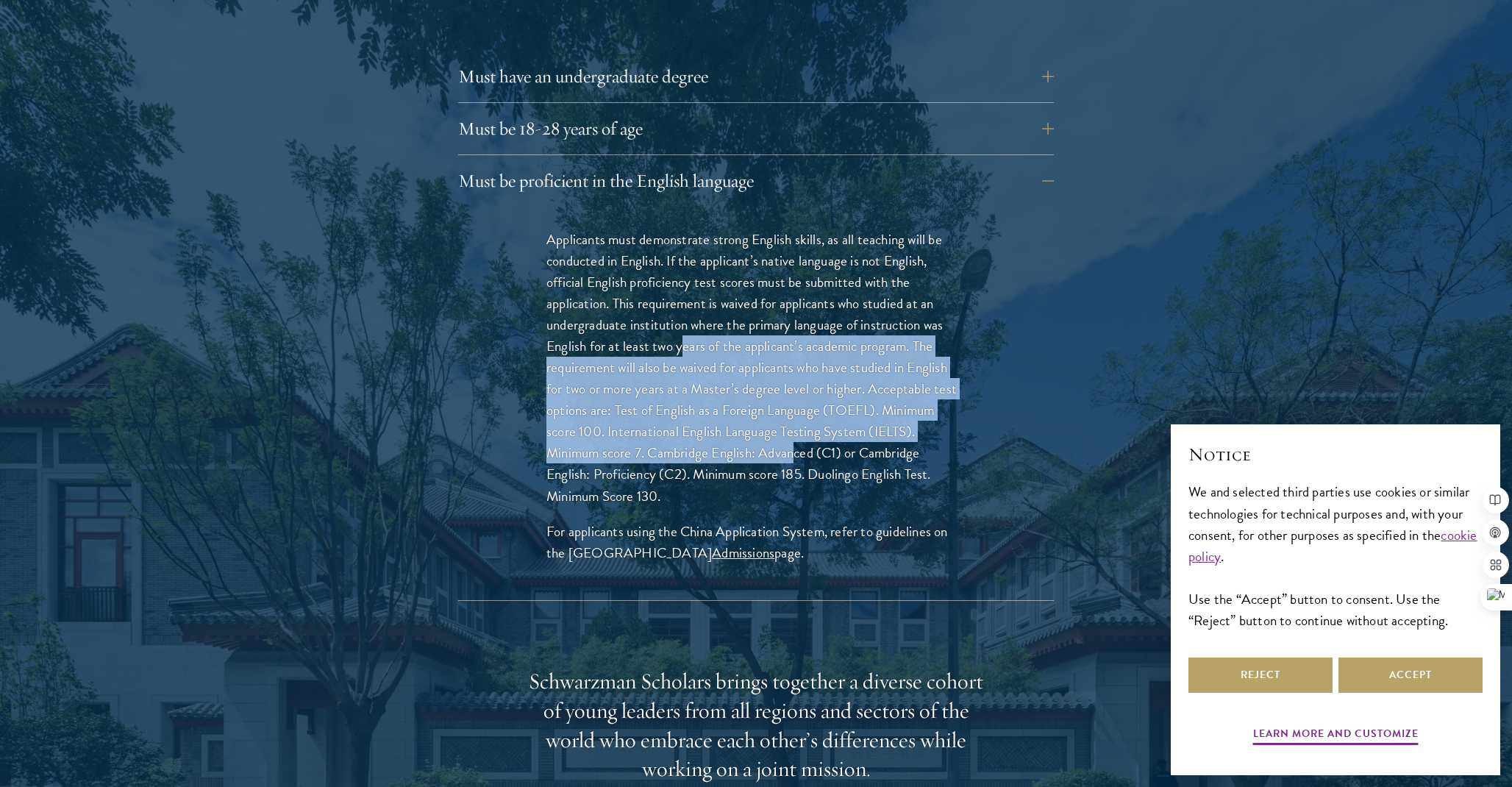
drag, startPoint x: 686, startPoint y: 323, endPoint x: 794, endPoint y: 424, distance: 147.9
click at [794, 424] on p "Applicants must demonstrate strong English skills, as all teaching will be cond…" at bounding box center [756, 367] width 419 height 278
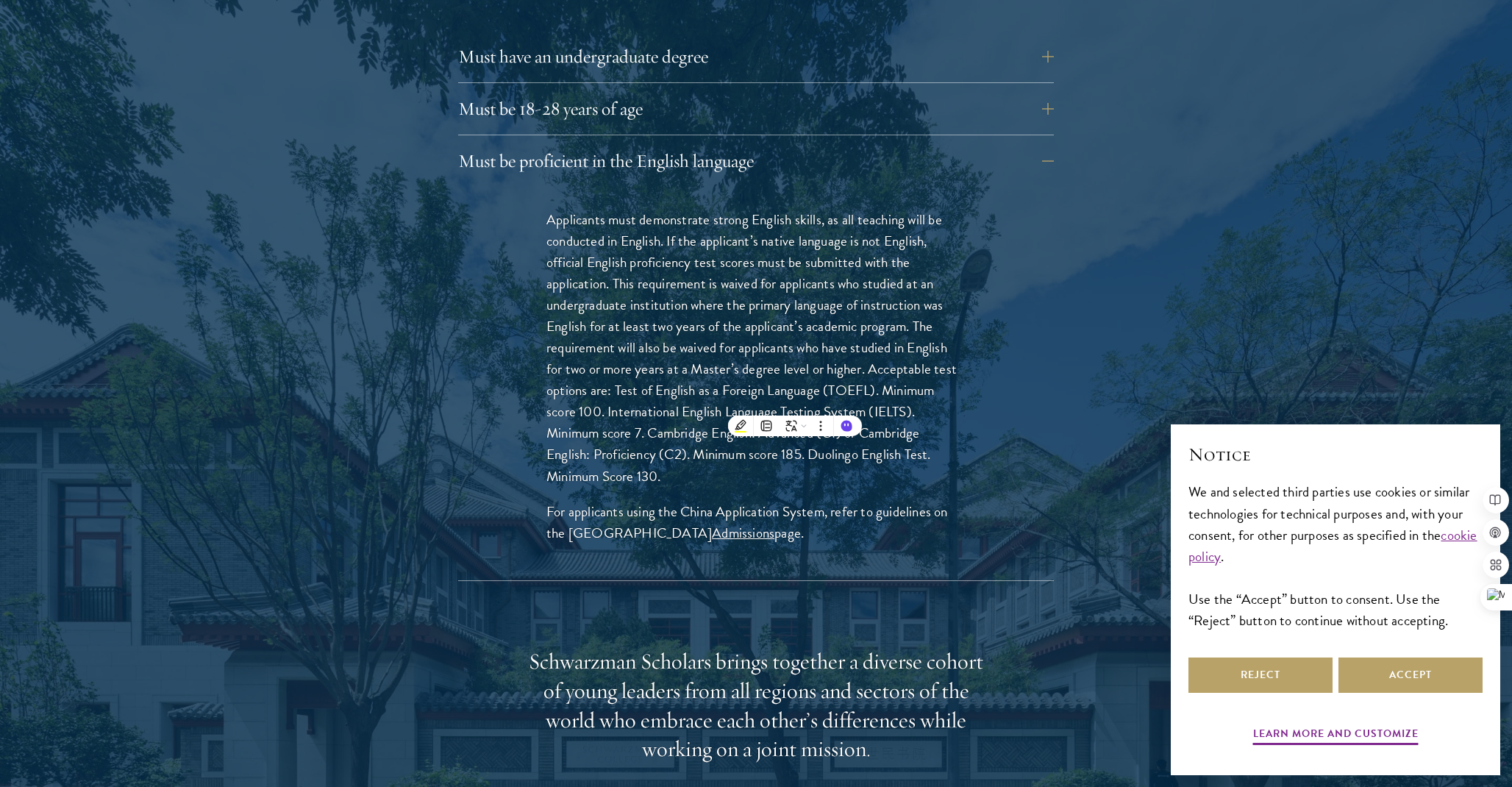
click at [1155, 320] on div at bounding box center [756, 547] width 1512 height 1606
click at [968, 143] on button "Must be proficient in the English language" at bounding box center [767, 161] width 596 height 35
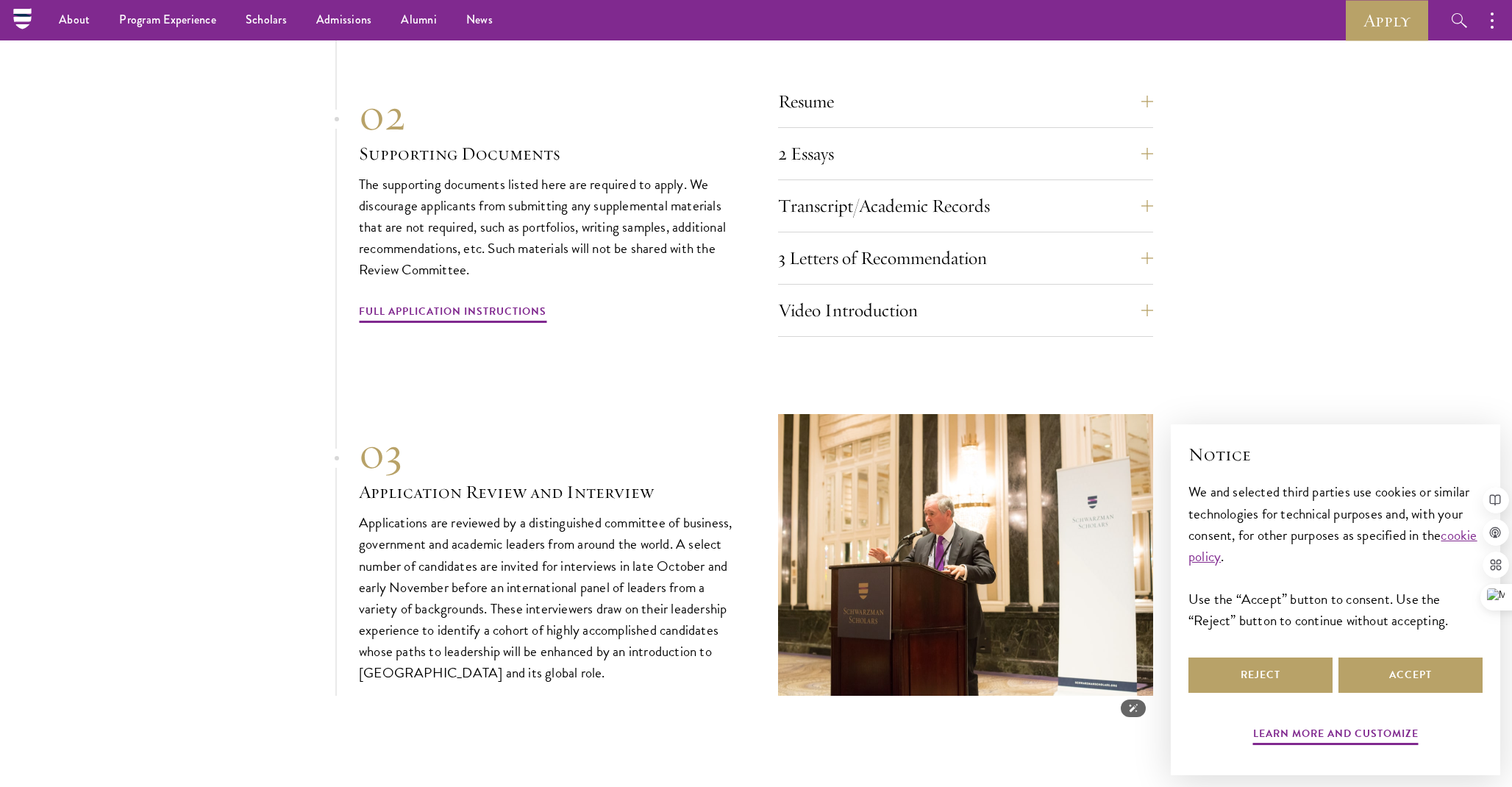
scroll to position [5005, 0]
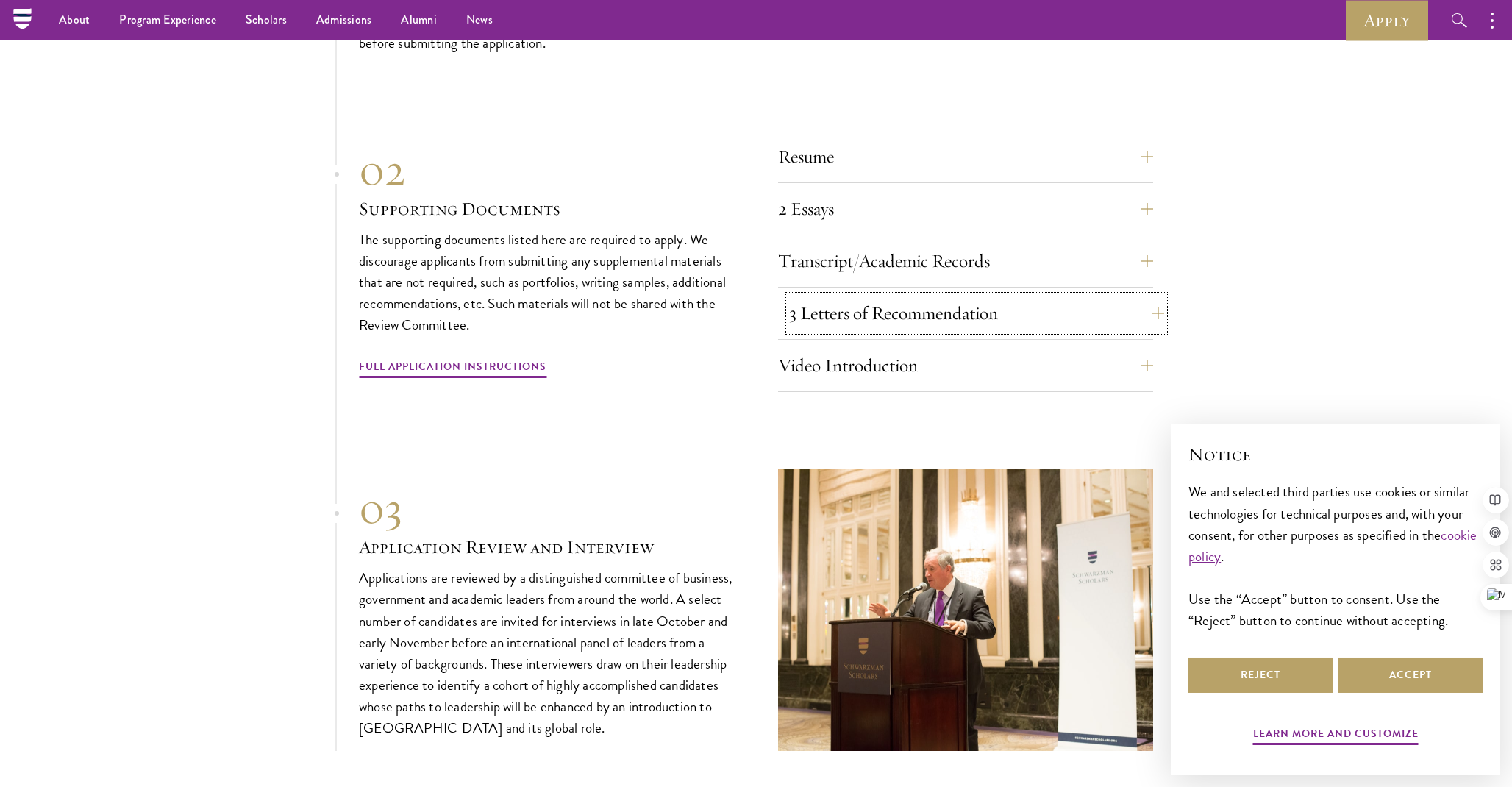
click at [835, 300] on button "3 Letters of Recommendation" at bounding box center [976, 313] width 375 height 35
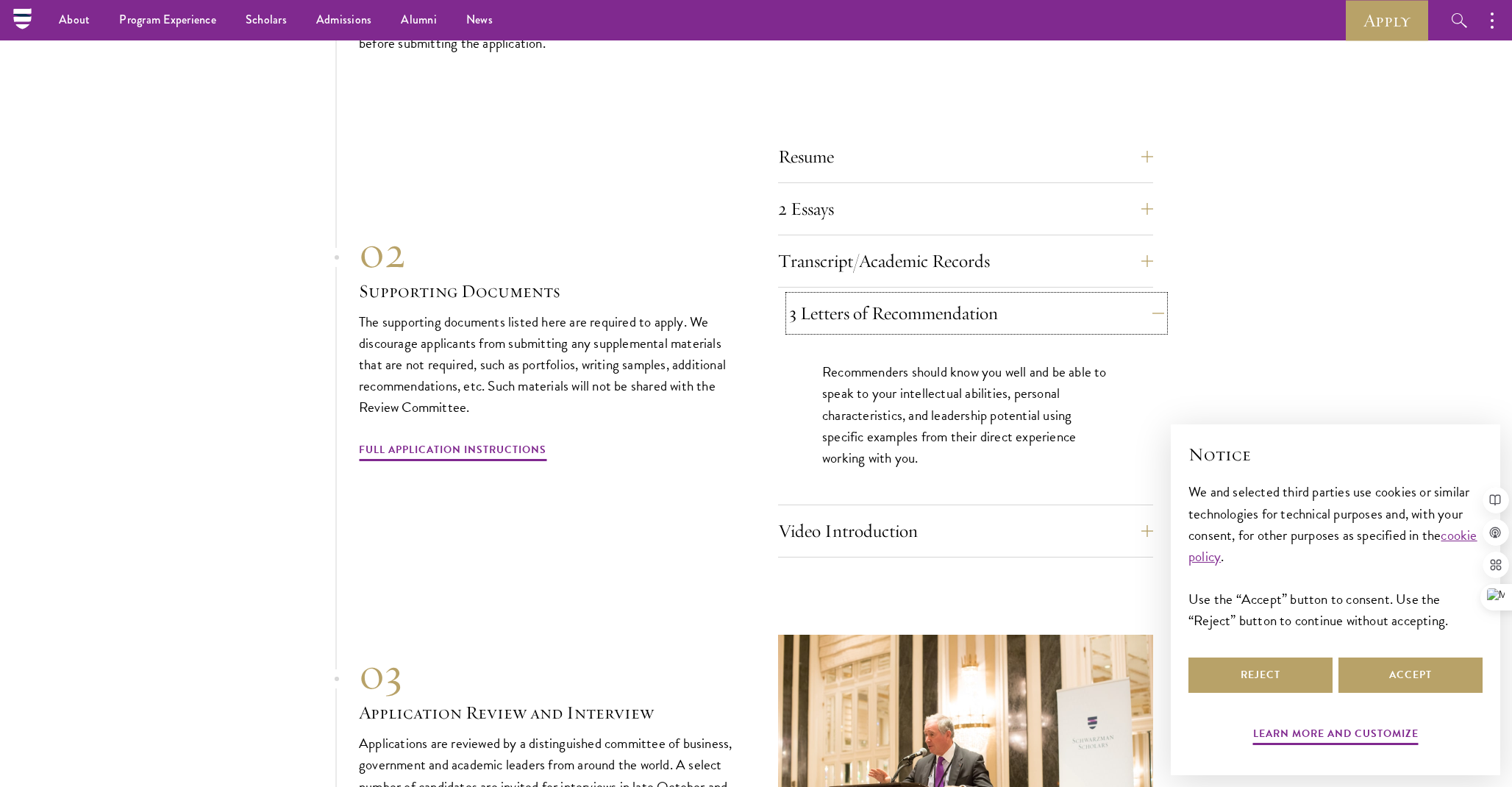
click at [832, 310] on button "3 Letters of Recommendation" at bounding box center [976, 313] width 375 height 35
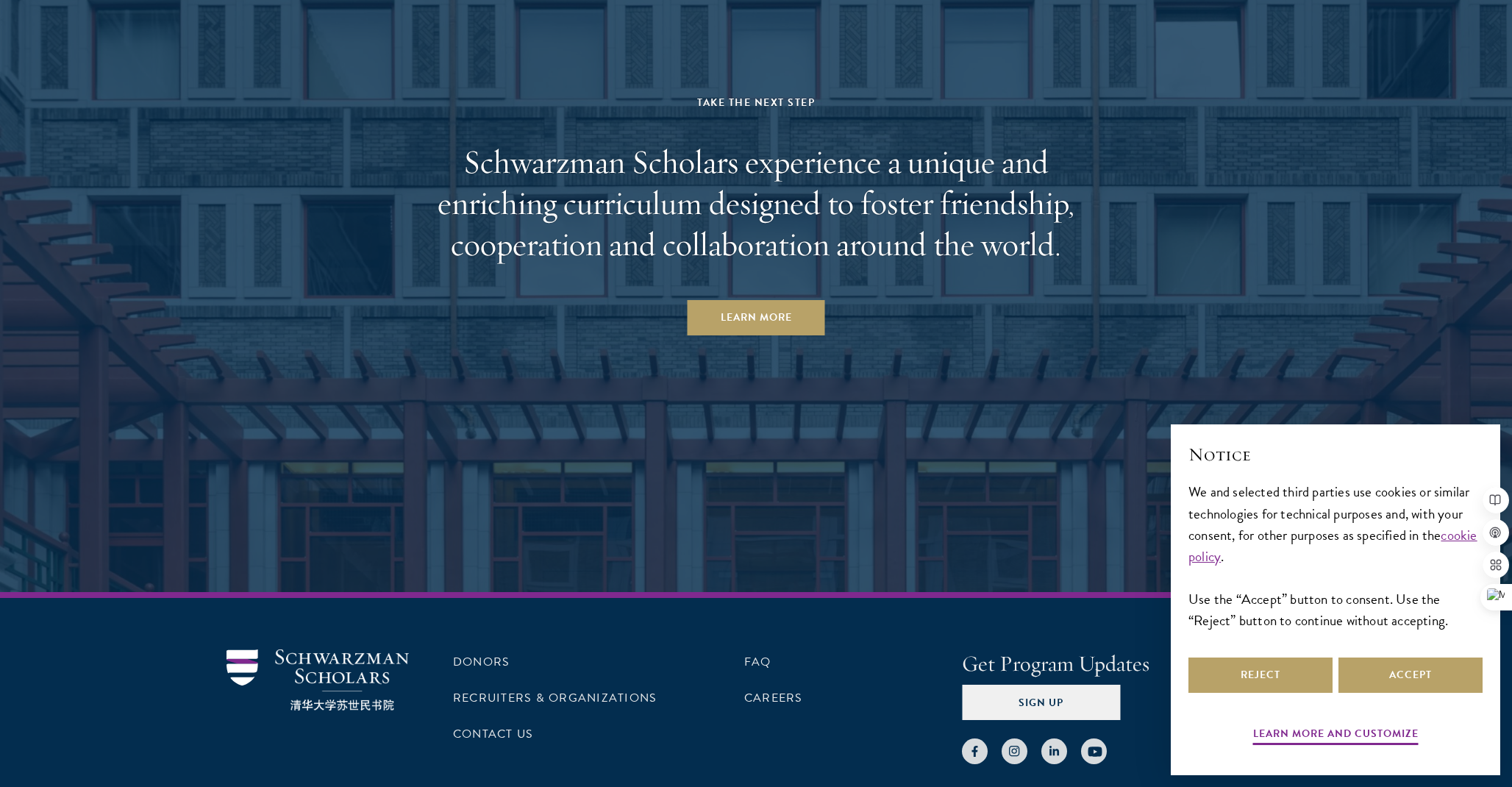
scroll to position [7668, 0]
